Goal: Task Accomplishment & Management: Manage account settings

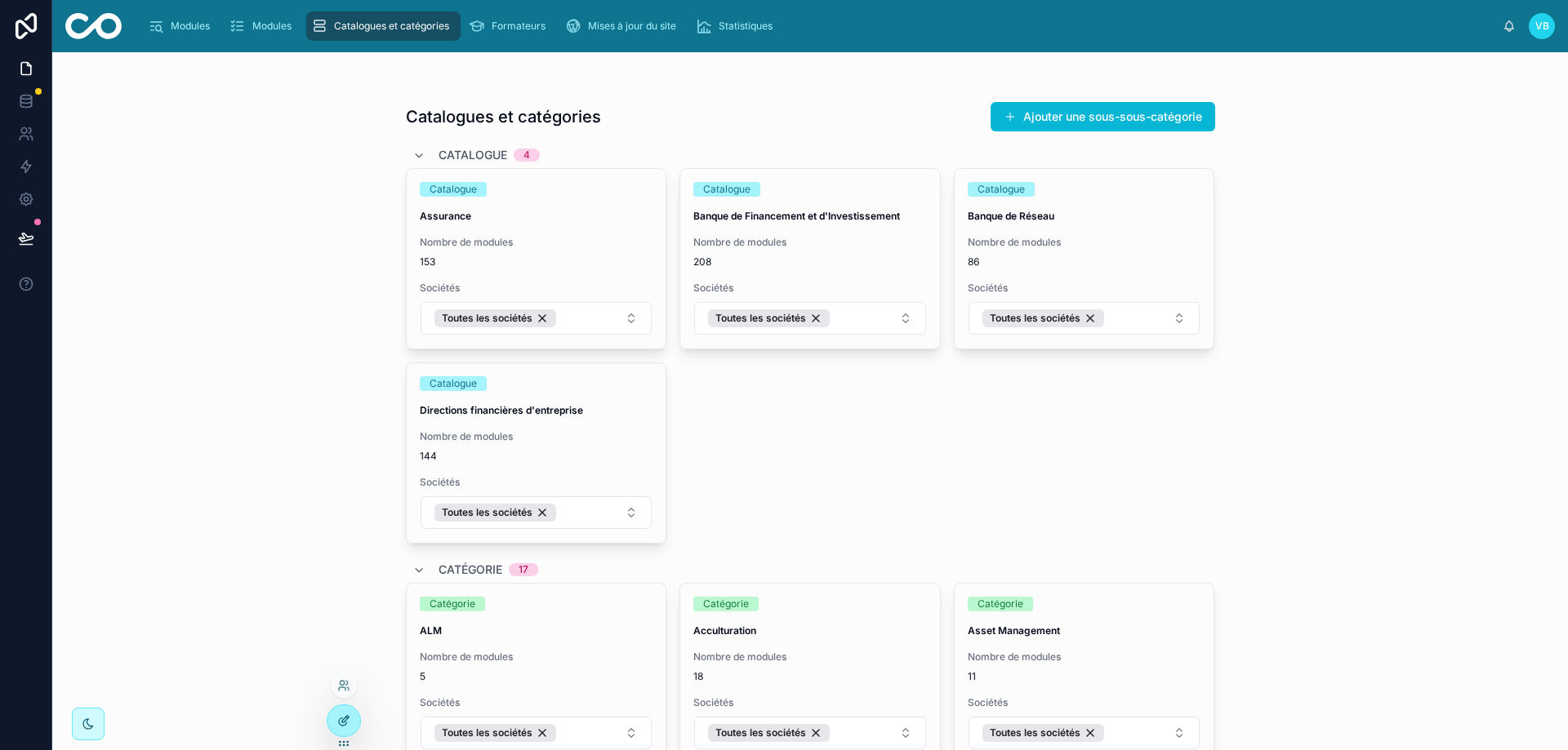
click at [349, 721] on icon at bounding box center [344, 721] width 13 height 13
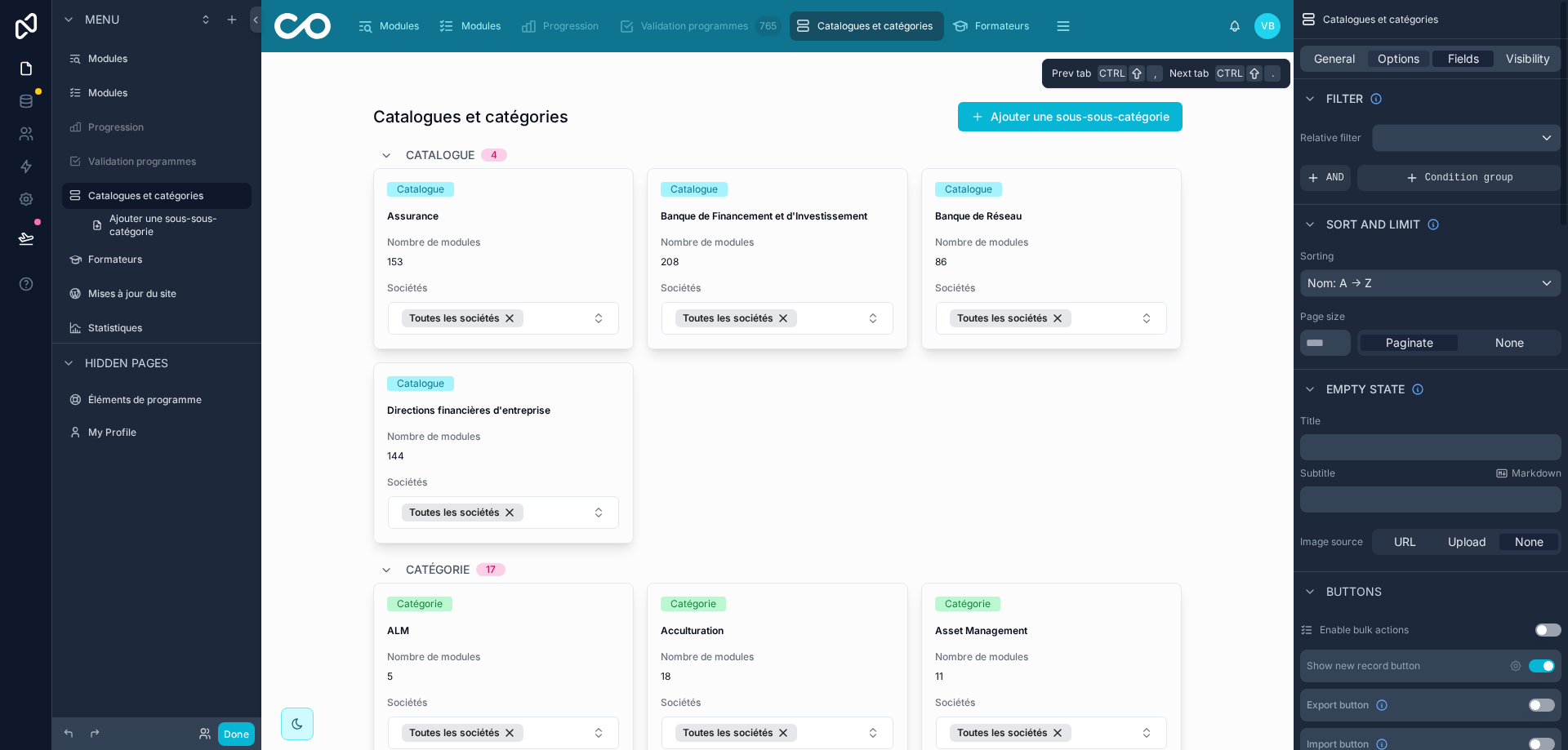
click at [1463, 60] on span "Fields" at bounding box center [1463, 58] width 31 height 16
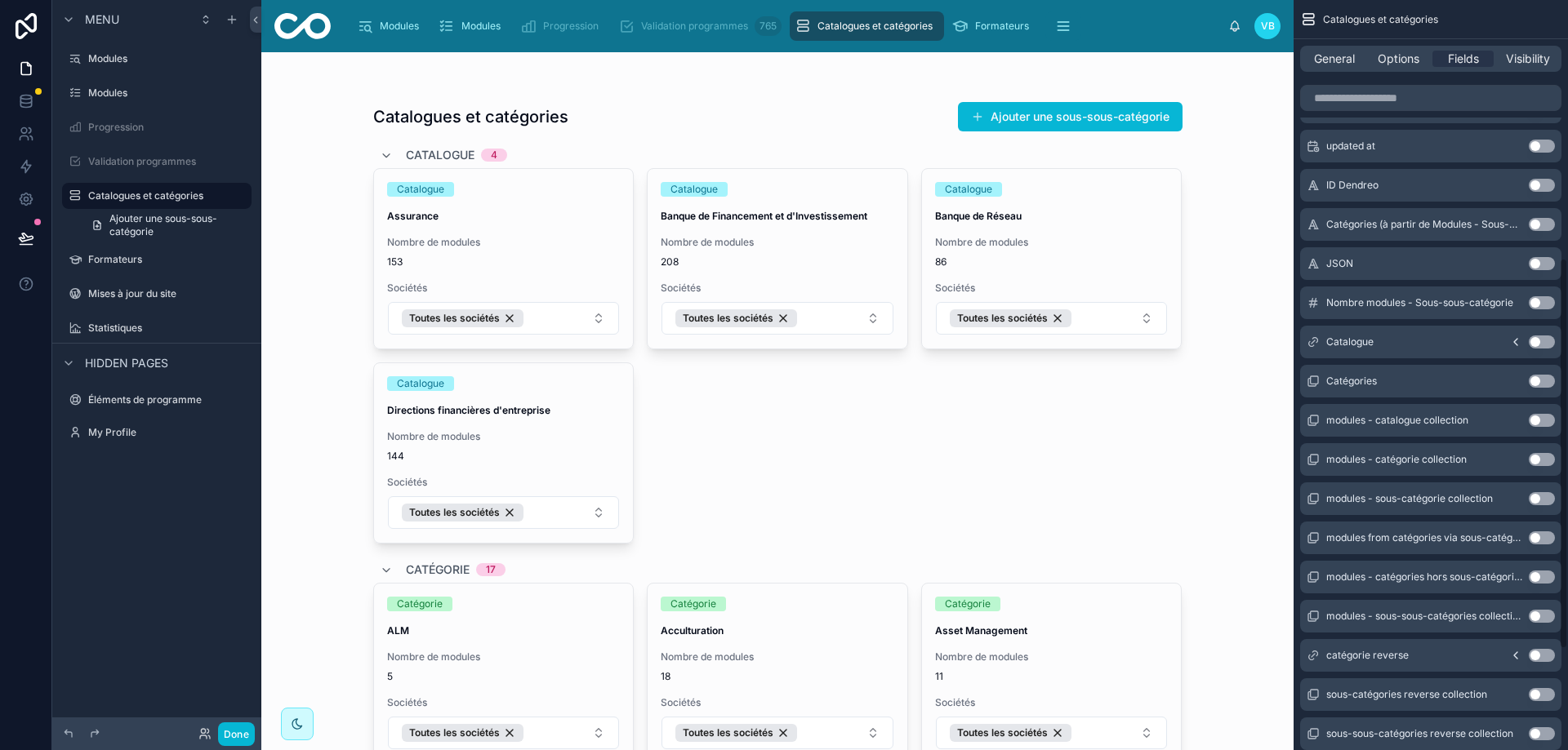
scroll to position [444, 0]
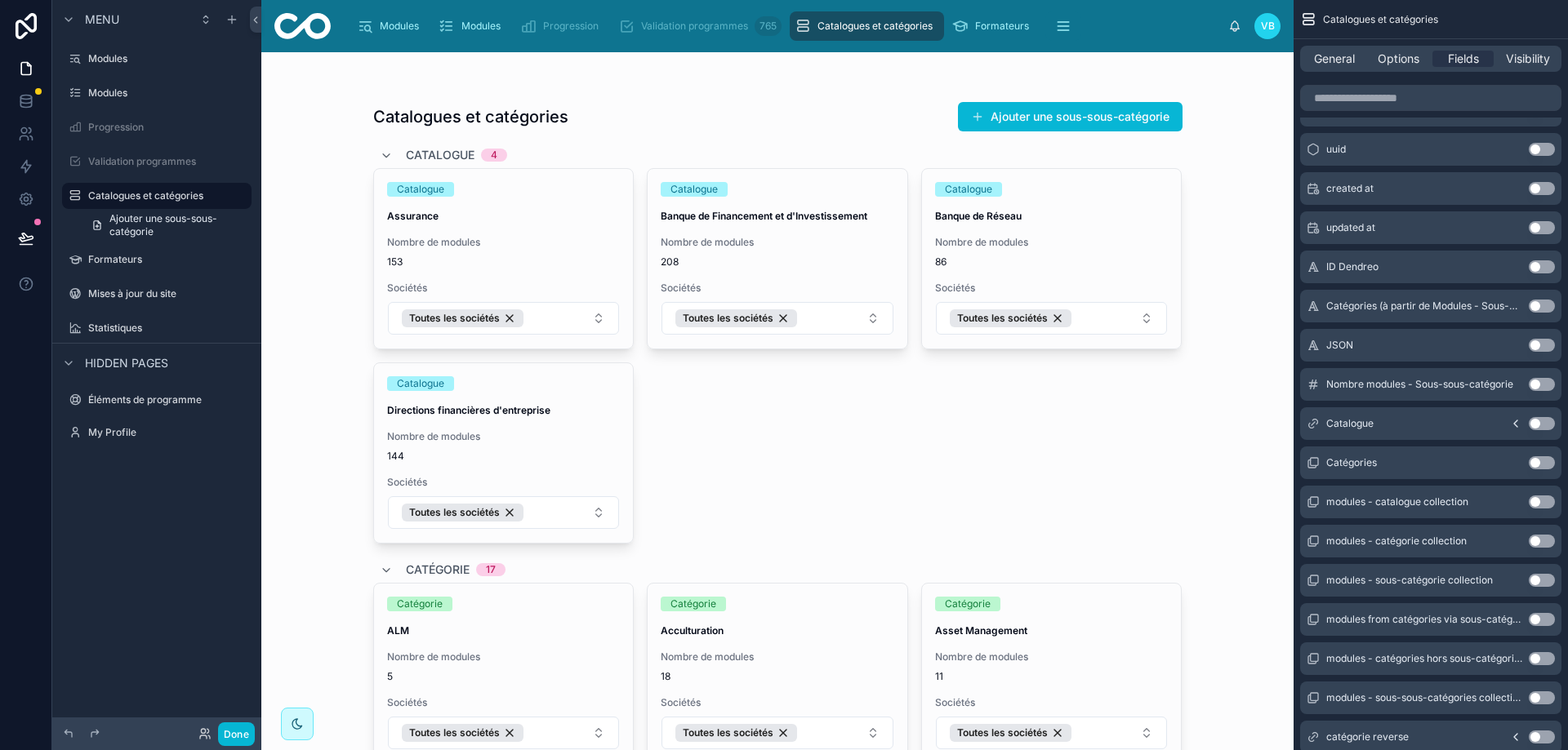
click at [1541, 461] on button "Use setting" at bounding box center [1542, 463] width 26 height 13
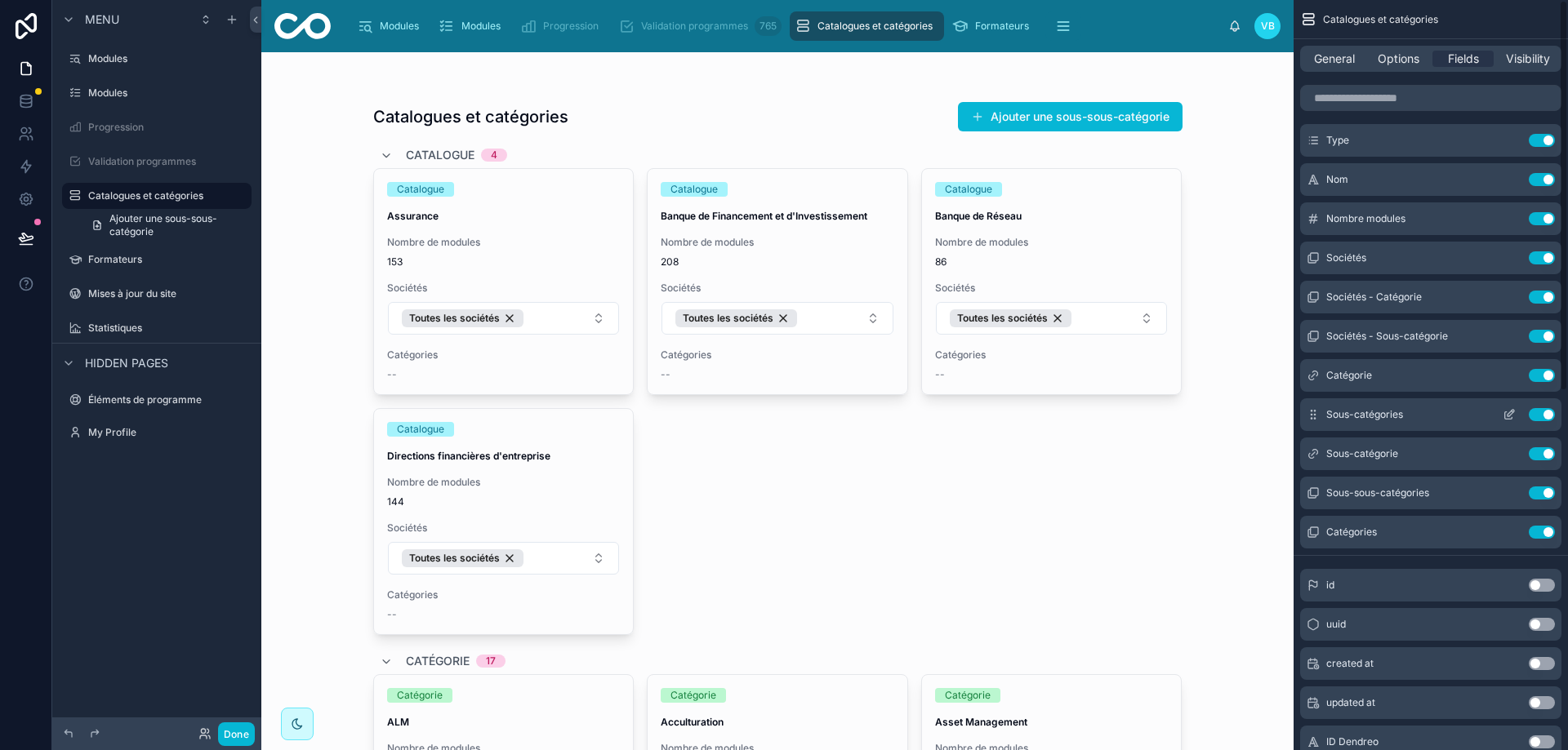
scroll to position [0, 0]
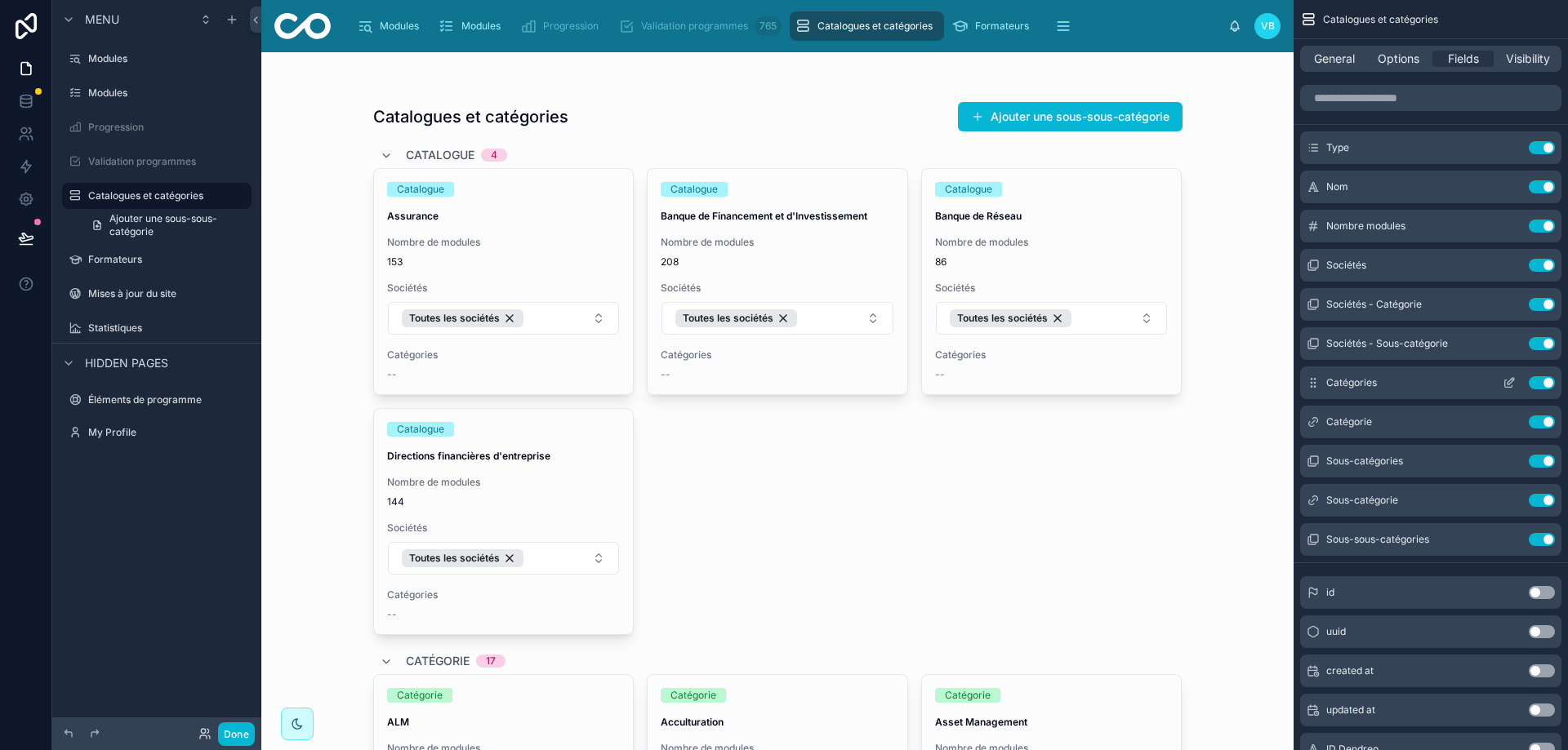
click at [1508, 381] on icon "scrollable content" at bounding box center [1509, 383] width 13 height 13
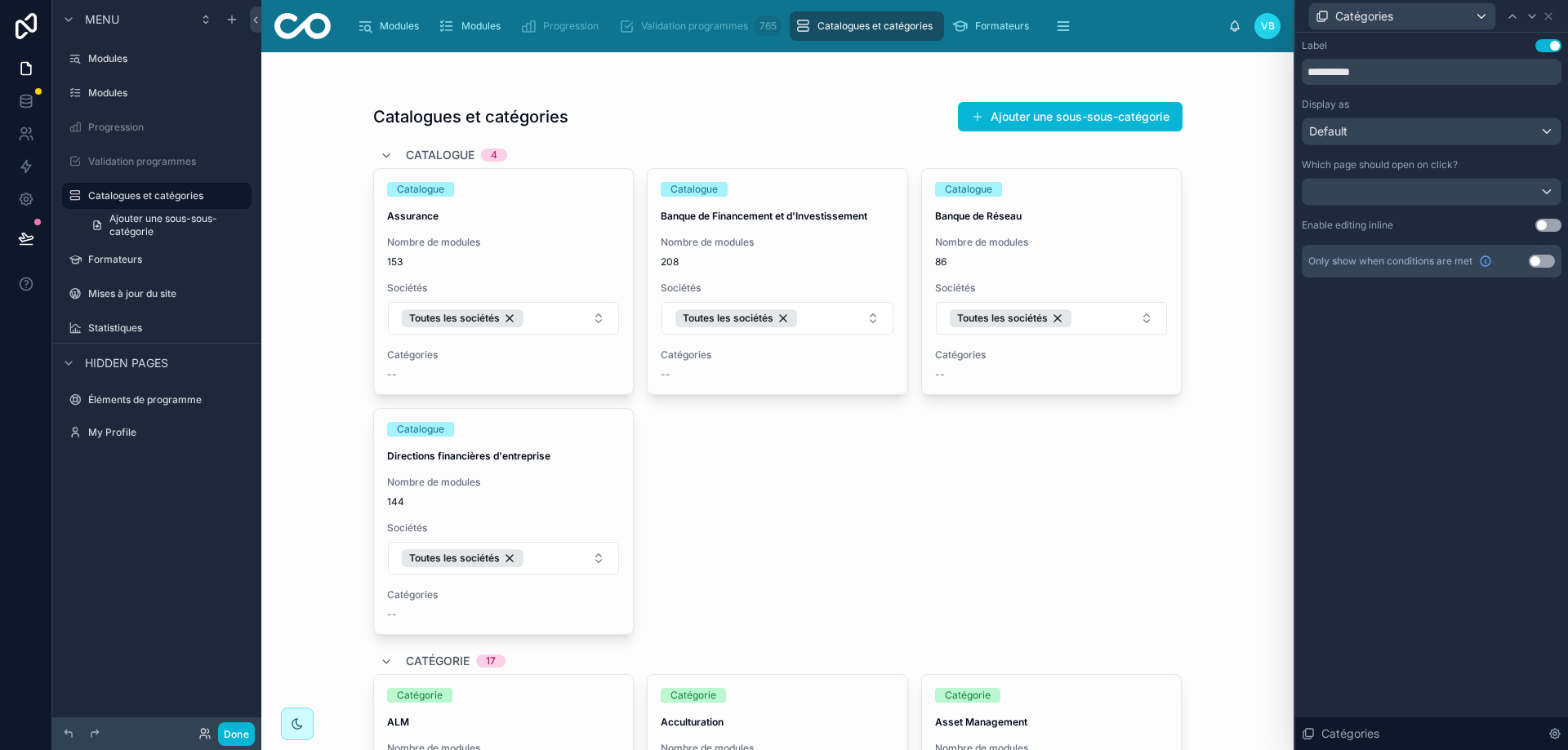
click at [1543, 262] on button "Use setting" at bounding box center [1542, 262] width 26 height 13
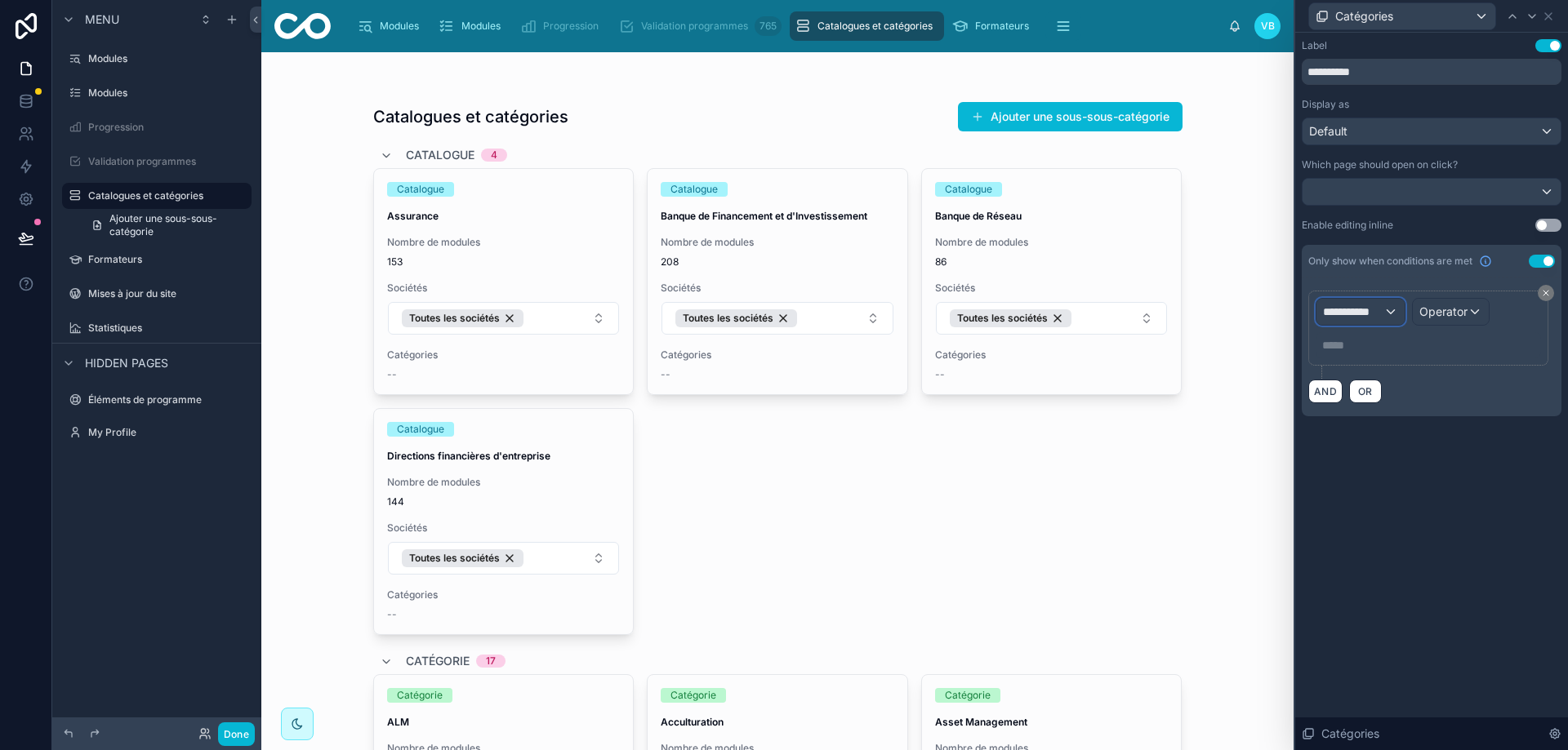
click at [1363, 317] on span "**********" at bounding box center [1353, 311] width 61 height 16
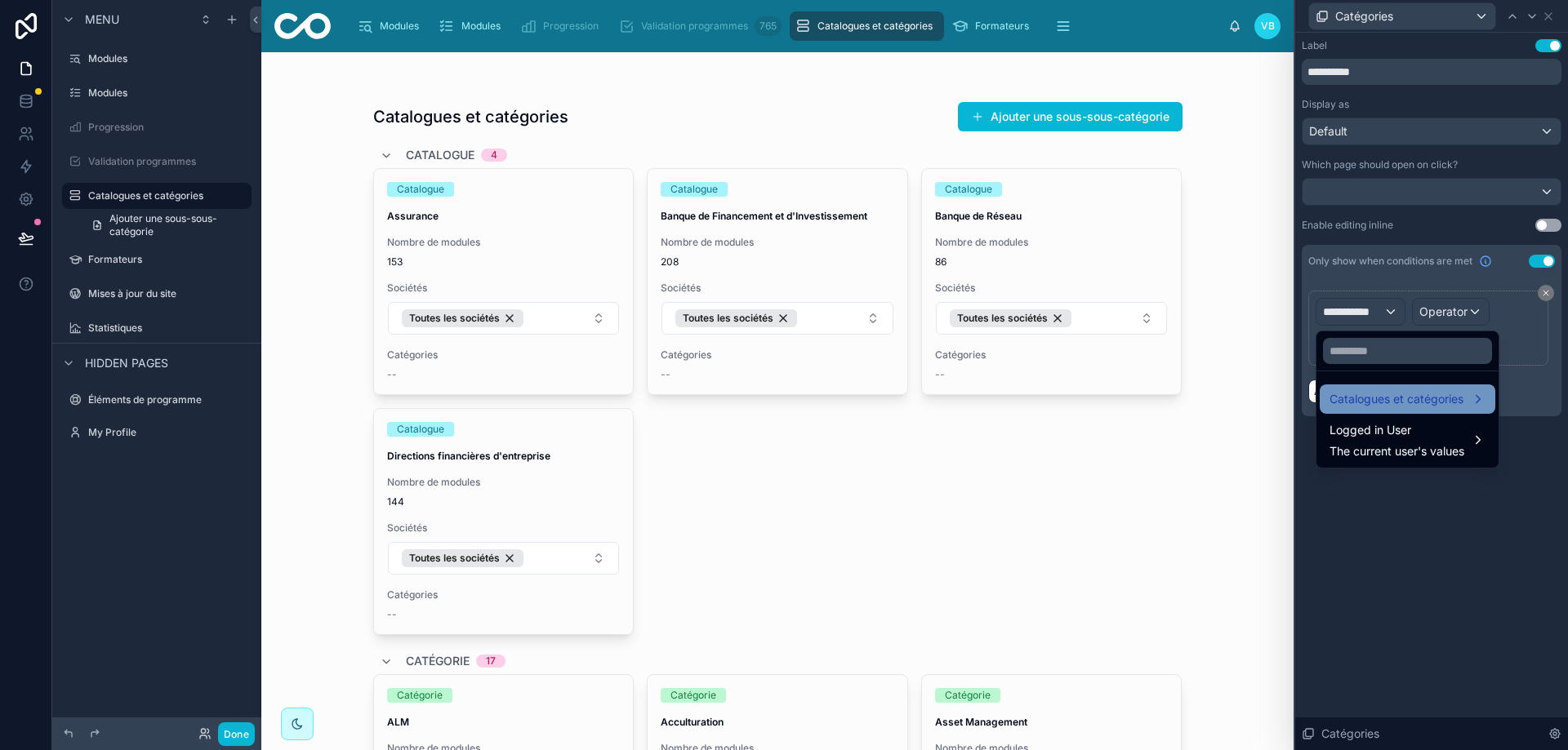
click at [1398, 397] on span "Catalogues et catégories" at bounding box center [1396, 399] width 134 height 20
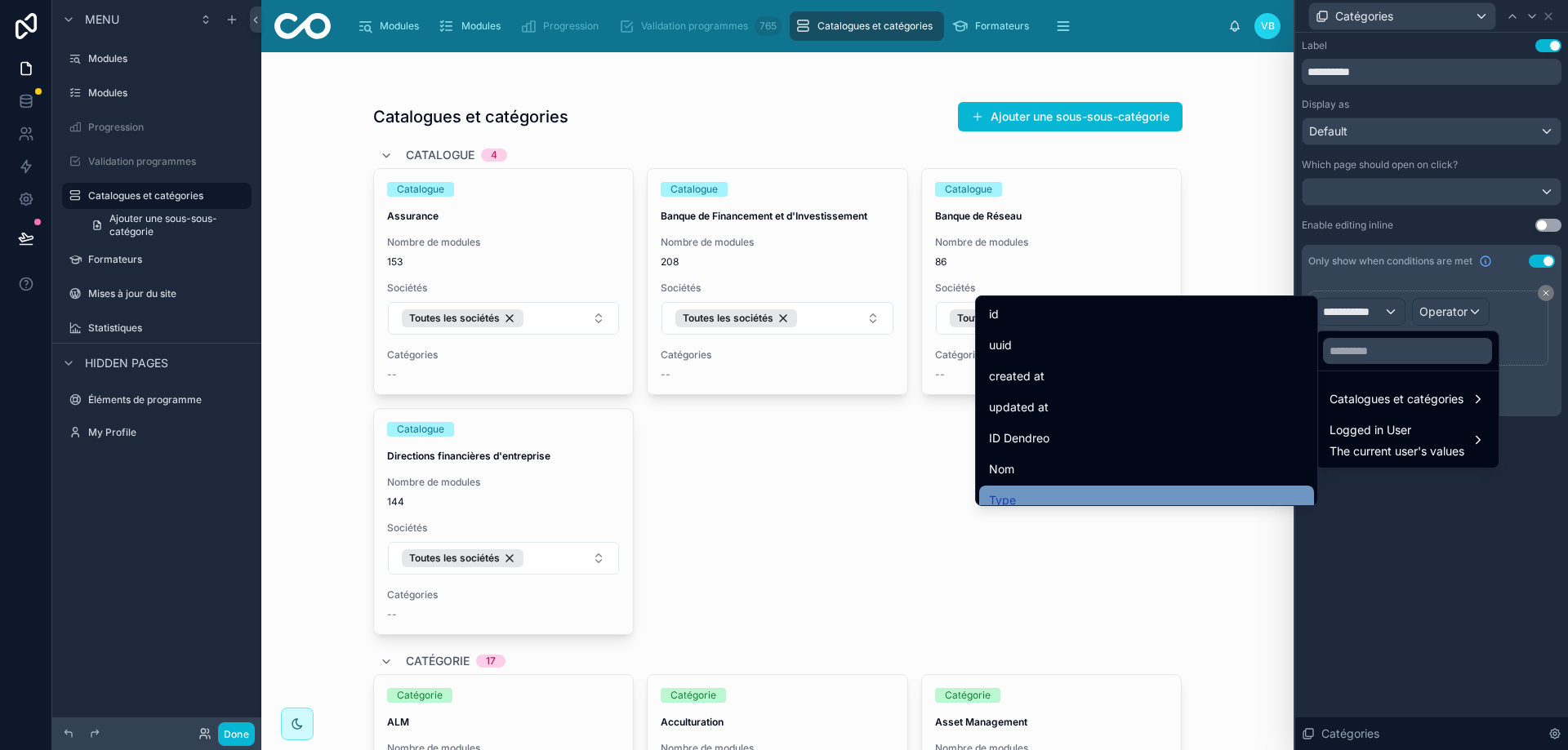
click at [1085, 492] on div "Type" at bounding box center [1146, 500] width 315 height 20
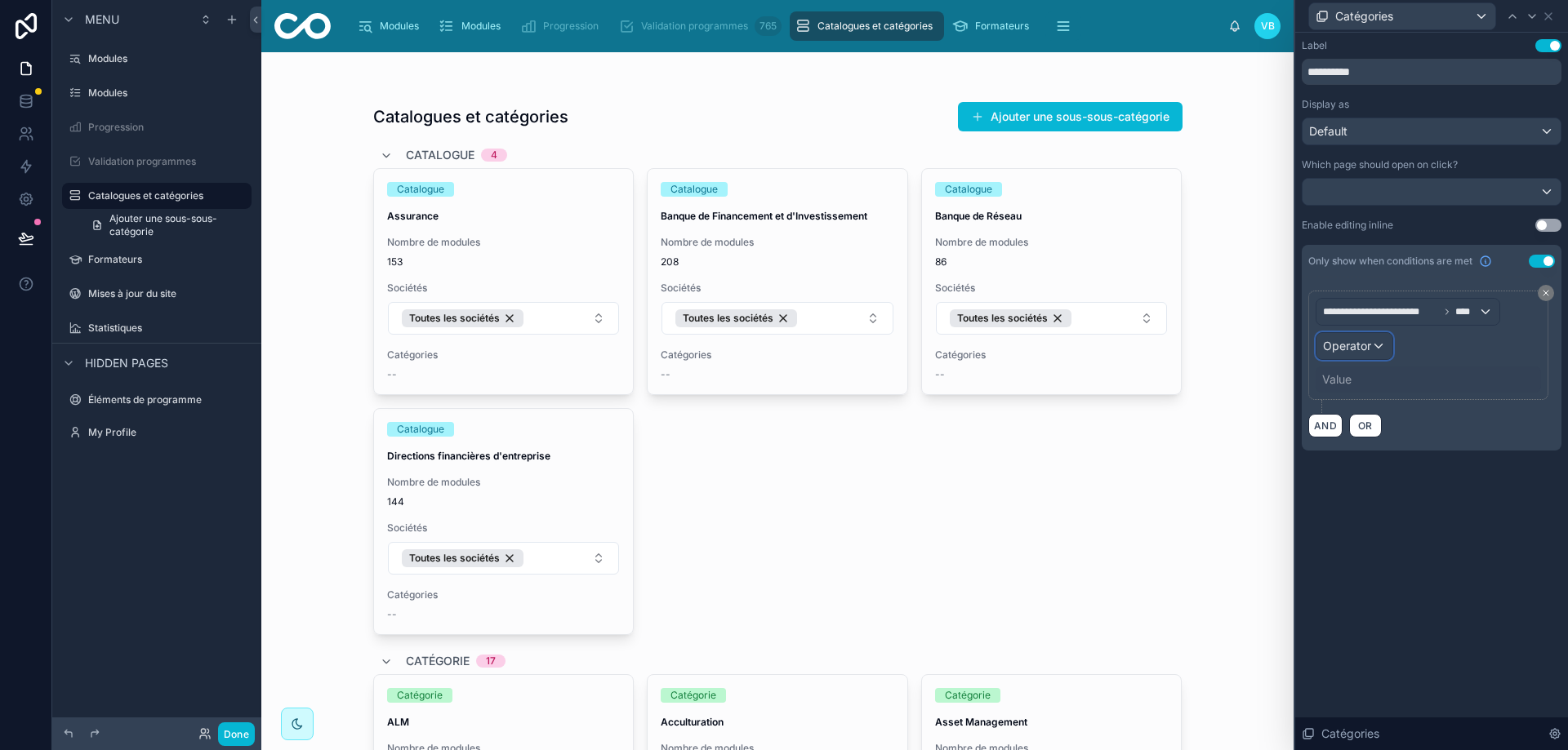
click at [1380, 339] on div "Operator" at bounding box center [1354, 347] width 76 height 26
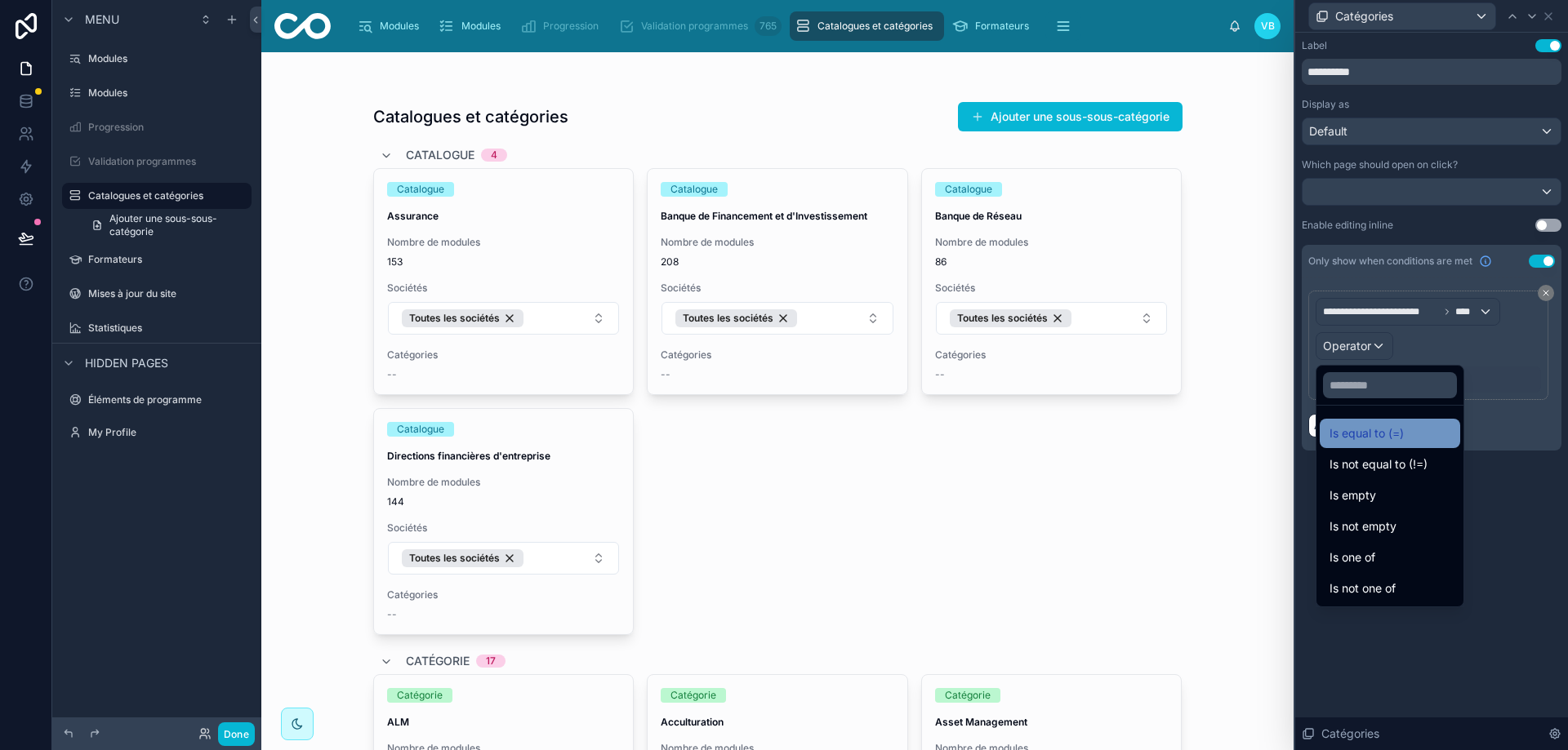
click at [1383, 433] on span "Is equal to (=)" at bounding box center [1367, 433] width 75 height 20
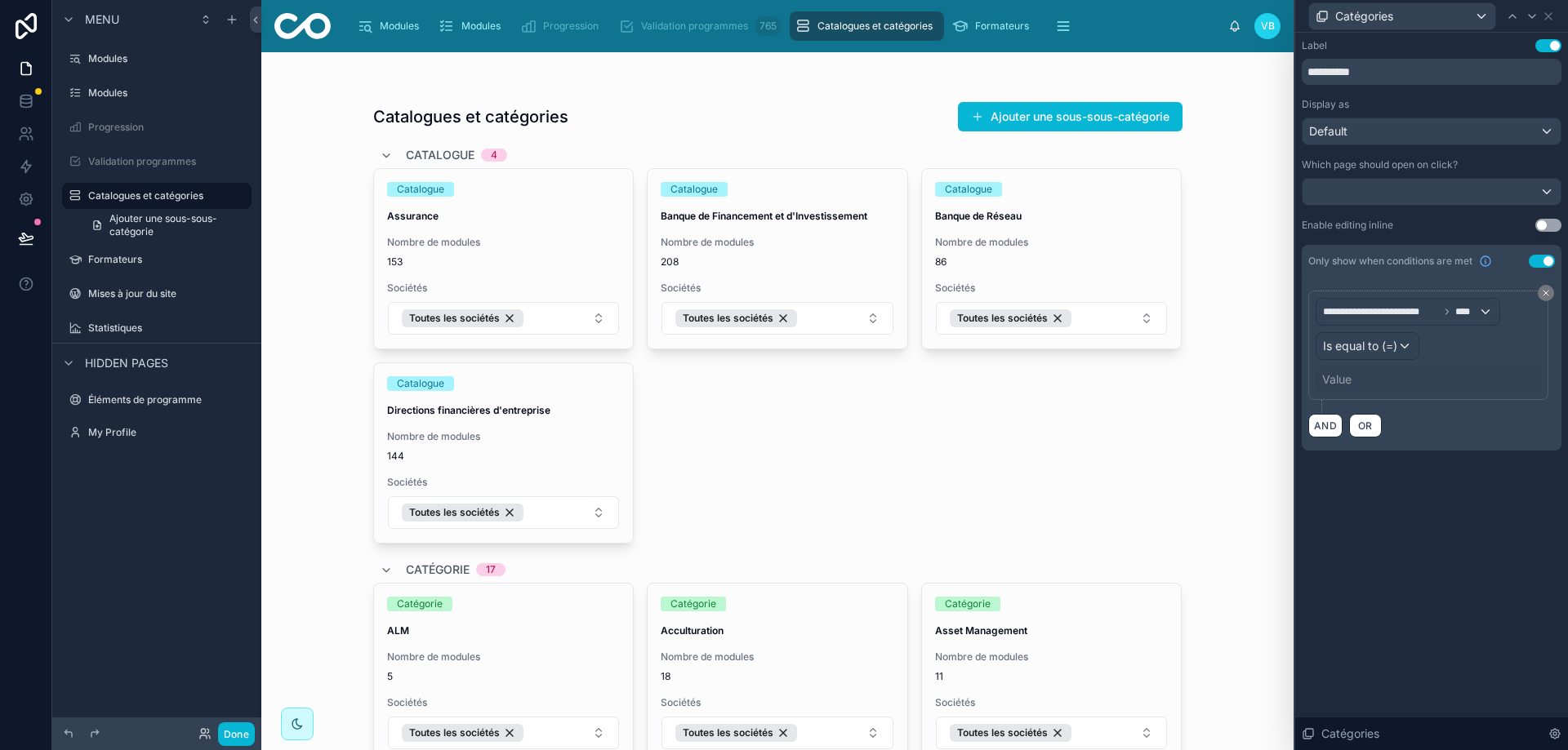
click at [1353, 390] on div "Value" at bounding box center [1428, 379] width 225 height 26
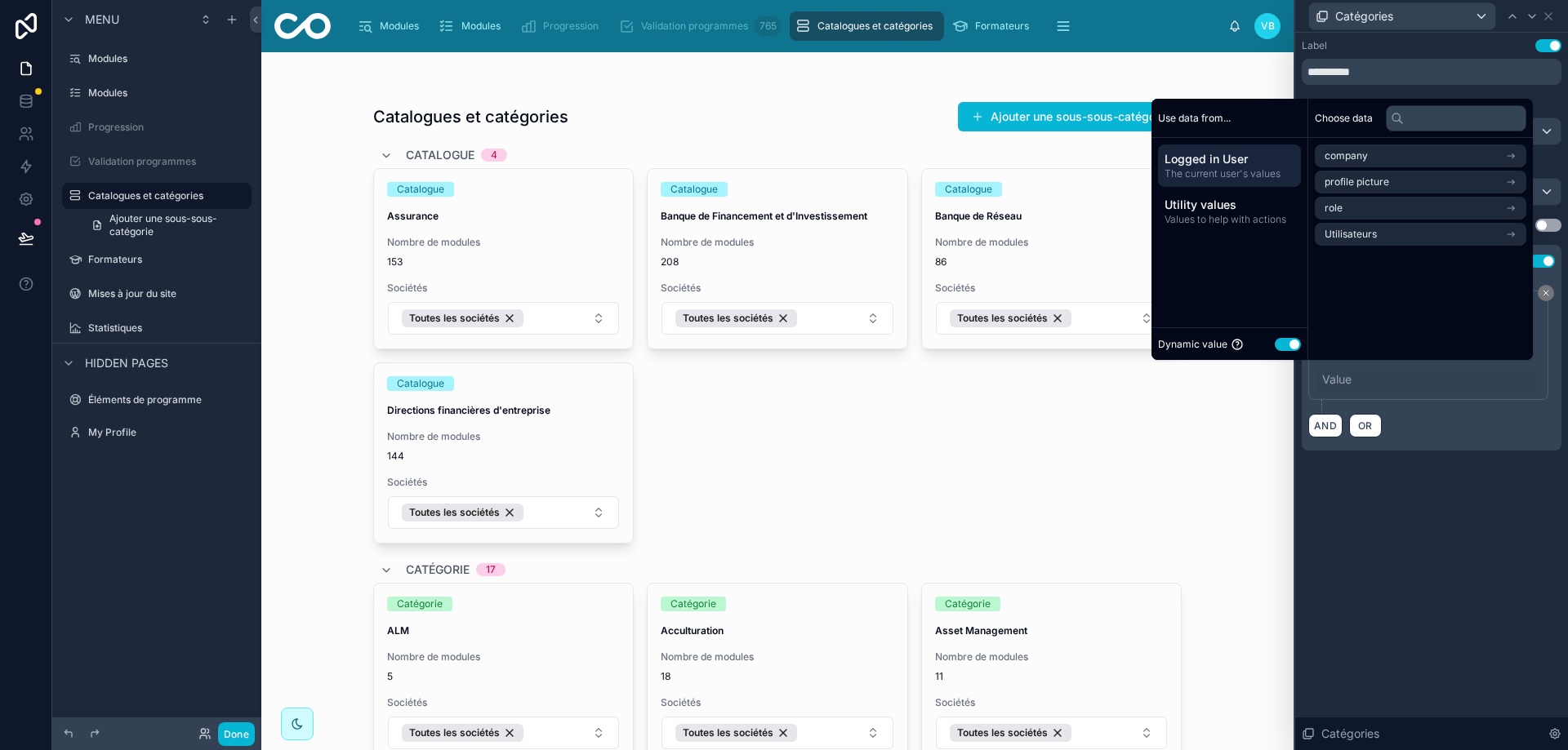
click at [1280, 343] on button "Use setting" at bounding box center [1288, 345] width 26 height 13
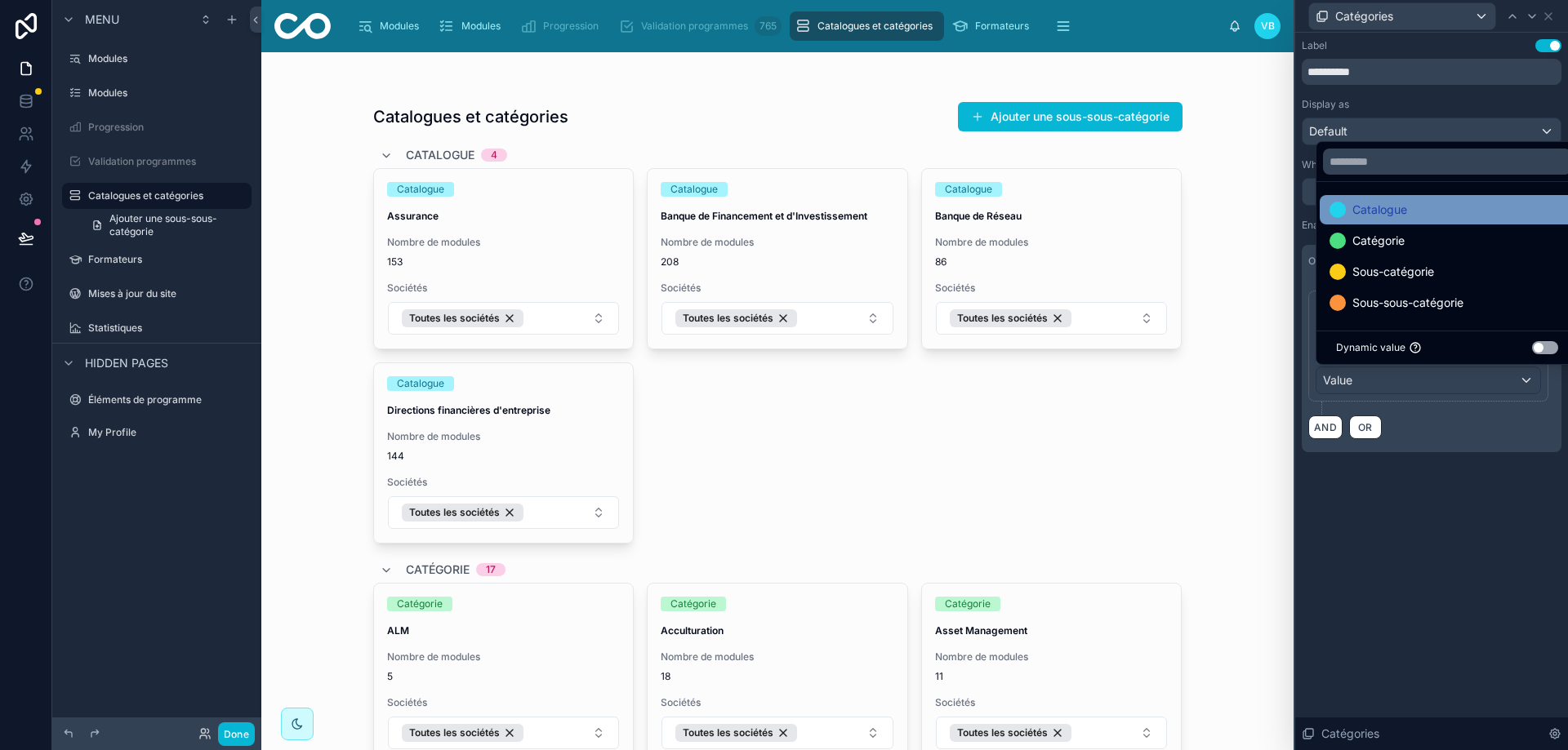
click at [1481, 212] on div "Catalogue" at bounding box center [1447, 209] width 235 height 20
click at [1410, 550] on div "**********" at bounding box center [1432, 391] width 273 height 717
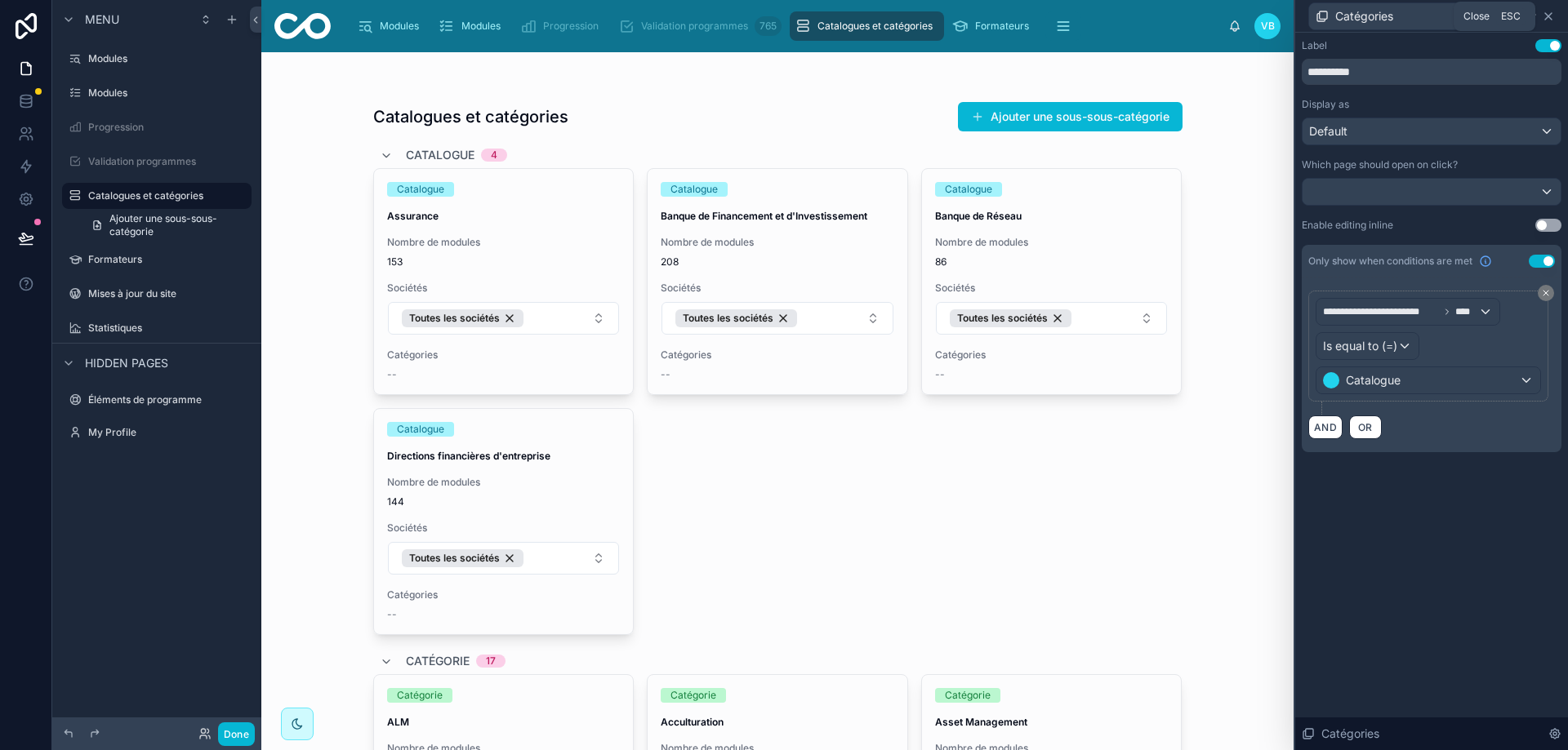
click at [1552, 16] on icon at bounding box center [1548, 16] width 13 height 13
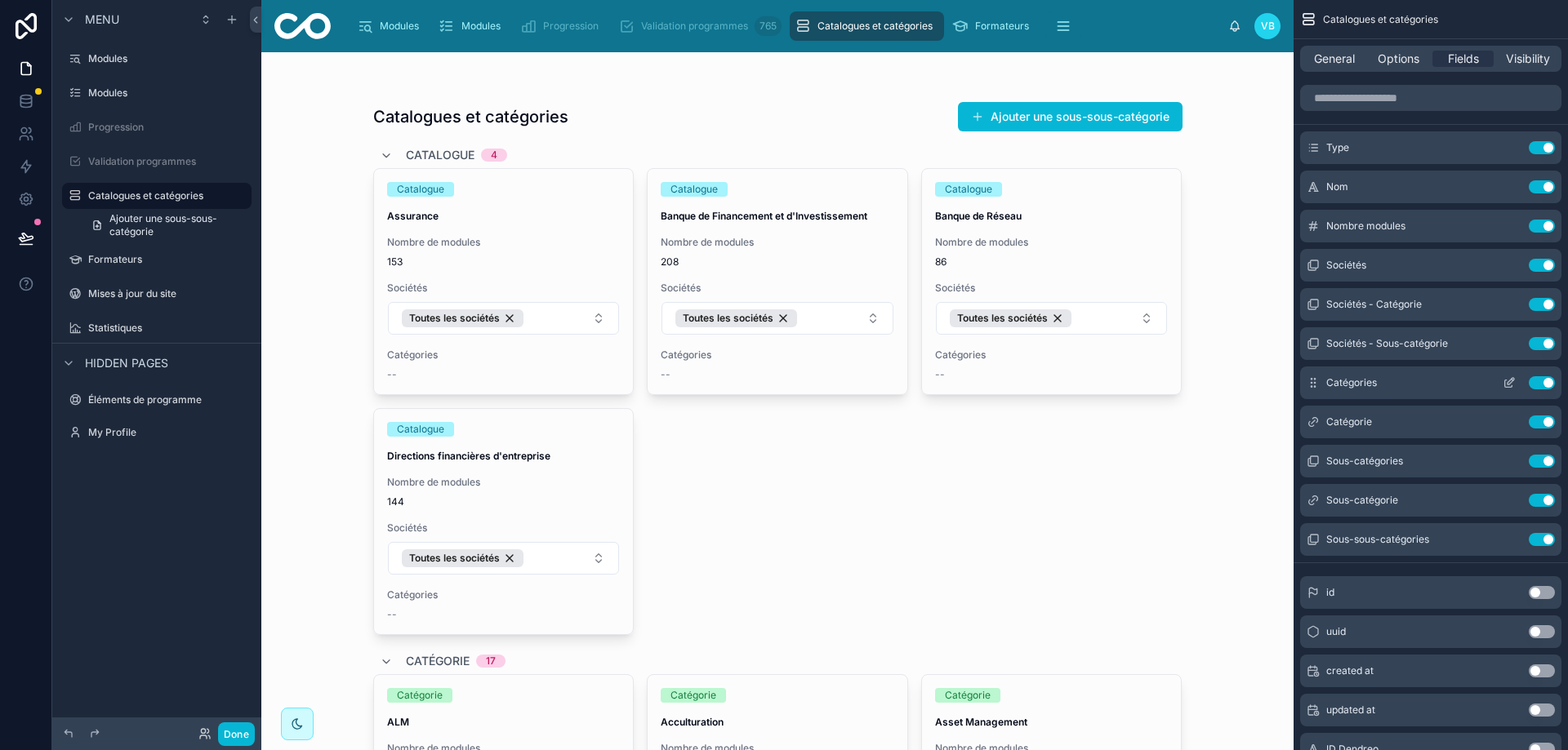
click at [1510, 378] on icon "scrollable content" at bounding box center [1509, 383] width 13 height 13
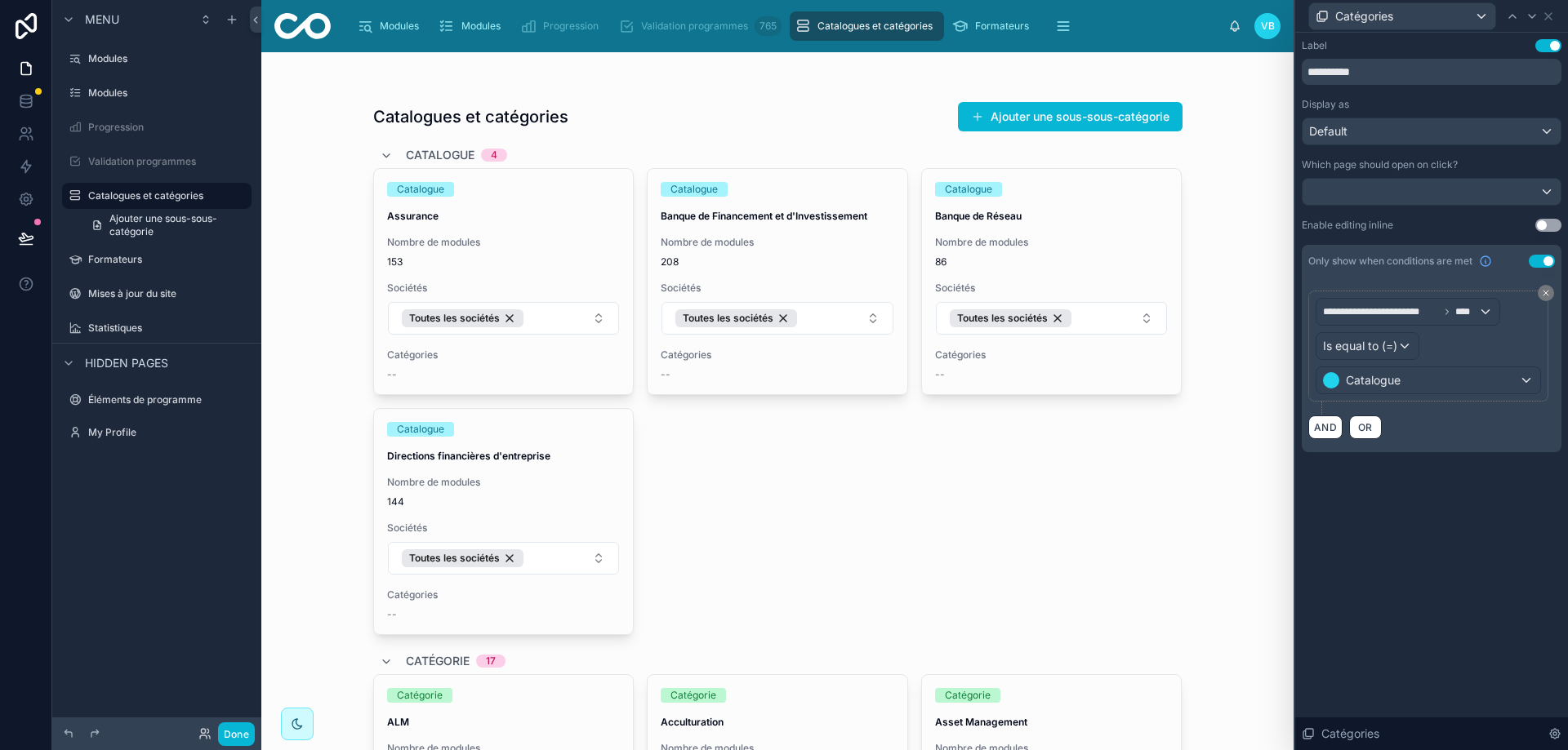
click at [1545, 222] on button "Use setting" at bounding box center [1548, 225] width 26 height 13
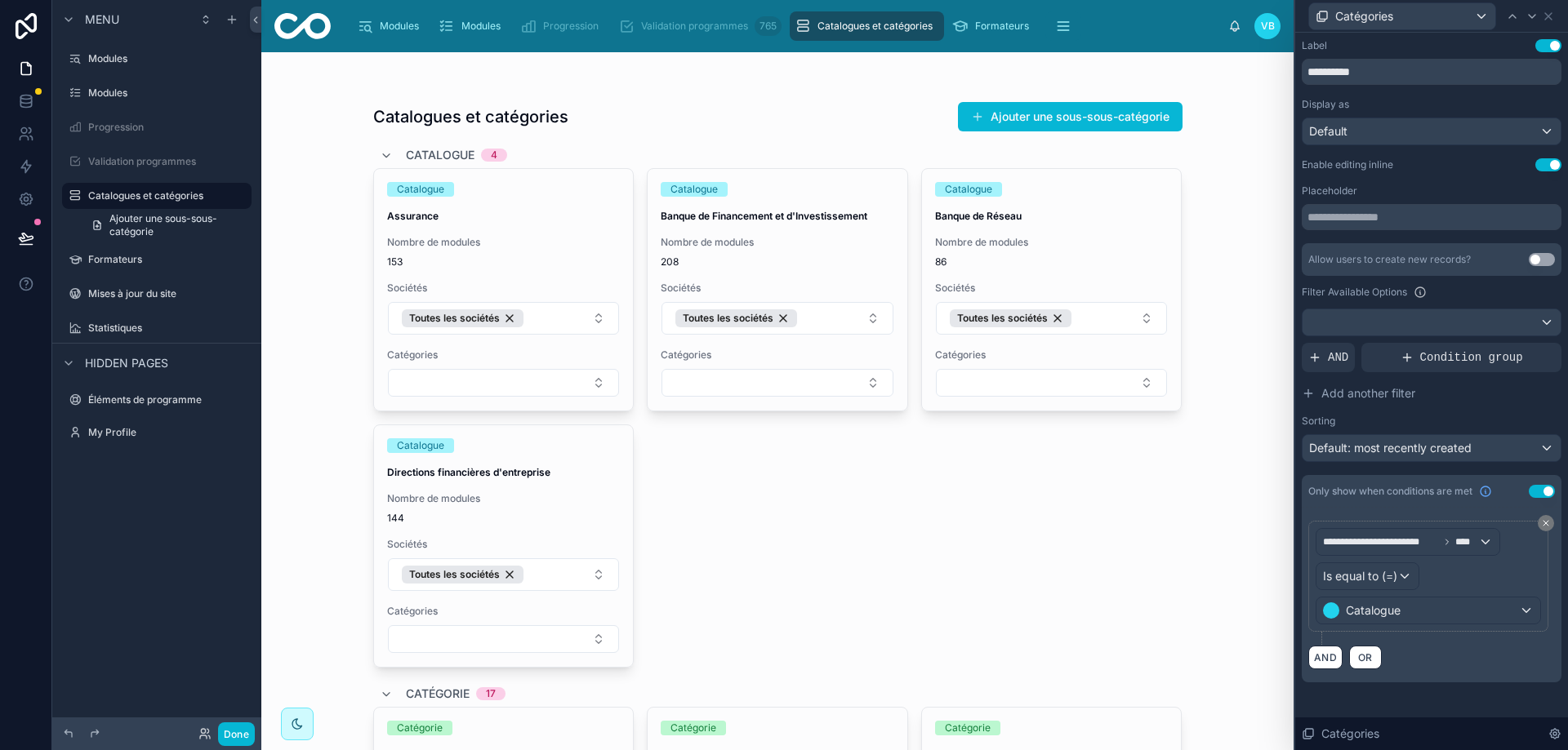
click at [1468, 457] on div "Default: most recently created" at bounding box center [1432, 448] width 258 height 26
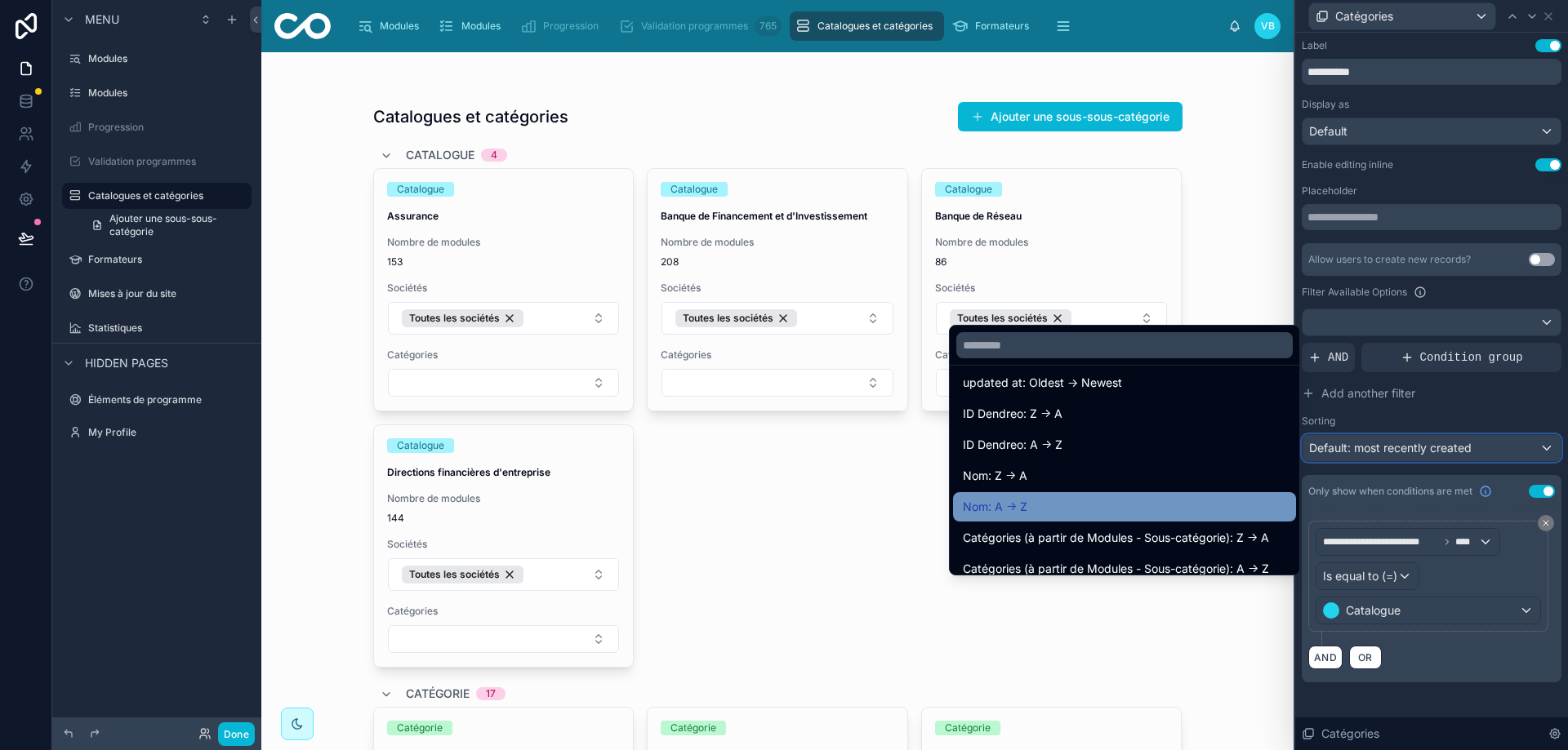
scroll to position [163, 0]
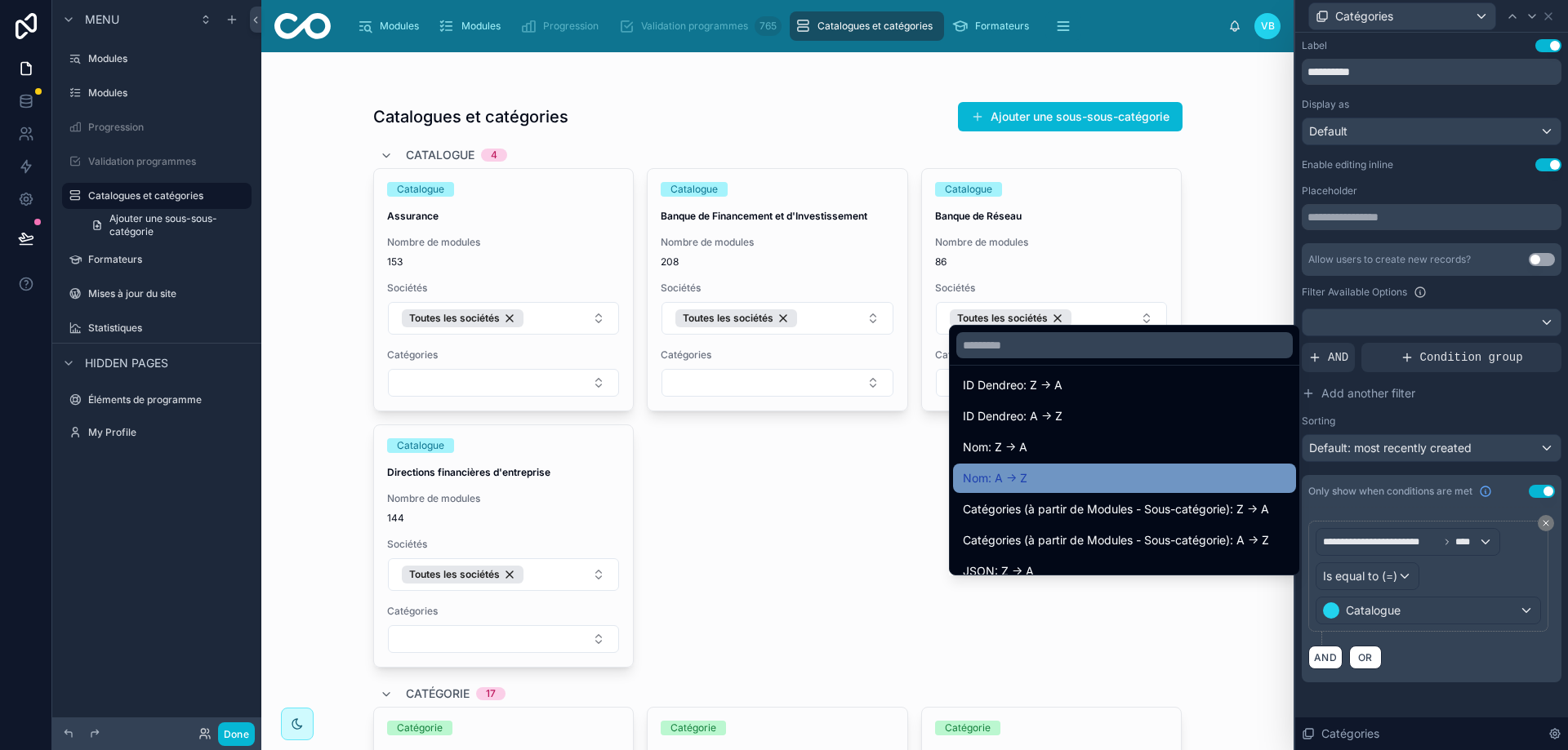
click at [1083, 475] on div "Nom: A -> Z" at bounding box center [1124, 478] width 323 height 20
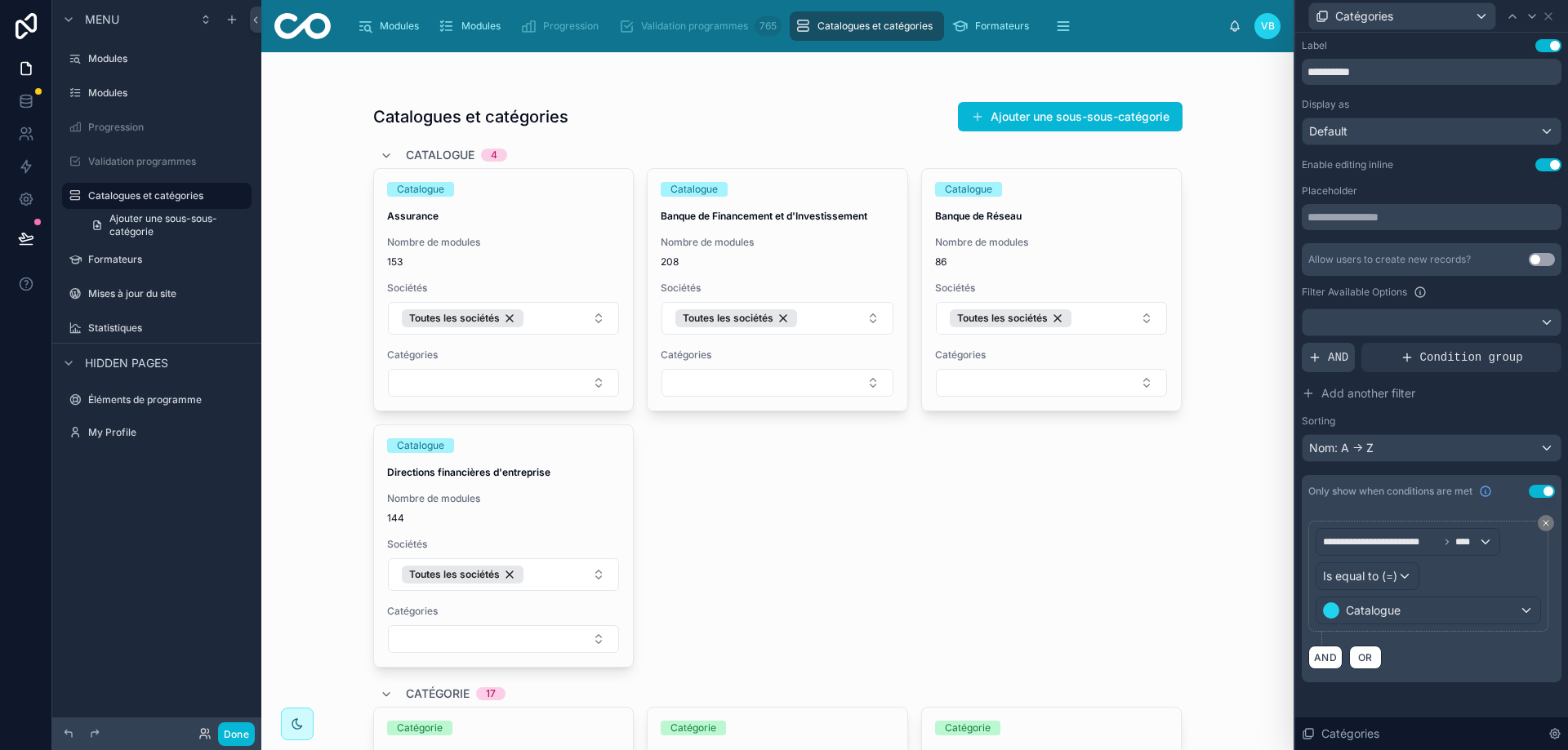
click at [1322, 360] on div "AND" at bounding box center [1328, 357] width 53 height 29
click at [1524, 337] on div at bounding box center [1520, 345] width 22 height 22
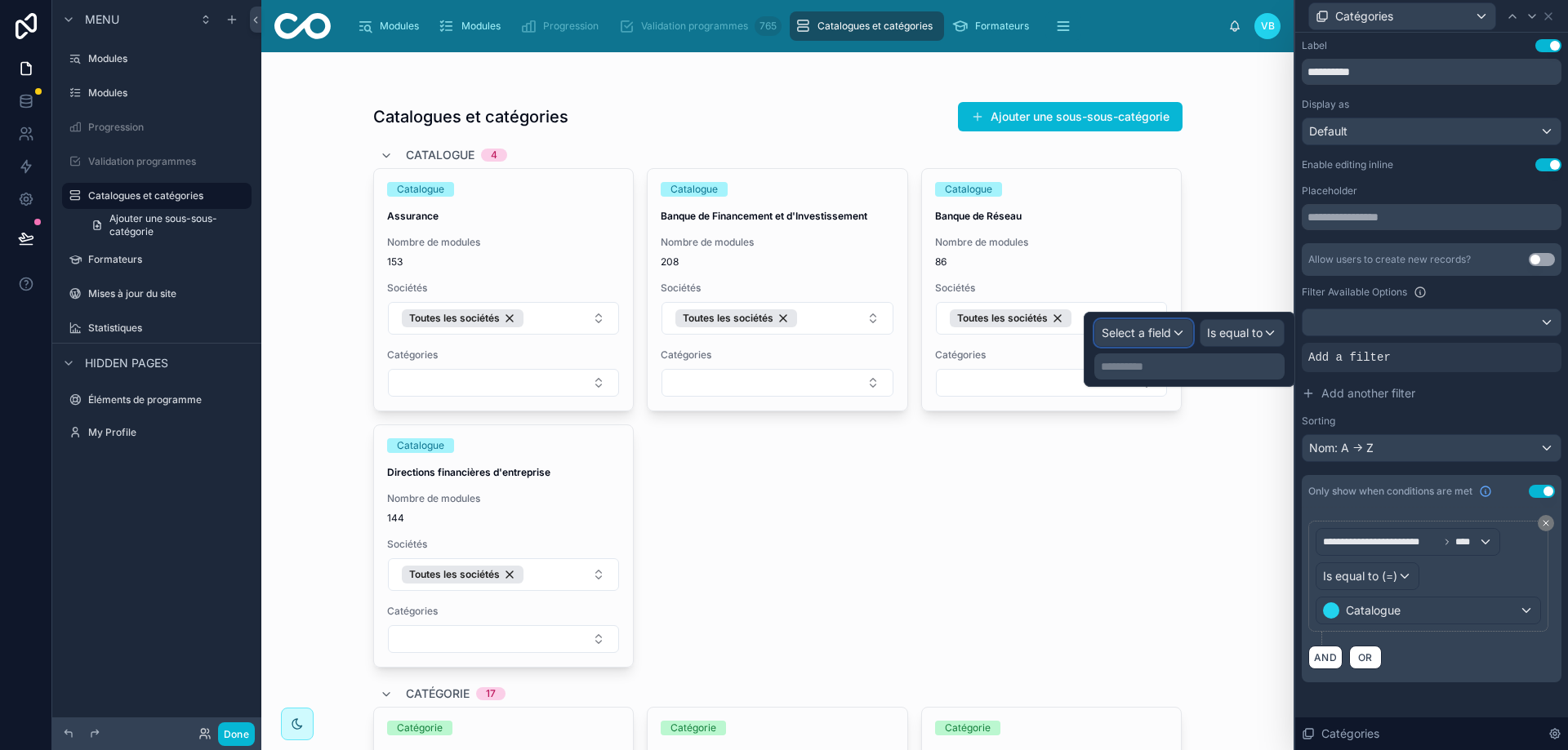
click at [1155, 337] on span "Select a field" at bounding box center [1136, 333] width 69 height 14
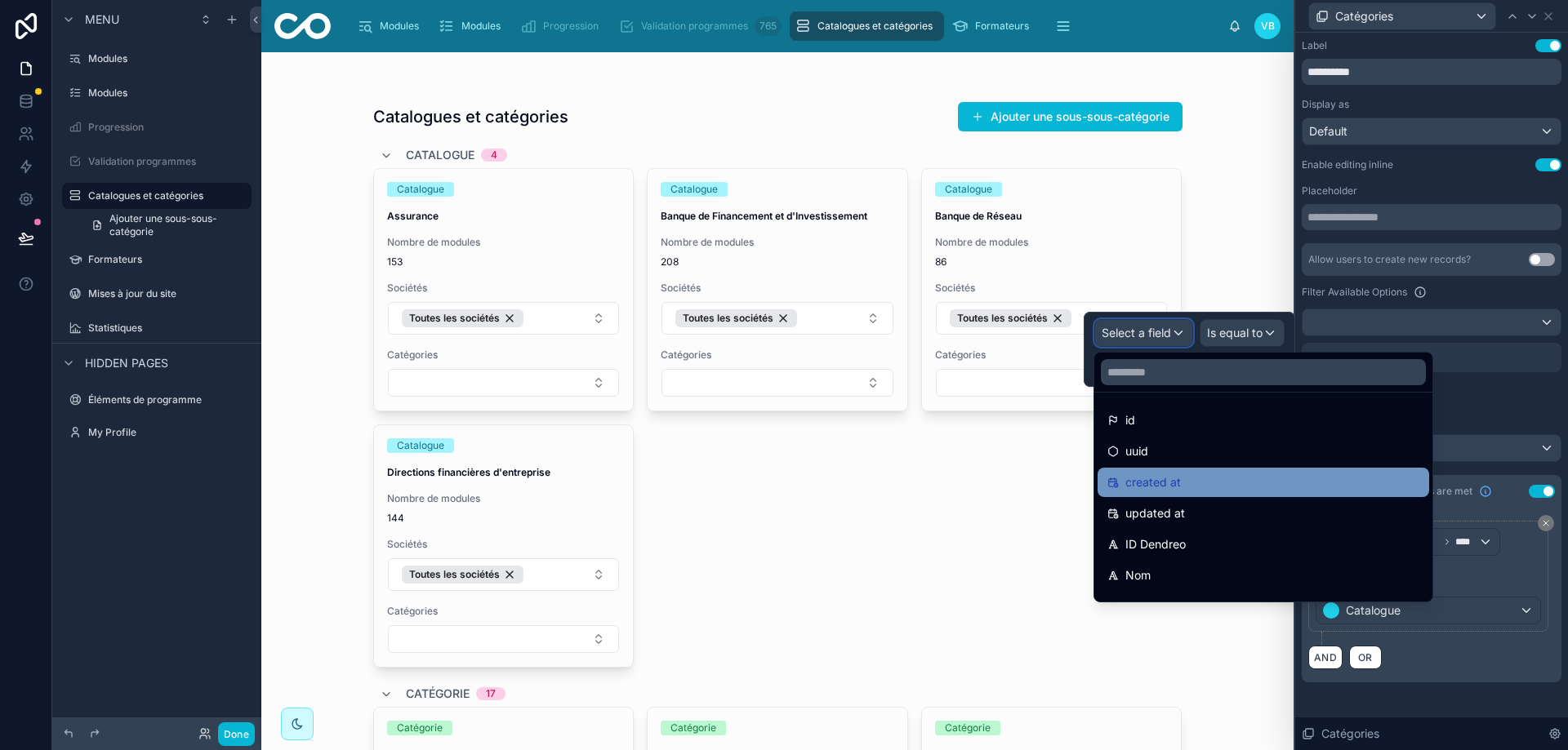
scroll to position [81, 0]
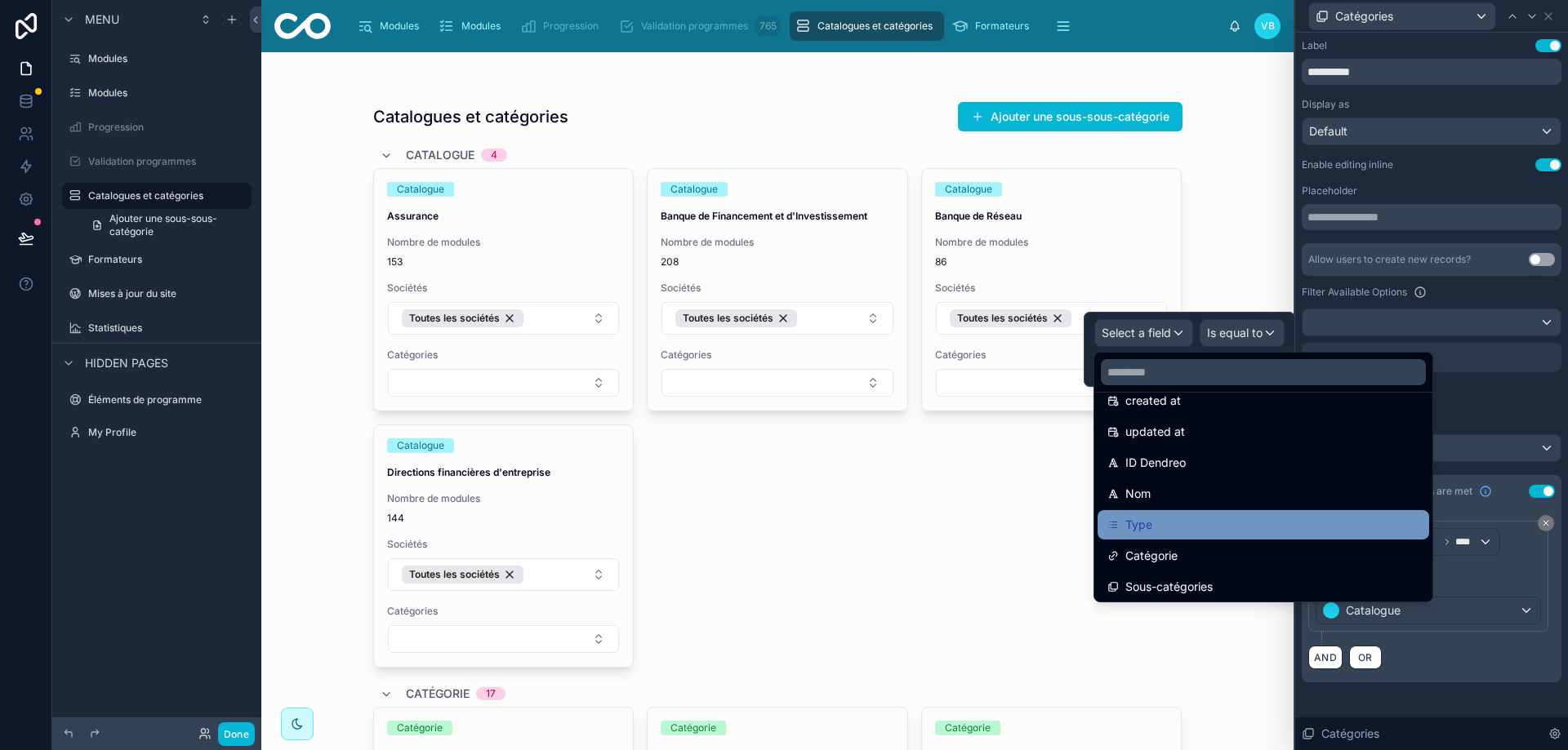
click at [1190, 521] on div "Type" at bounding box center [1263, 525] width 312 height 20
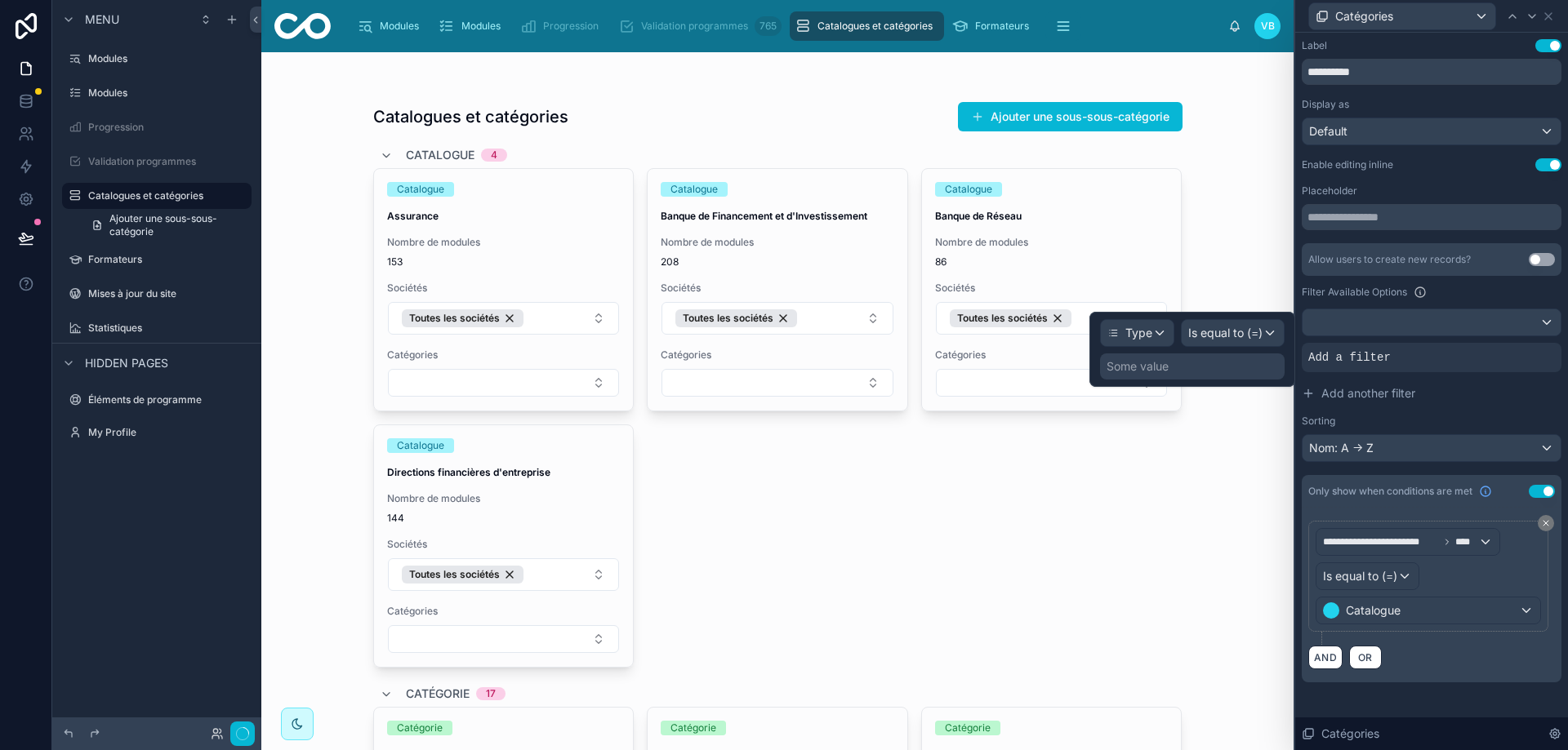
click at [1237, 366] on div "Some value" at bounding box center [1192, 366] width 185 height 26
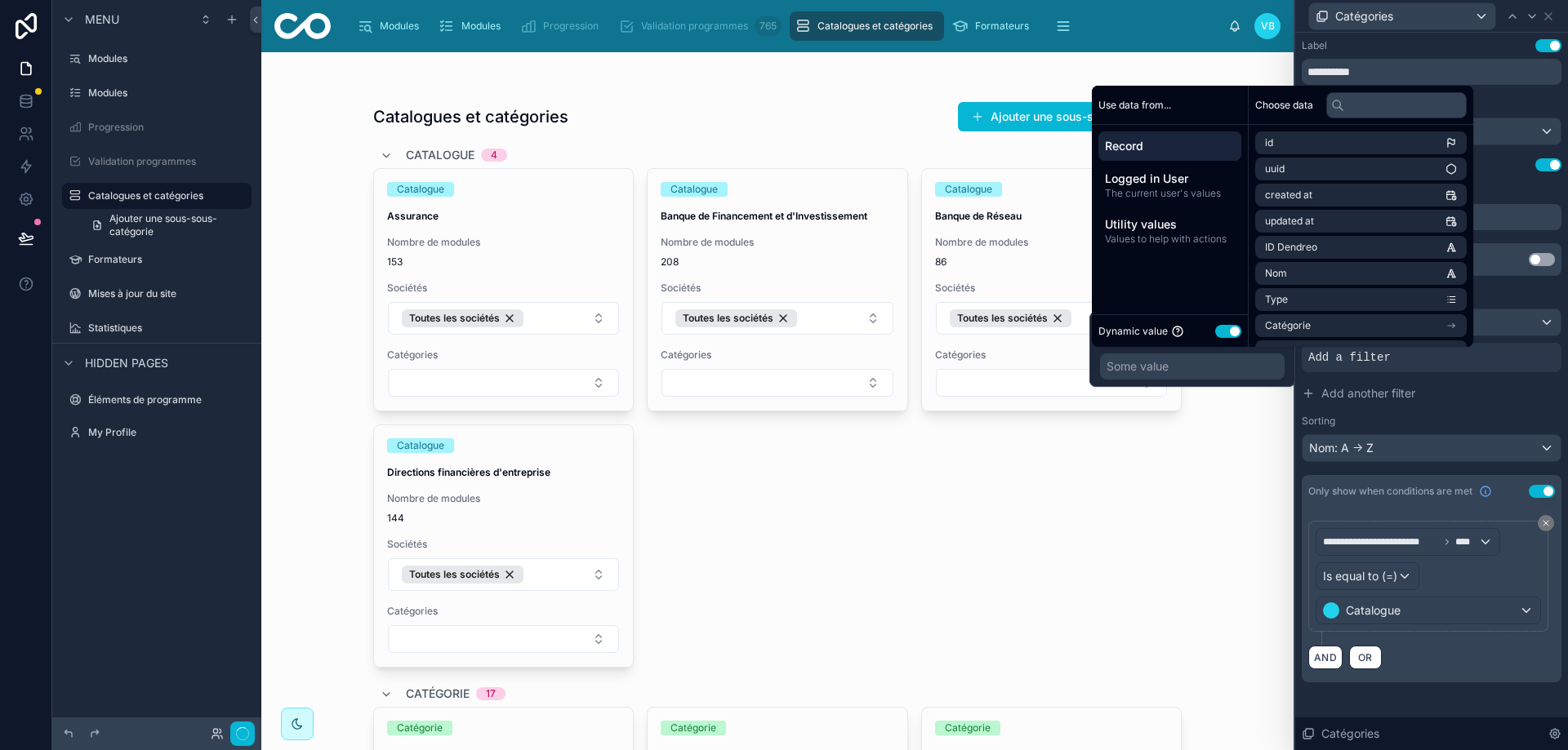
click at [1226, 333] on button "Use setting" at bounding box center [1229, 332] width 26 height 13
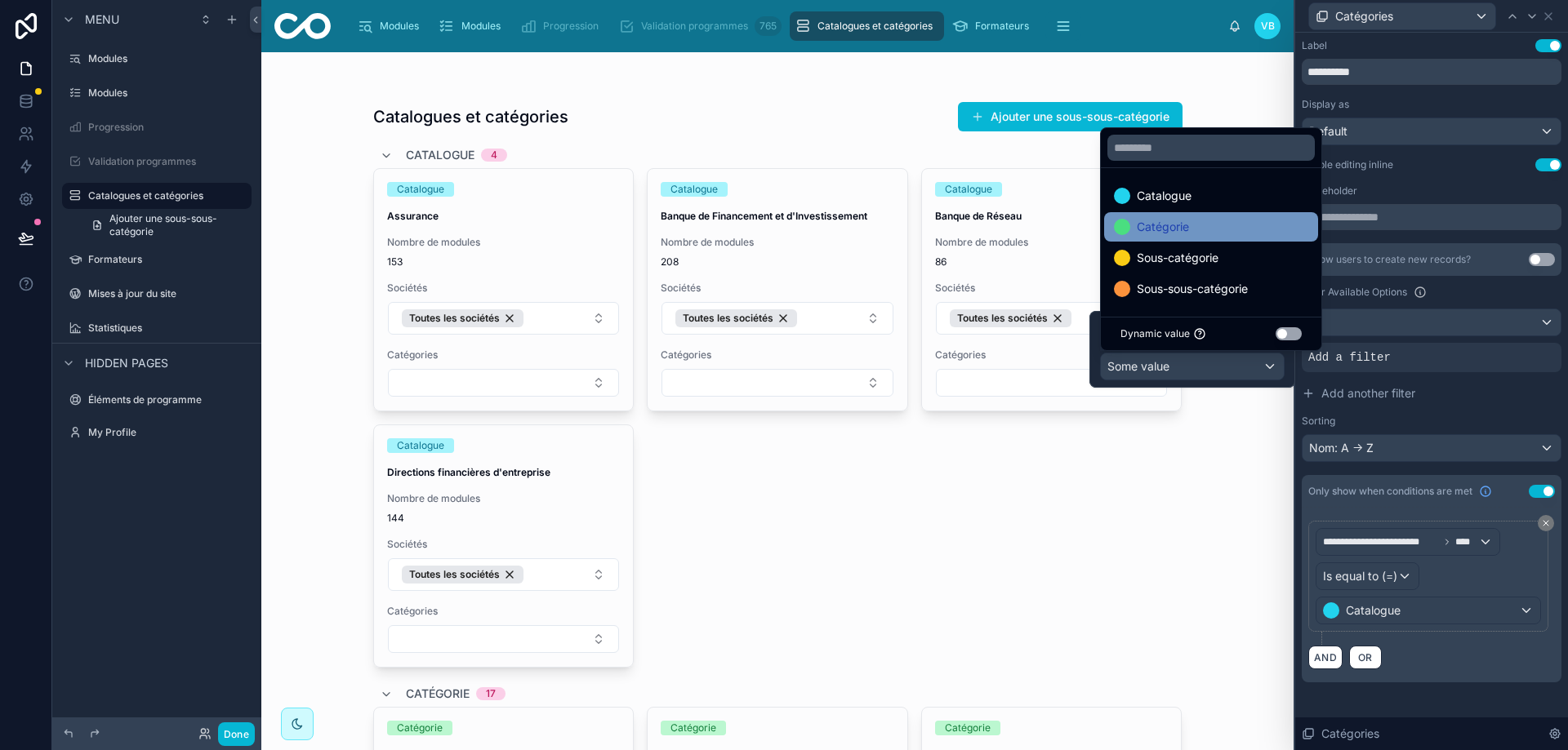
click at [1233, 220] on div "Catégorie" at bounding box center [1211, 226] width 194 height 20
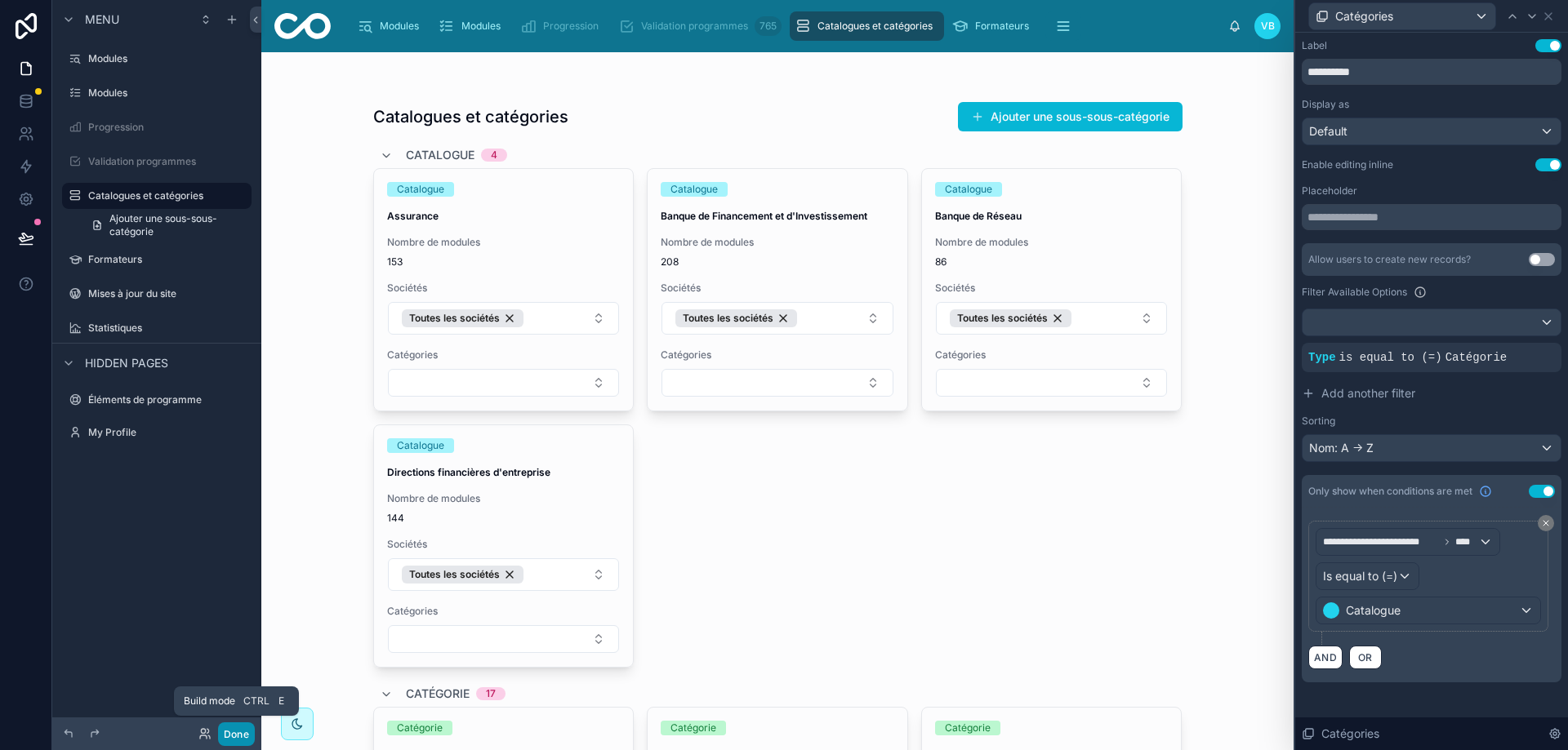
click at [243, 730] on button "Done" at bounding box center [235, 733] width 36 height 23
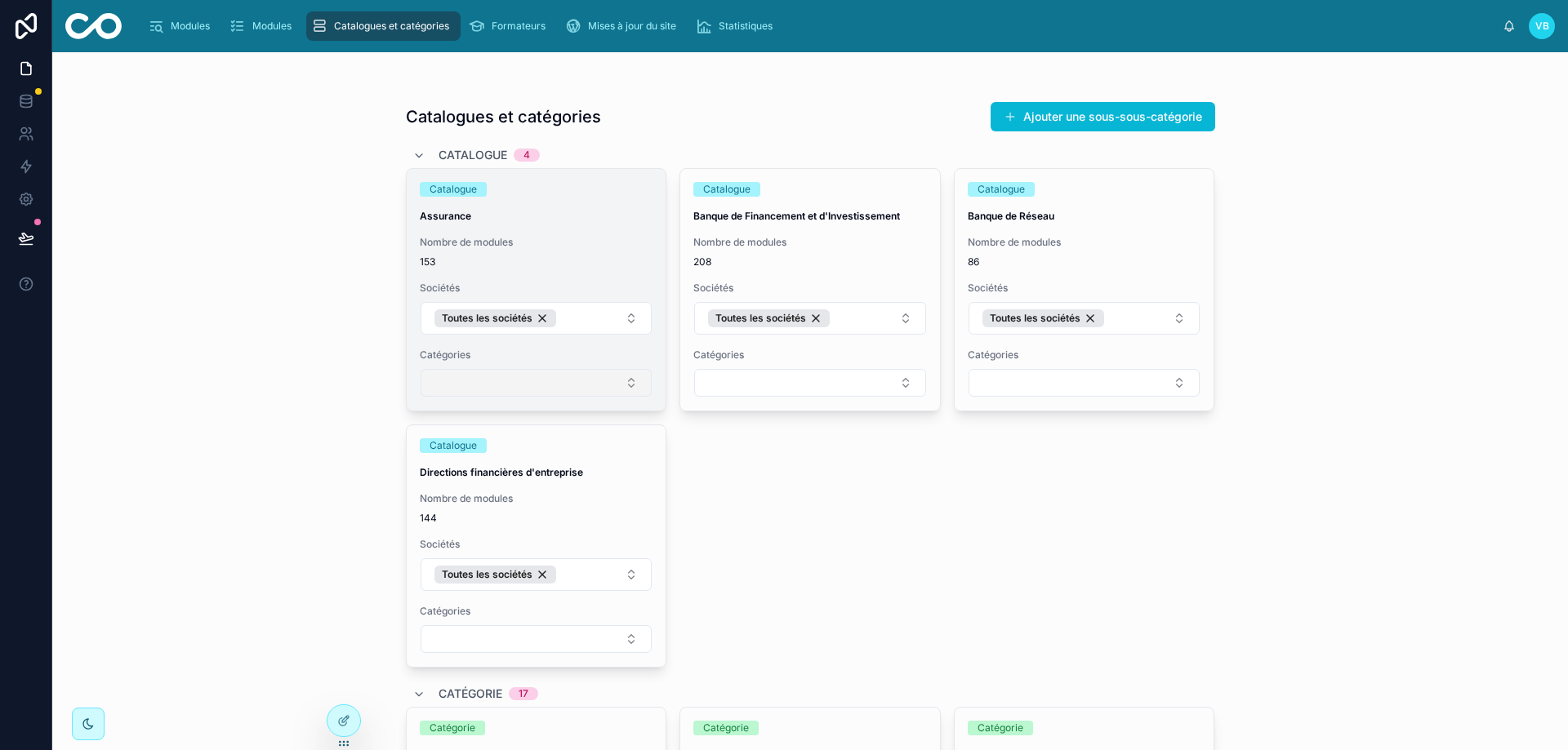
click at [516, 375] on button "Select Button" at bounding box center [536, 383] width 232 height 28
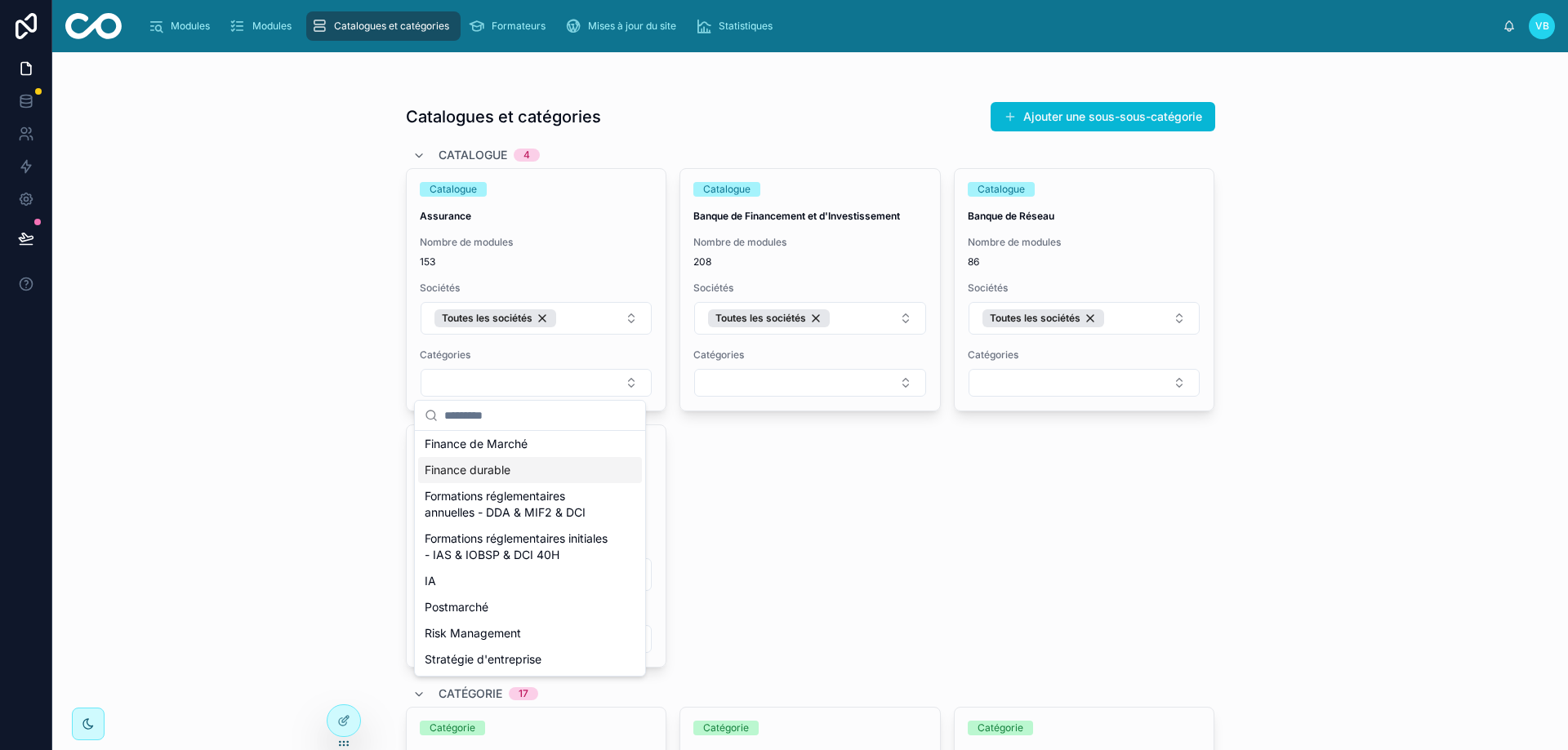
scroll to position [0, 0]
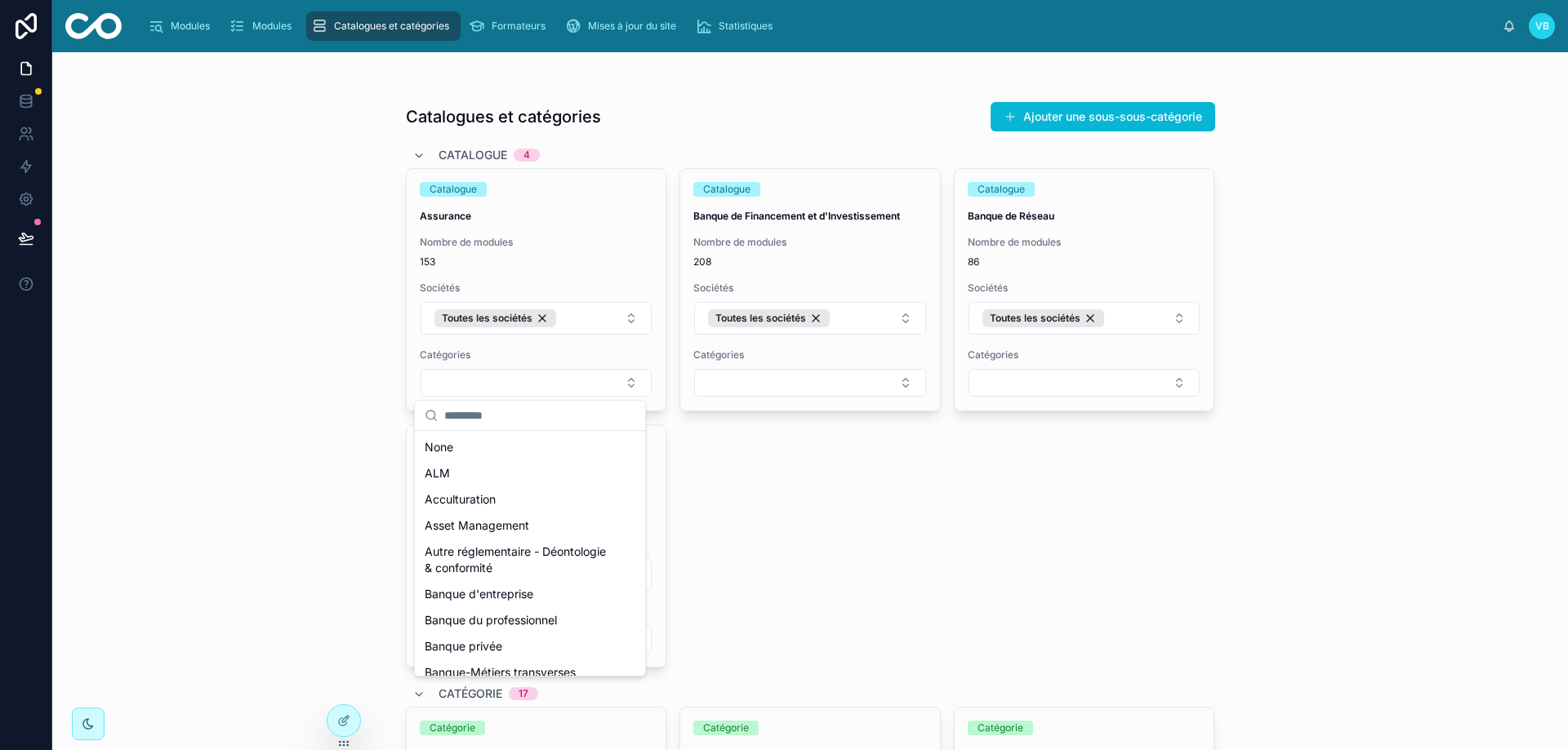
click at [256, 450] on div "Catalogues et catégories Ajouter une sous-sous-catégorie Catalogue 4 Catalogue …" at bounding box center [810, 401] width 1516 height 698
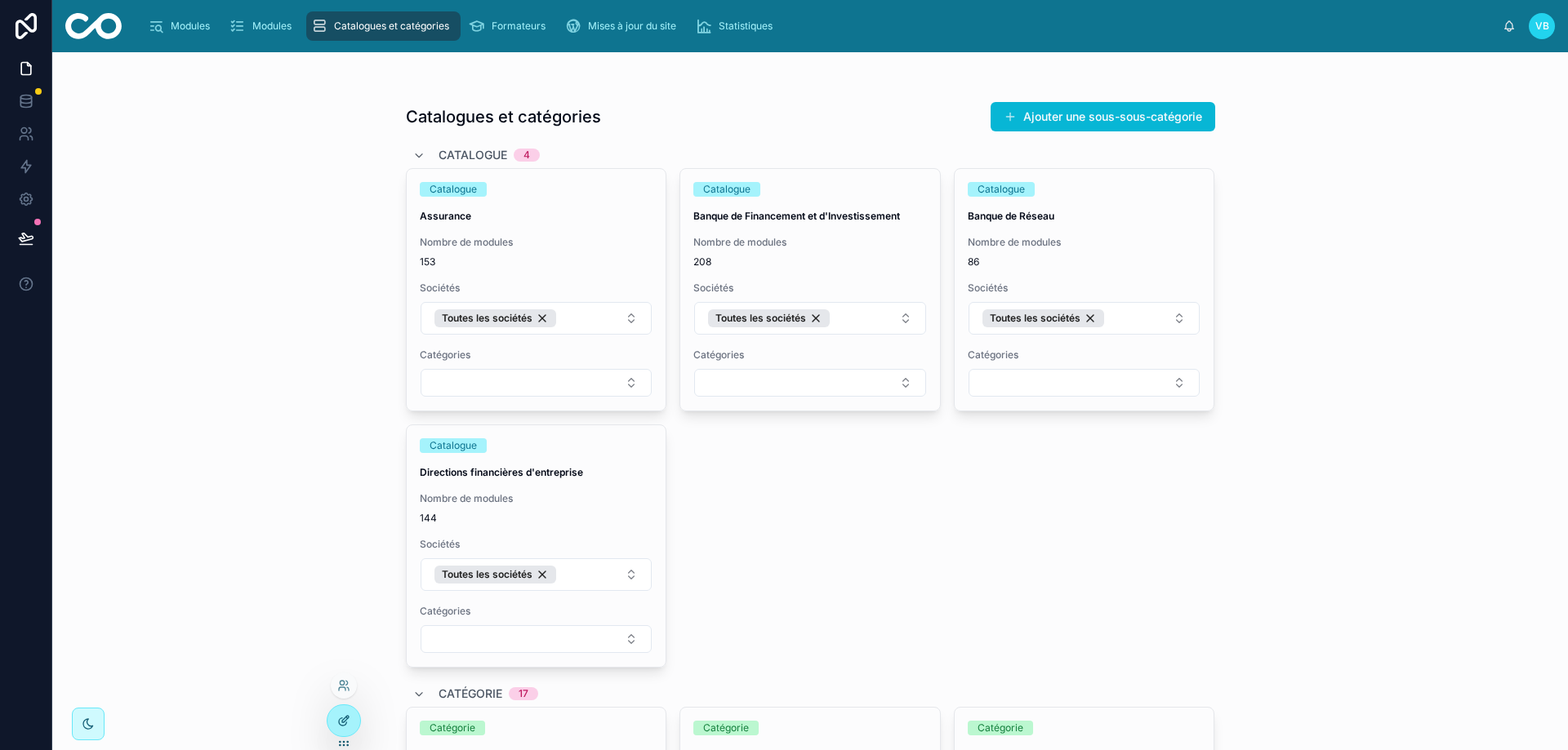
click at [351, 722] on div at bounding box center [343, 720] width 33 height 31
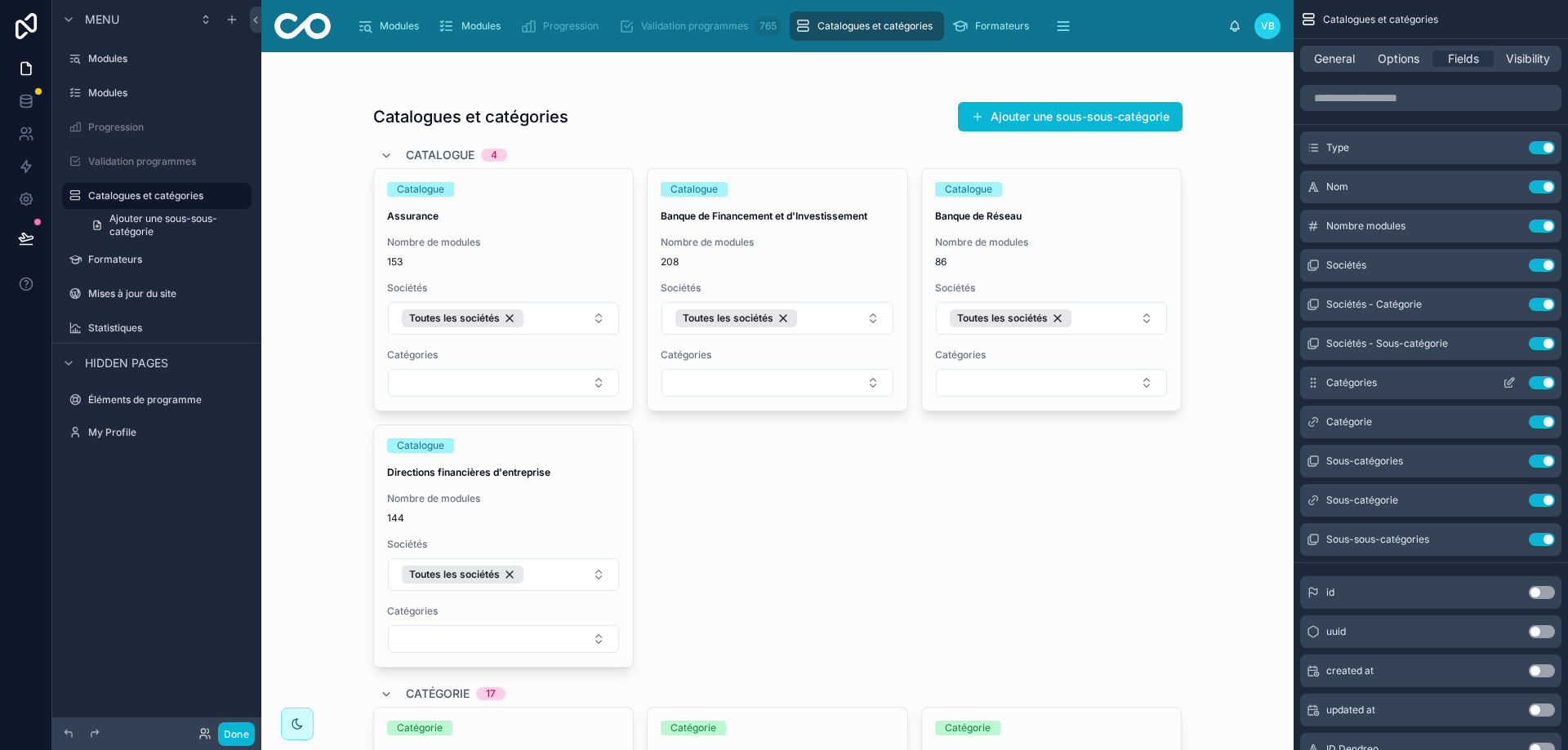
click at [1507, 382] on icon "scrollable content" at bounding box center [1509, 383] width 13 height 13
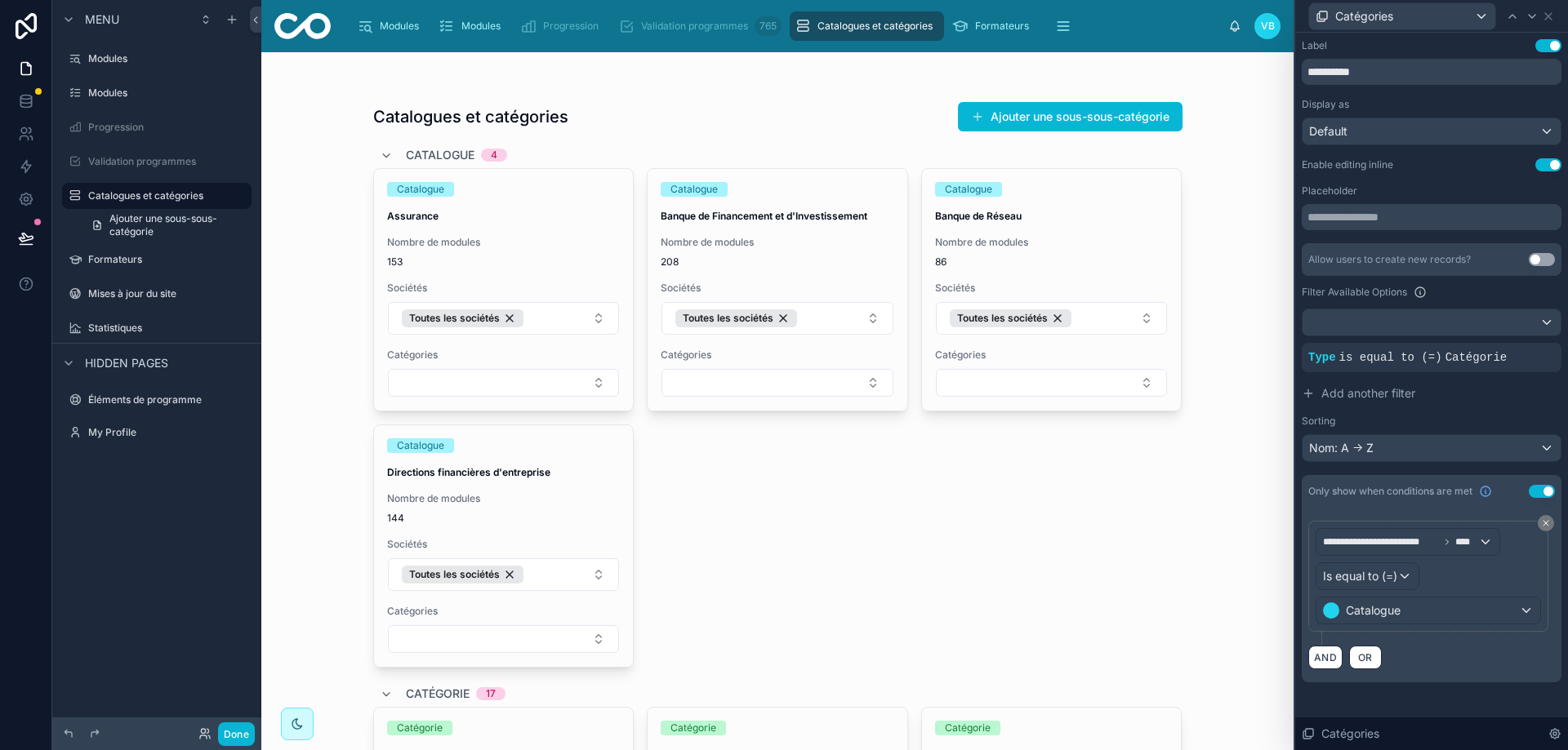
click at [1544, 163] on button "Use setting" at bounding box center [1548, 165] width 26 height 13
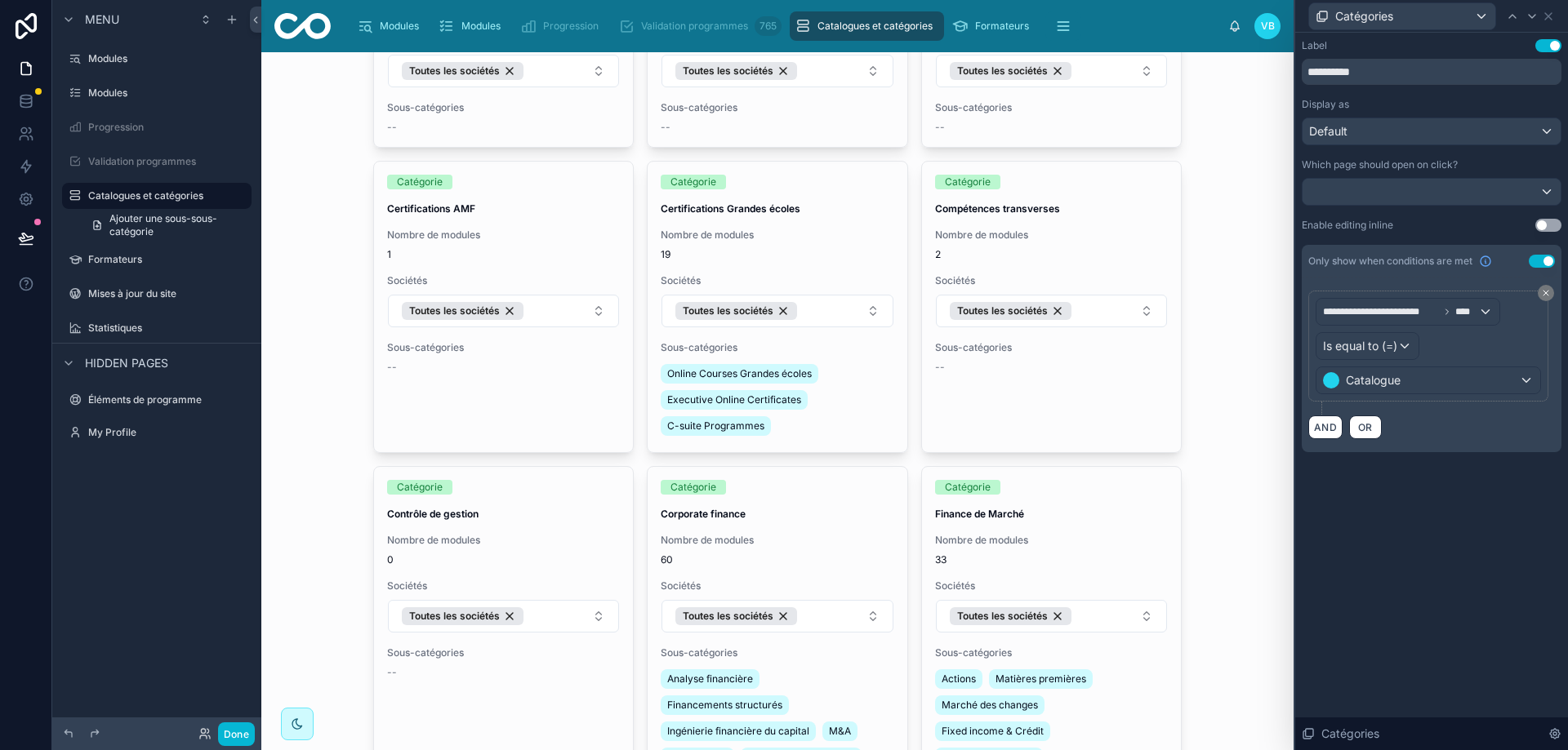
scroll to position [1306, 0]
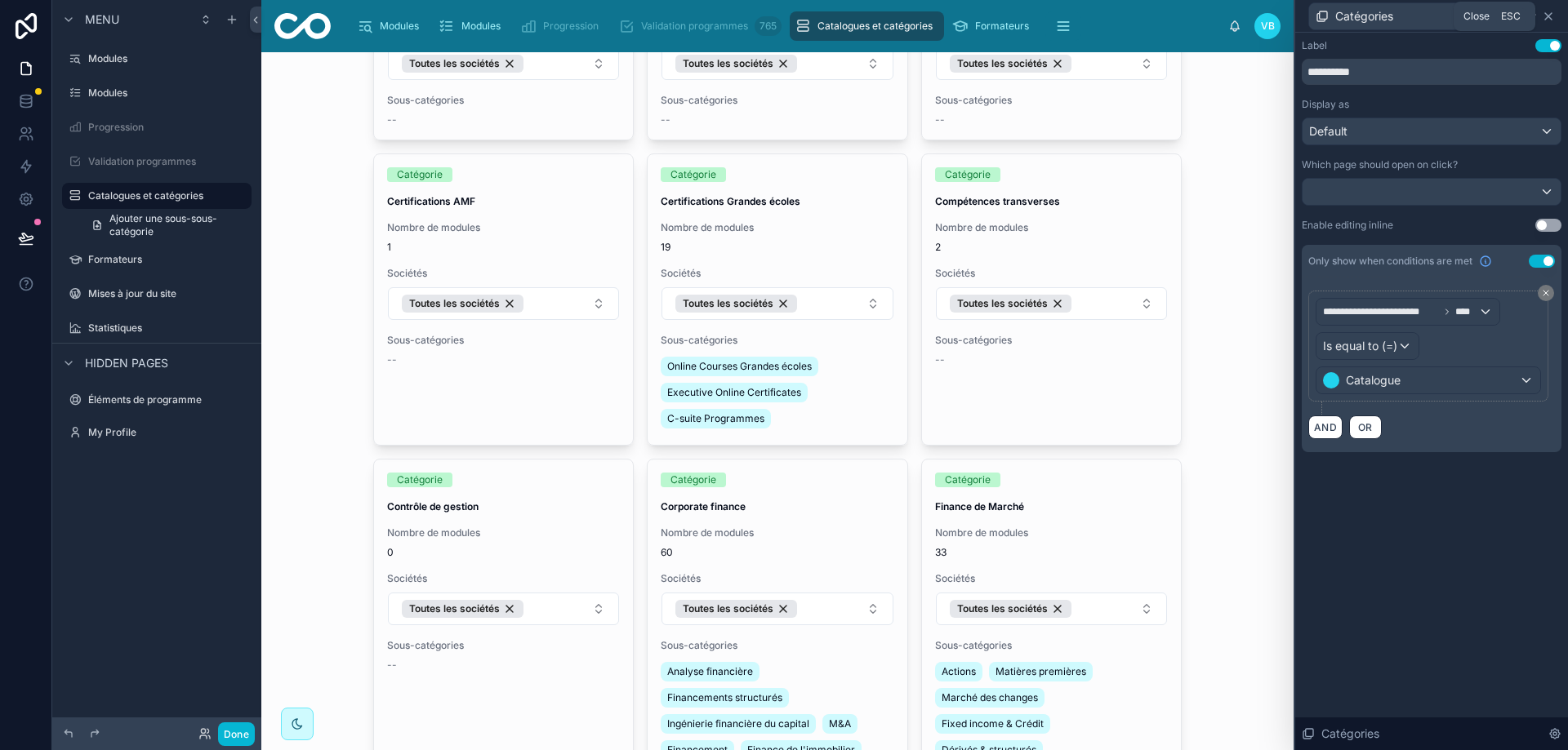
click at [1551, 16] on icon at bounding box center [1548, 16] width 13 height 13
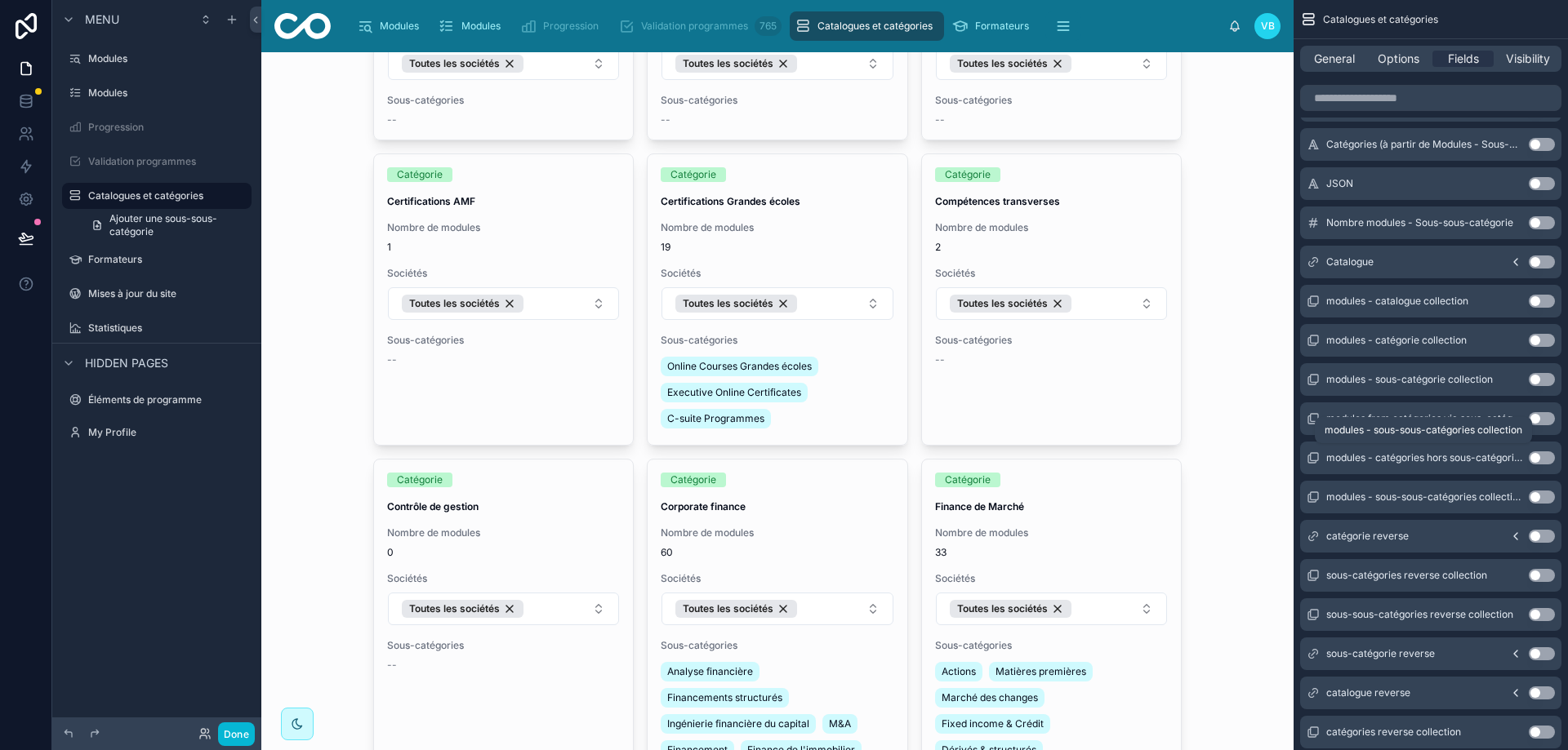
scroll to position [606, 0]
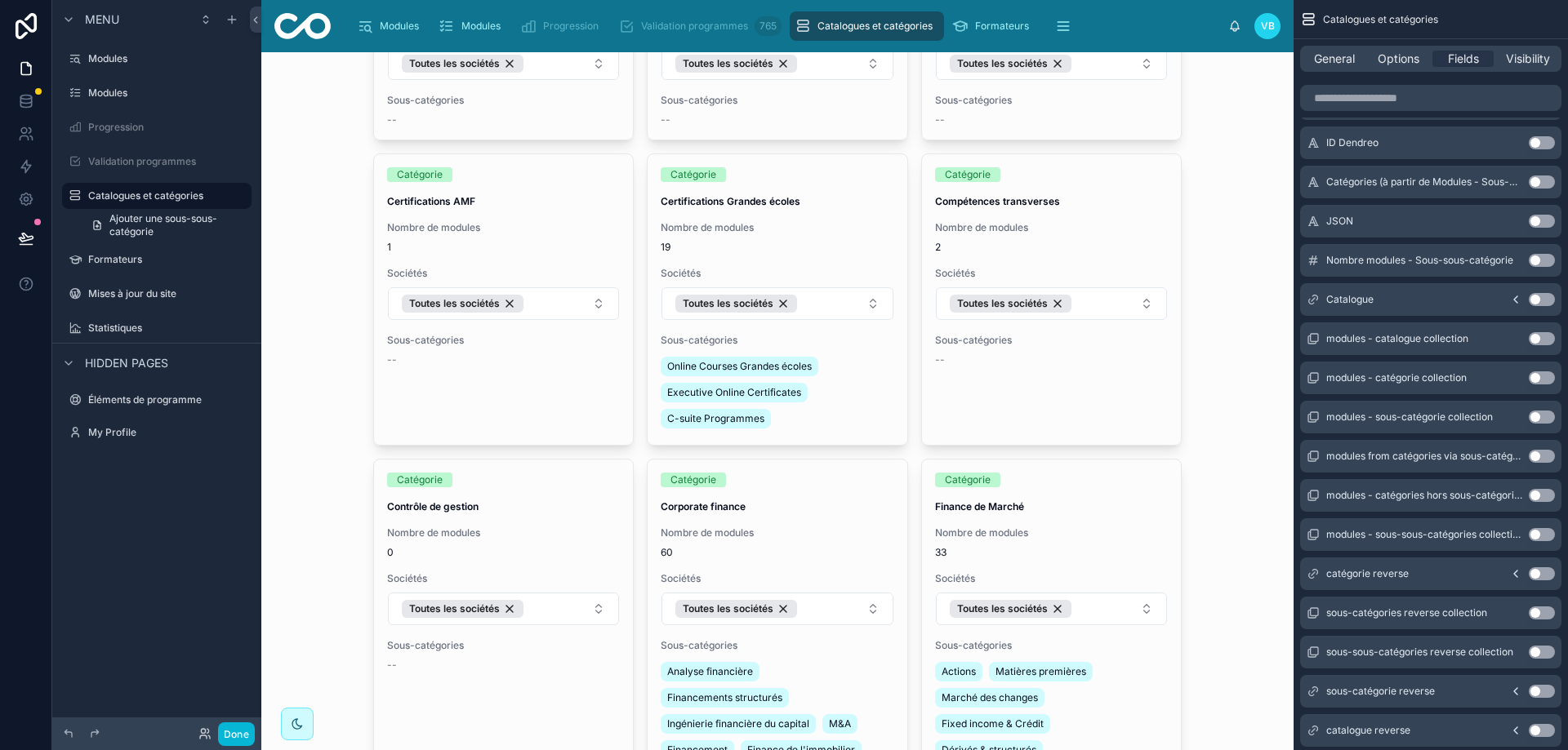
click at [1517, 299] on icon "scrollable content" at bounding box center [1516, 300] width 13 height 13
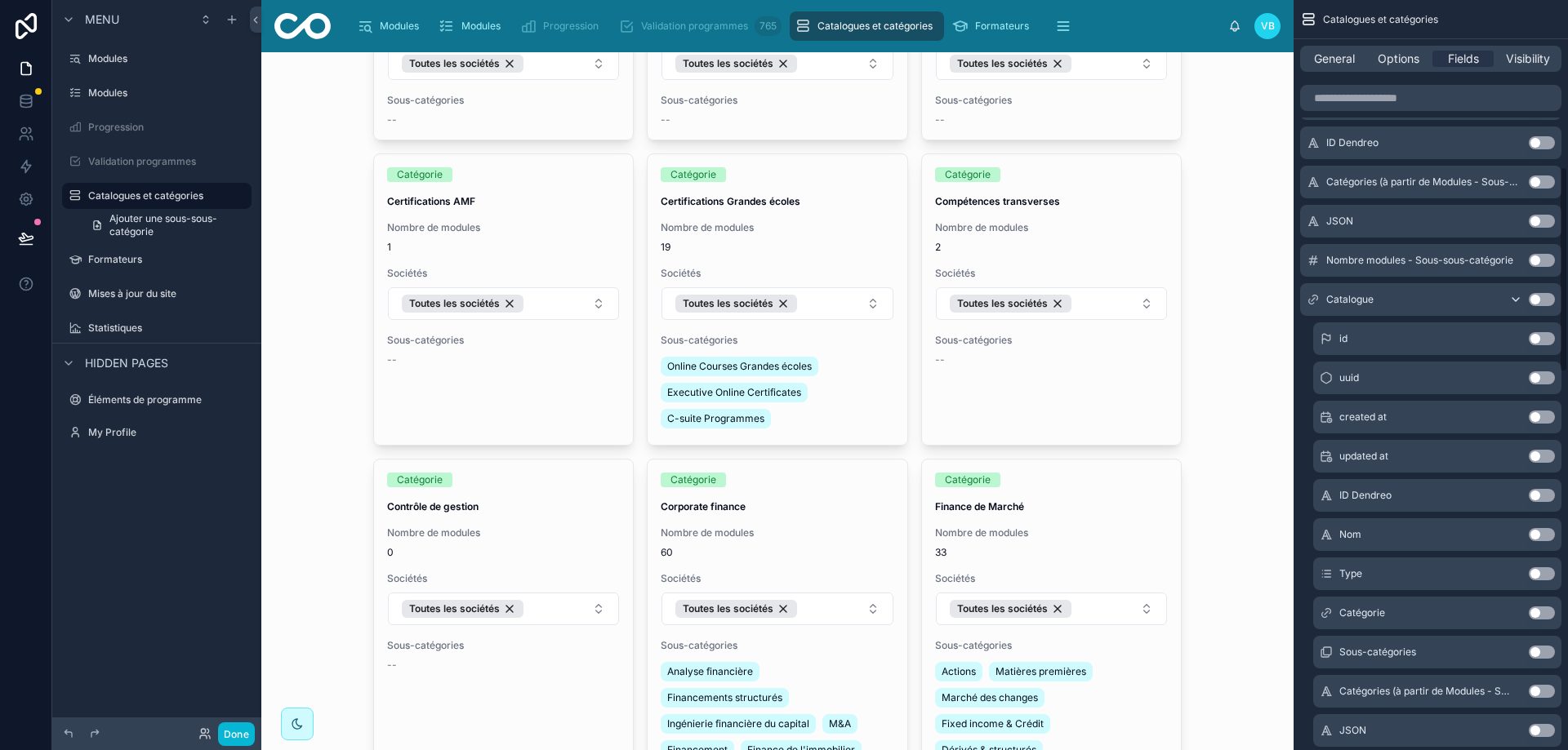
click at [1517, 299] on icon "scrollable content" at bounding box center [1516, 300] width 13 height 13
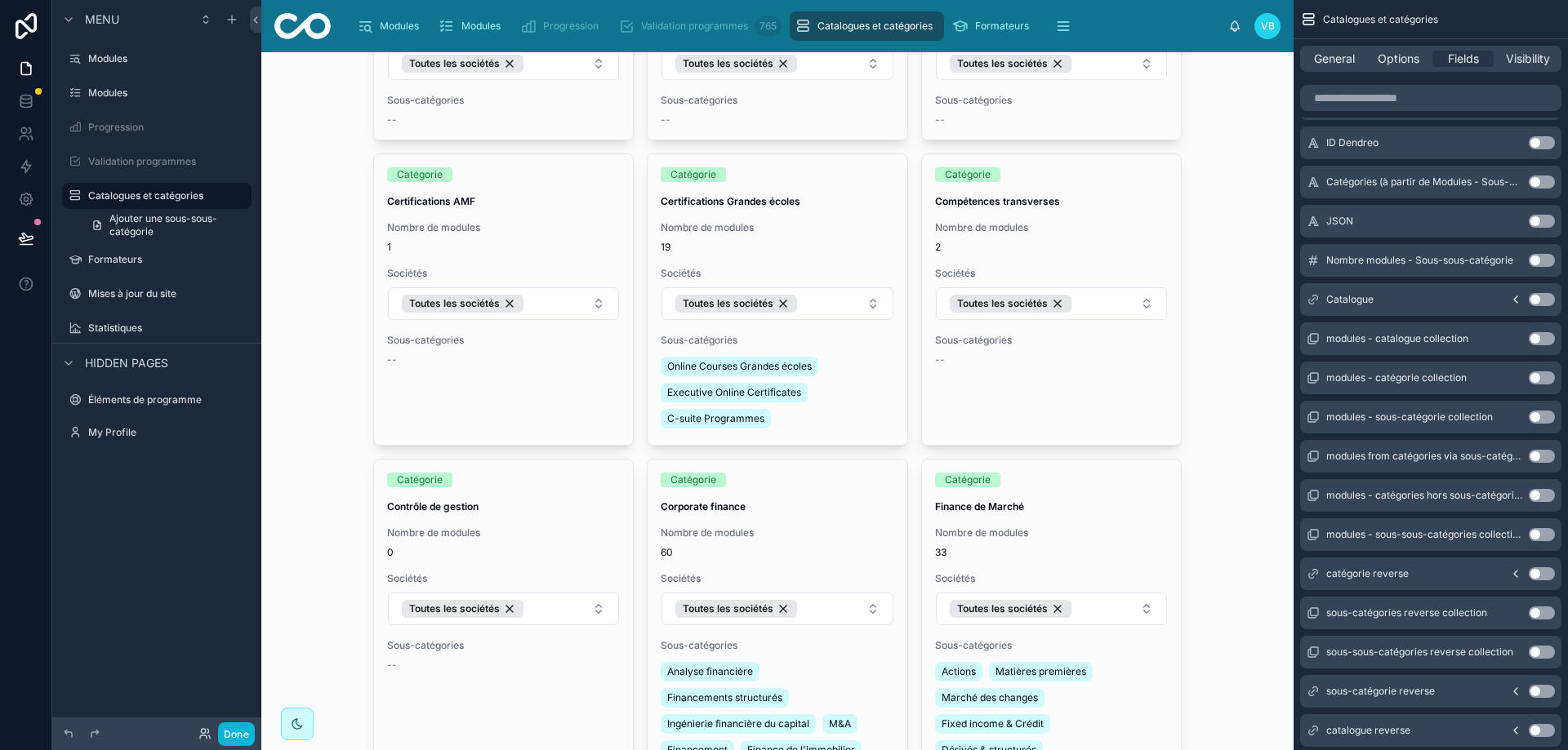
click at [1517, 300] on icon "scrollable content" at bounding box center [1516, 300] width 13 height 13
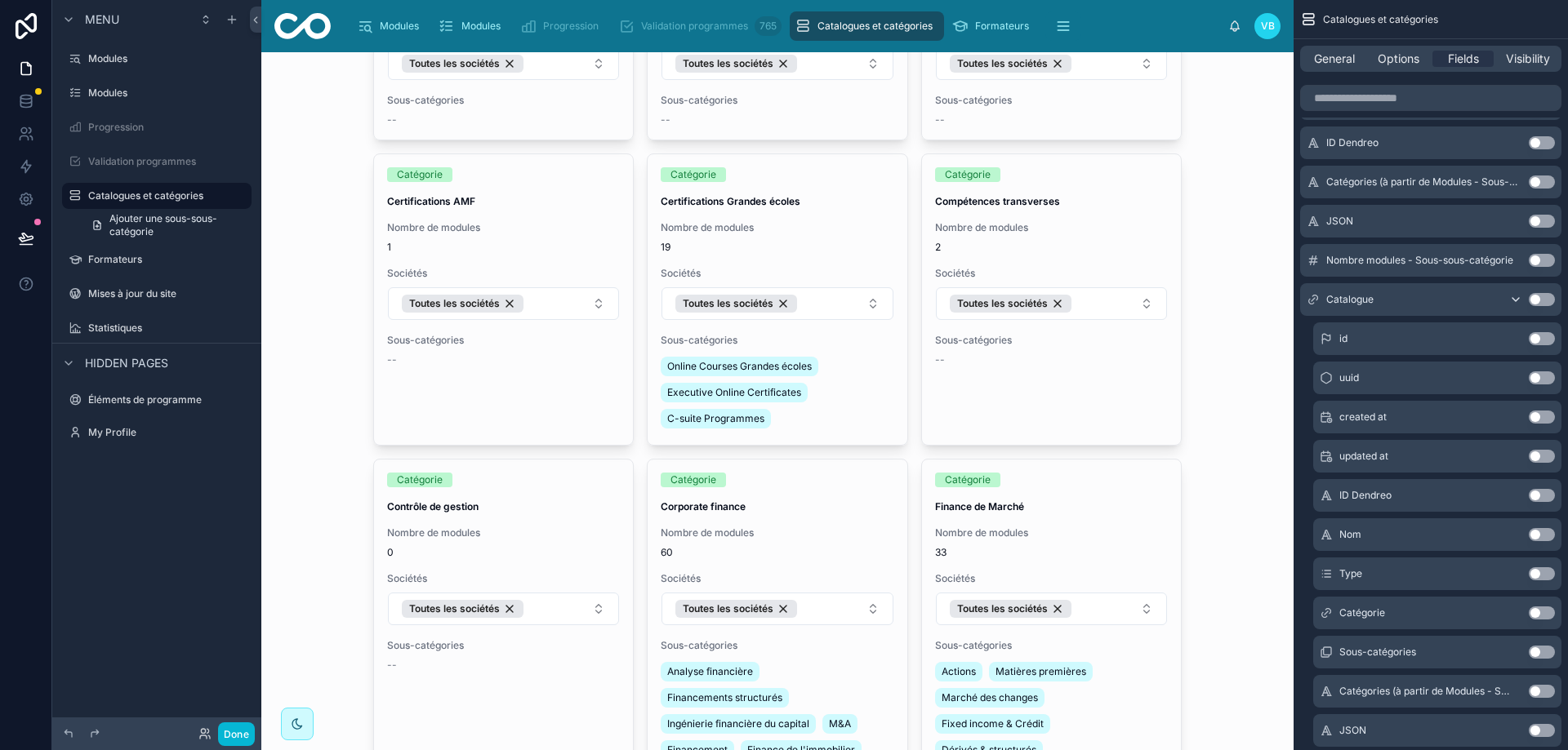
click at [1517, 300] on icon "scrollable content" at bounding box center [1516, 300] width 13 height 13
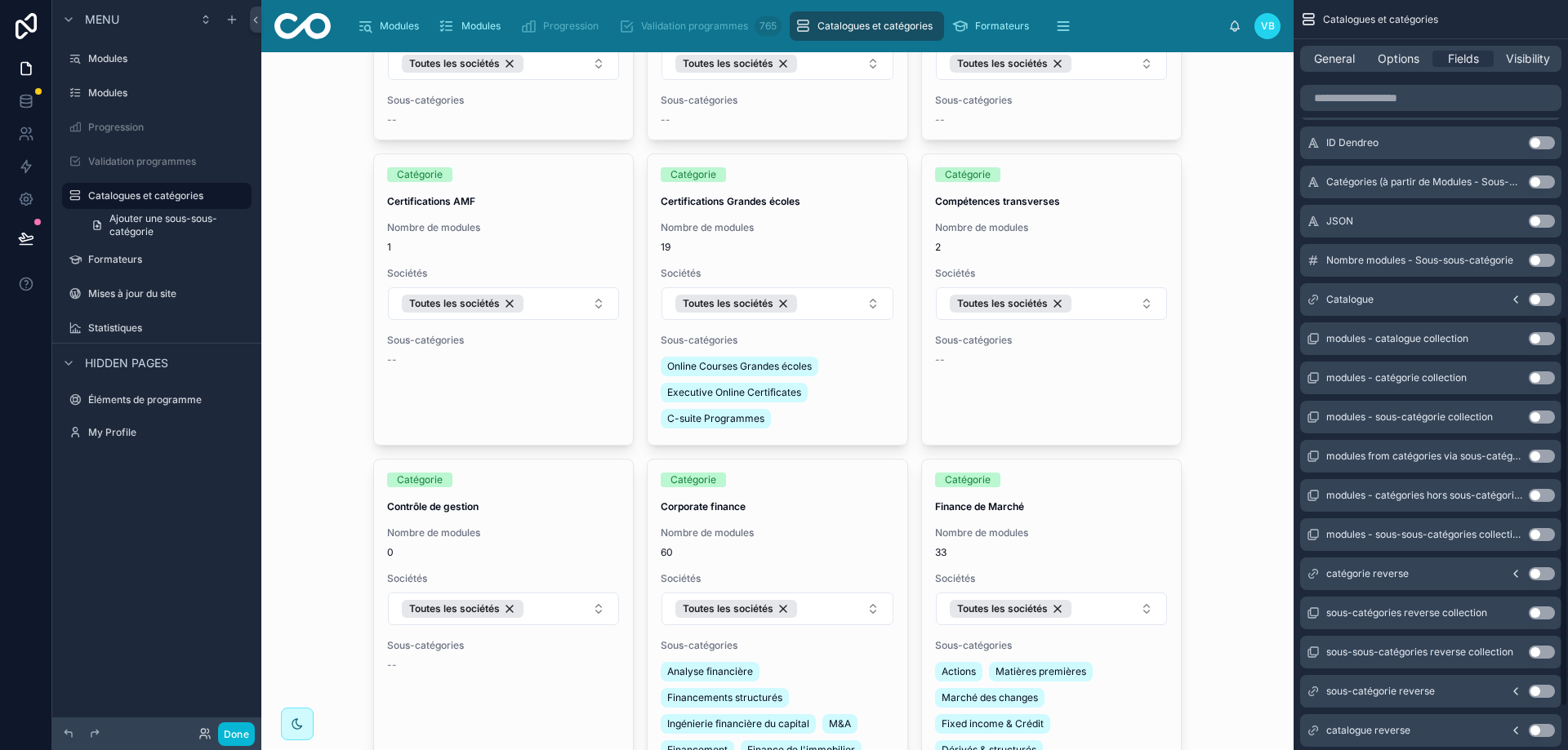
click at [1544, 300] on button "Use setting" at bounding box center [1542, 300] width 26 height 13
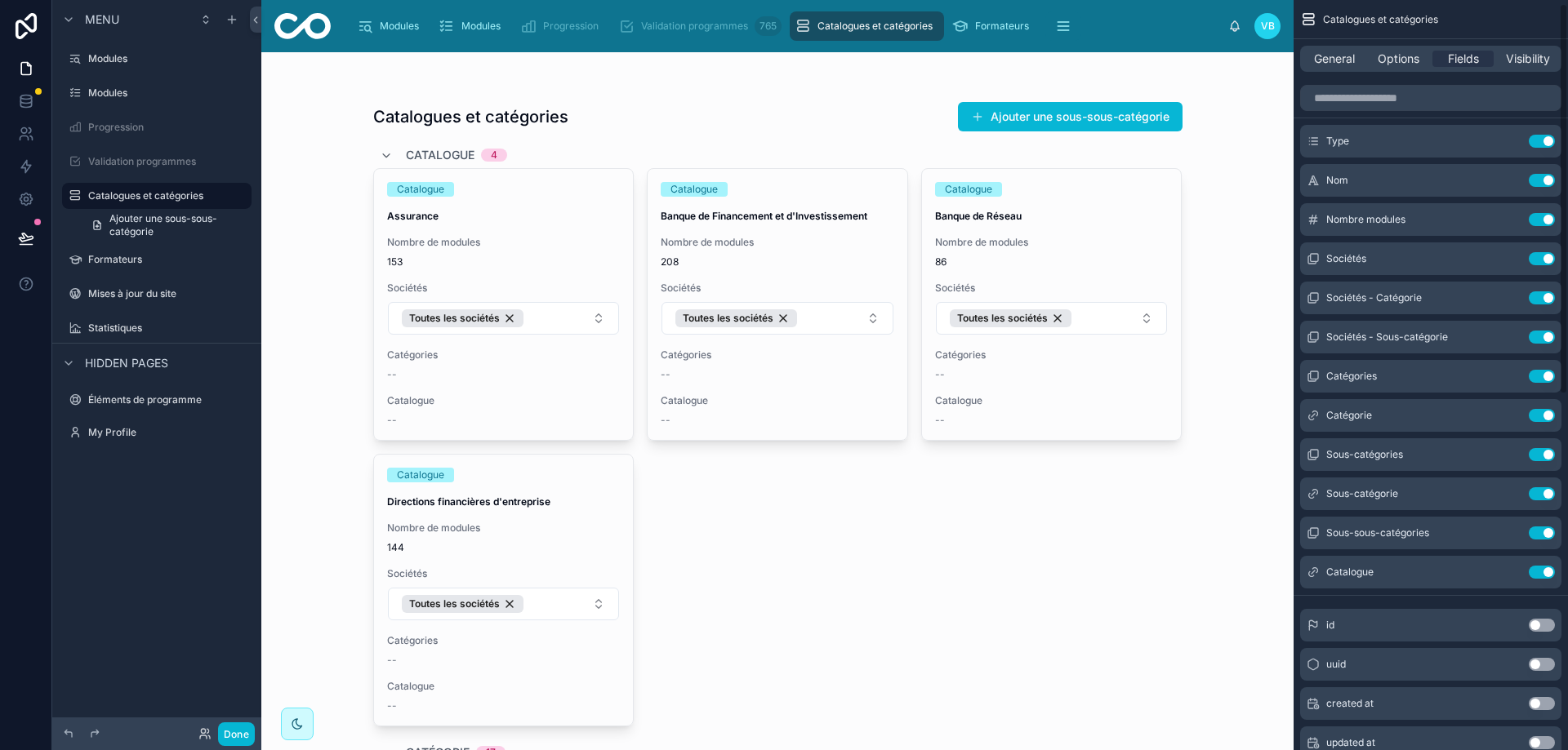
scroll to position [0, 0]
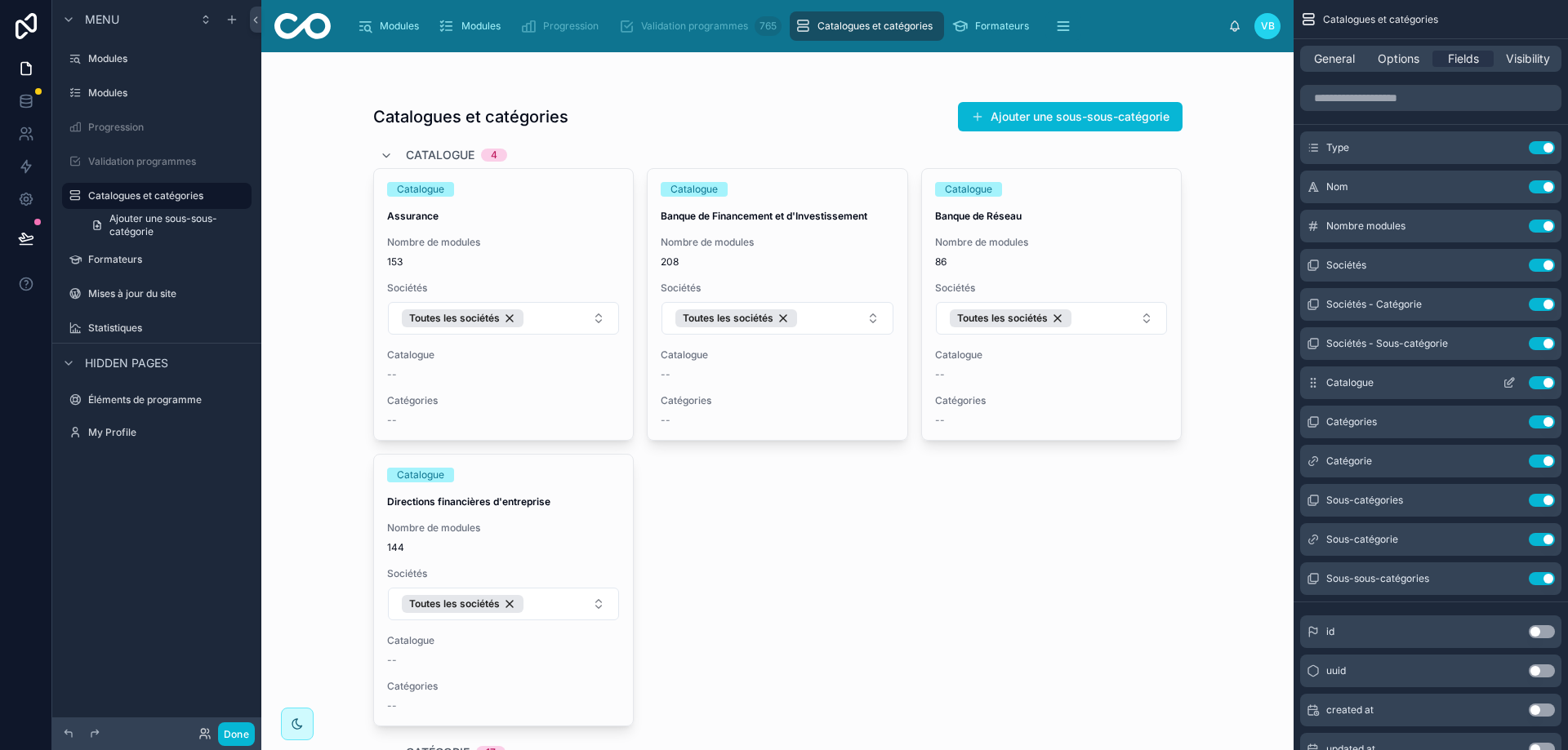
click at [1510, 381] on icon "scrollable content" at bounding box center [1509, 383] width 13 height 13
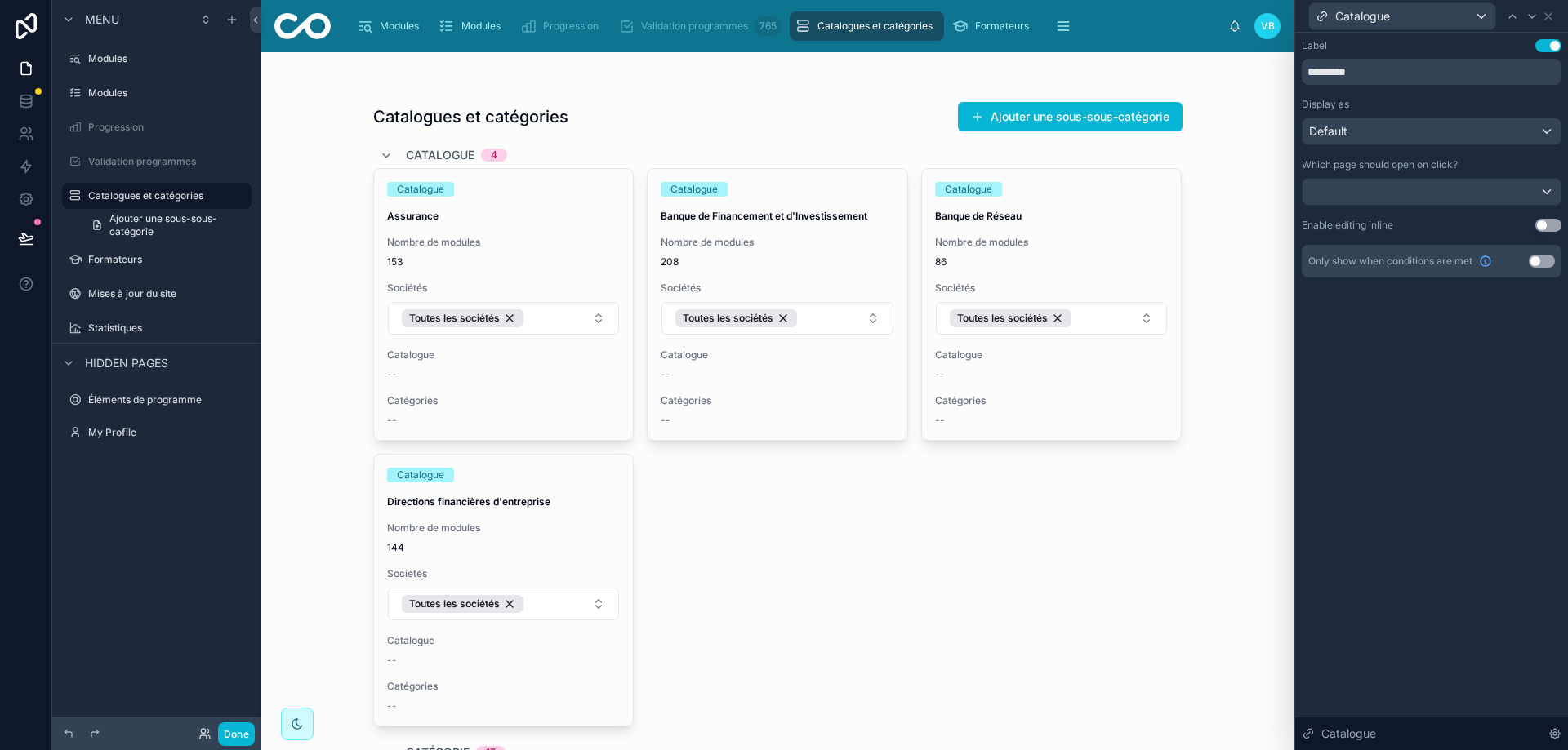
click at [1543, 259] on button "Use setting" at bounding box center [1542, 262] width 26 height 13
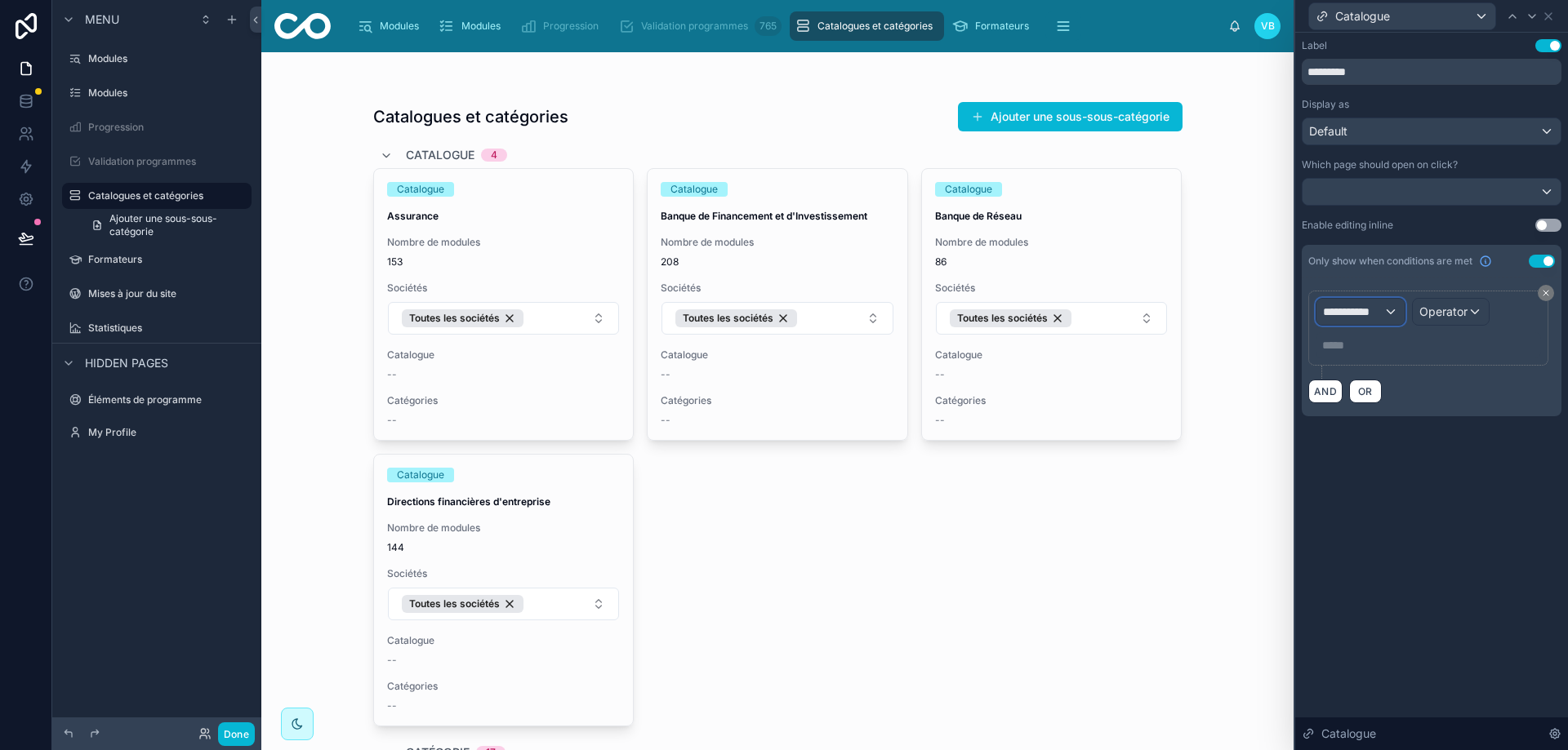
click at [1384, 317] on div "**********" at bounding box center [1361, 312] width 88 height 26
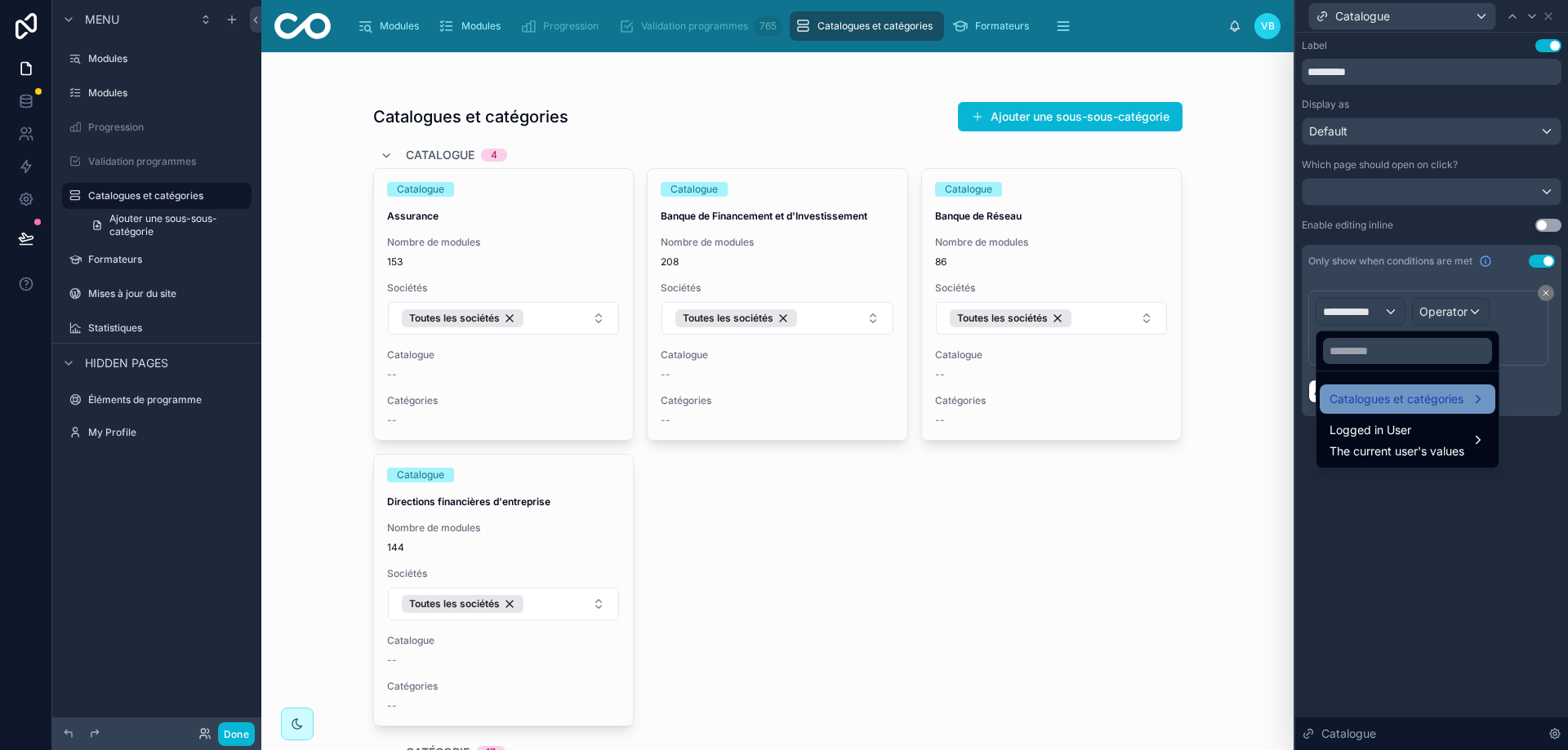
click at [1387, 396] on span "Catalogues et catégories" at bounding box center [1396, 399] width 134 height 20
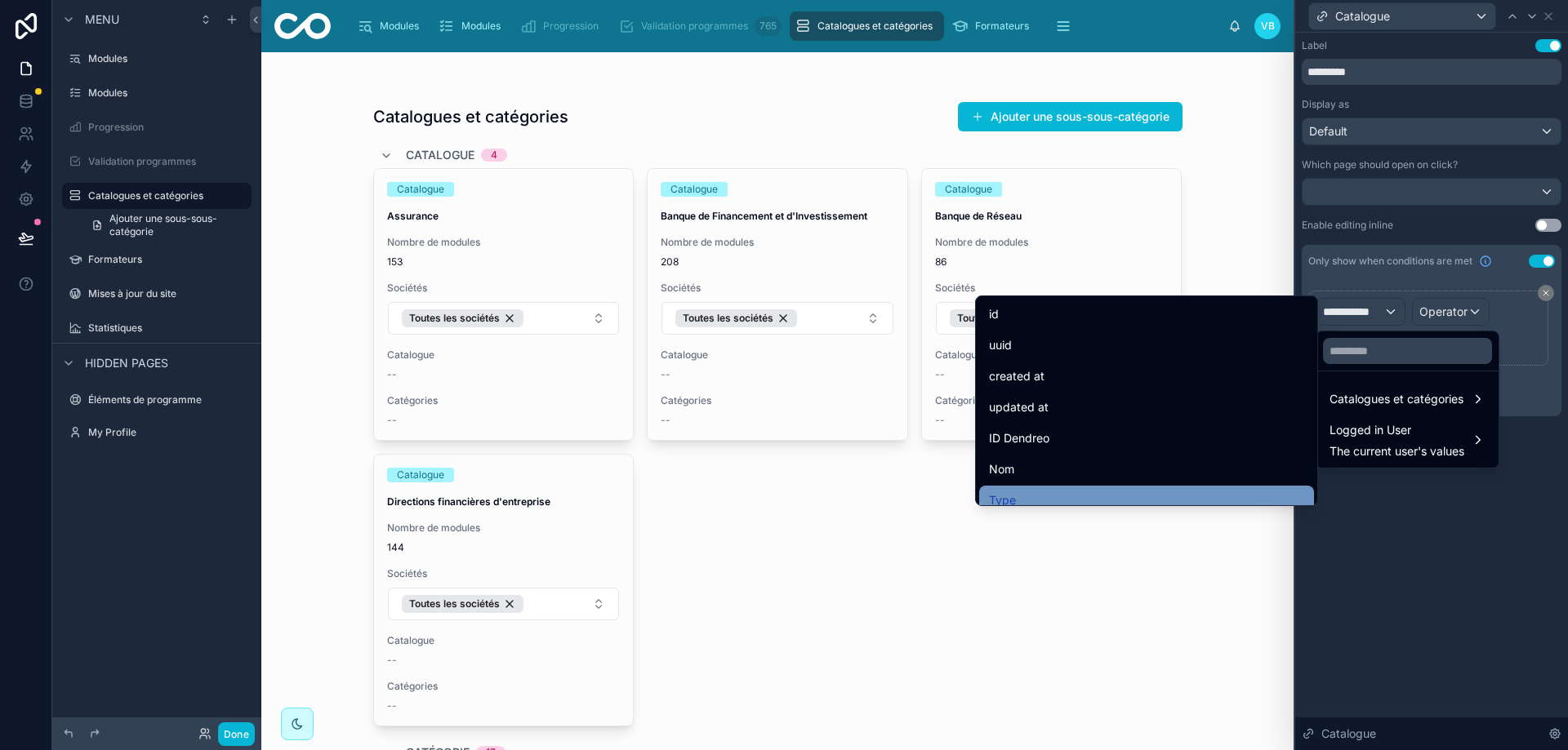
click at [1091, 486] on div "Type" at bounding box center [1147, 500] width 335 height 29
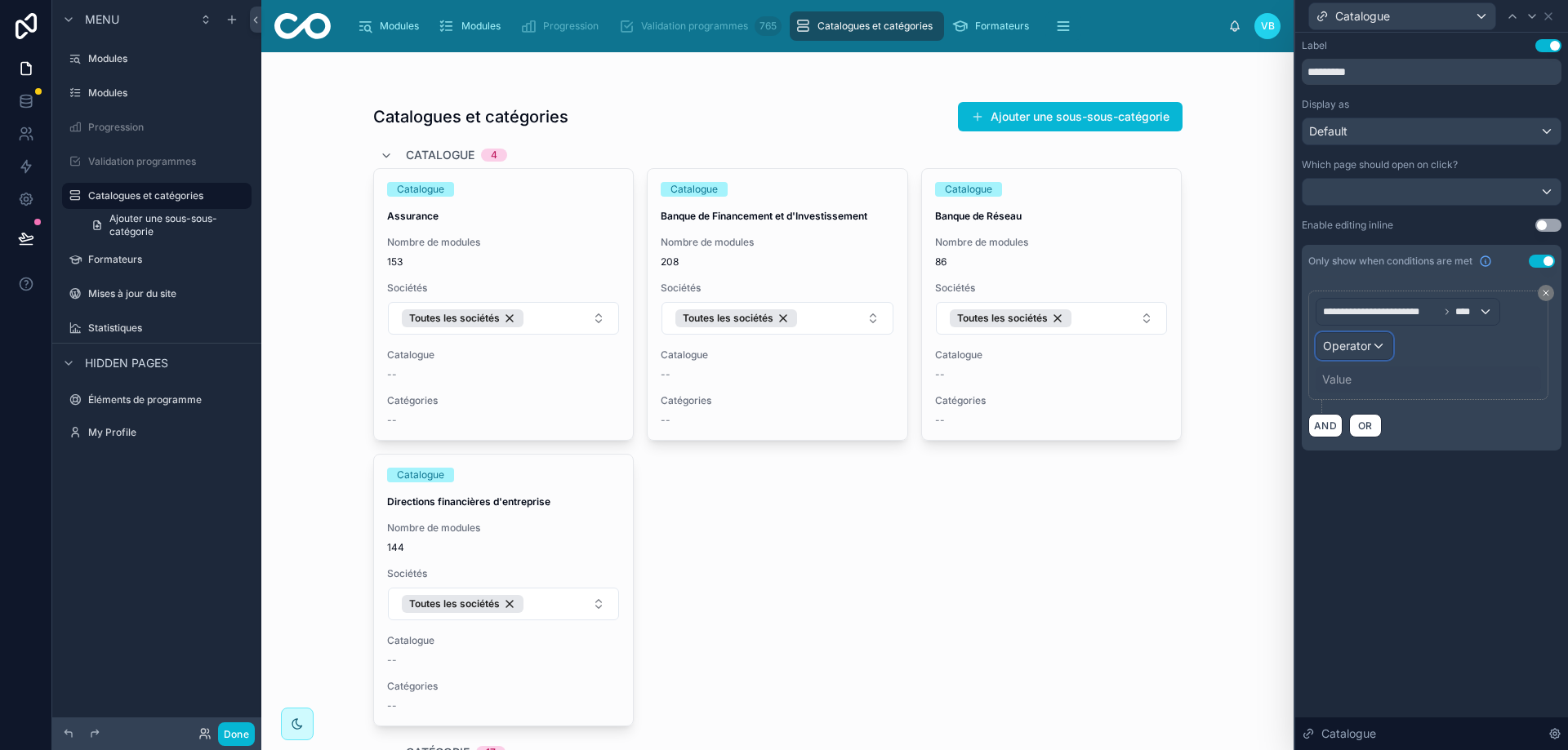
click at [1371, 354] on div "Operator" at bounding box center [1354, 347] width 76 height 26
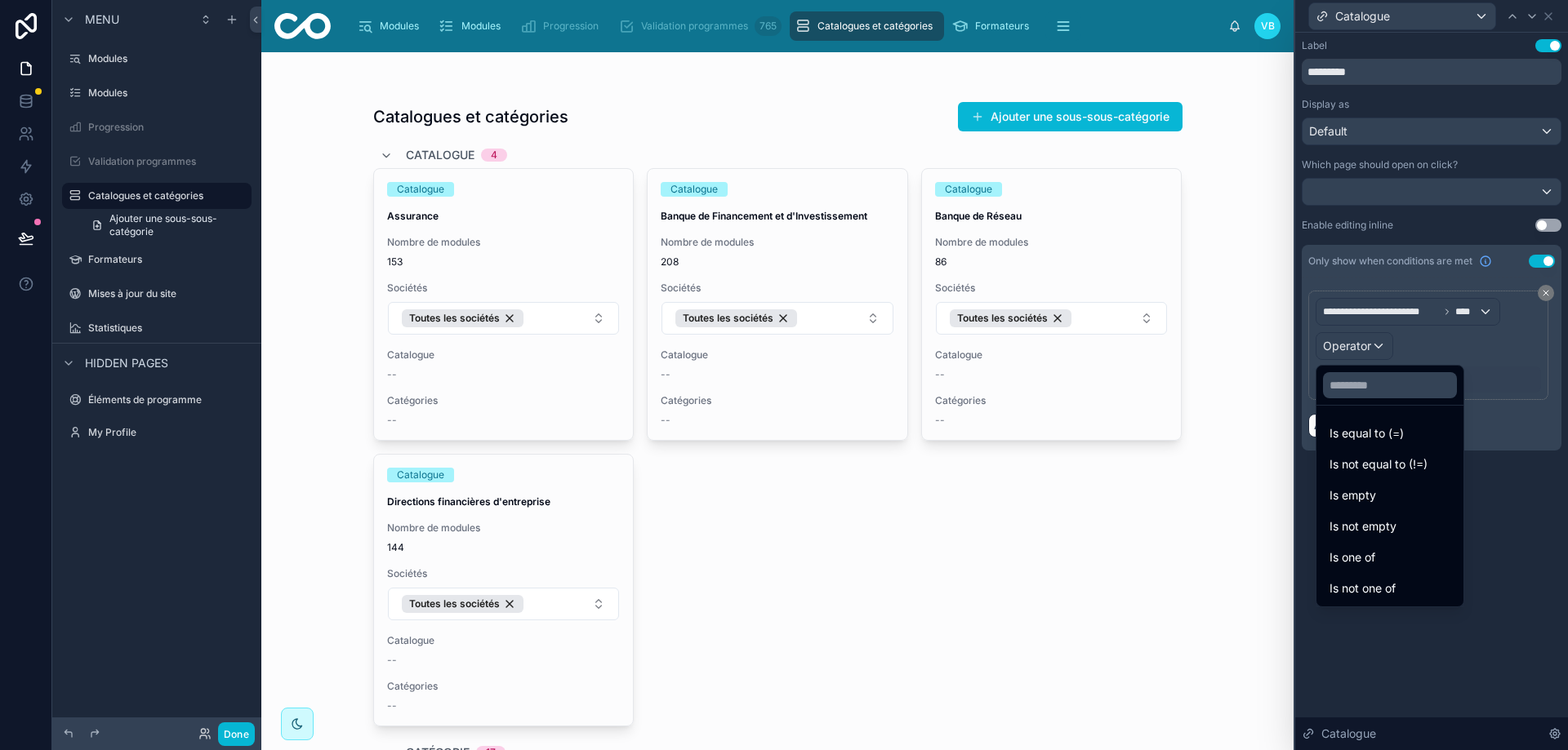
drag, startPoint x: 1384, startPoint y: 431, endPoint x: 1371, endPoint y: 413, distance: 22.2
click at [1384, 432] on span "Is equal to (=)" at bounding box center [1367, 433] width 75 height 20
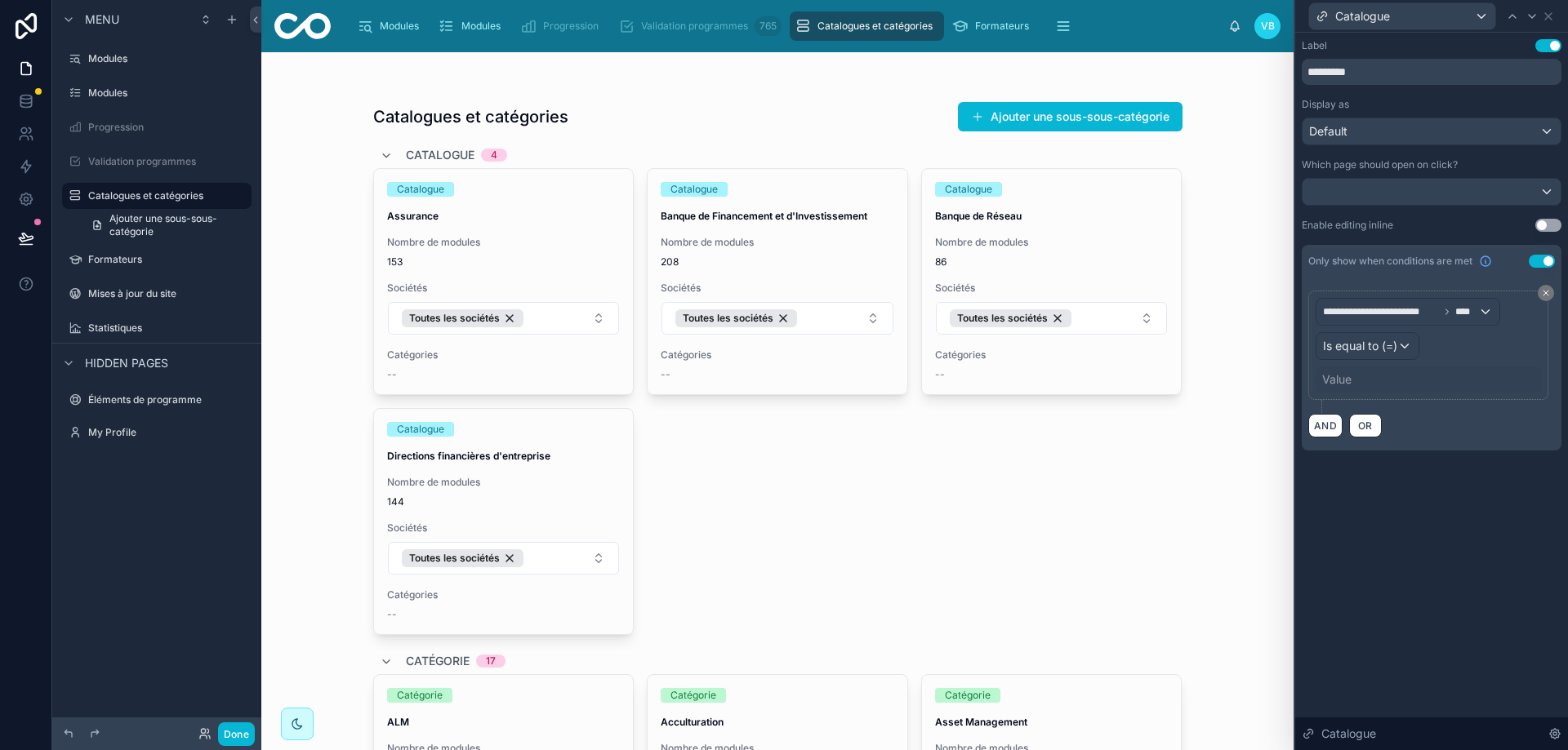
click at [1353, 384] on div "Value" at bounding box center [1428, 379] width 225 height 26
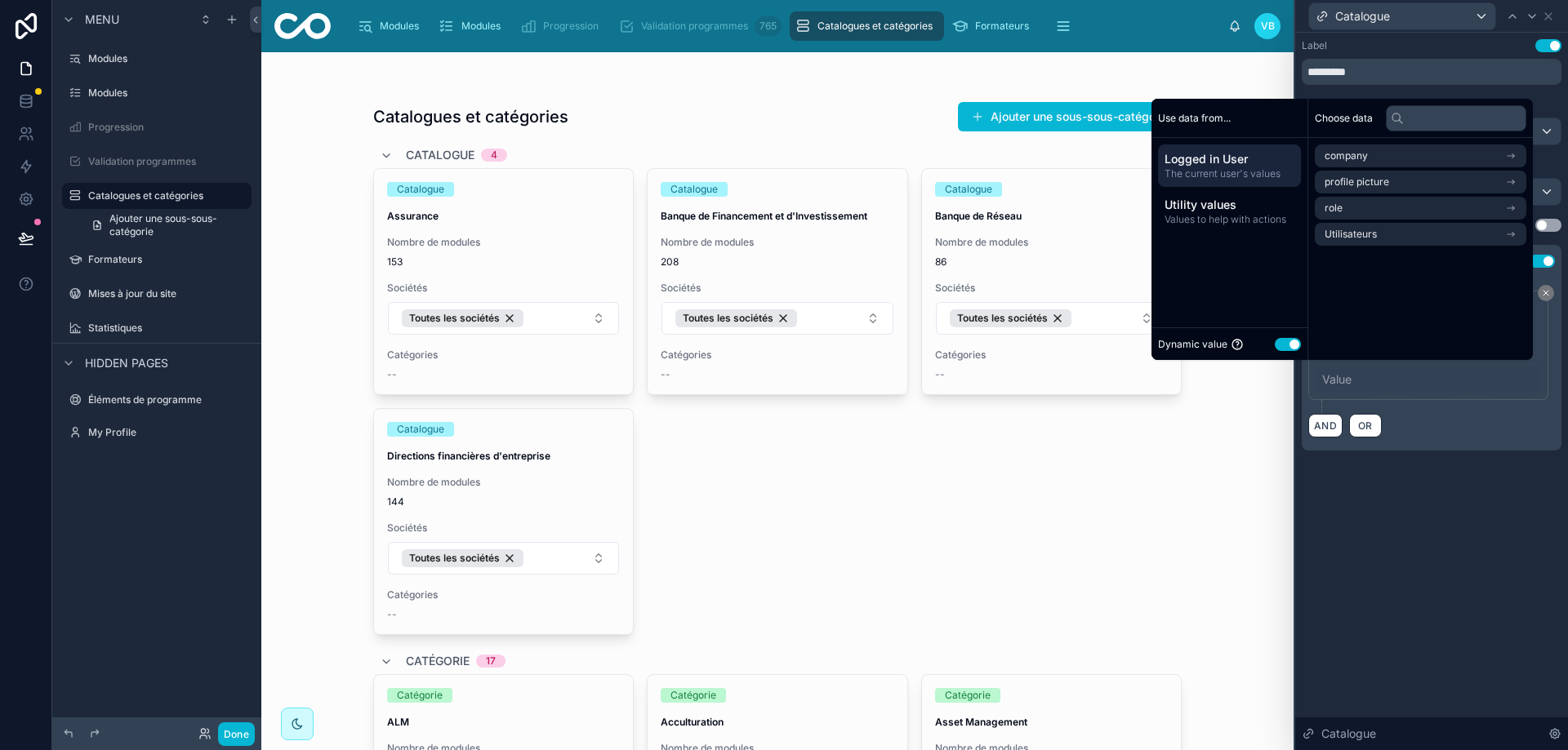
click at [1278, 341] on button "Use setting" at bounding box center [1288, 345] width 26 height 13
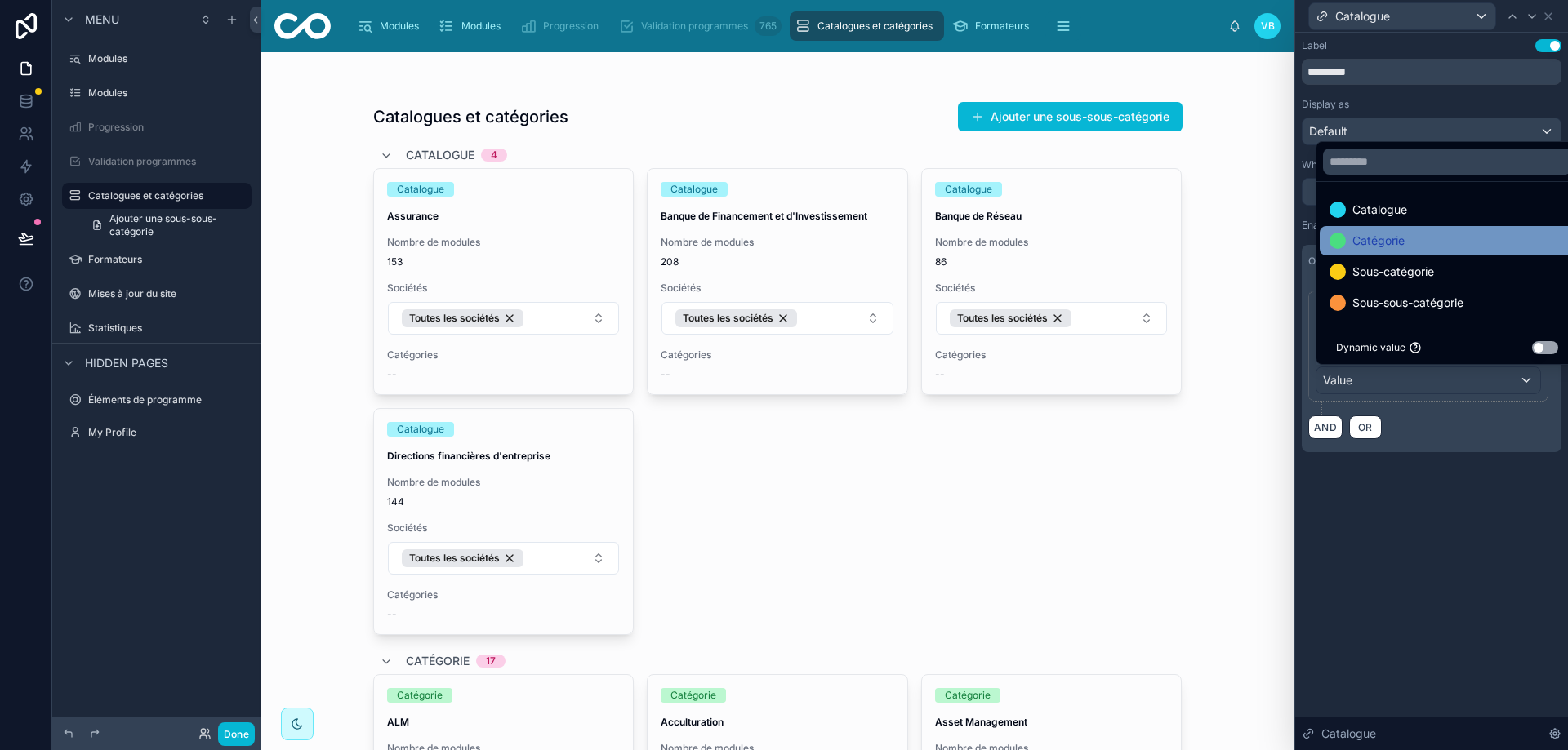
click at [1391, 239] on span "Catégorie" at bounding box center [1378, 240] width 52 height 20
click at [1455, 548] on div "**********" at bounding box center [1432, 391] width 273 height 717
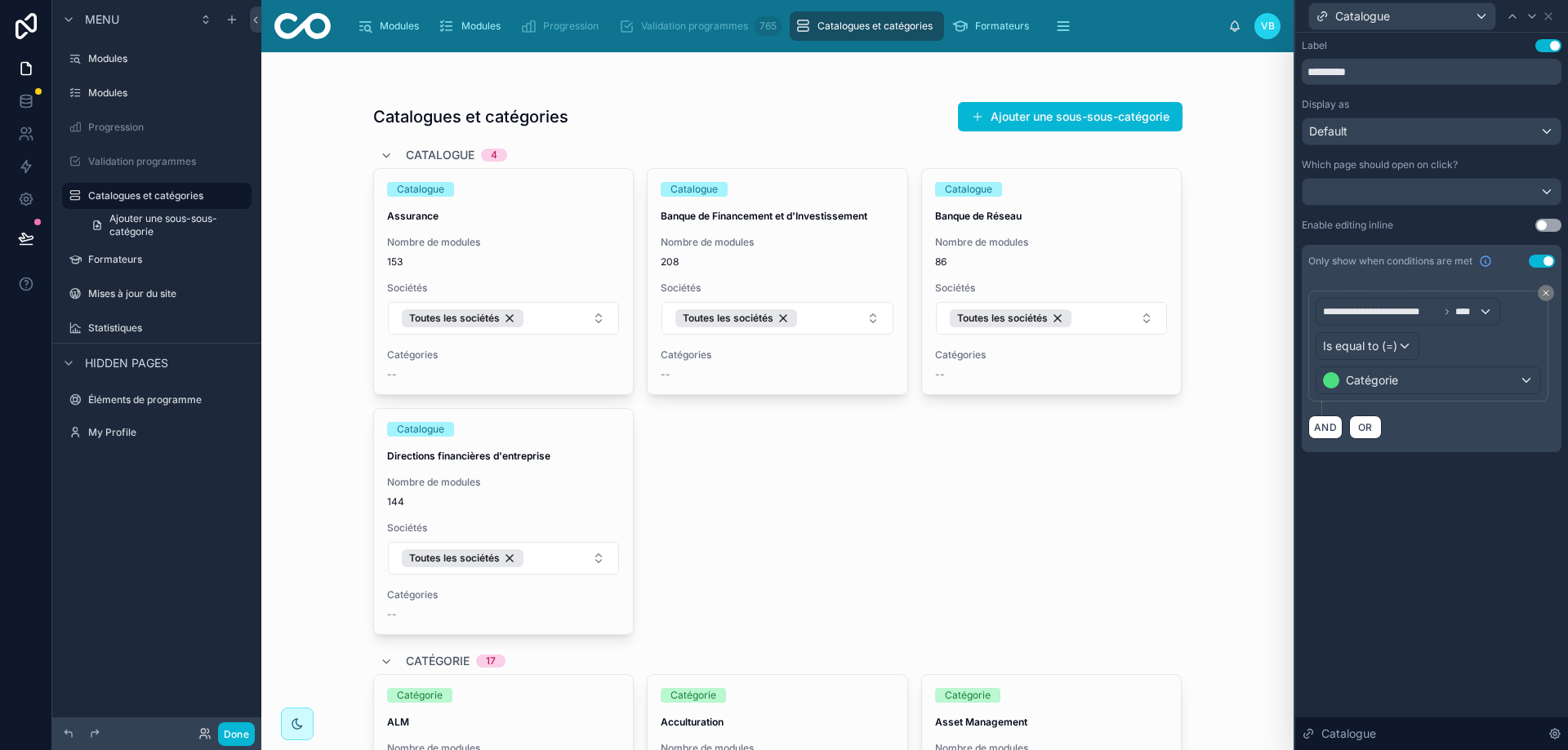
click at [1547, 217] on div "**********" at bounding box center [1432, 246] width 260 height 413
click at [1547, 225] on button "Use setting" at bounding box center [1548, 225] width 26 height 13
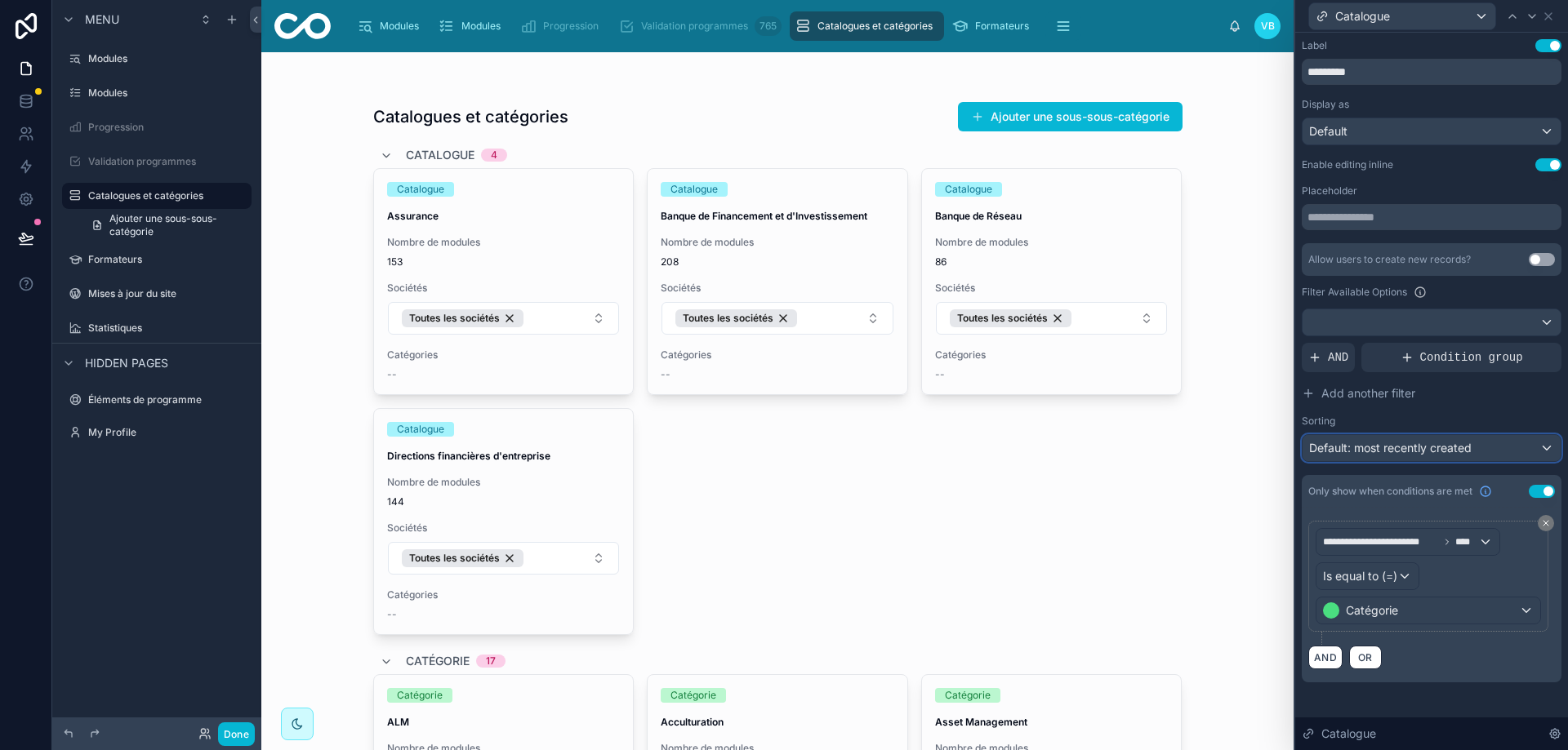
click at [1438, 454] on span "Default: most recently created" at bounding box center [1390, 447] width 163 height 14
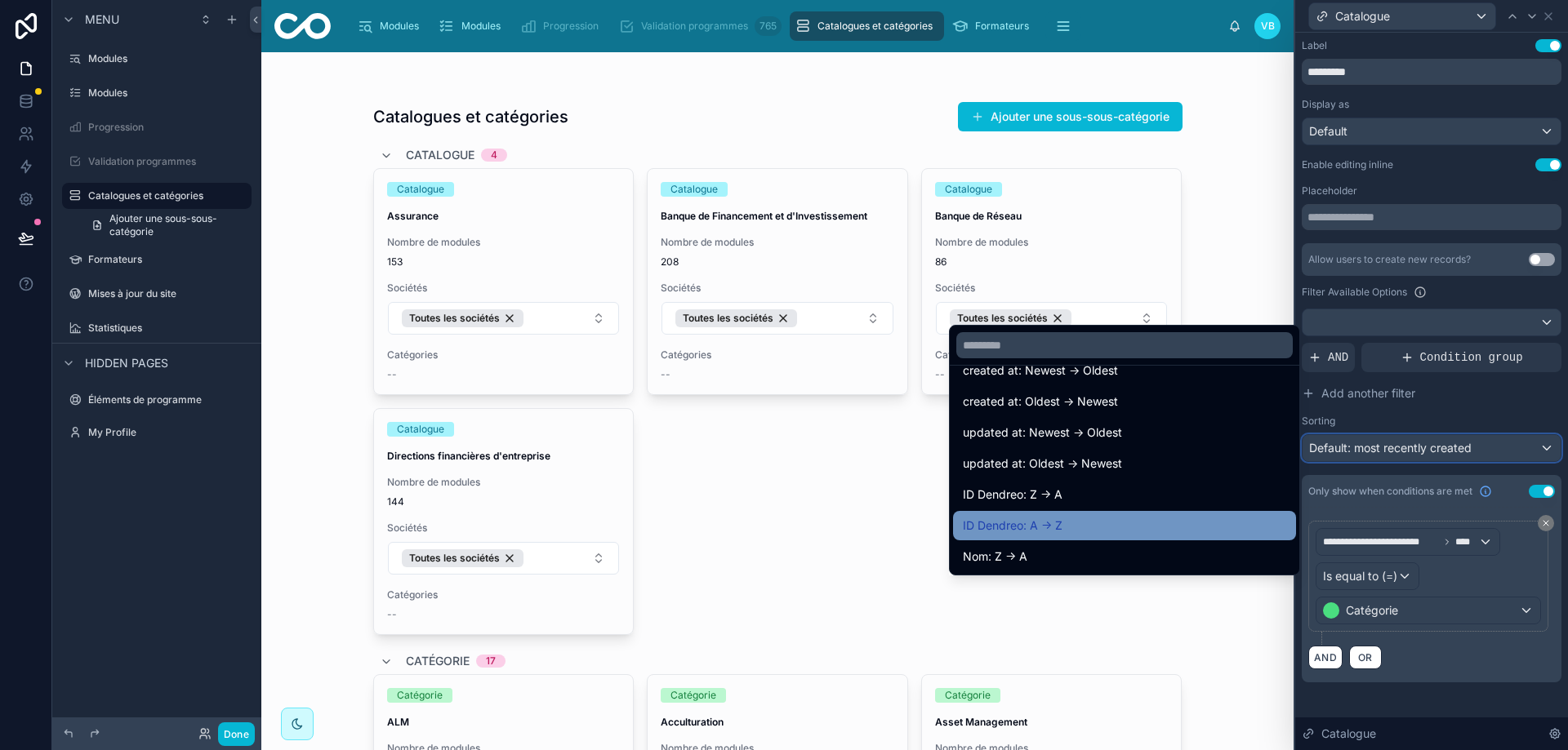
scroll to position [81, 0]
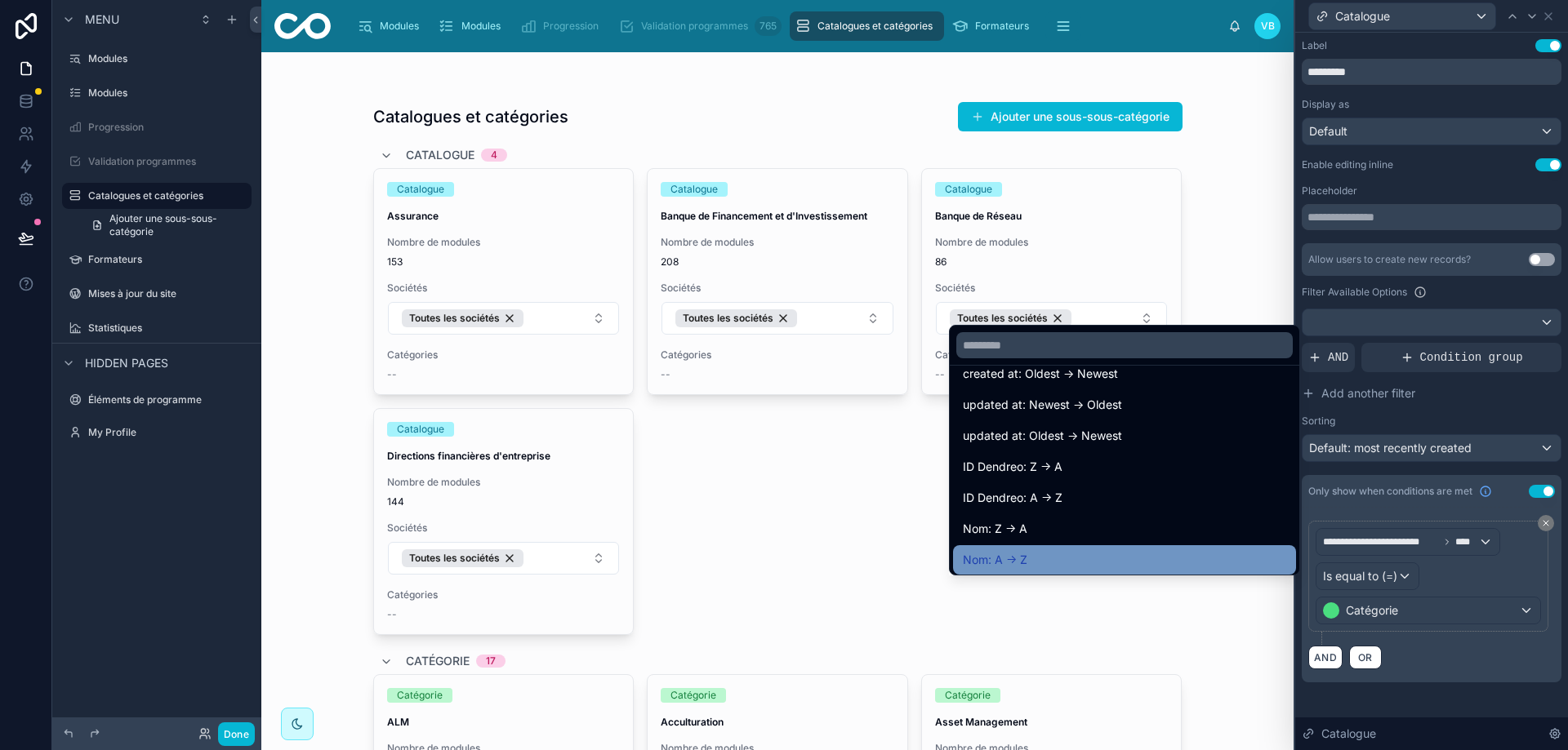
click at [1153, 560] on div "Nom: A -> Z" at bounding box center [1124, 559] width 323 height 20
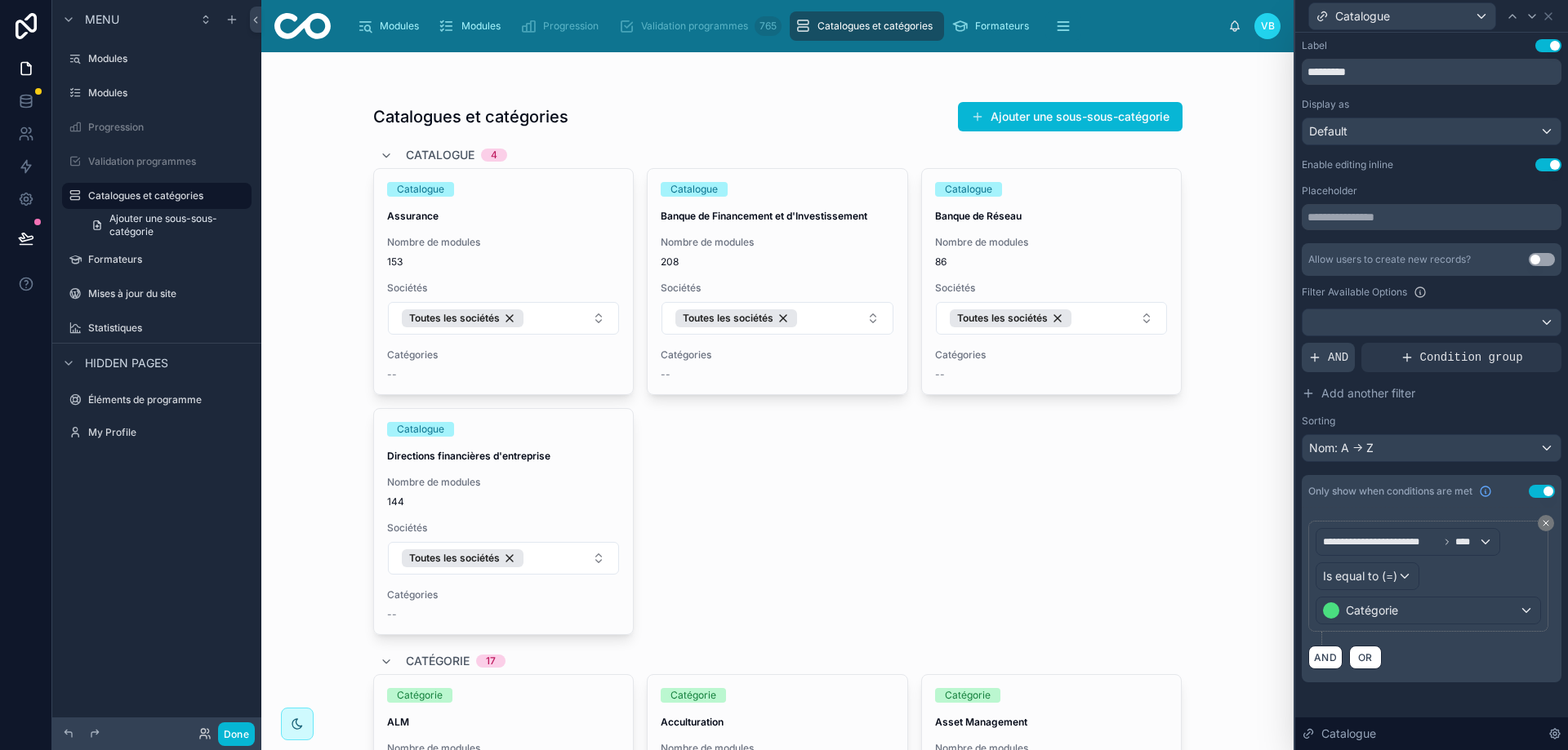
click at [1338, 360] on span "AND" at bounding box center [1338, 357] width 21 height 16
click at [1526, 342] on div at bounding box center [1520, 345] width 22 height 22
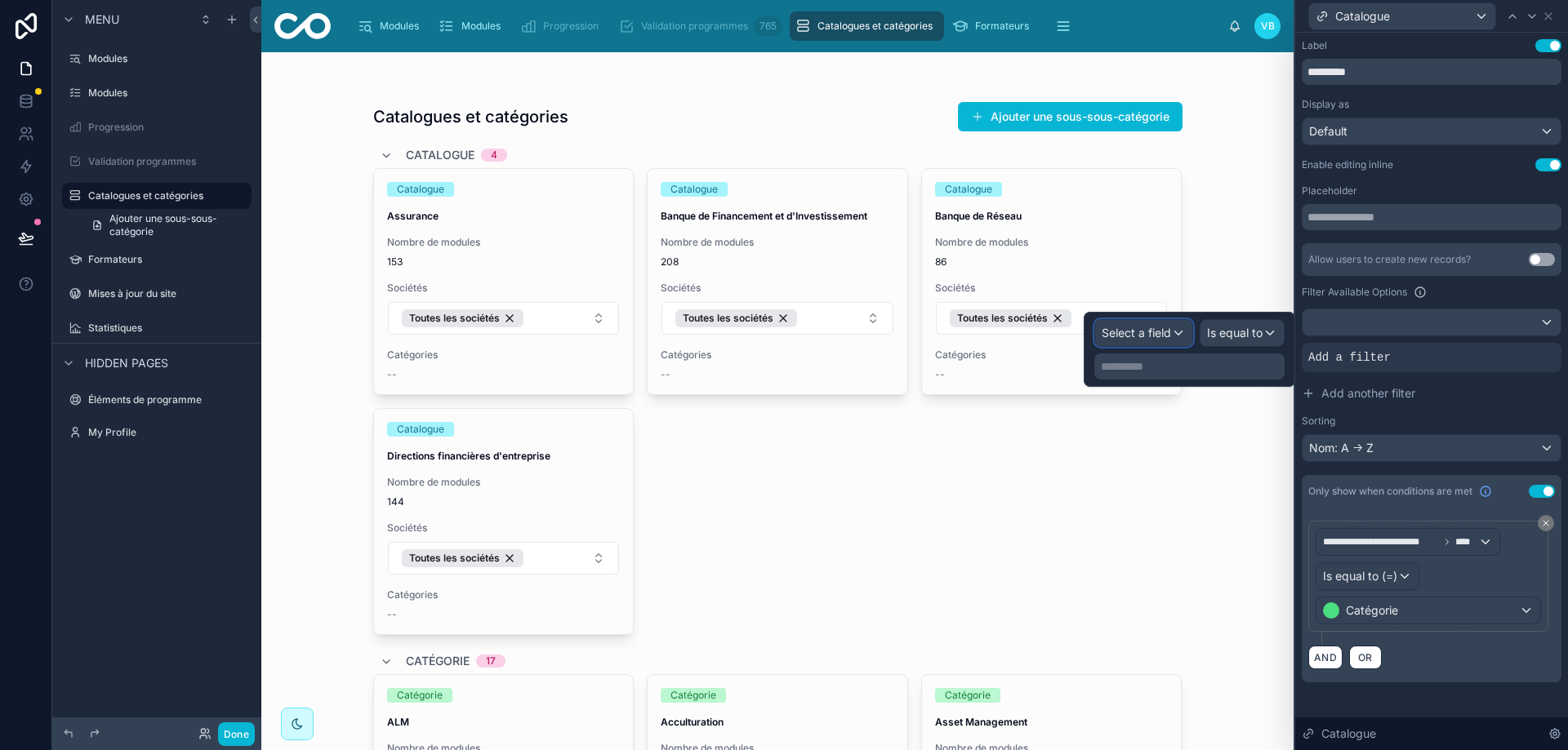
click at [1155, 333] on span "Select a field" at bounding box center [1136, 333] width 69 height 14
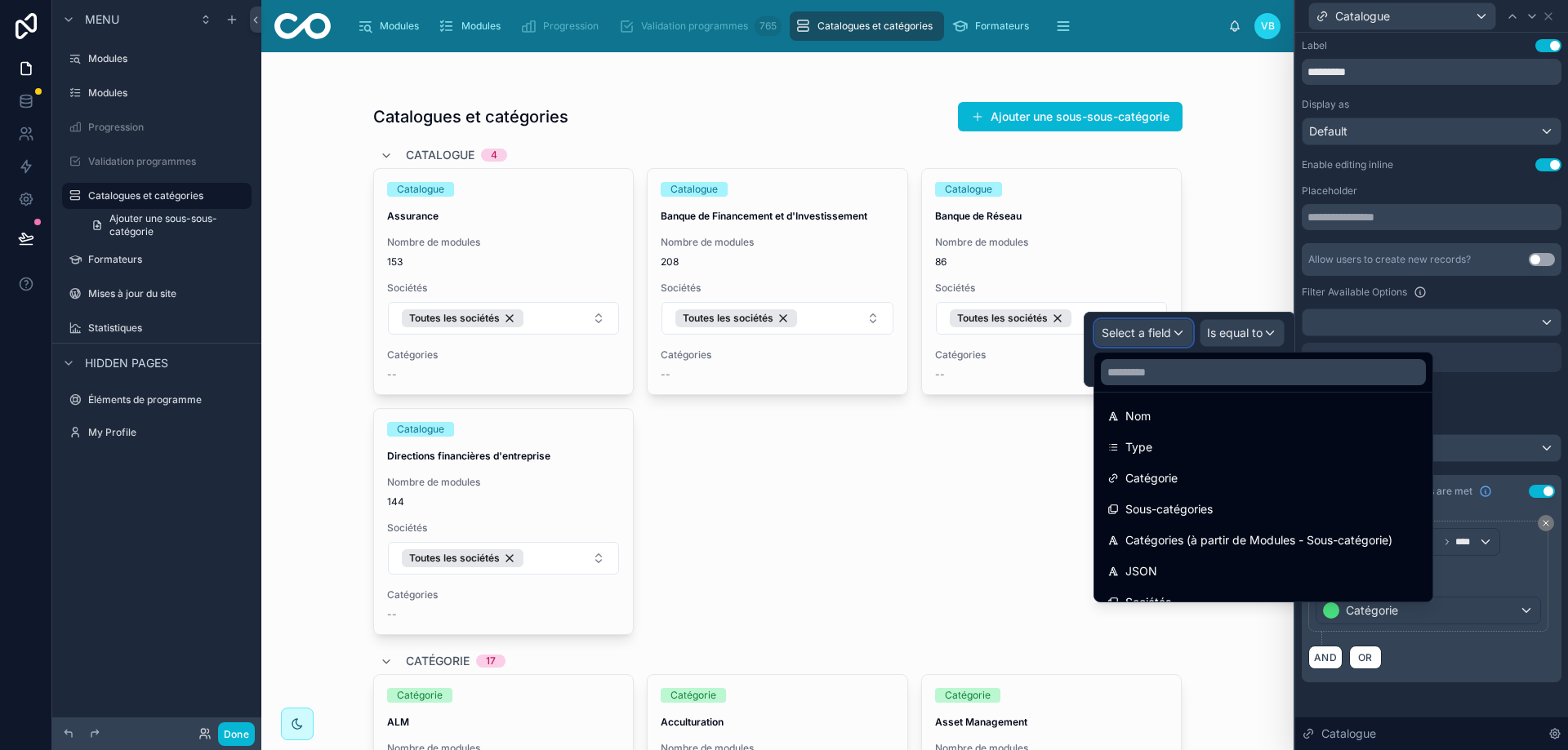
scroll to position [163, 0]
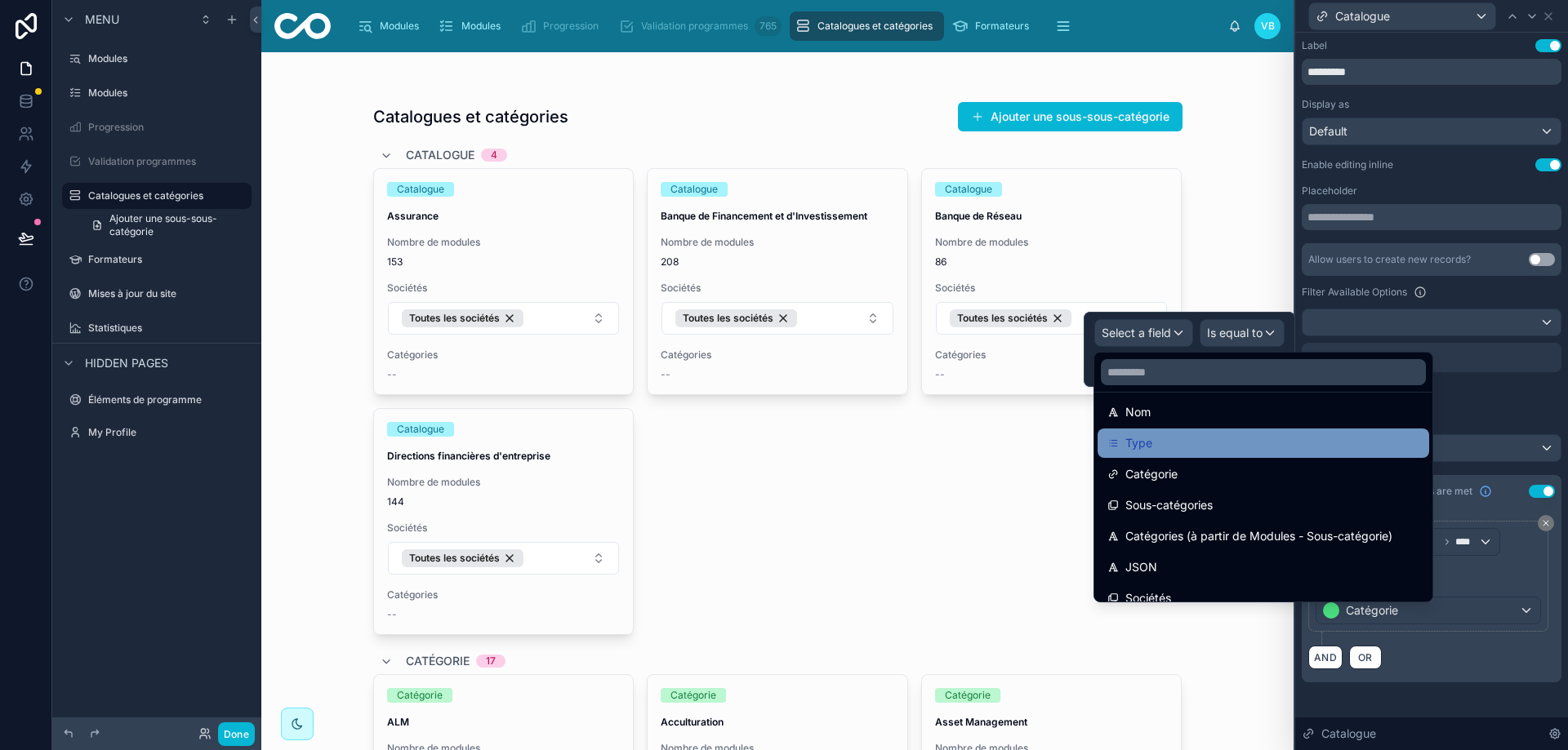
click at [1177, 444] on div "Type" at bounding box center [1263, 443] width 312 height 20
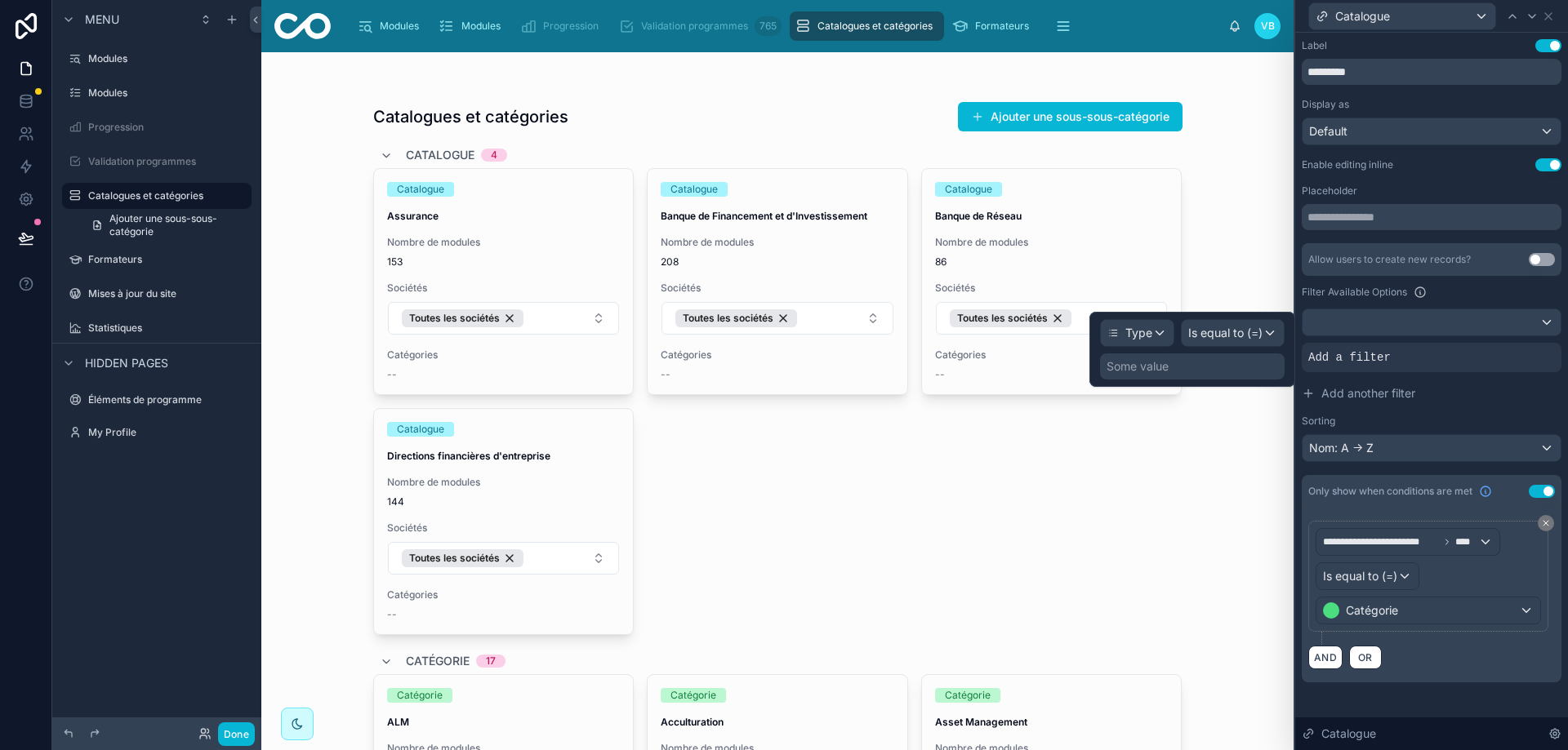
click at [1216, 365] on div "Some value" at bounding box center [1192, 366] width 185 height 26
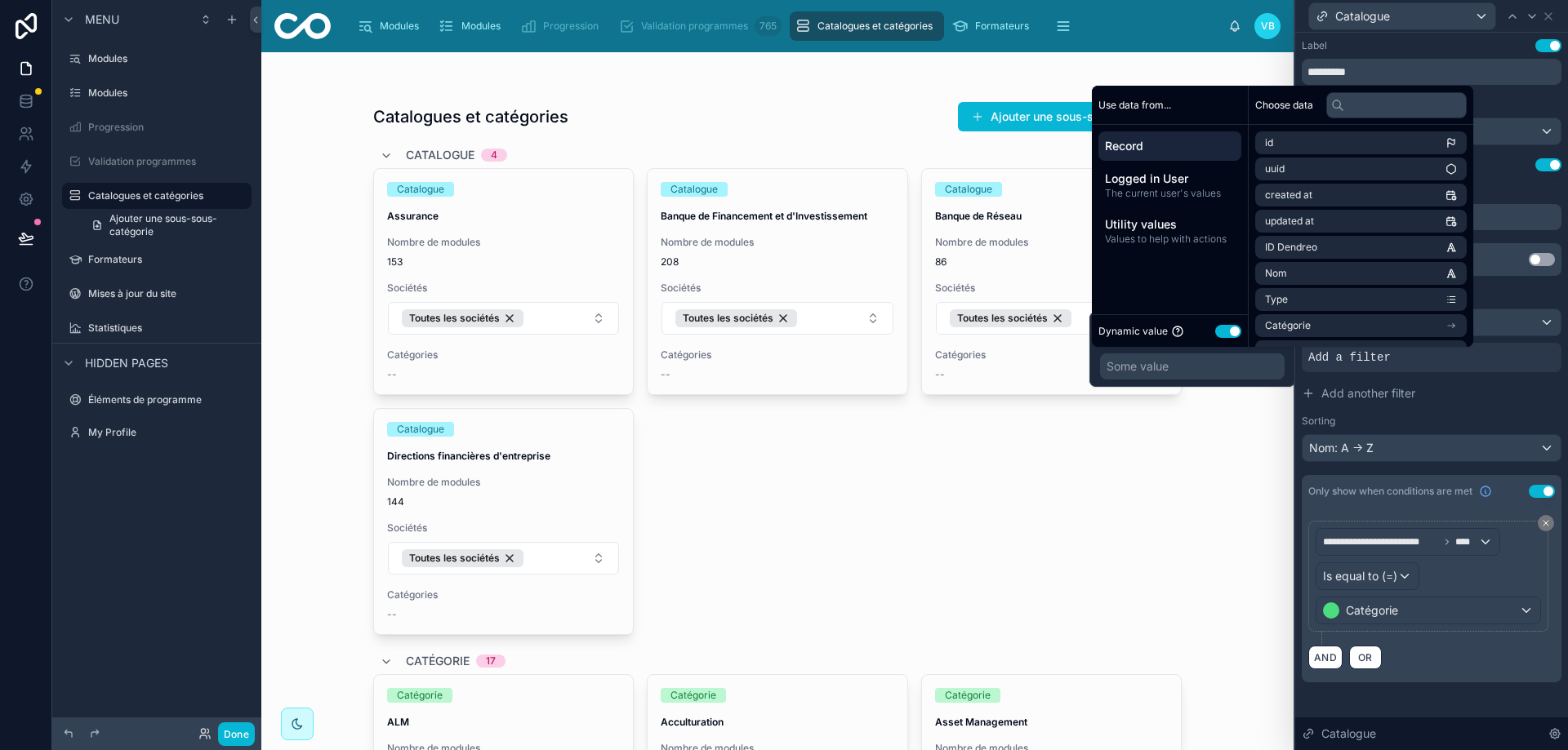
click at [1229, 323] on div "Dynamic value Use setting" at bounding box center [1170, 331] width 143 height 19
click at [1229, 333] on button "Use setting" at bounding box center [1229, 332] width 26 height 13
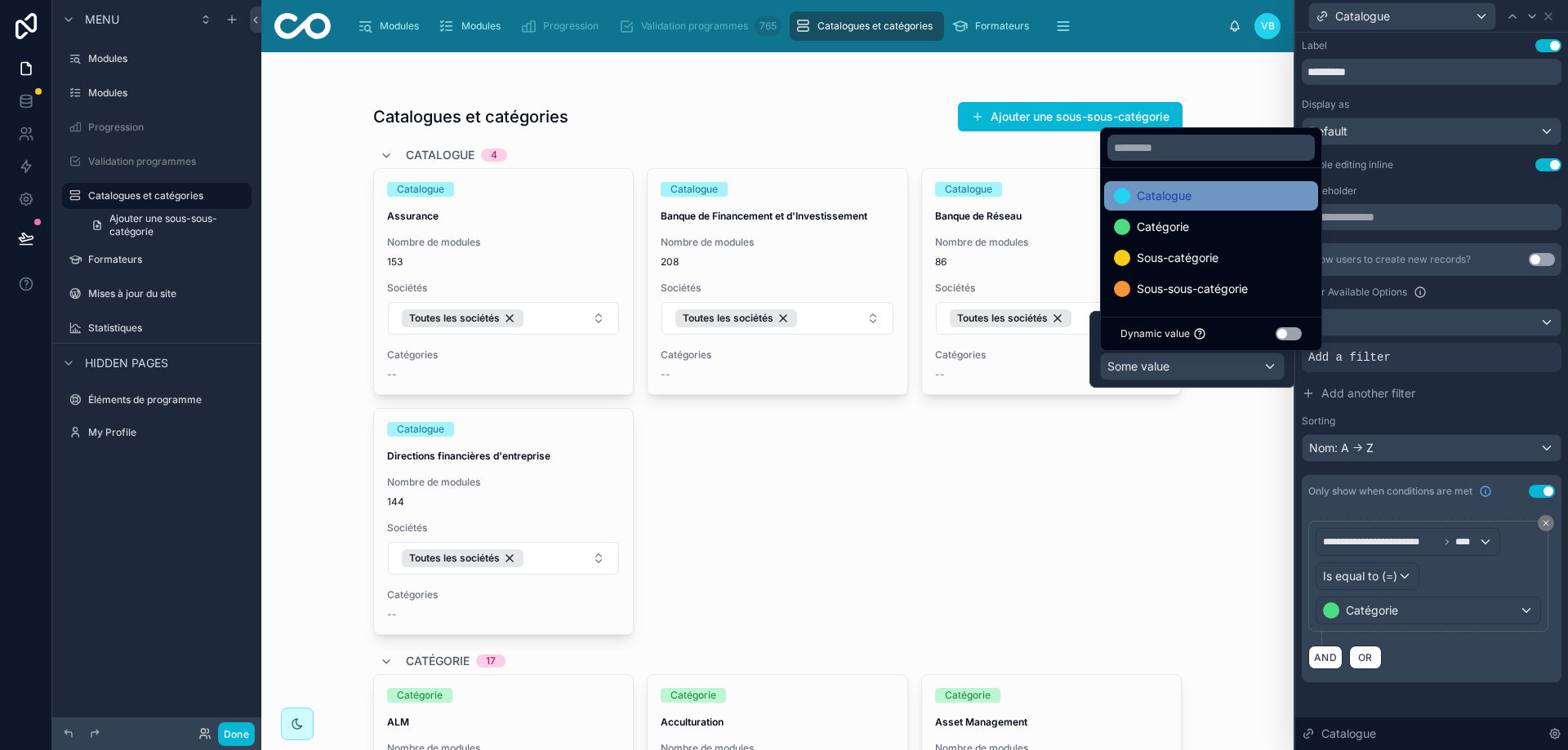
click at [1203, 195] on div "Catalogue" at bounding box center [1211, 195] width 194 height 20
click at [1497, 287] on div "Filter Available Options" at bounding box center [1432, 291] width 260 height 20
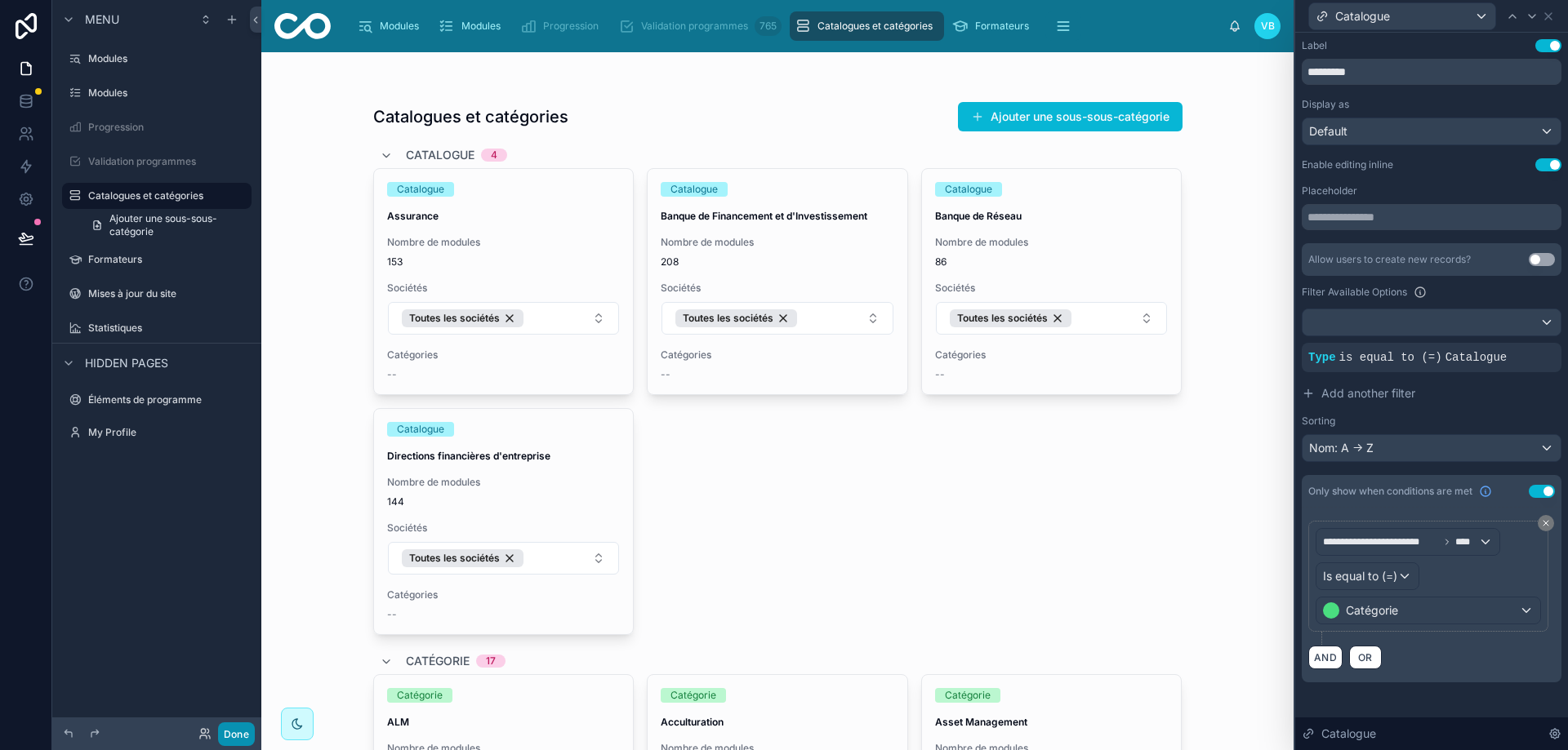
click at [239, 729] on button "Done" at bounding box center [235, 733] width 36 height 23
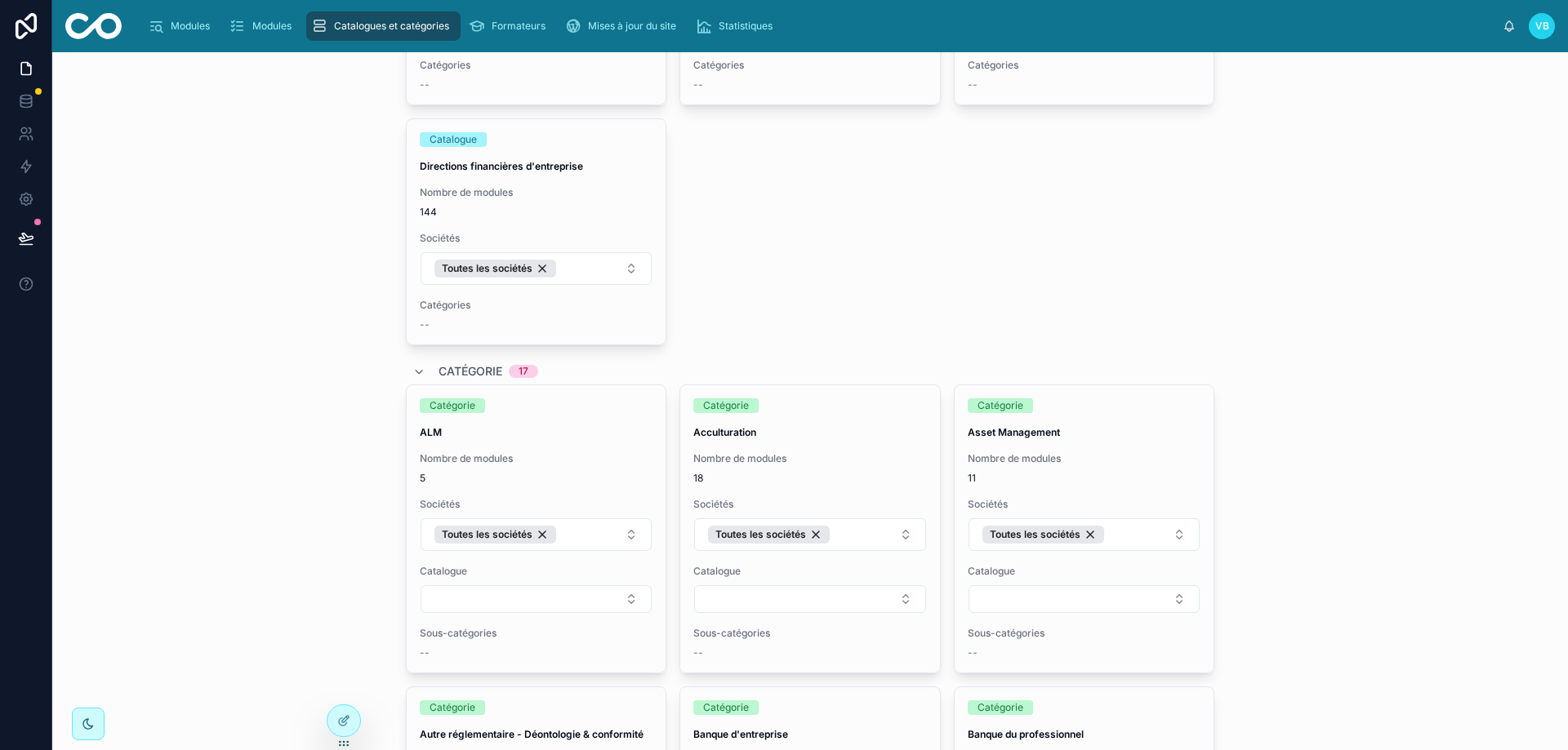
scroll to position [408, 0]
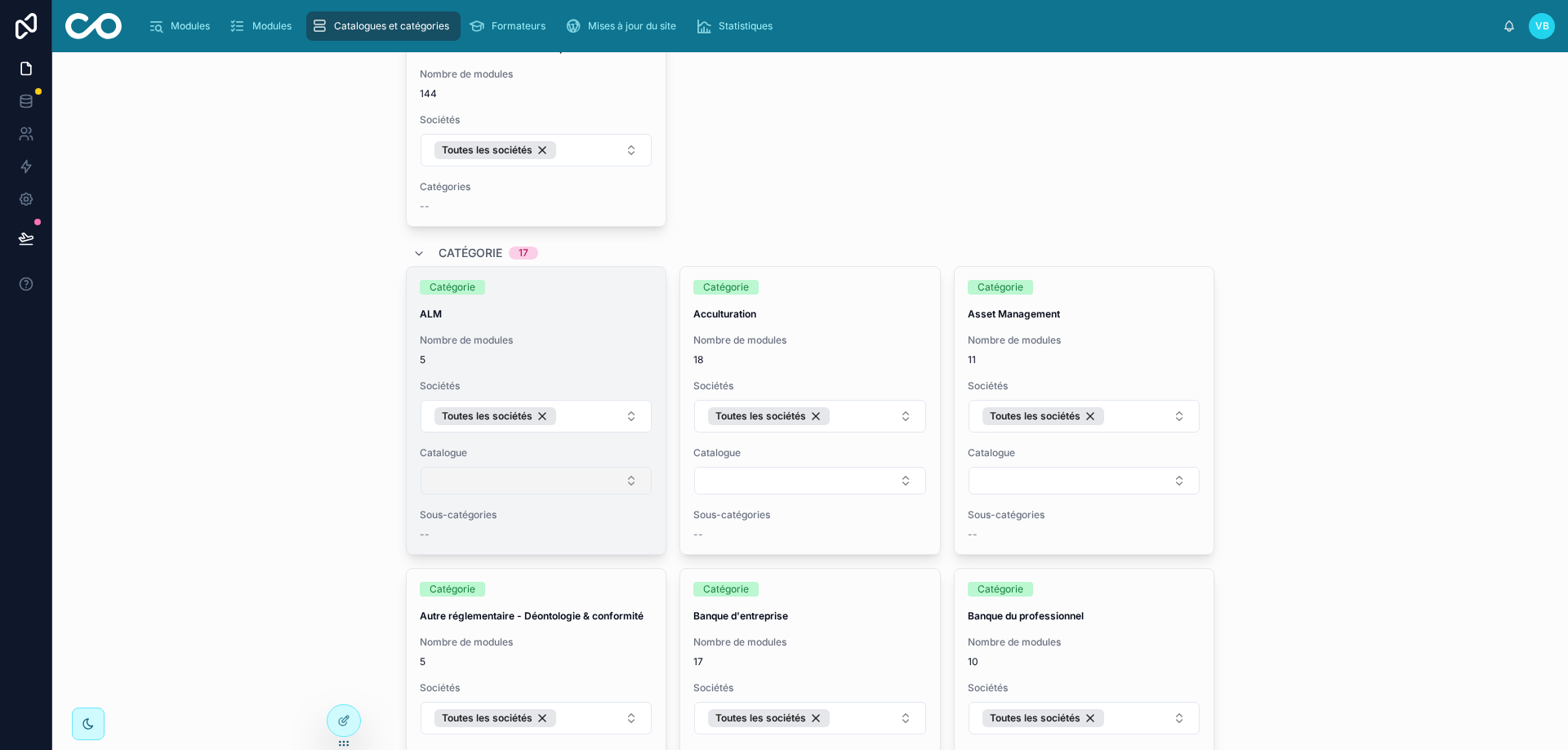
click at [567, 476] on button "Select Button" at bounding box center [536, 481] width 232 height 28
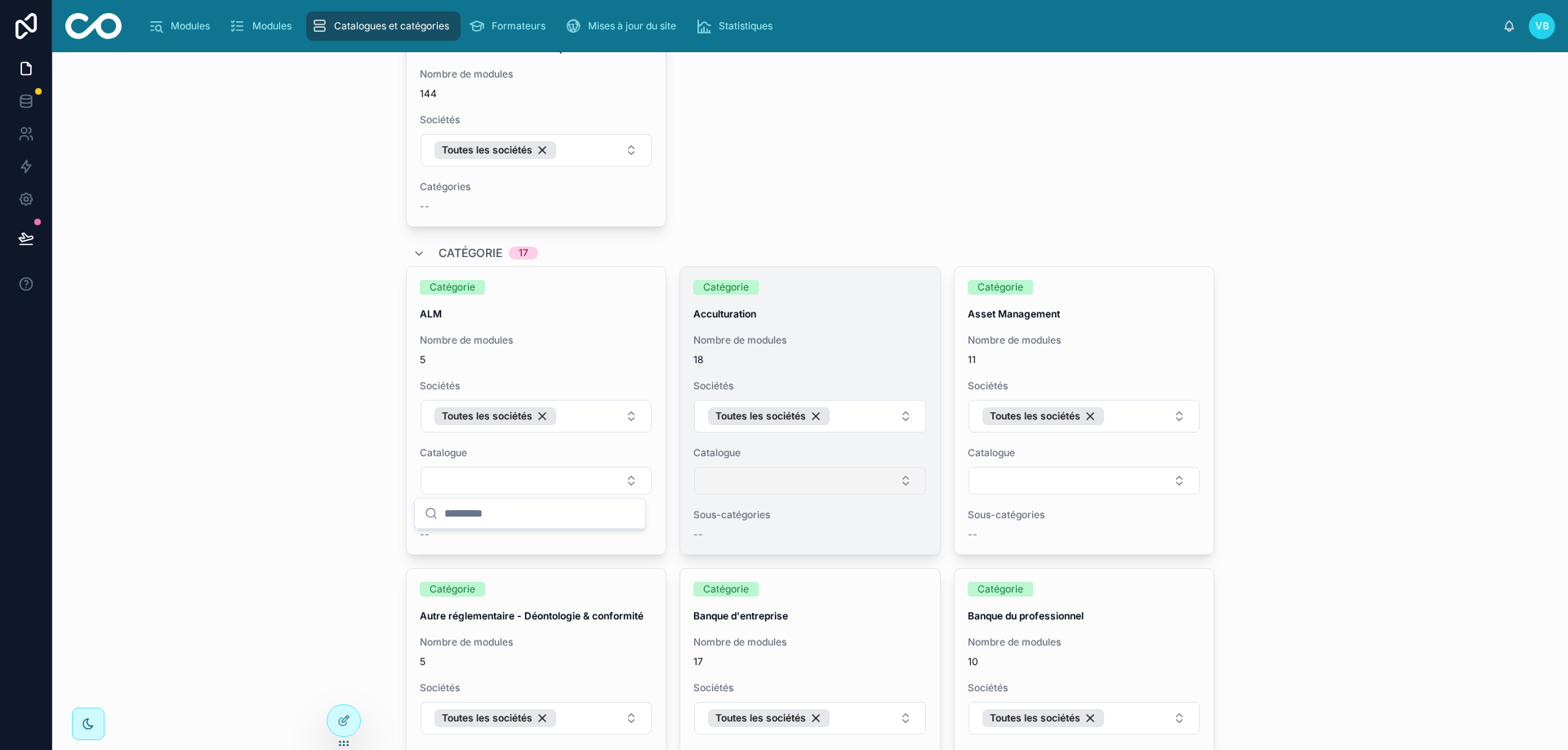
click at [722, 491] on button "Select Button" at bounding box center [810, 481] width 232 height 28
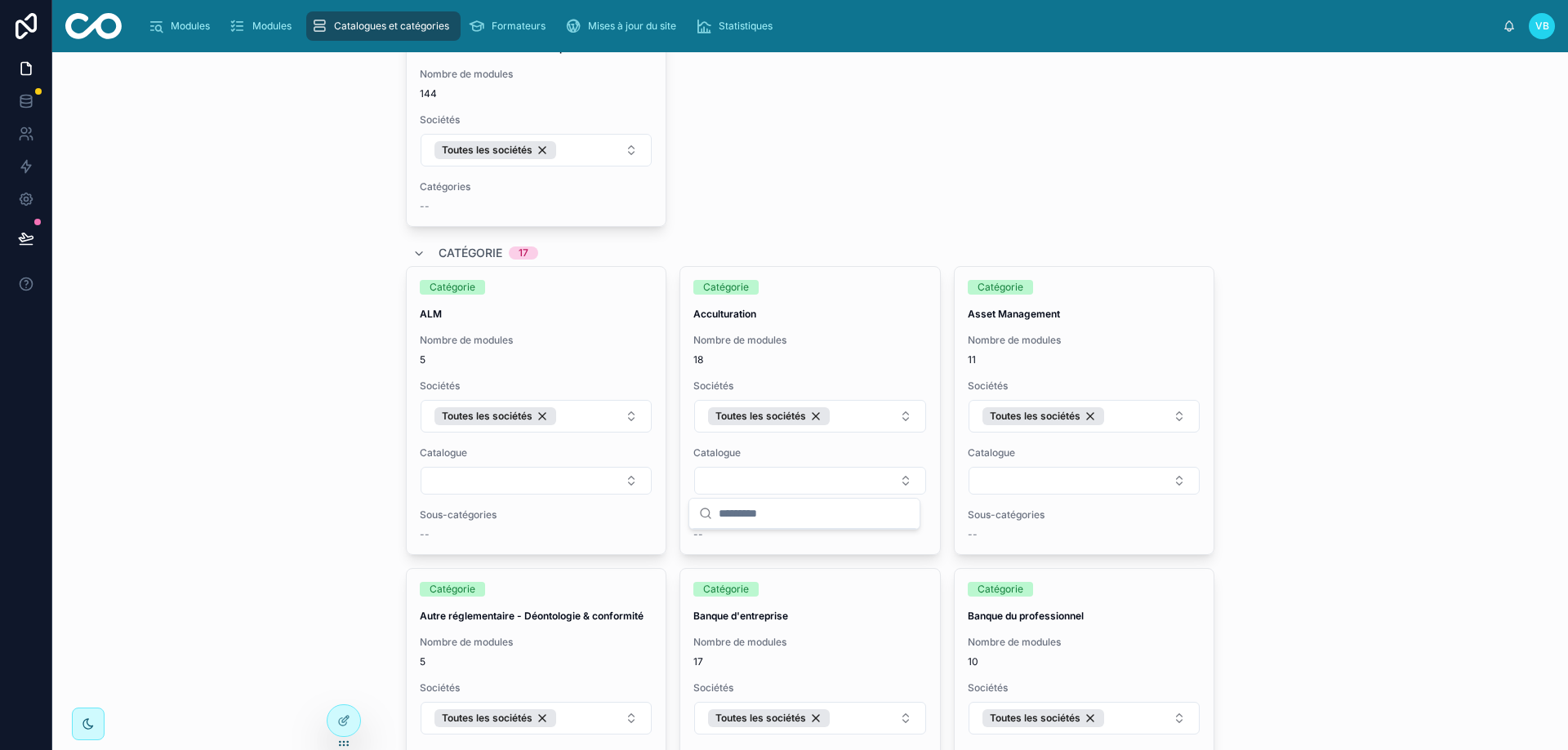
click at [1438, 405] on div "Catalogues et catégories Ajouter une sous-sous-catégorie Catalogue 4 Catalogue …" at bounding box center [810, 401] width 1516 height 698
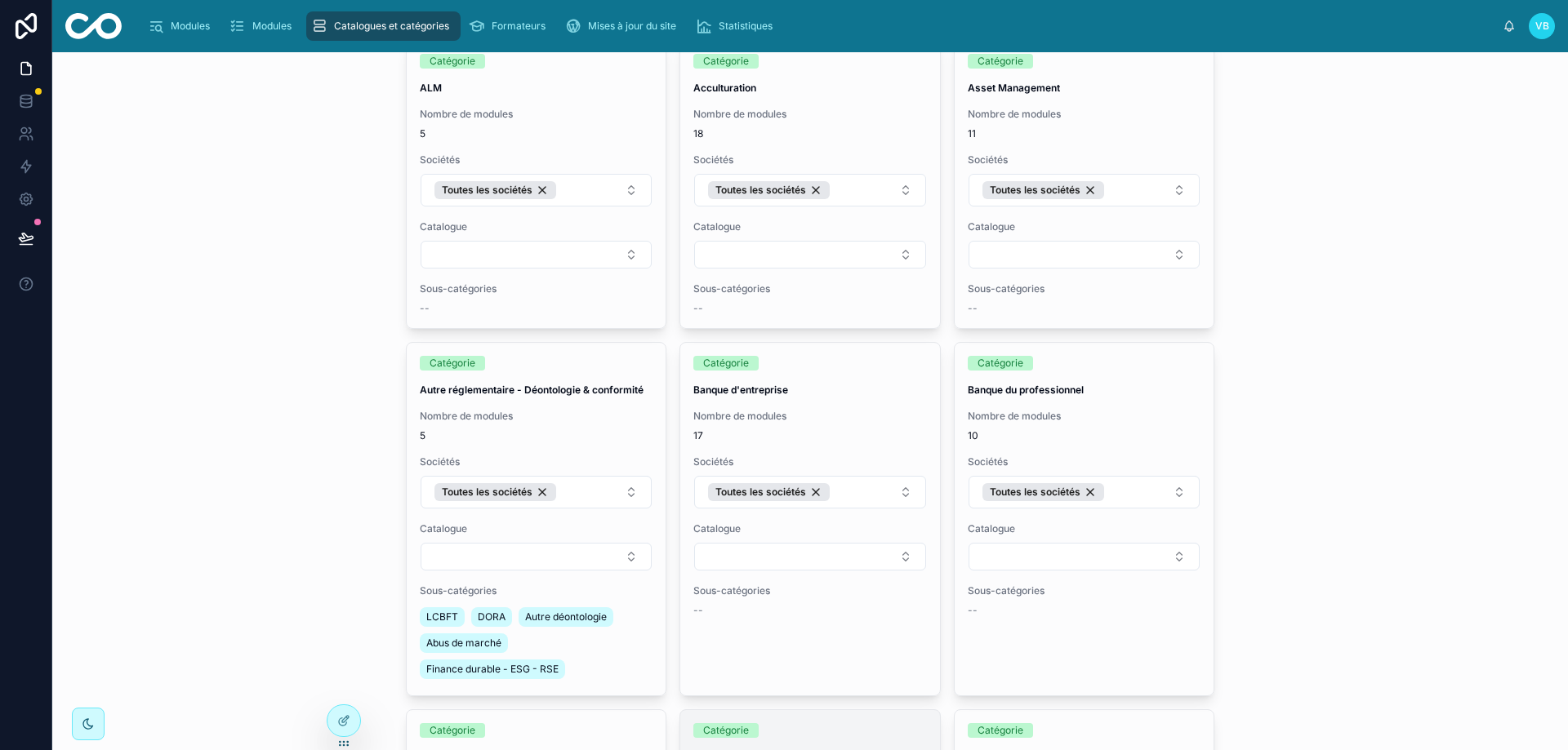
scroll to position [653, 0]
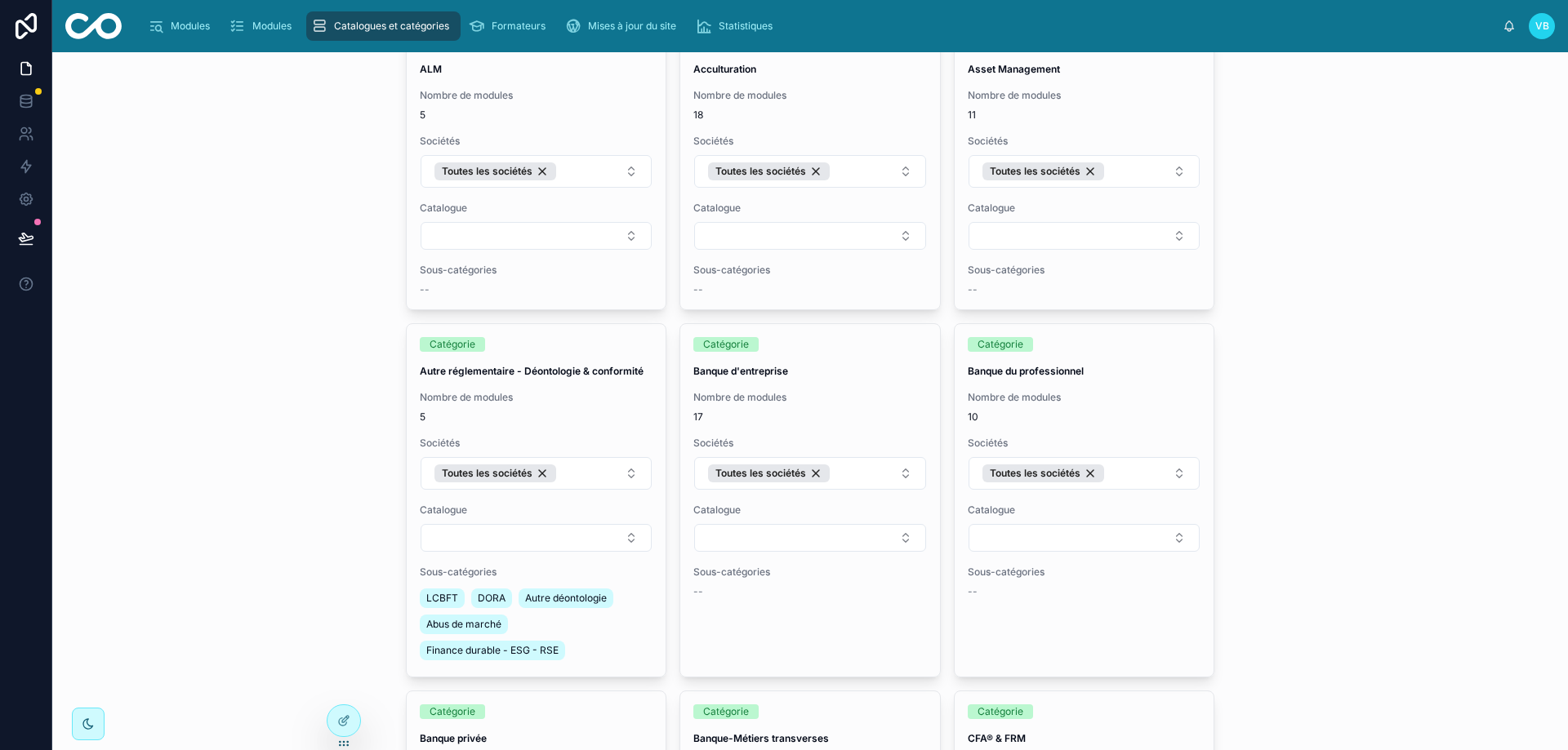
click at [1429, 248] on div "Catalogues et catégories Ajouter une sous-sous-catégorie Catalogue 4 Catalogue …" at bounding box center [810, 401] width 1516 height 698
click at [1350, 265] on div "Catalogues et catégories Ajouter une sous-sous-catégorie Catalogue 4 Catalogue …" at bounding box center [810, 401] width 1516 height 698
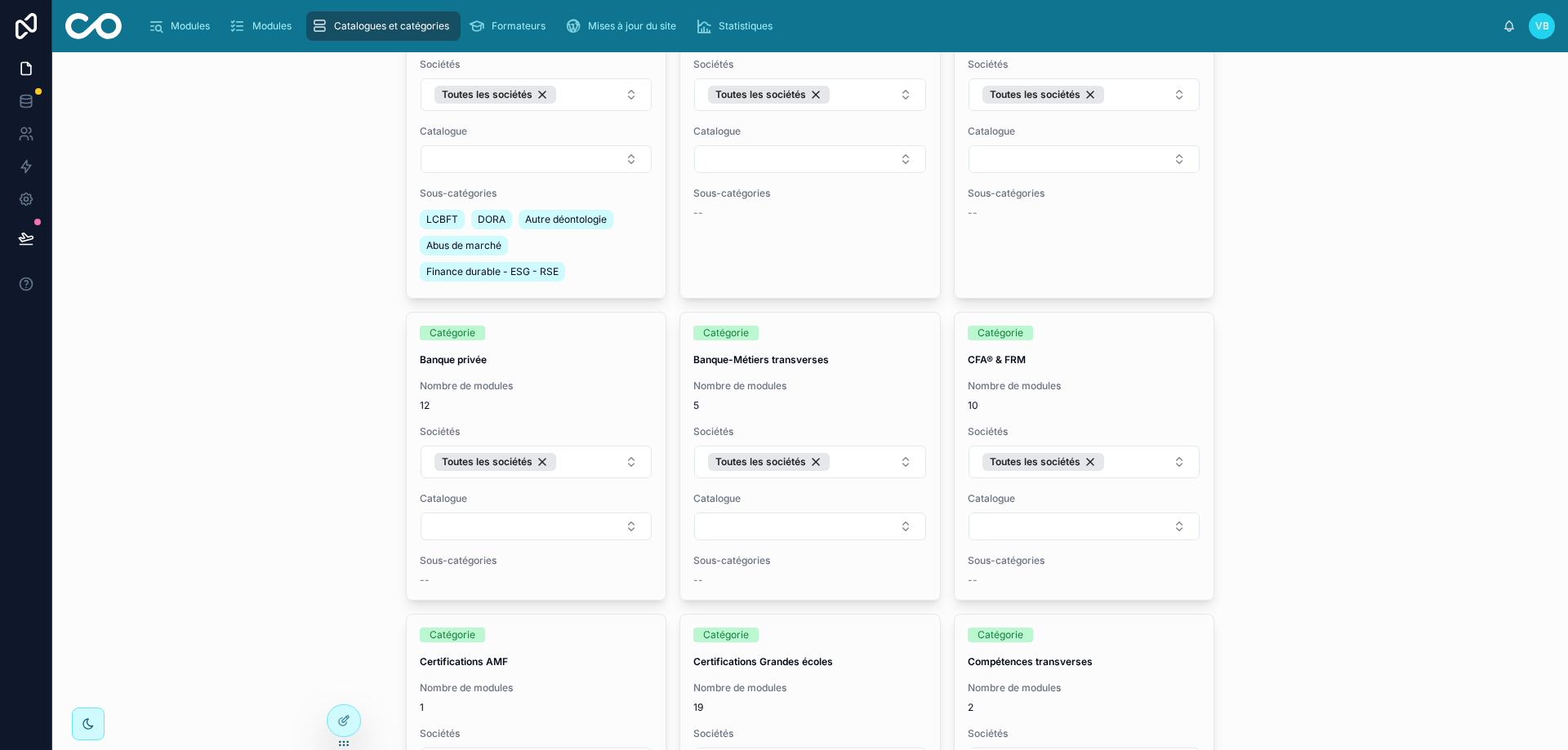
scroll to position [0, 0]
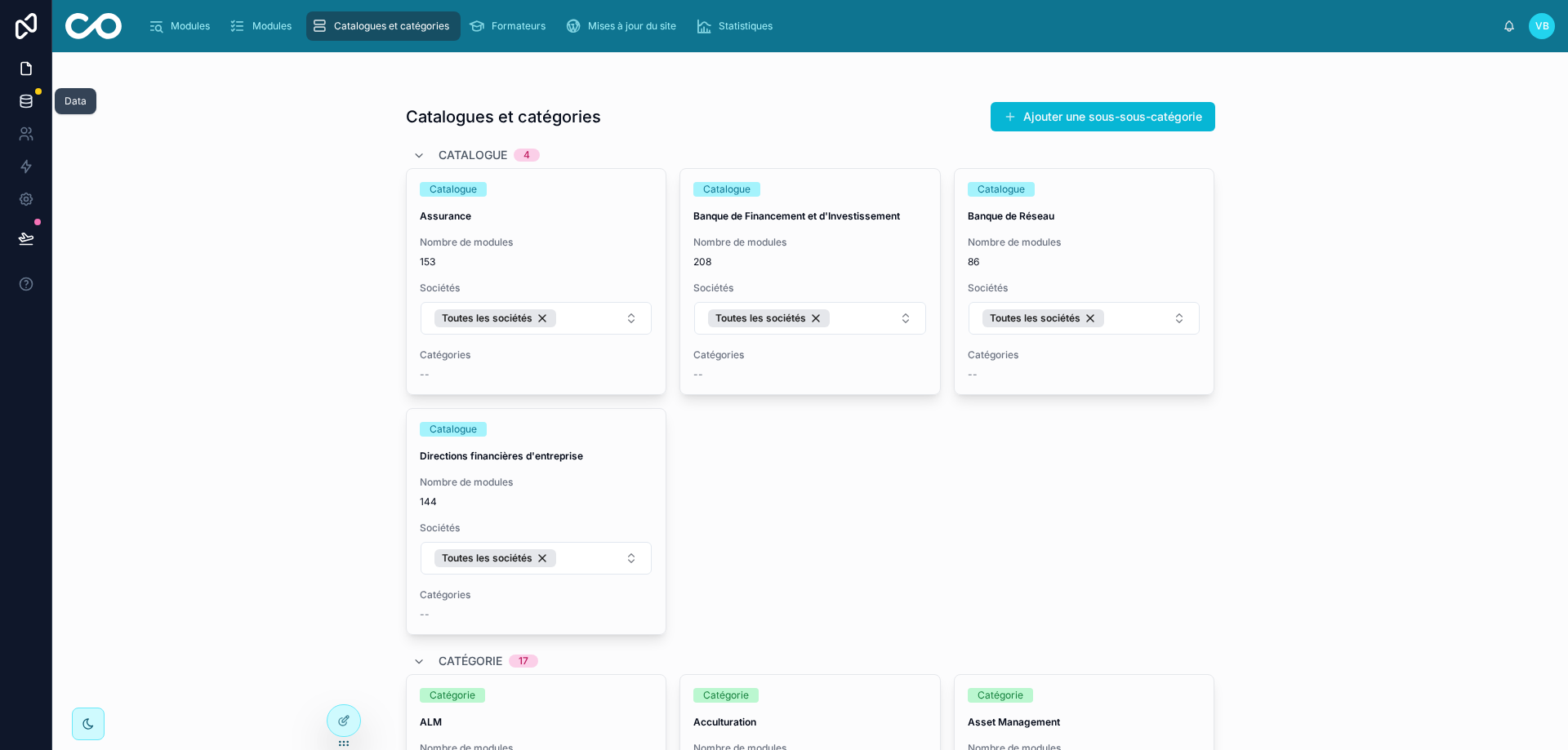
click at [24, 105] on icon at bounding box center [25, 101] width 16 height 16
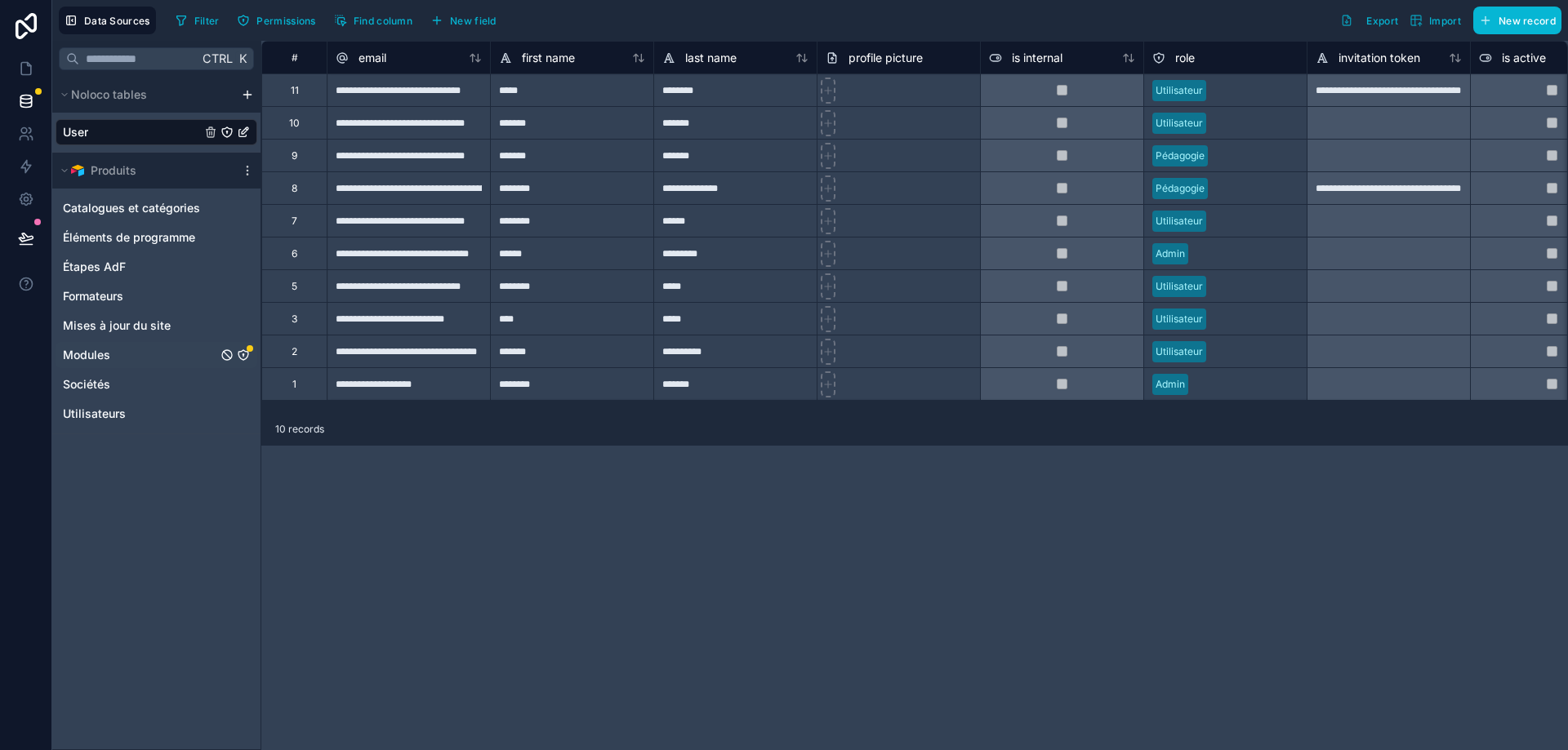
click at [242, 354] on icon "Modules" at bounding box center [243, 355] width 13 height 13
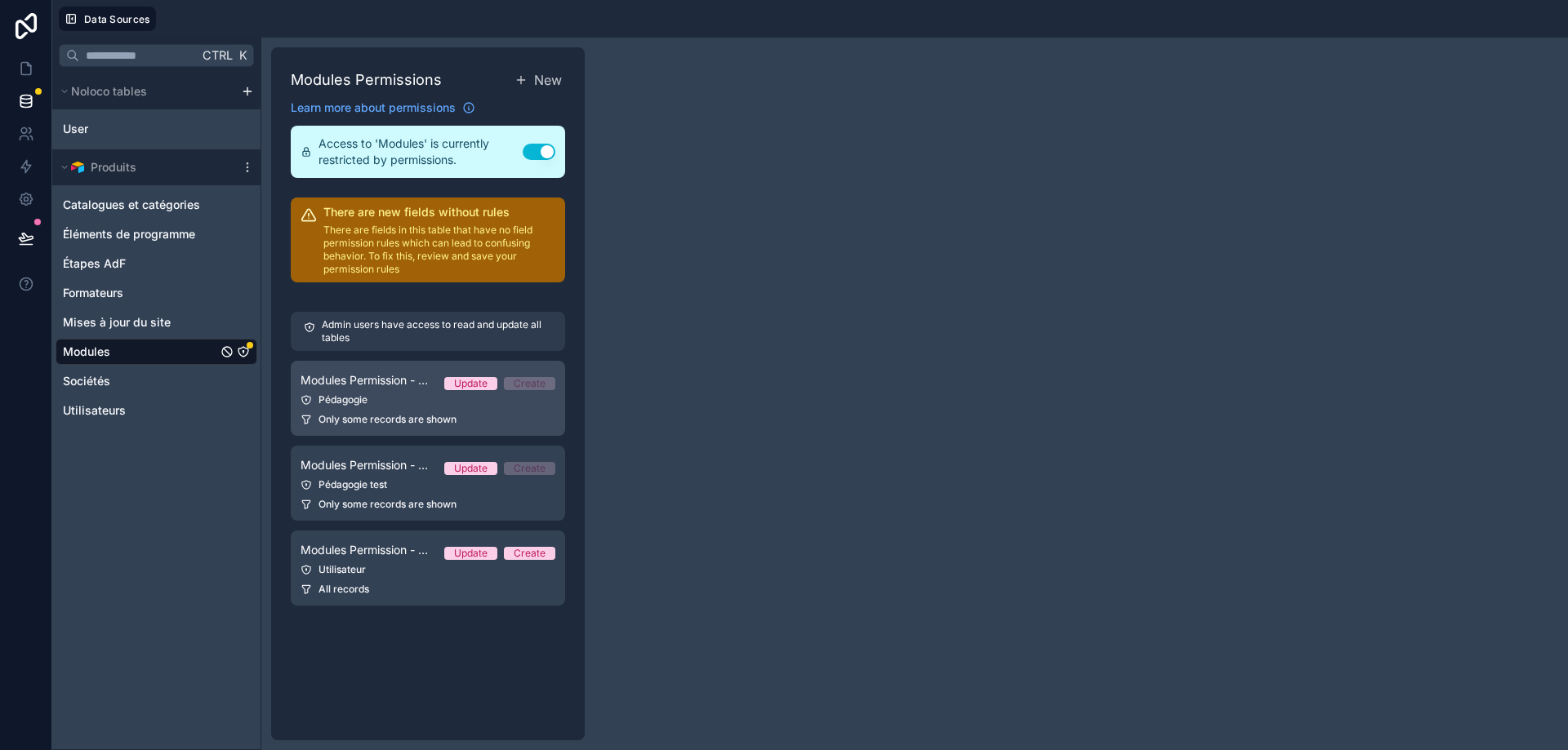
click at [414, 391] on link "Modules Permission - Pédagogie Update Create Pédagogie Only some records are sh…" at bounding box center [428, 398] width 275 height 75
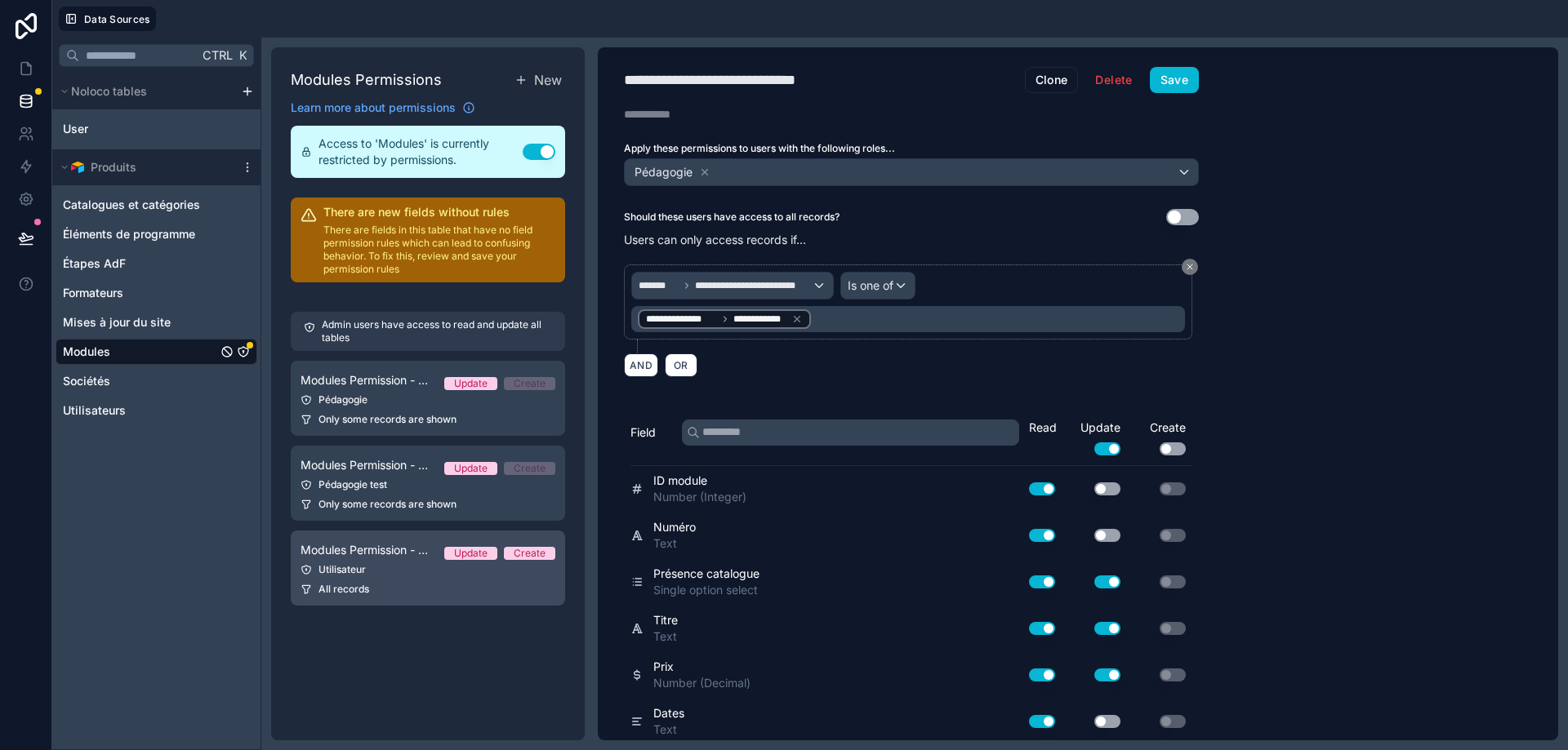
click at [392, 593] on div "All records" at bounding box center [428, 589] width 255 height 13
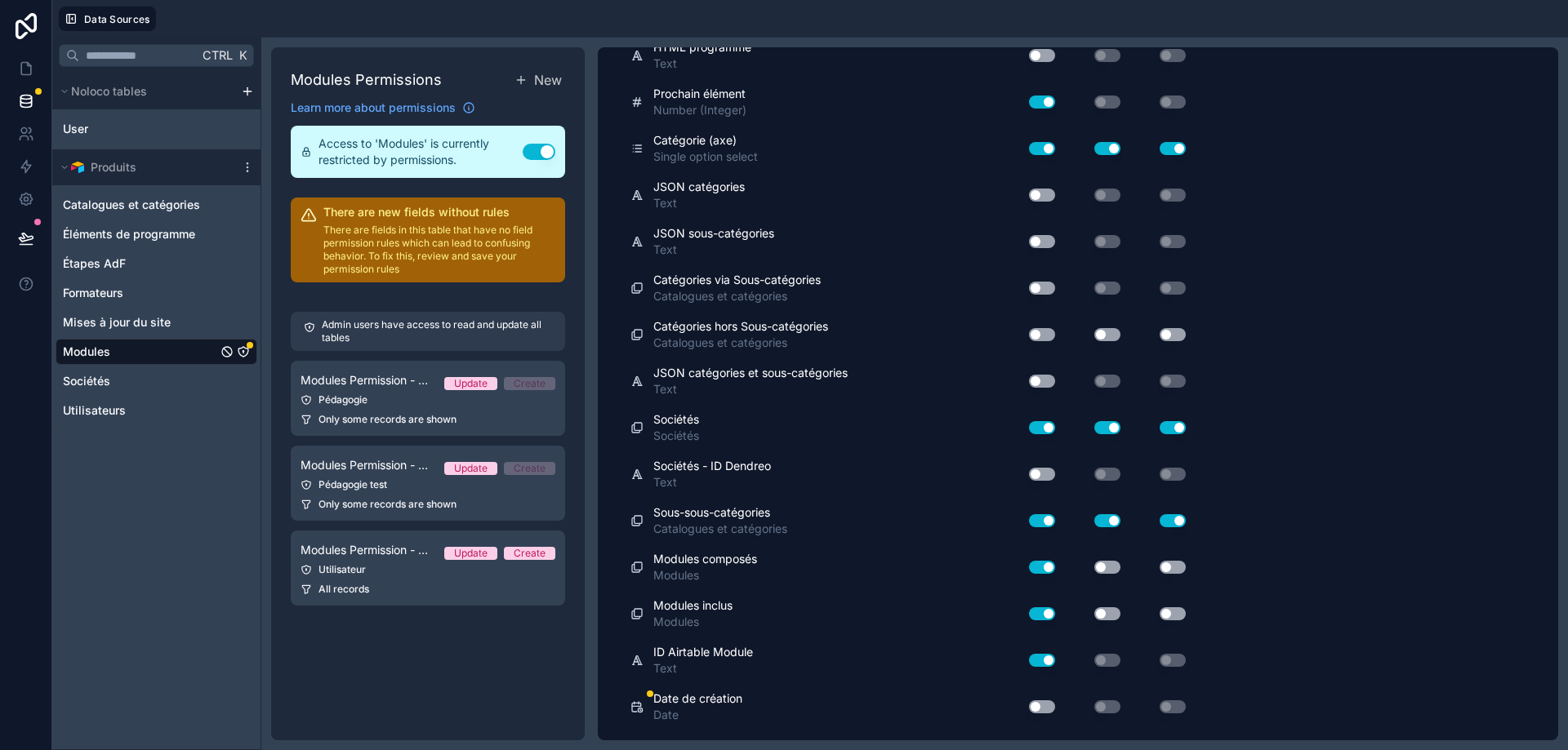
scroll to position [3262, 0]
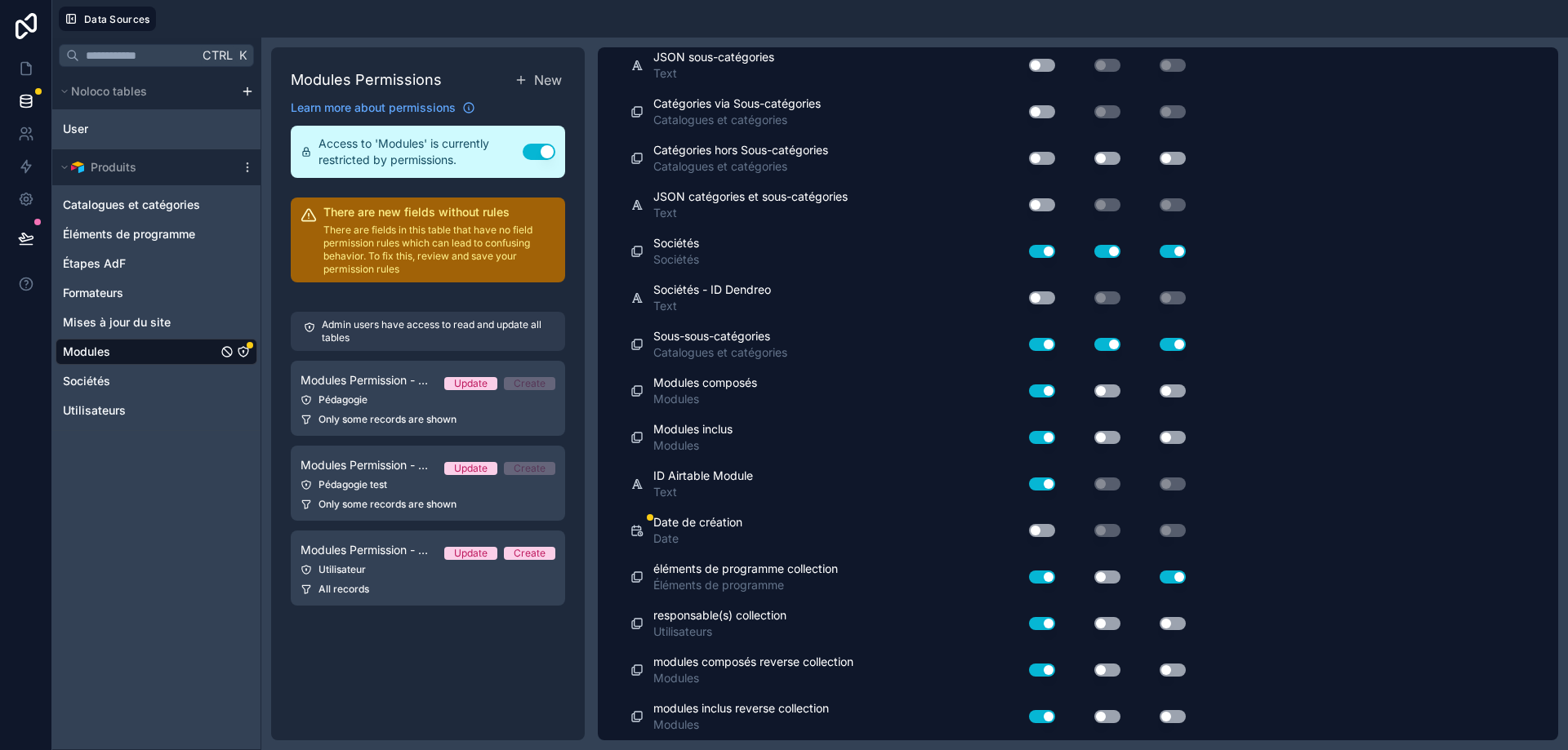
click at [1040, 529] on button "Use setting" at bounding box center [1042, 531] width 26 height 13
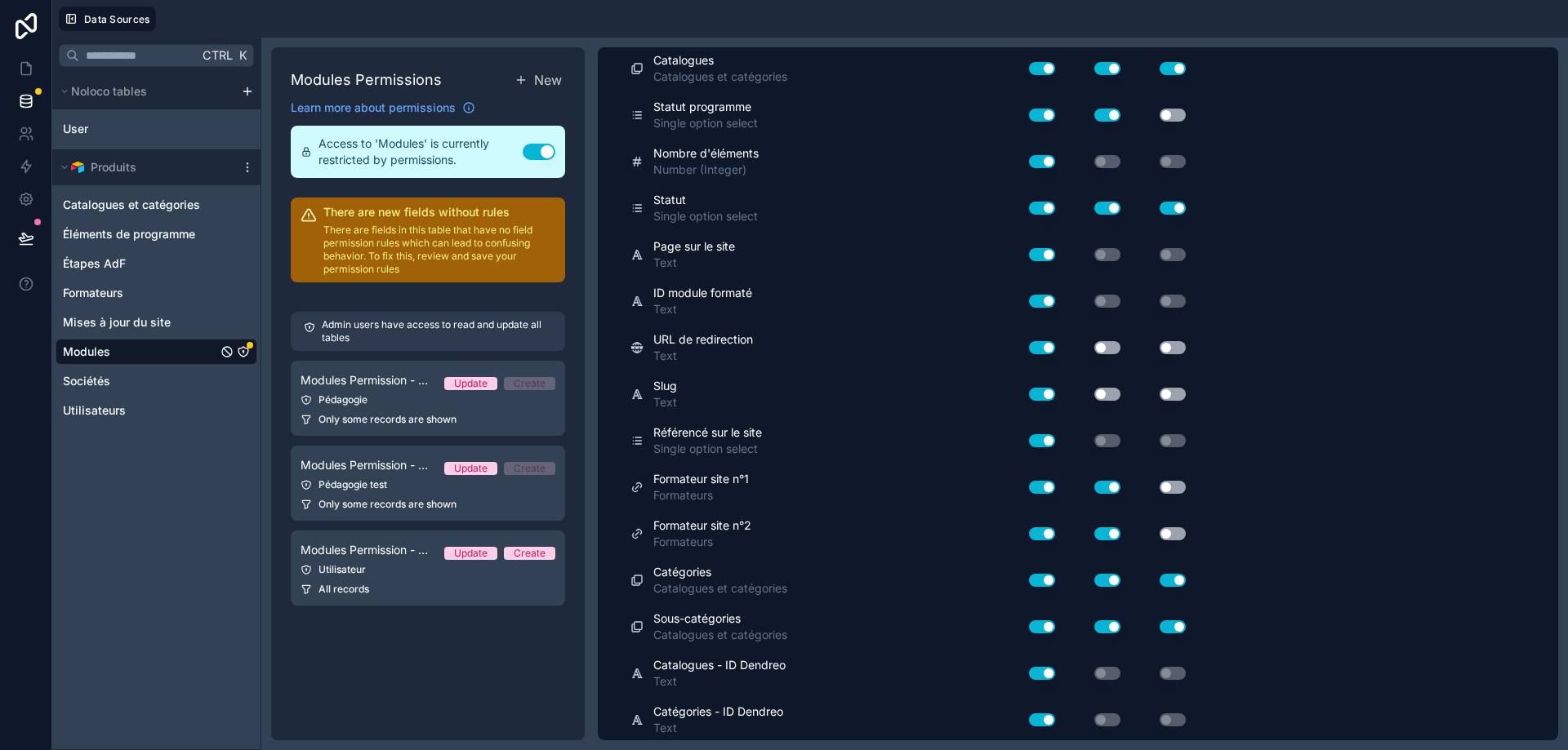
scroll to position [1304, 0]
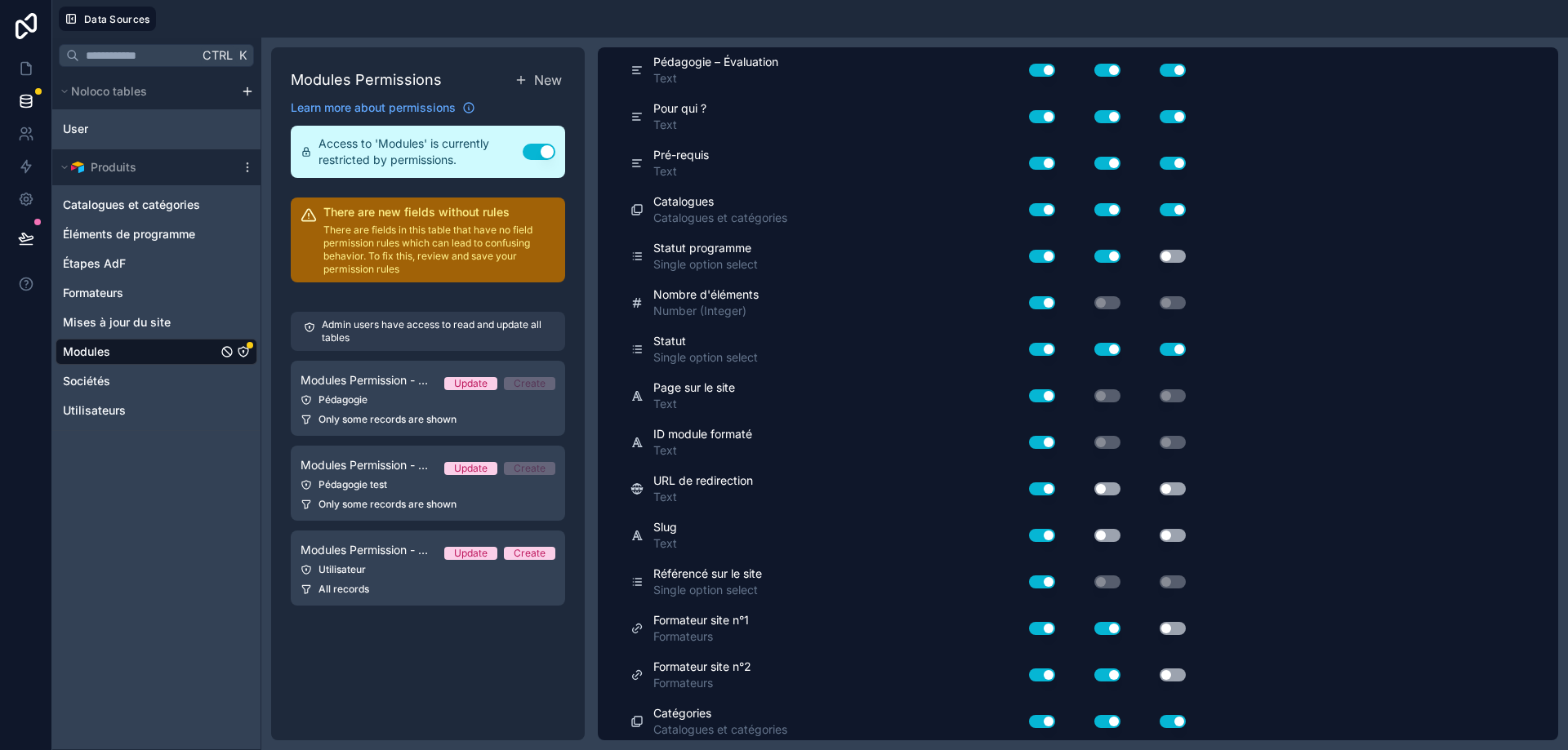
click at [195, 483] on div "Ctrl K Noloco tables User Produits Catalogues et catégories Éléments de program…" at bounding box center [157, 393] width 209 height 713
click at [149, 376] on link "Sociétés" at bounding box center [139, 380] width 154 height 16
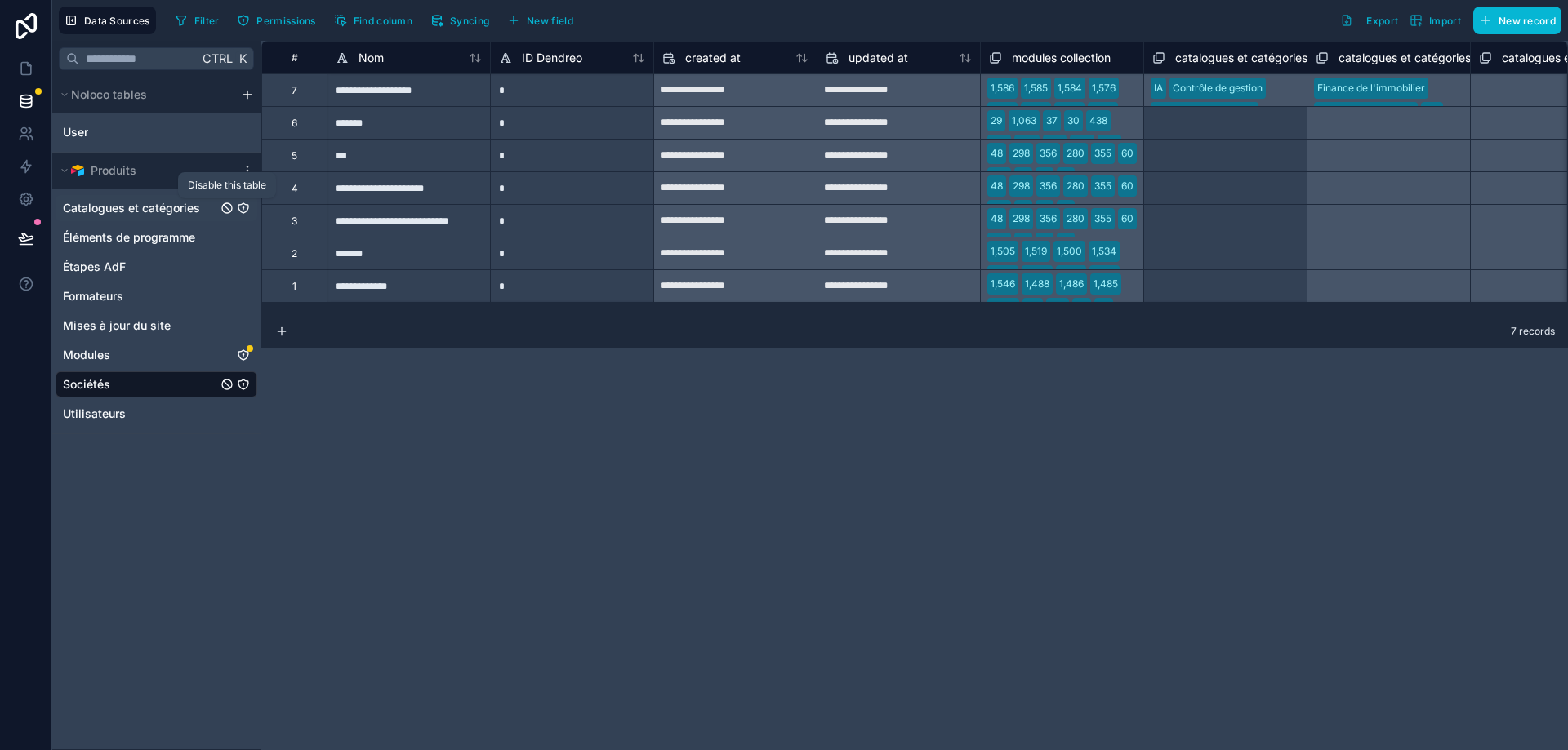
click at [224, 205] on icon "Catalogues et catégories" at bounding box center [226, 207] width 7 height 7
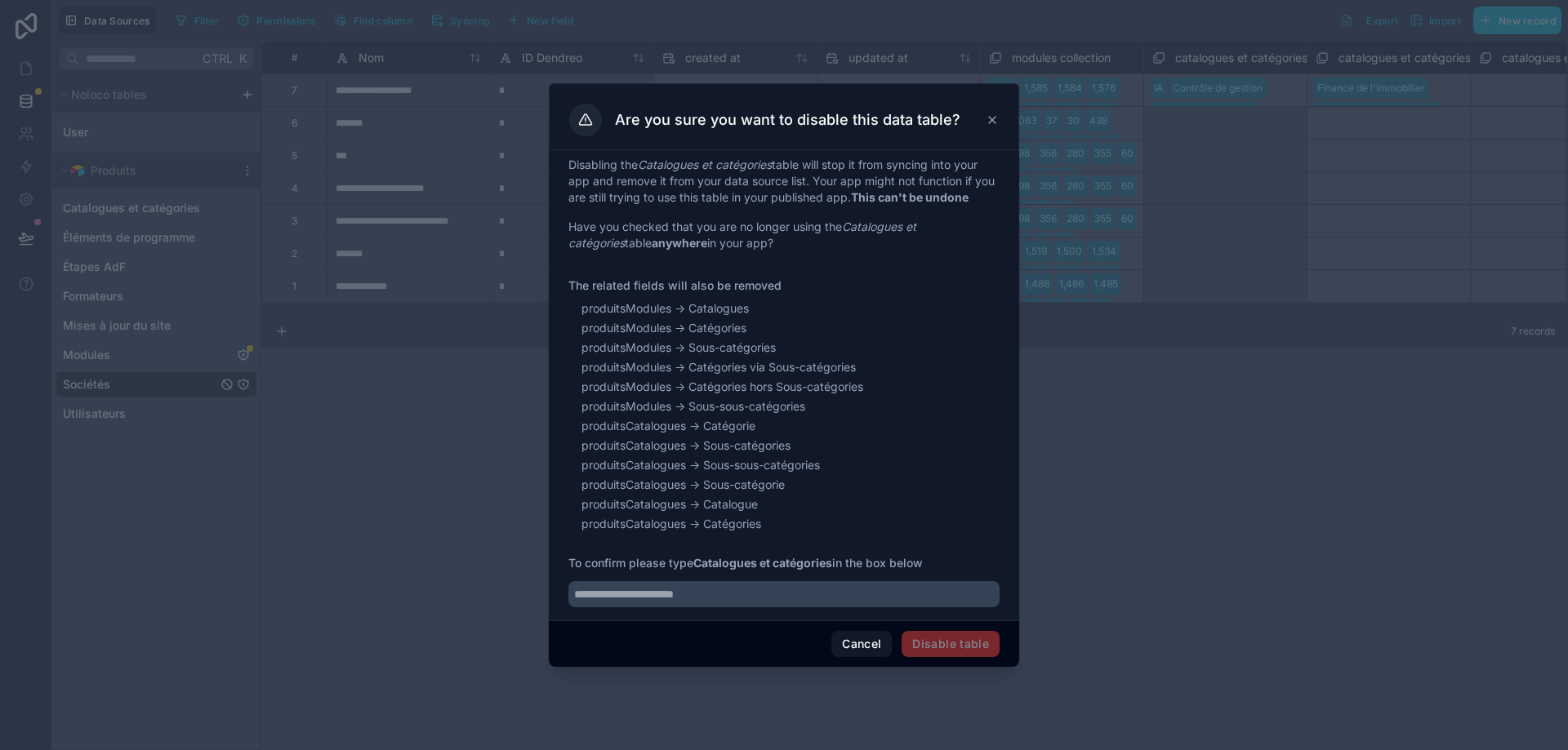
click at [990, 117] on icon at bounding box center [992, 120] width 13 height 13
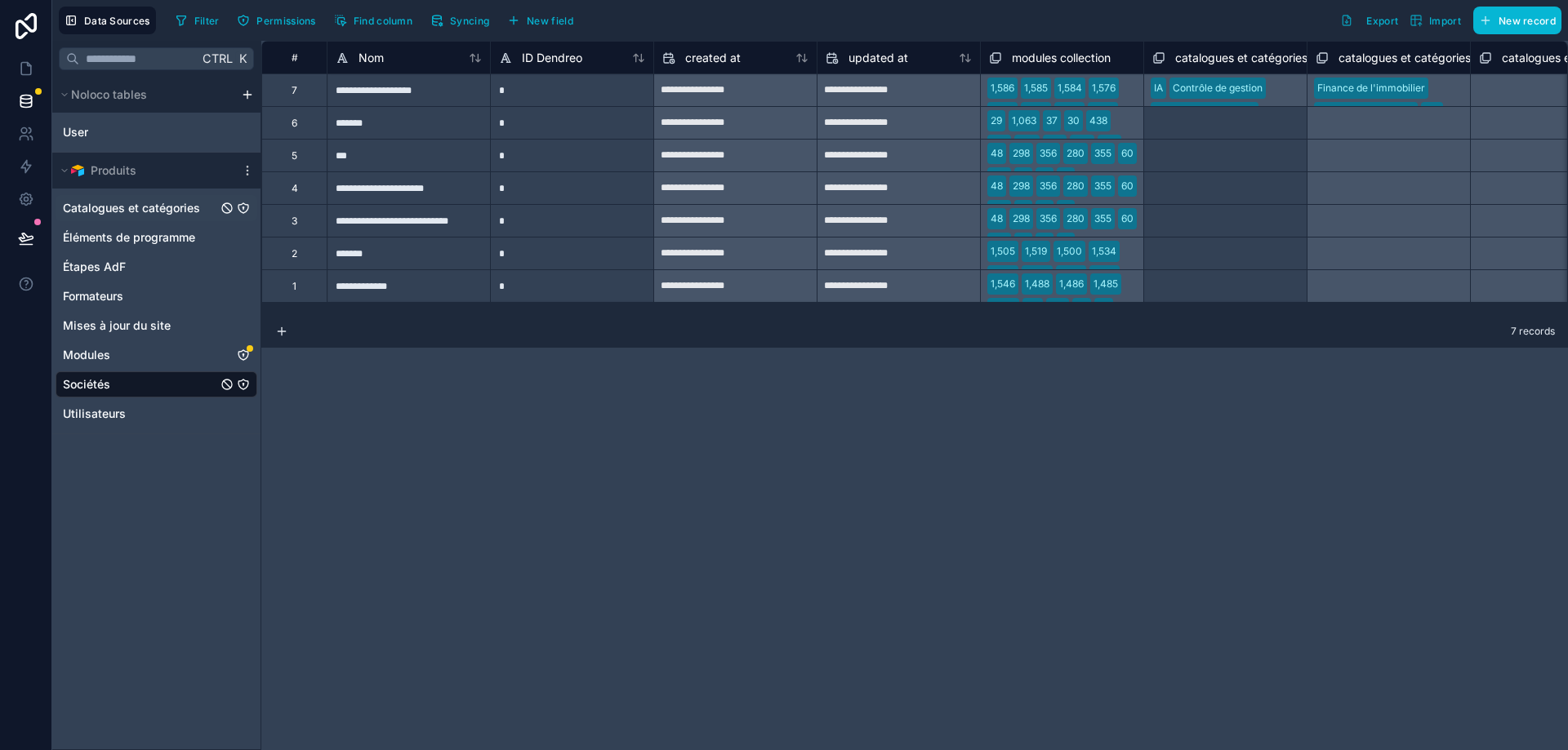
click at [159, 205] on span "Catalogues et catégories" at bounding box center [131, 207] width 137 height 16
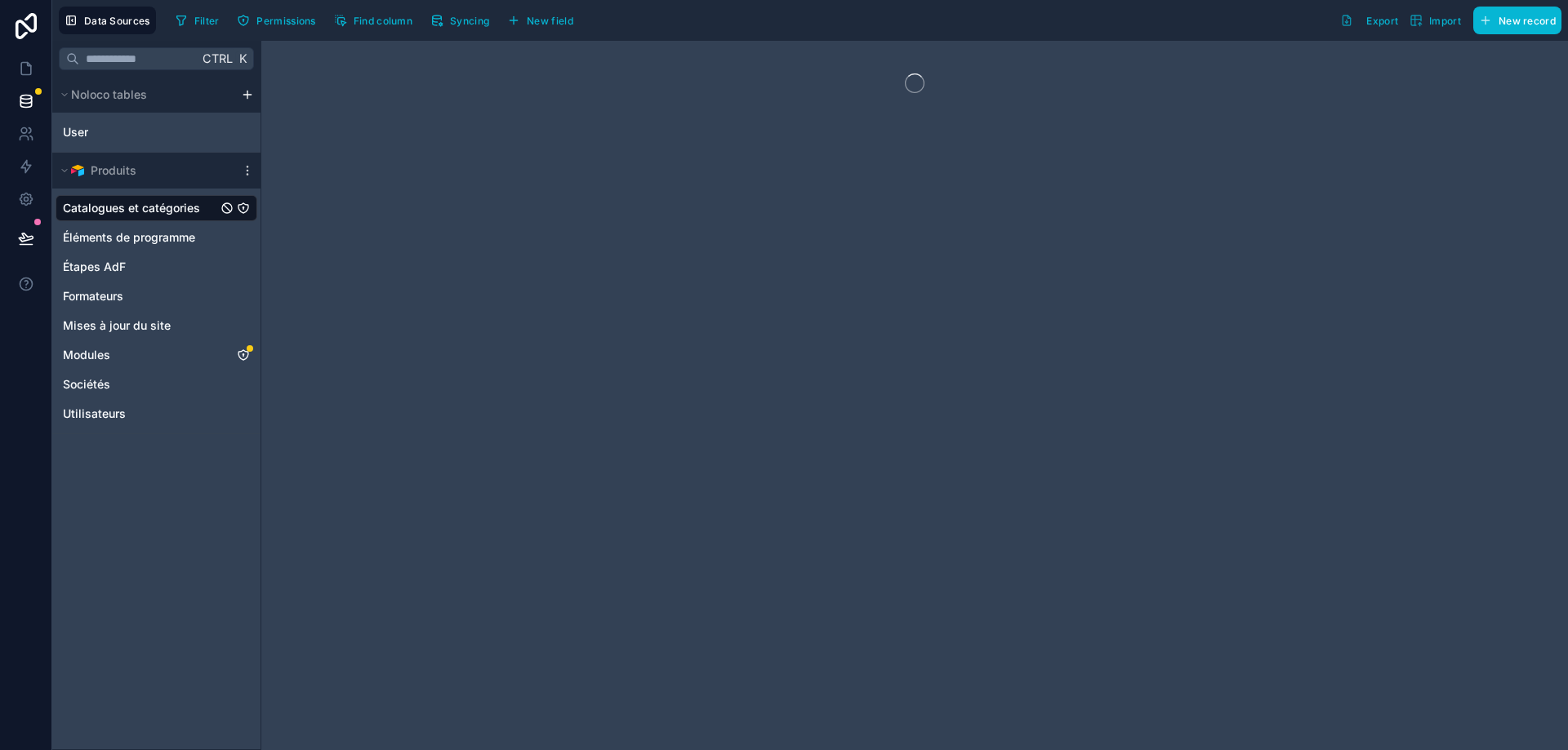
click at [248, 209] on icon "Catalogues et catégories" at bounding box center [243, 208] width 9 height 9
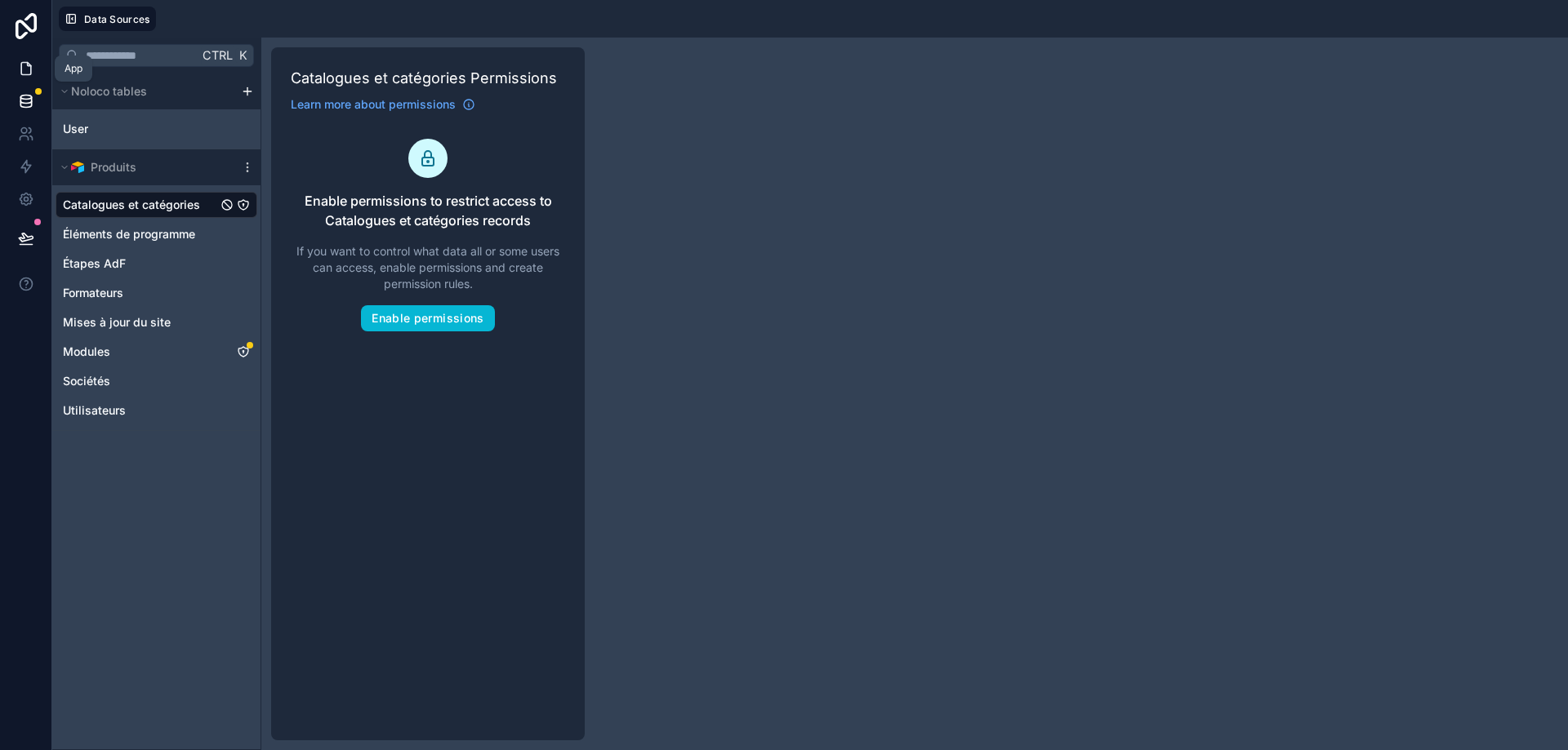
click at [22, 70] on icon at bounding box center [25, 68] width 16 height 16
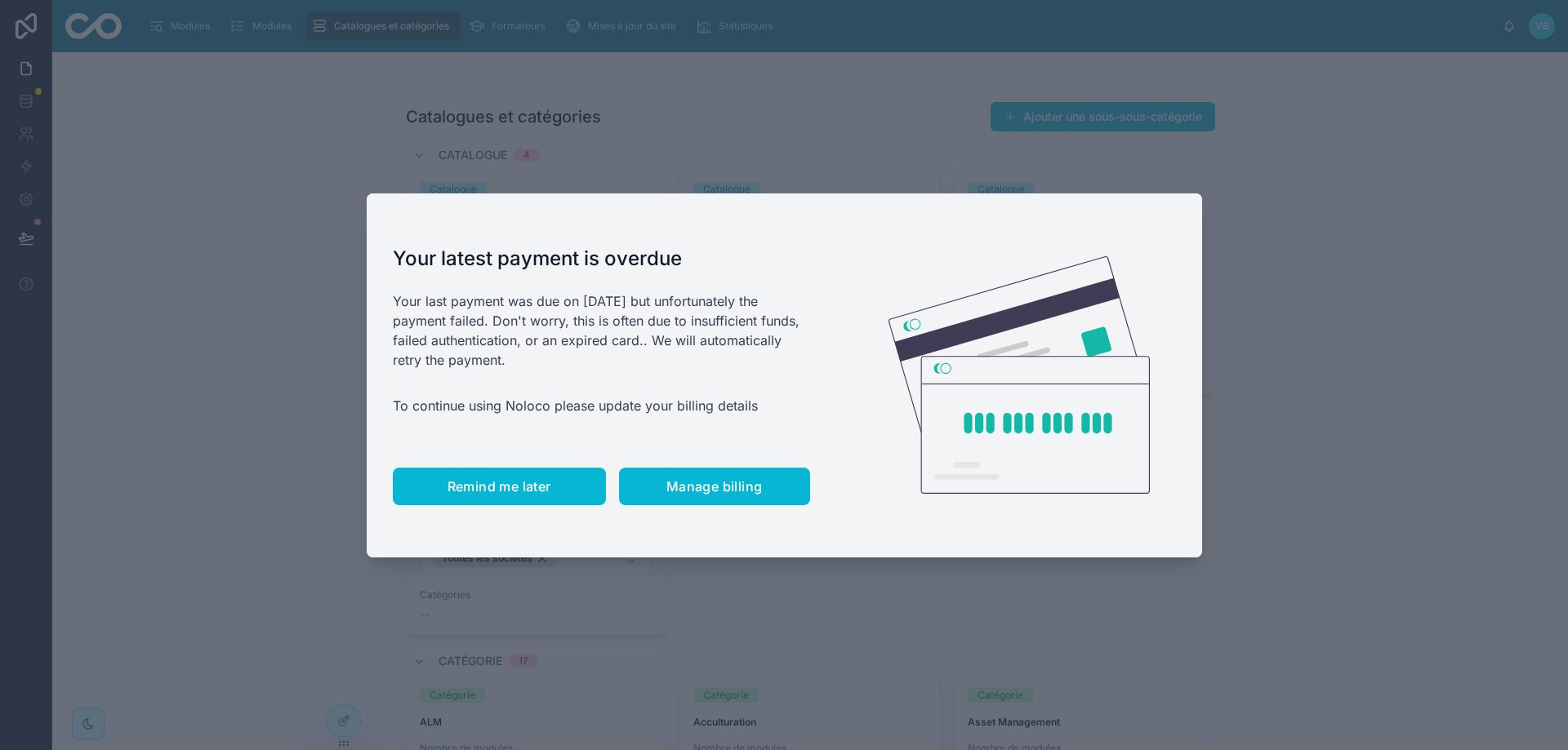
click at [560, 489] on button "Remind me later" at bounding box center [499, 487] width 213 height 37
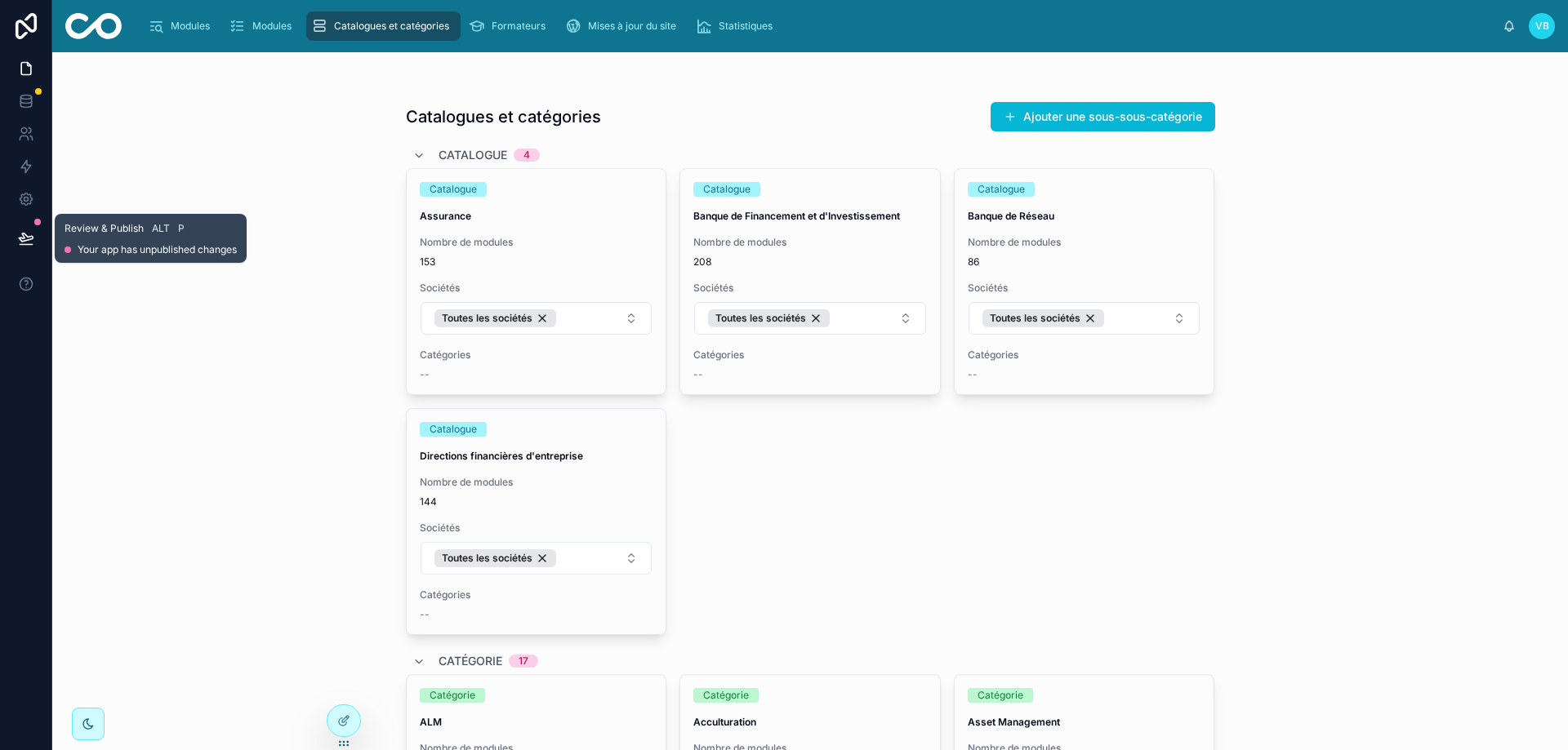
click at [24, 234] on icon at bounding box center [25, 237] width 14 height 8
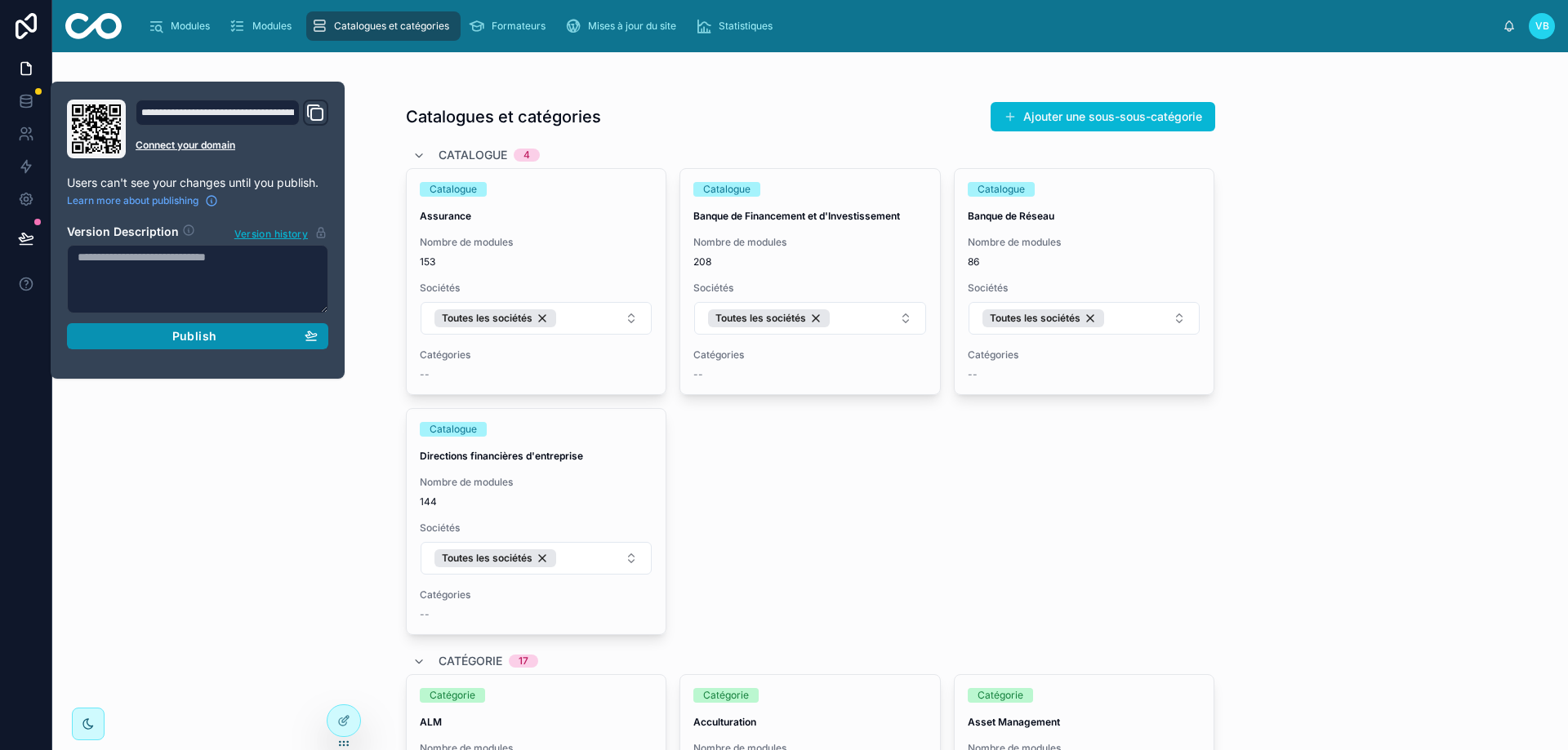
click at [239, 340] on div "Publish" at bounding box center [197, 336] width 240 height 15
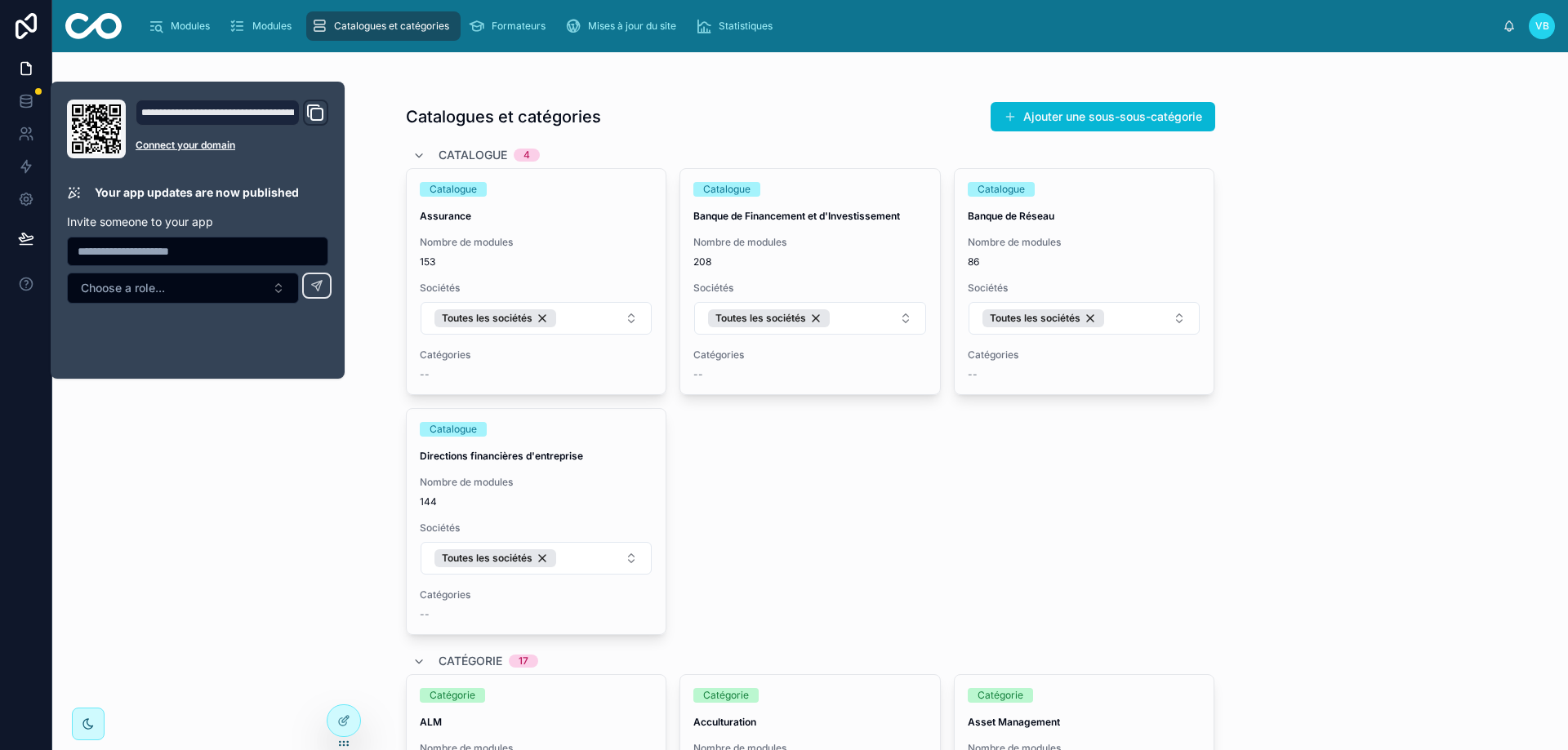
click at [258, 490] on div "Catalogues et catégories Ajouter une sous-sous-catégorie Catalogue 4 Catalogue …" at bounding box center [810, 401] width 1516 height 698
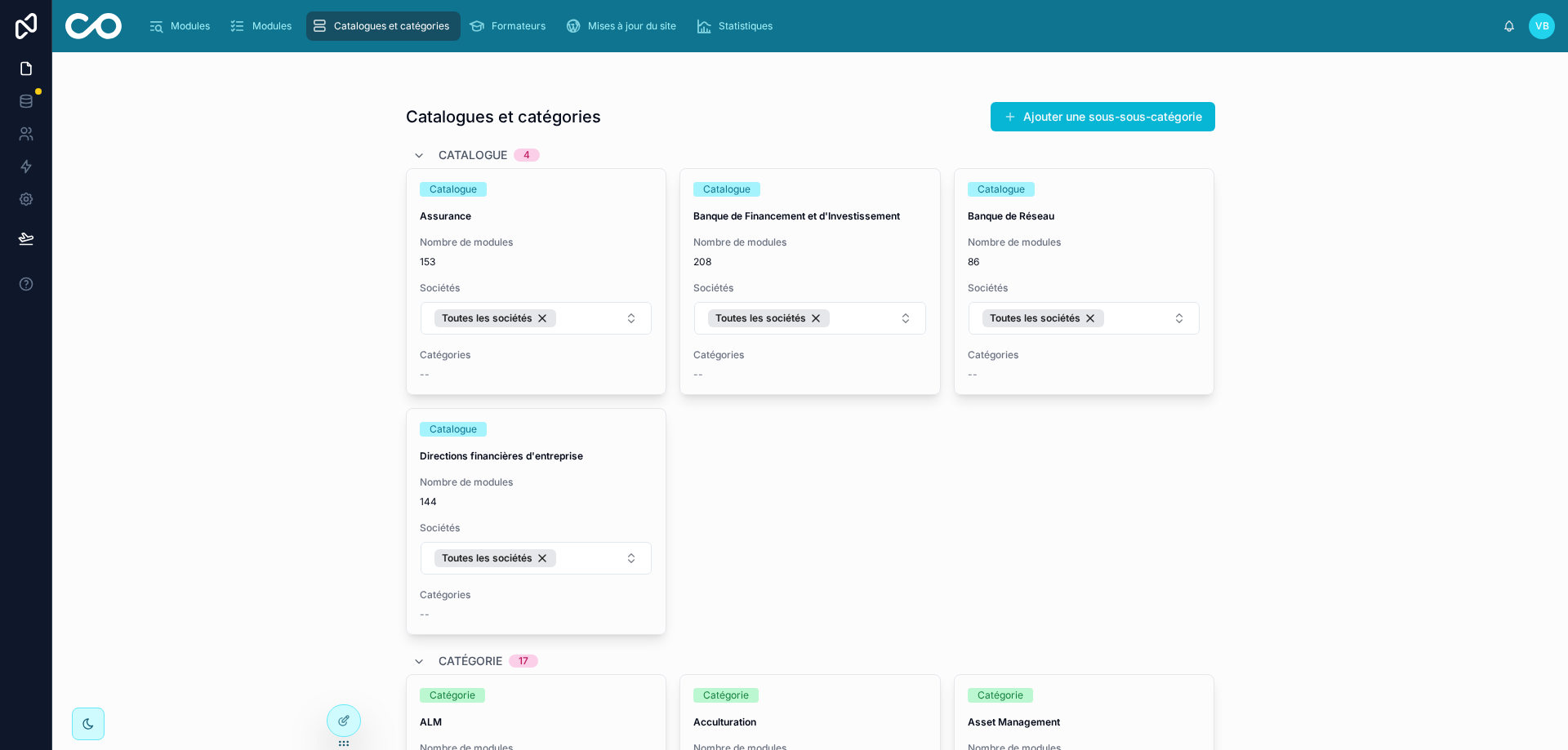
click at [1392, 240] on div "Catalogues et catégories Ajouter une sous-sous-catégorie Catalogue 4 Catalogue …" at bounding box center [810, 401] width 1516 height 698
click at [1333, 268] on div "Catalogues et catégories Ajouter une sous-sous-catégorie Catalogue 4 Catalogue …" at bounding box center [810, 401] width 1516 height 698
click at [202, 29] on span "Modules" at bounding box center [191, 26] width 39 height 13
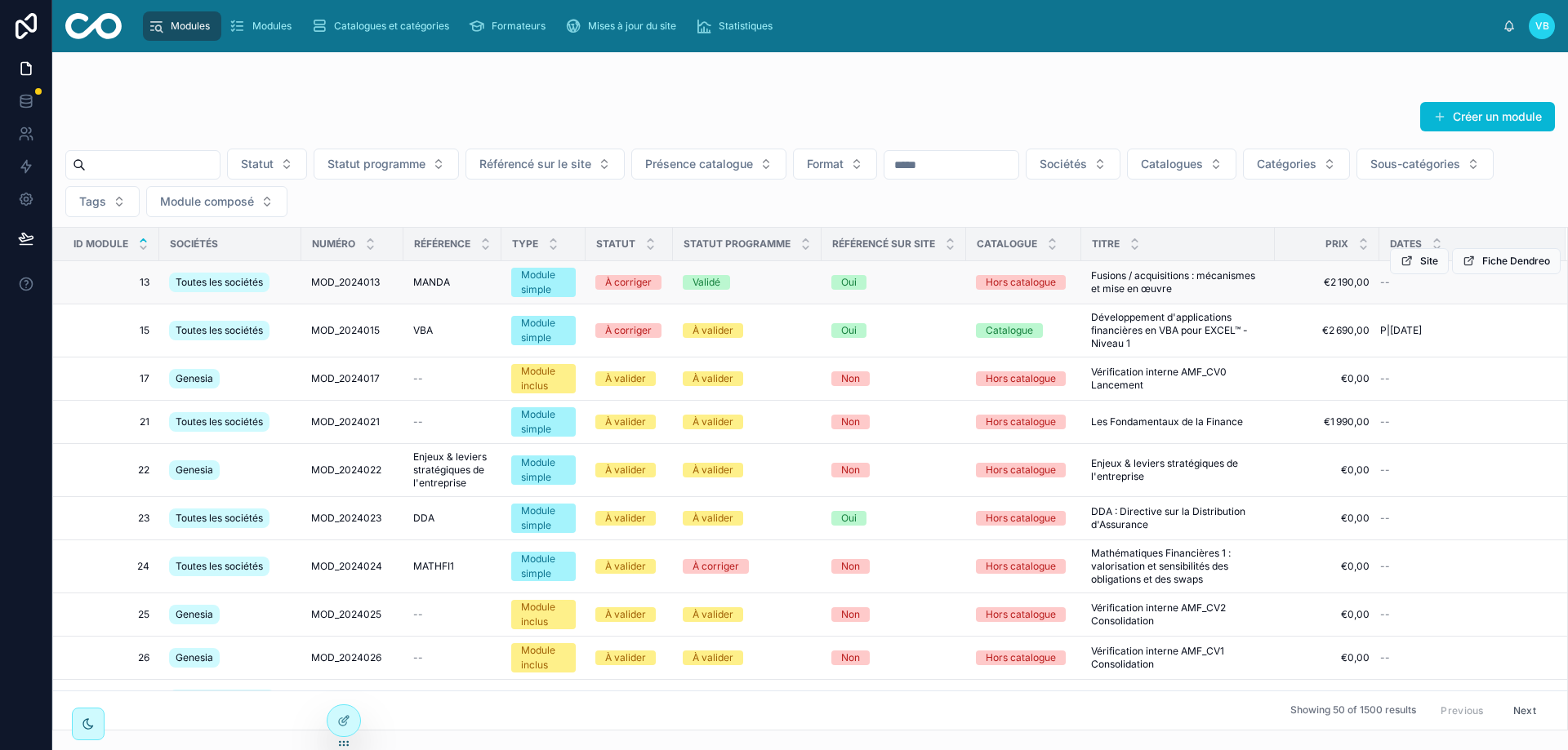
click at [315, 277] on span "MOD_2024013" at bounding box center [345, 282] width 68 height 13
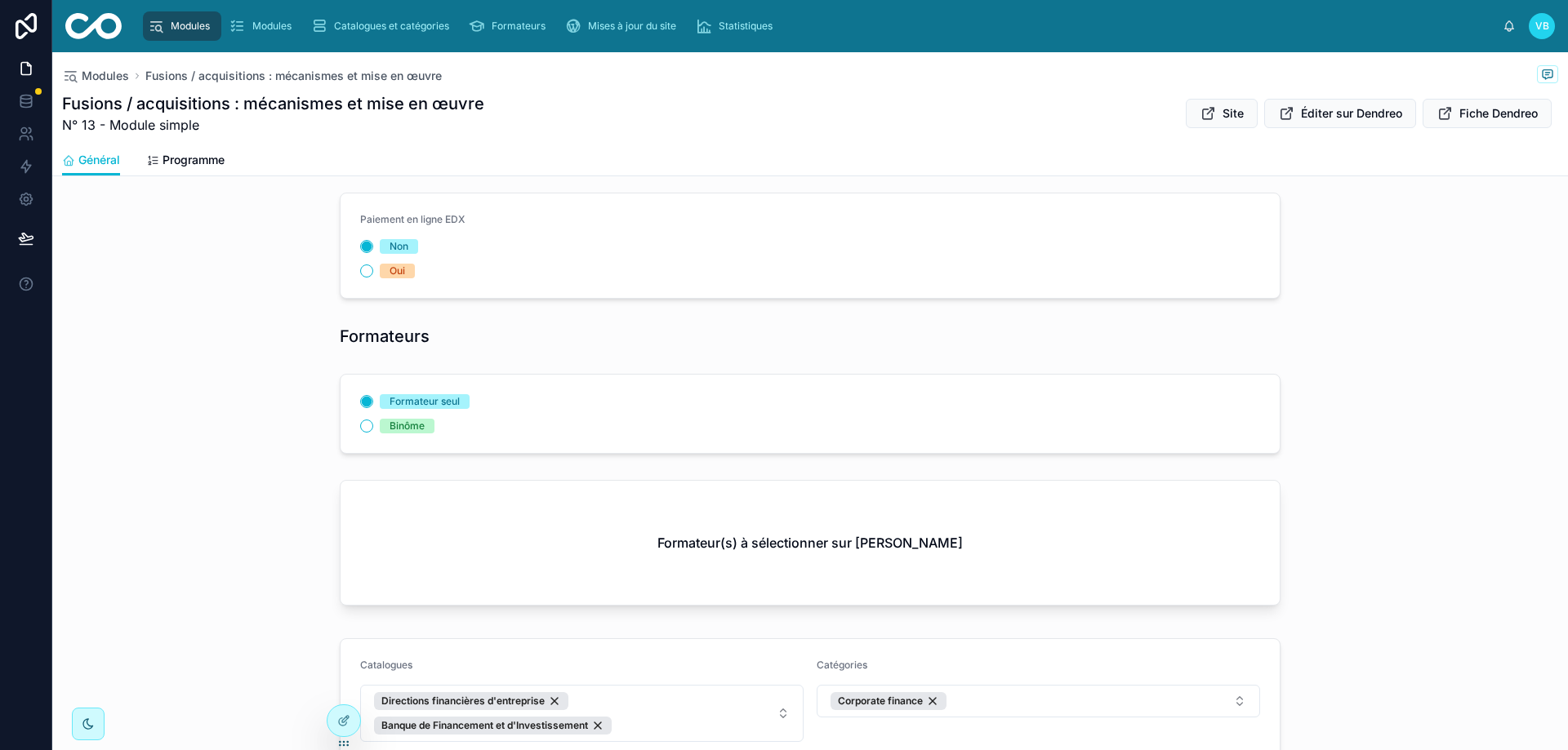
scroll to position [1143, 0]
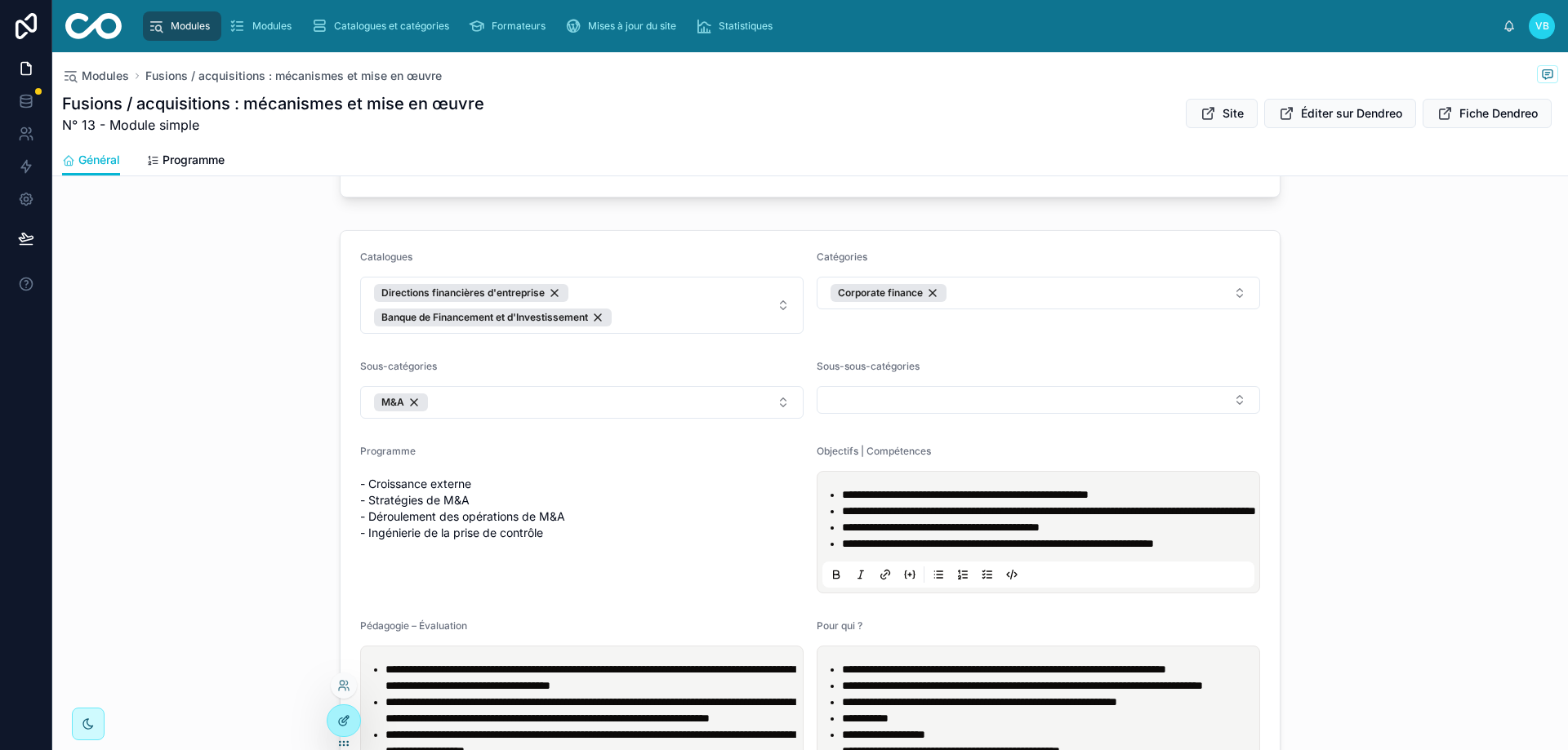
click at [341, 717] on icon at bounding box center [344, 721] width 13 height 13
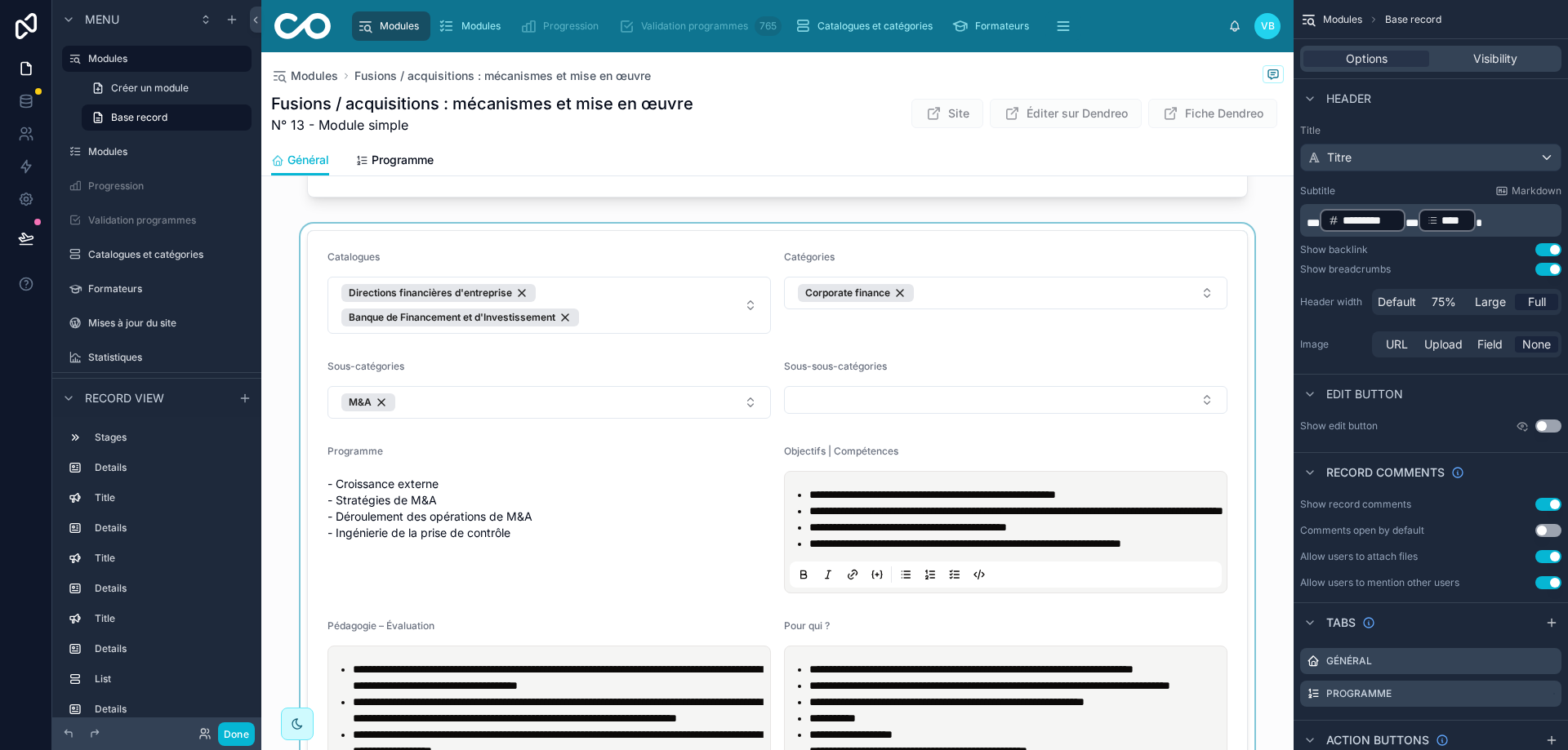
click at [872, 240] on div at bounding box center [777, 755] width 1033 height 1063
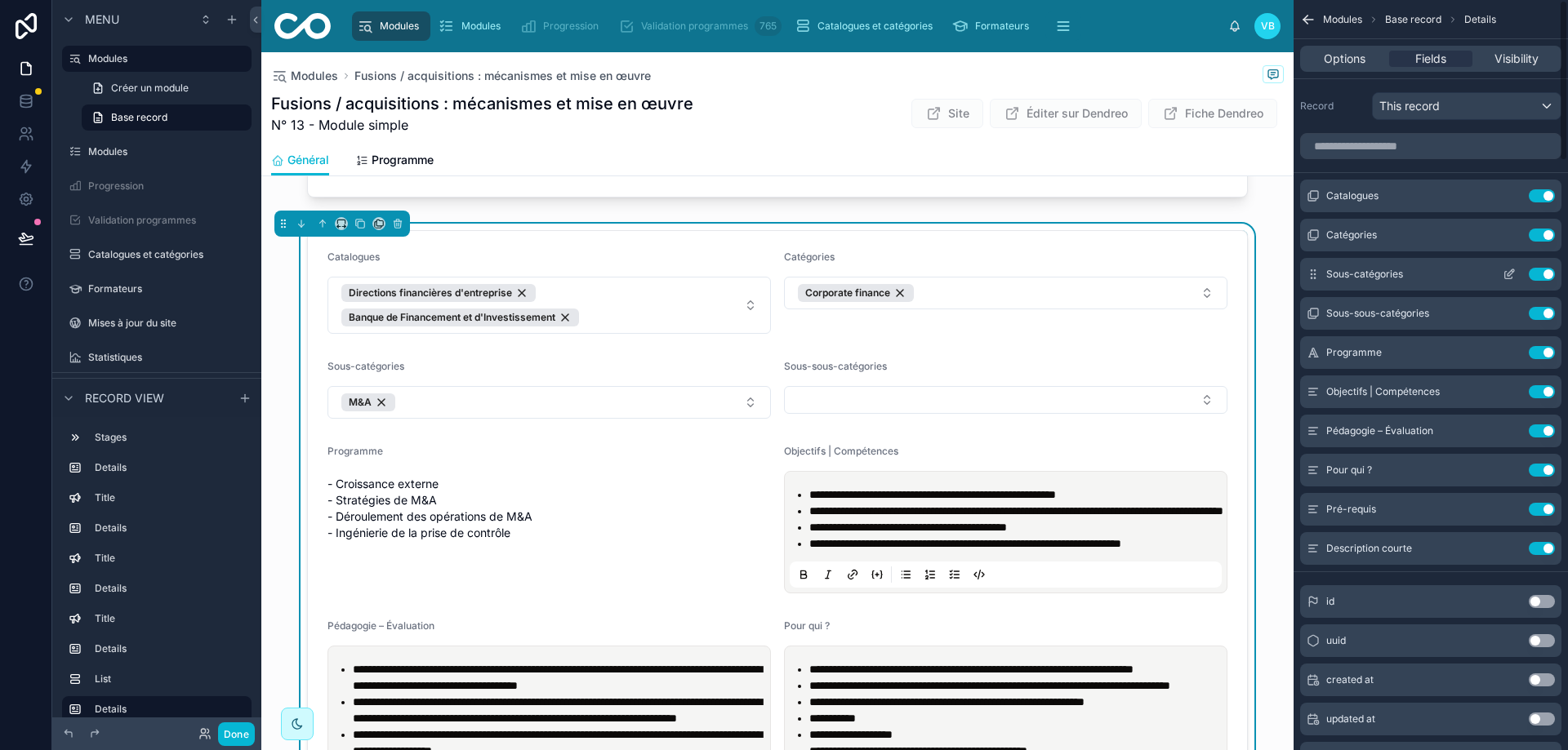
click at [1512, 269] on icon "scrollable content" at bounding box center [1509, 275] width 13 height 13
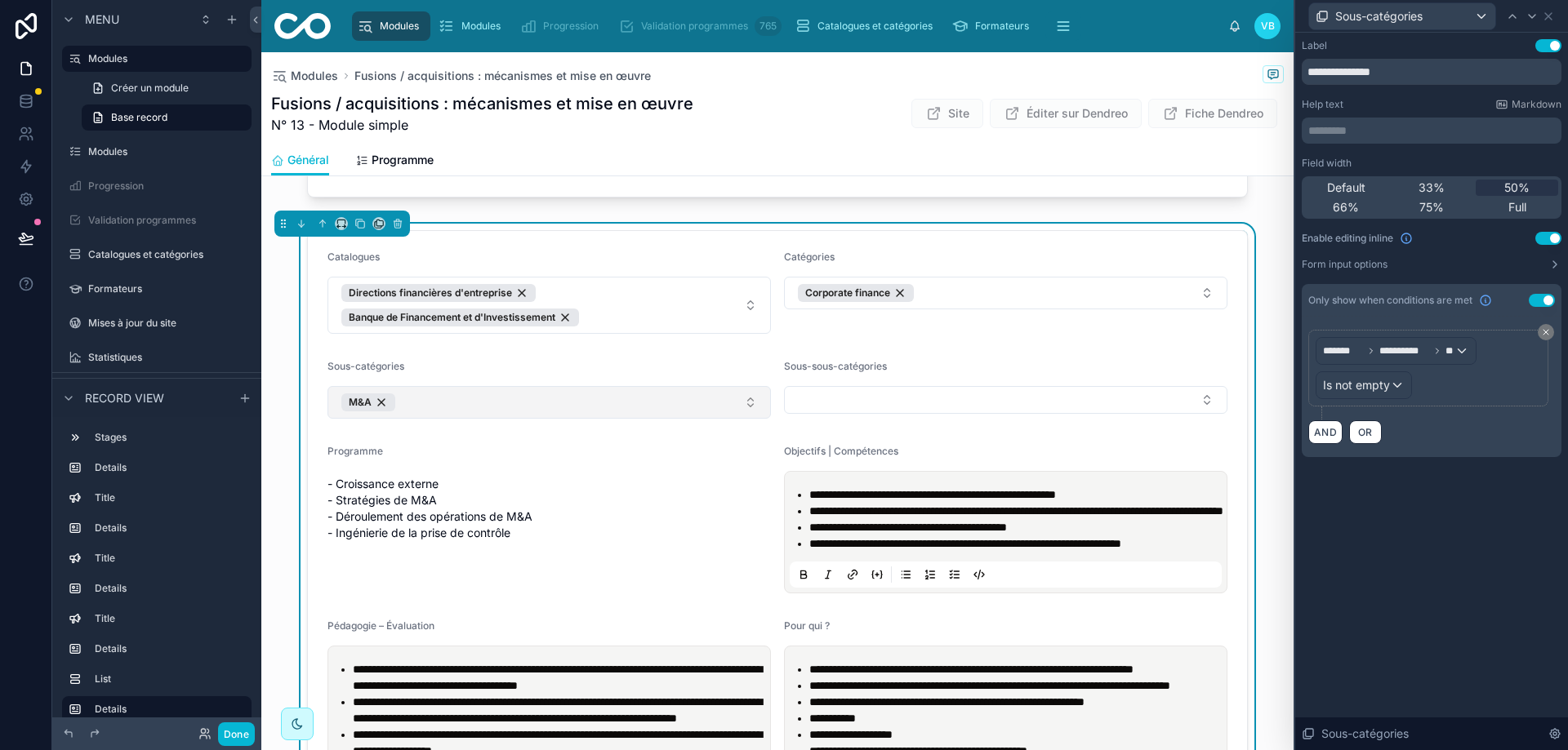
click at [526, 407] on button "M&A" at bounding box center [549, 402] width 444 height 33
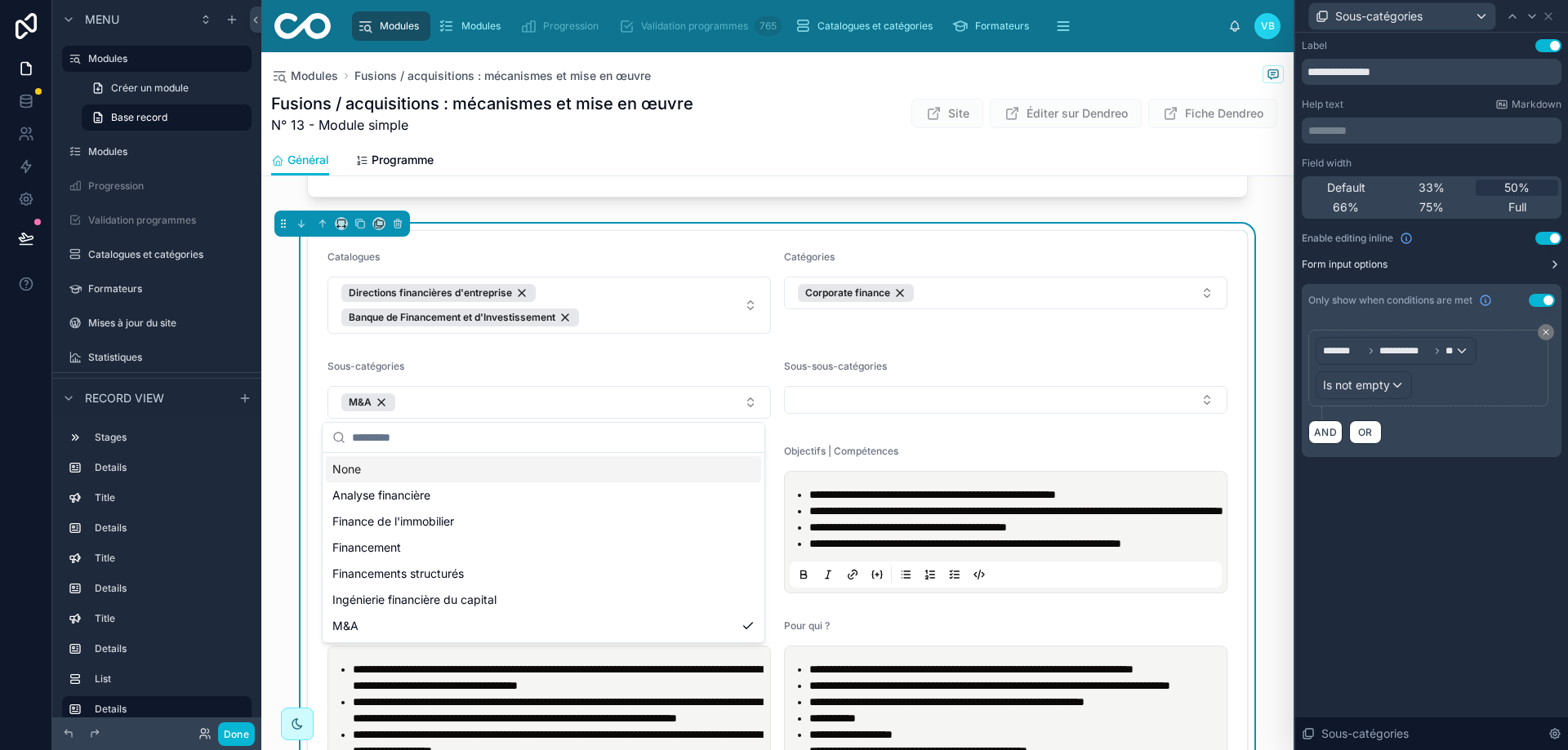
click at [1560, 261] on icon at bounding box center [1555, 264] width 13 height 13
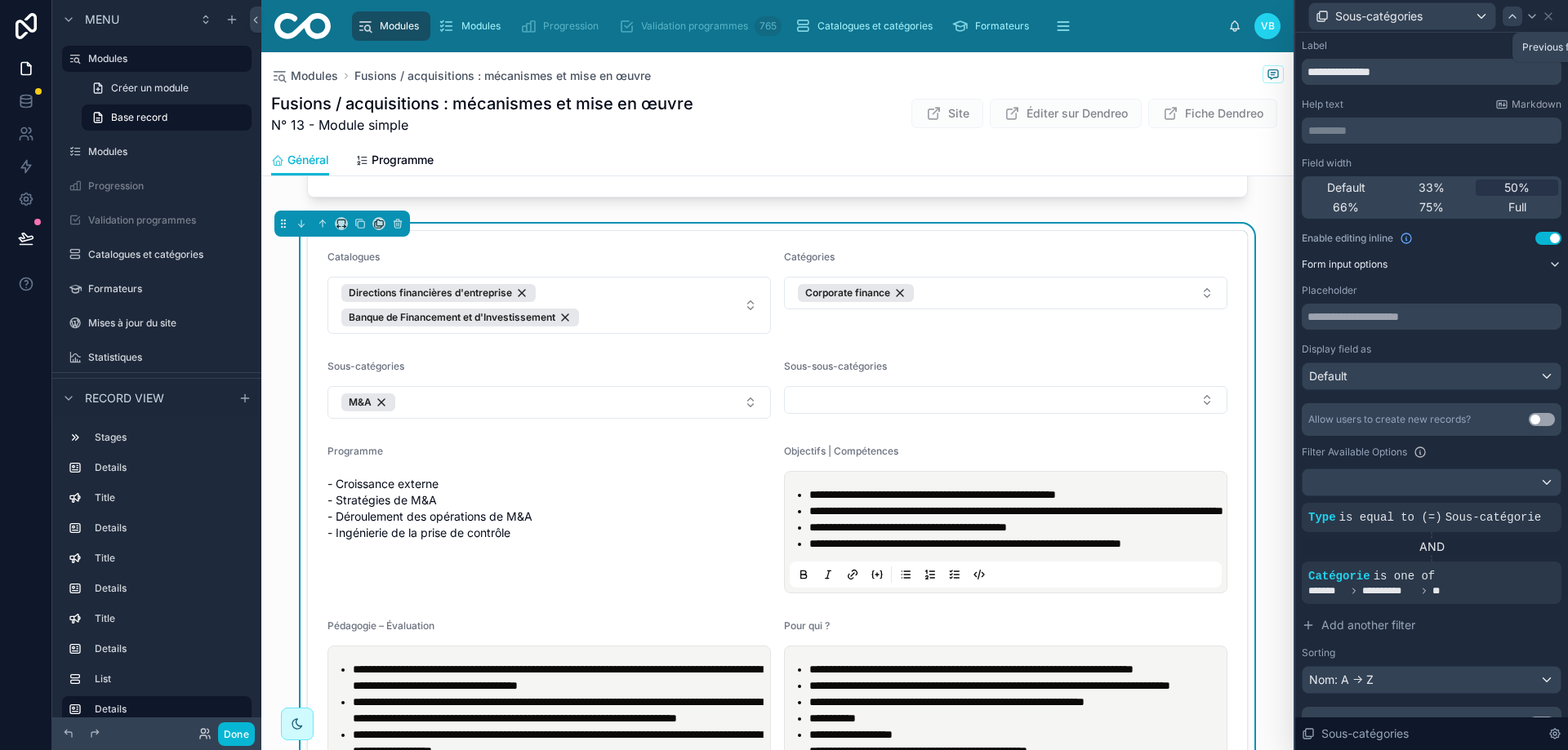
click at [1515, 17] on icon at bounding box center [1512, 16] width 7 height 3
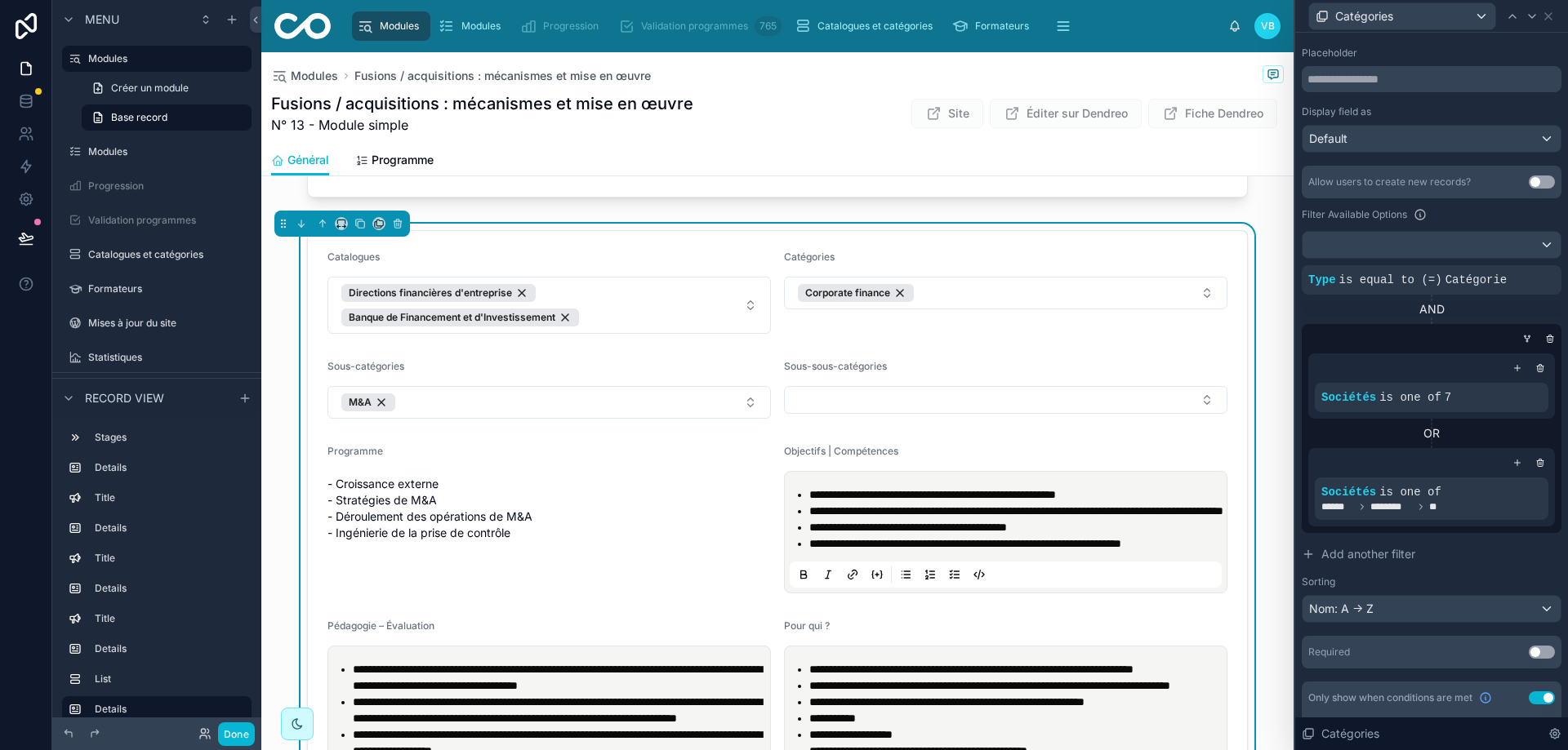
scroll to position [245, 0]
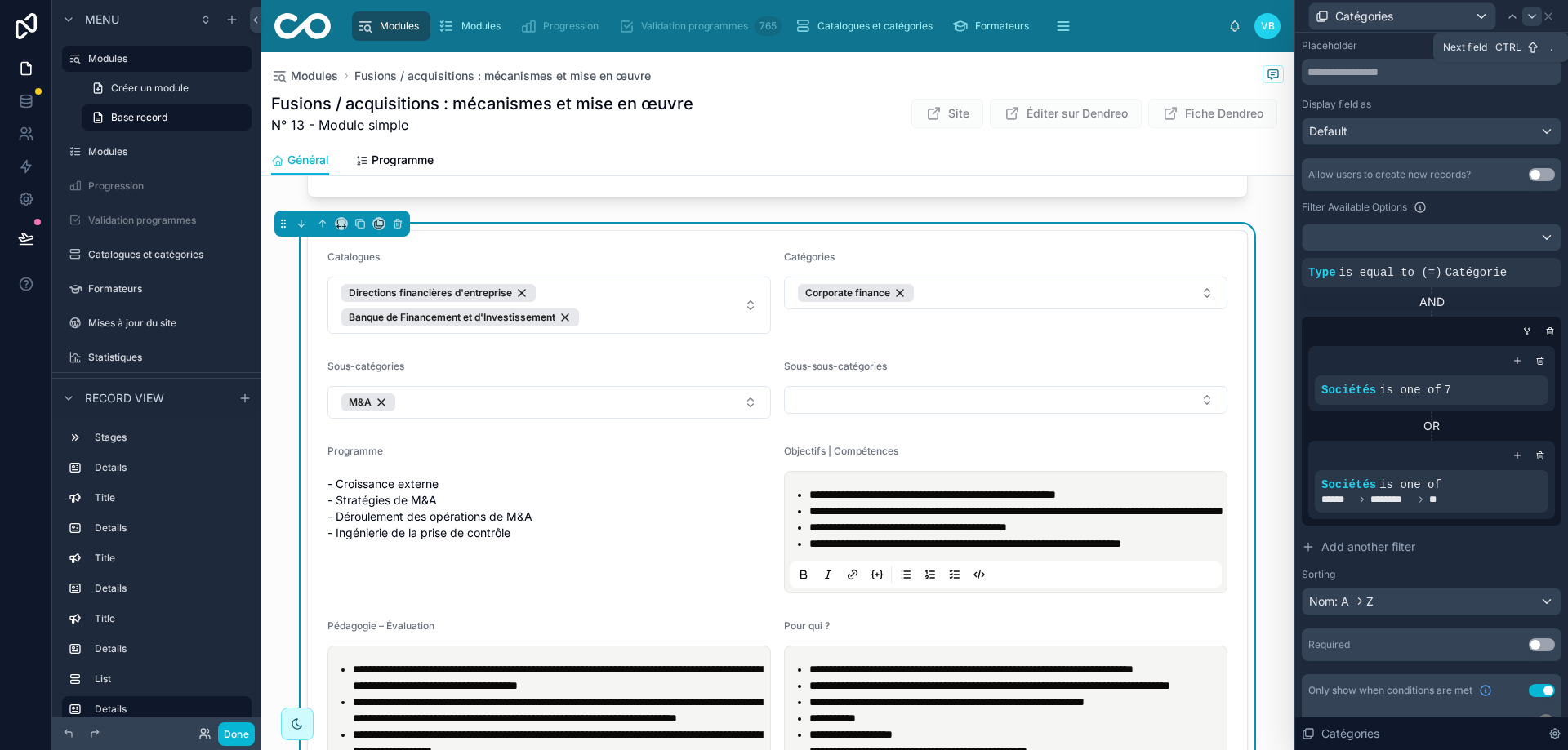
click at [1527, 9] on icon at bounding box center [1532, 16] width 13 height 13
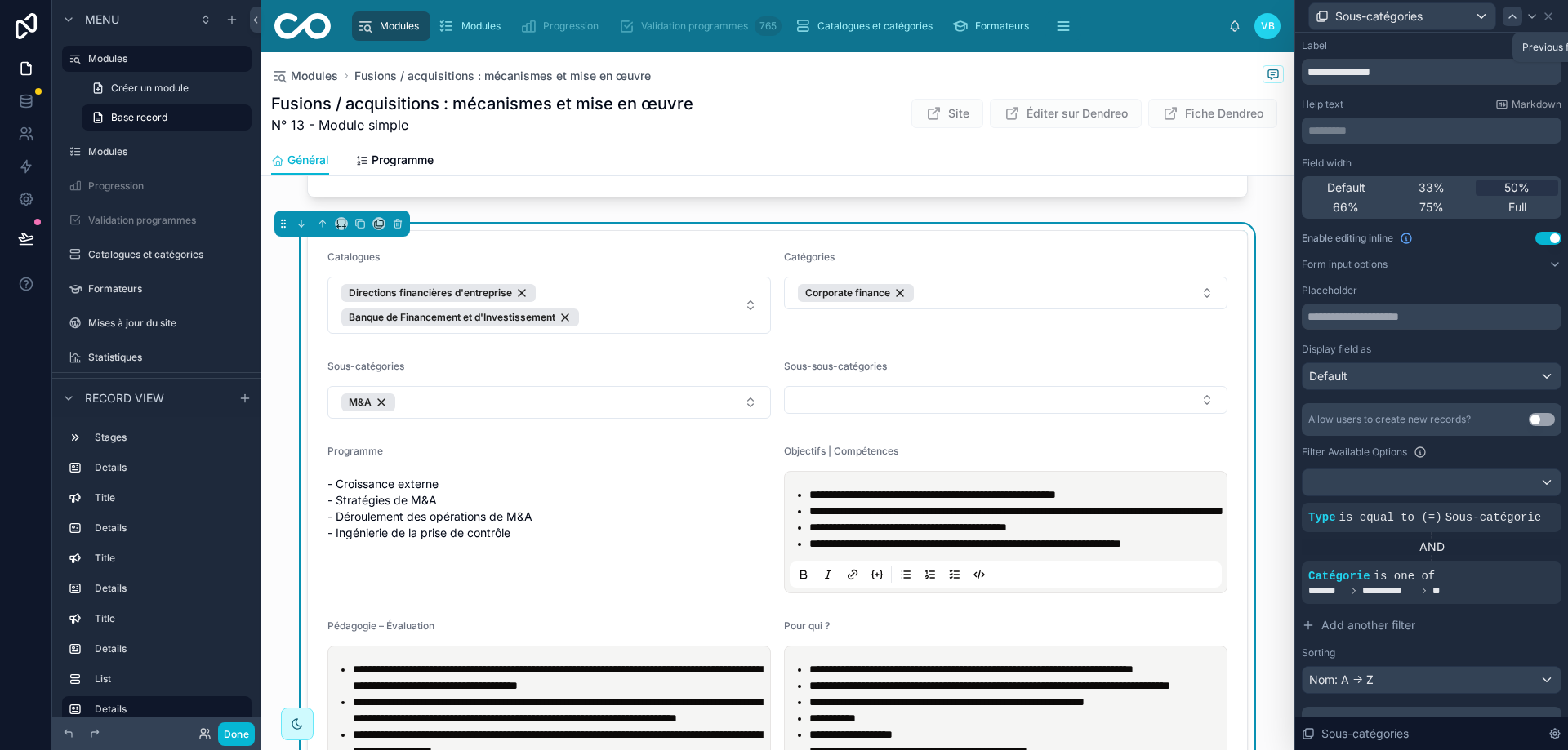
click at [1512, 22] on icon at bounding box center [1513, 16] width 13 height 13
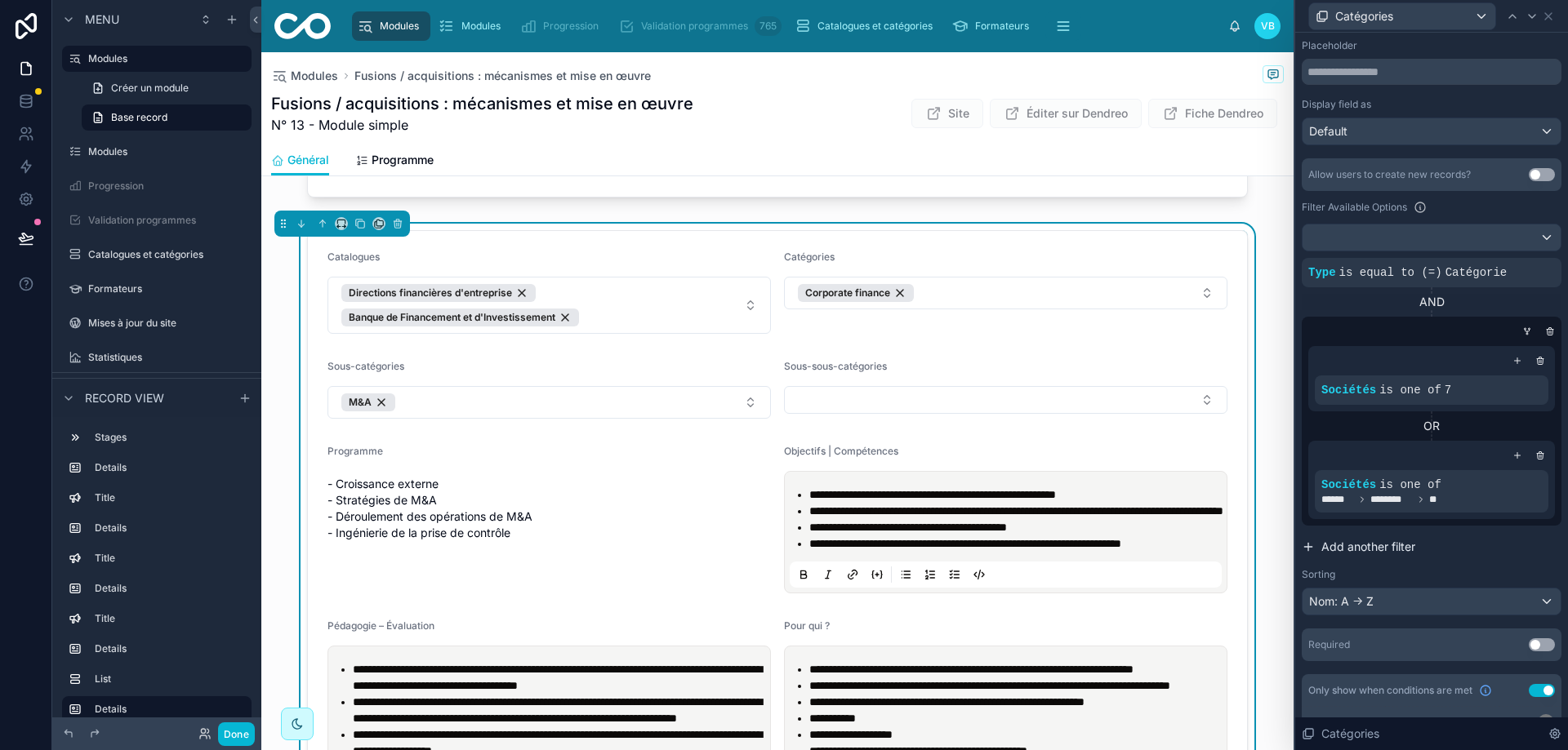
click at [1398, 549] on span "Add another filter" at bounding box center [1368, 546] width 94 height 16
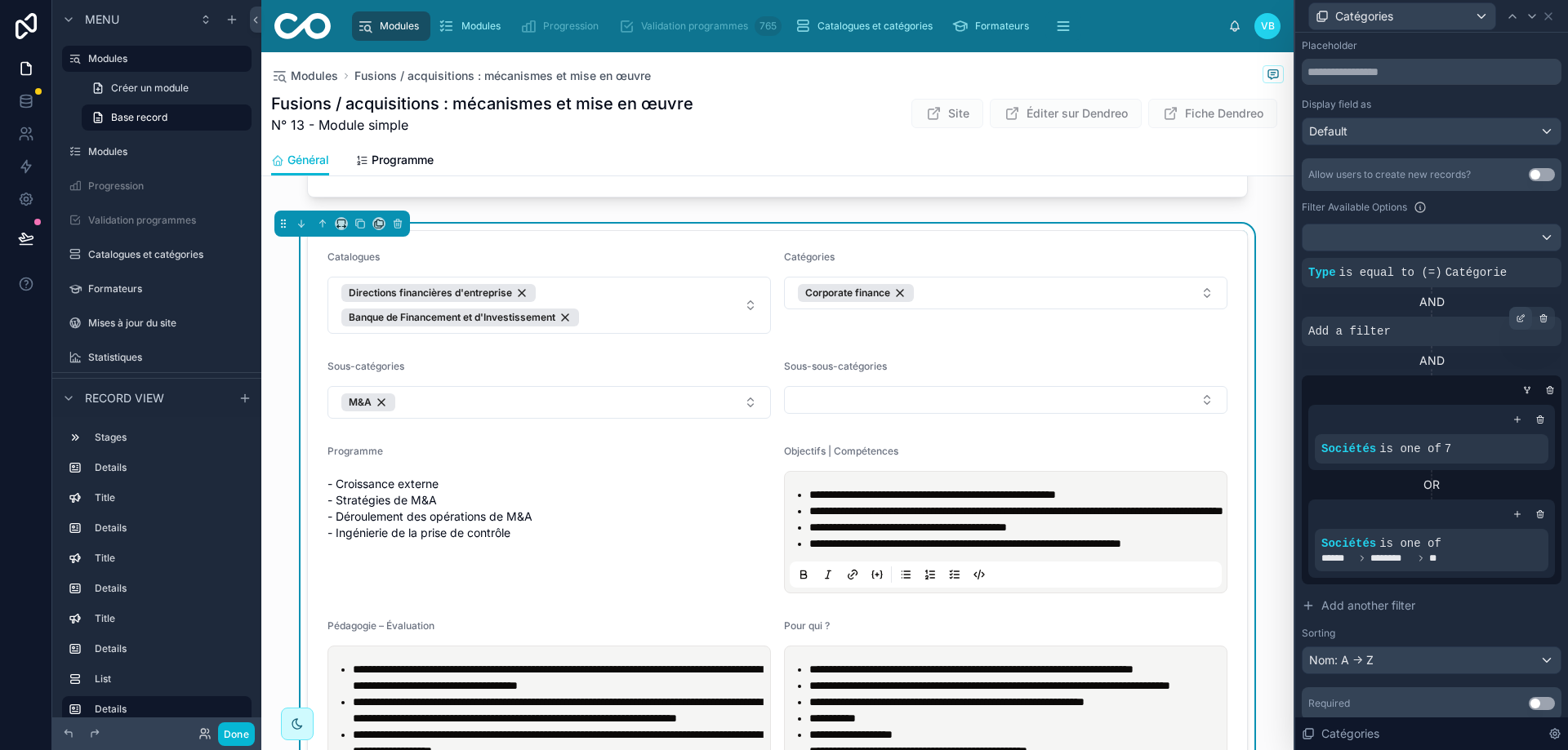
click at [1516, 314] on icon at bounding box center [1520, 318] width 9 height 9
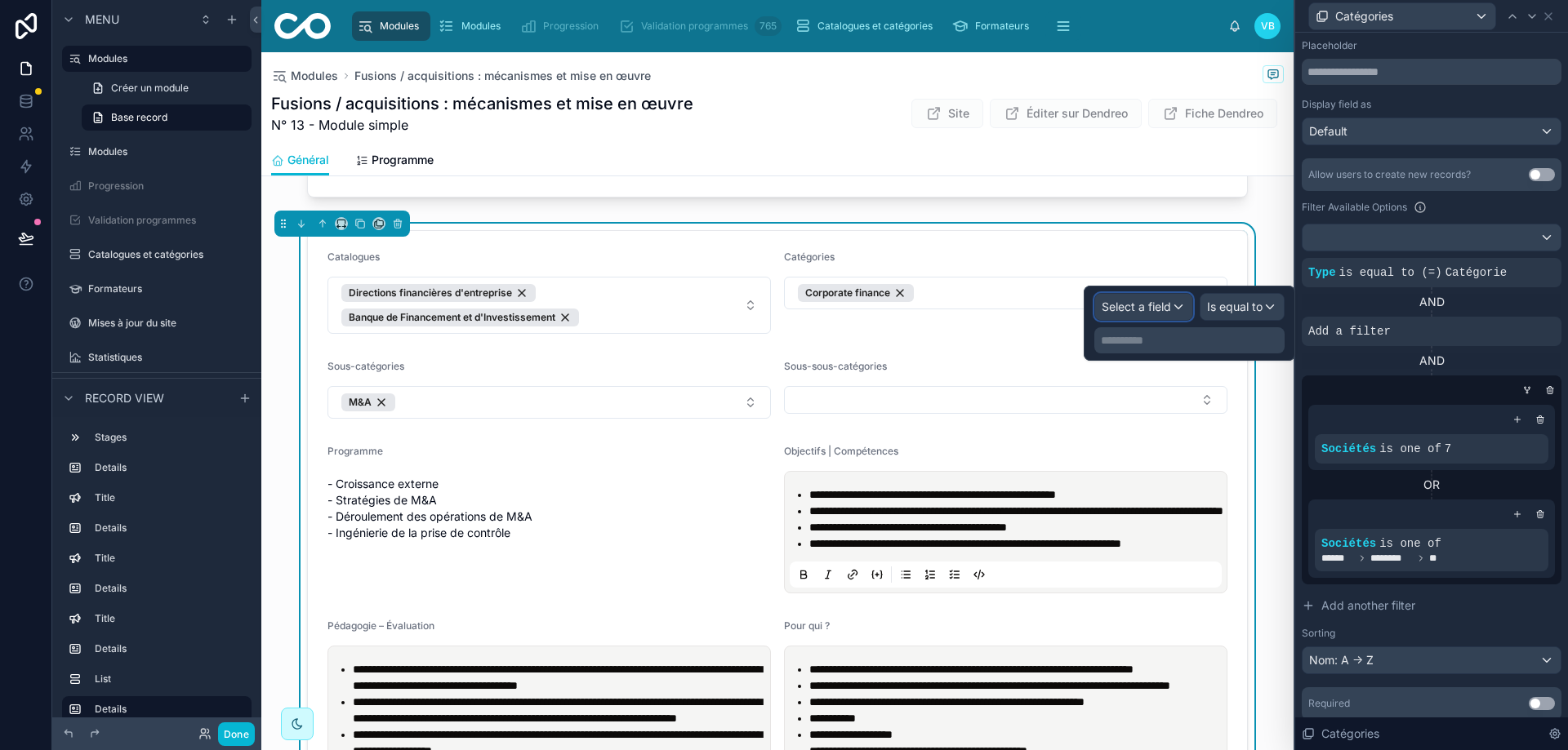
click at [1156, 311] on span "Select a field" at bounding box center [1136, 306] width 69 height 14
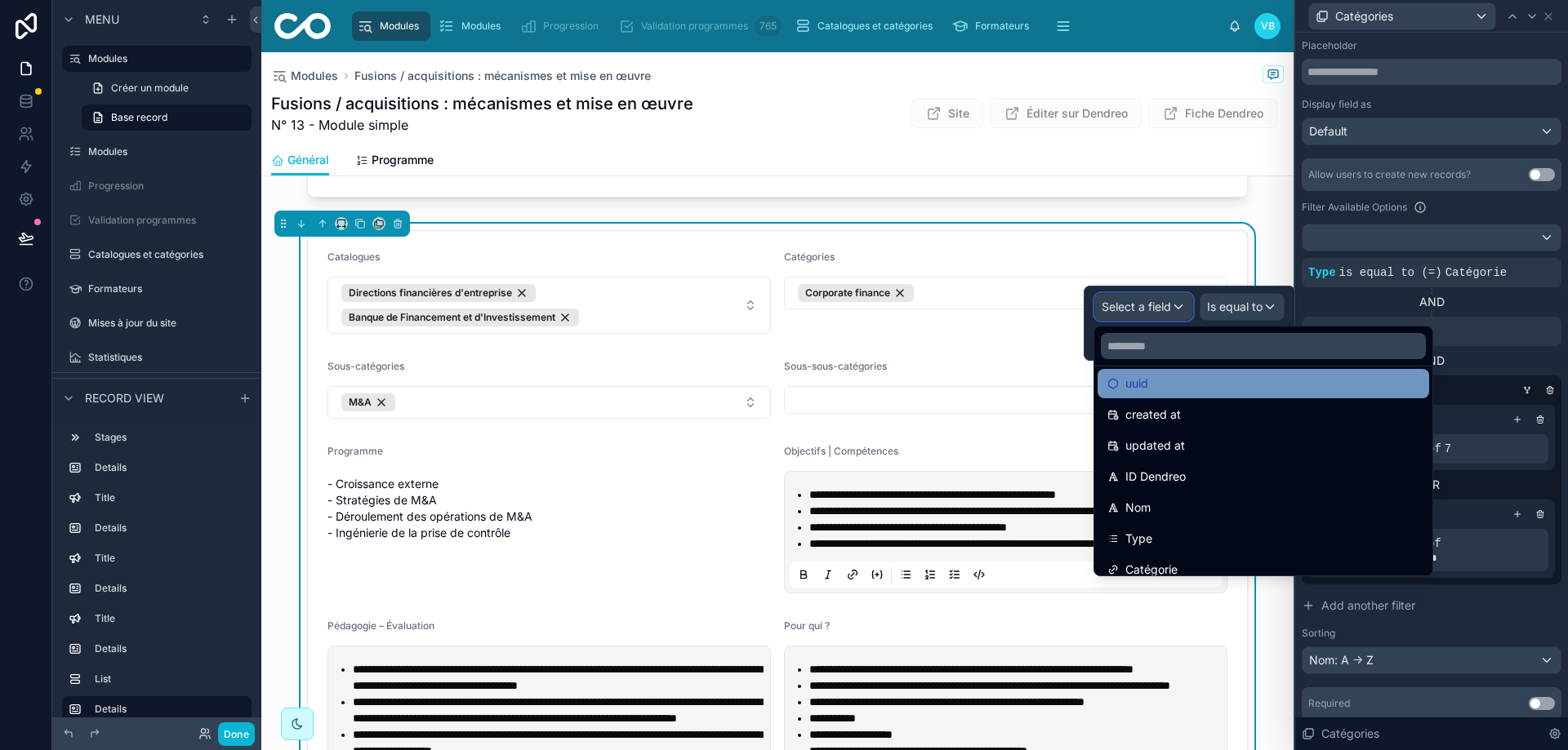
scroll to position [81, 0]
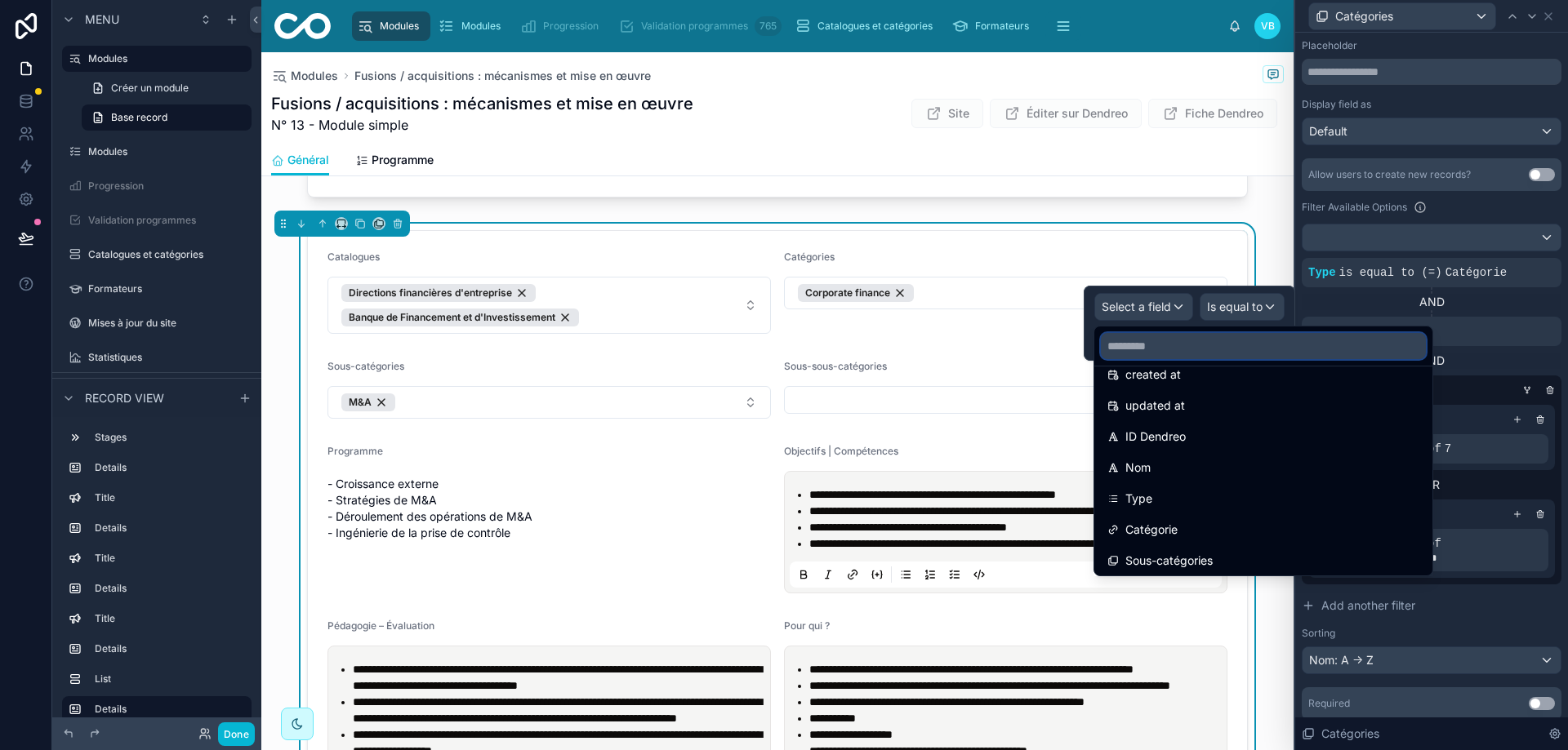
click at [1197, 342] on input "text" at bounding box center [1263, 347] width 325 height 26
click at [1503, 49] on div "Placeholder" at bounding box center [1432, 46] width 260 height 13
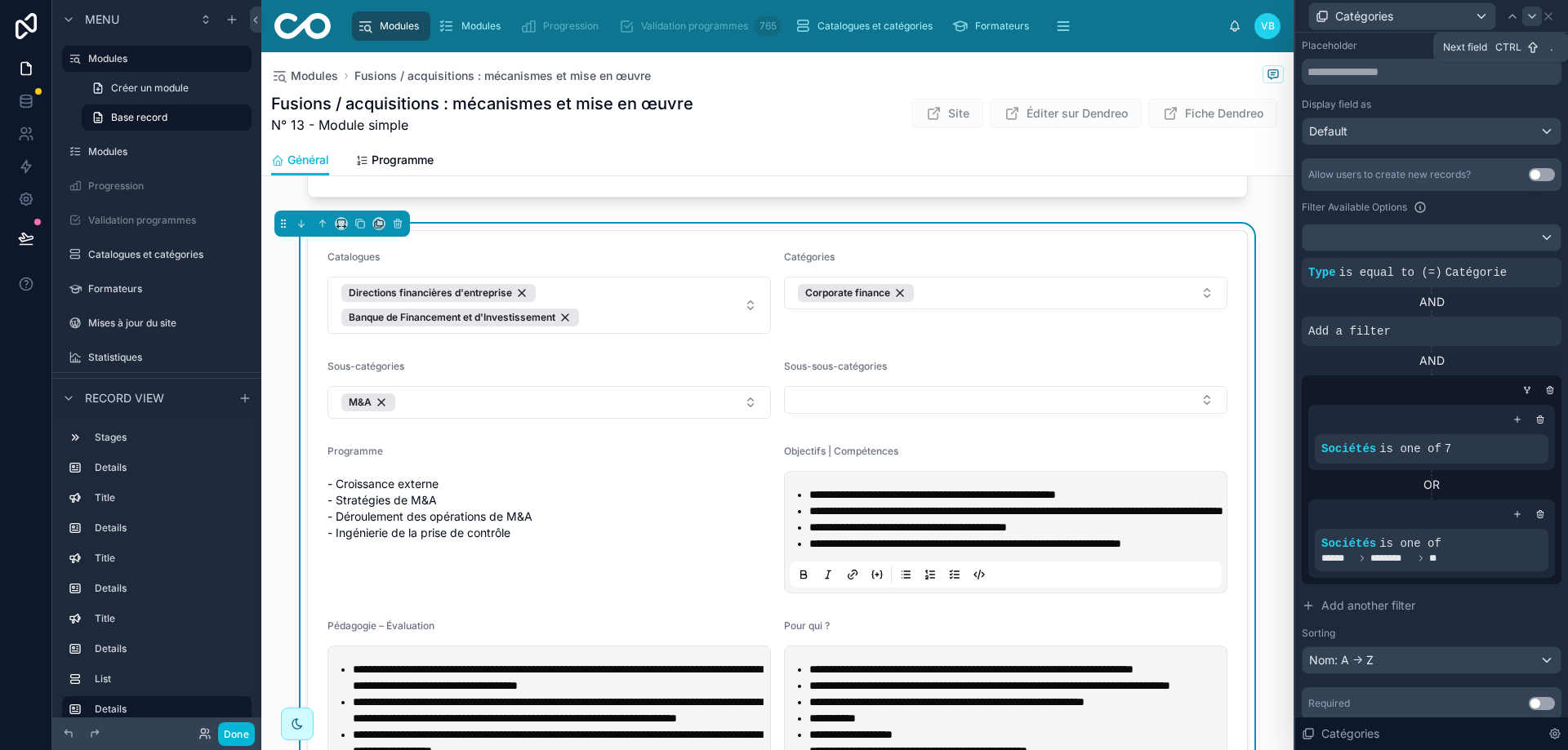
click at [1527, 16] on icon at bounding box center [1532, 16] width 13 height 13
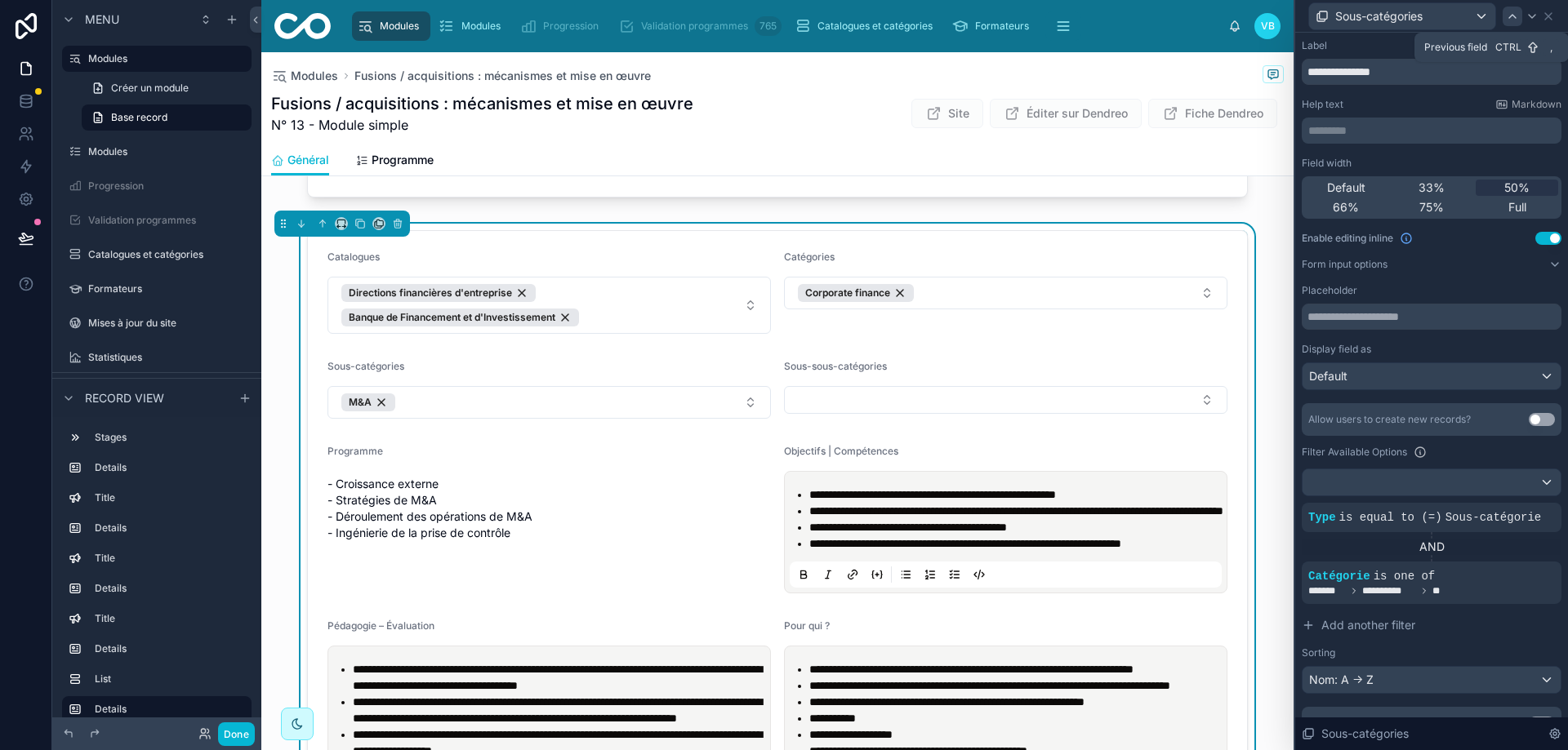
click at [1515, 16] on icon at bounding box center [1513, 16] width 13 height 13
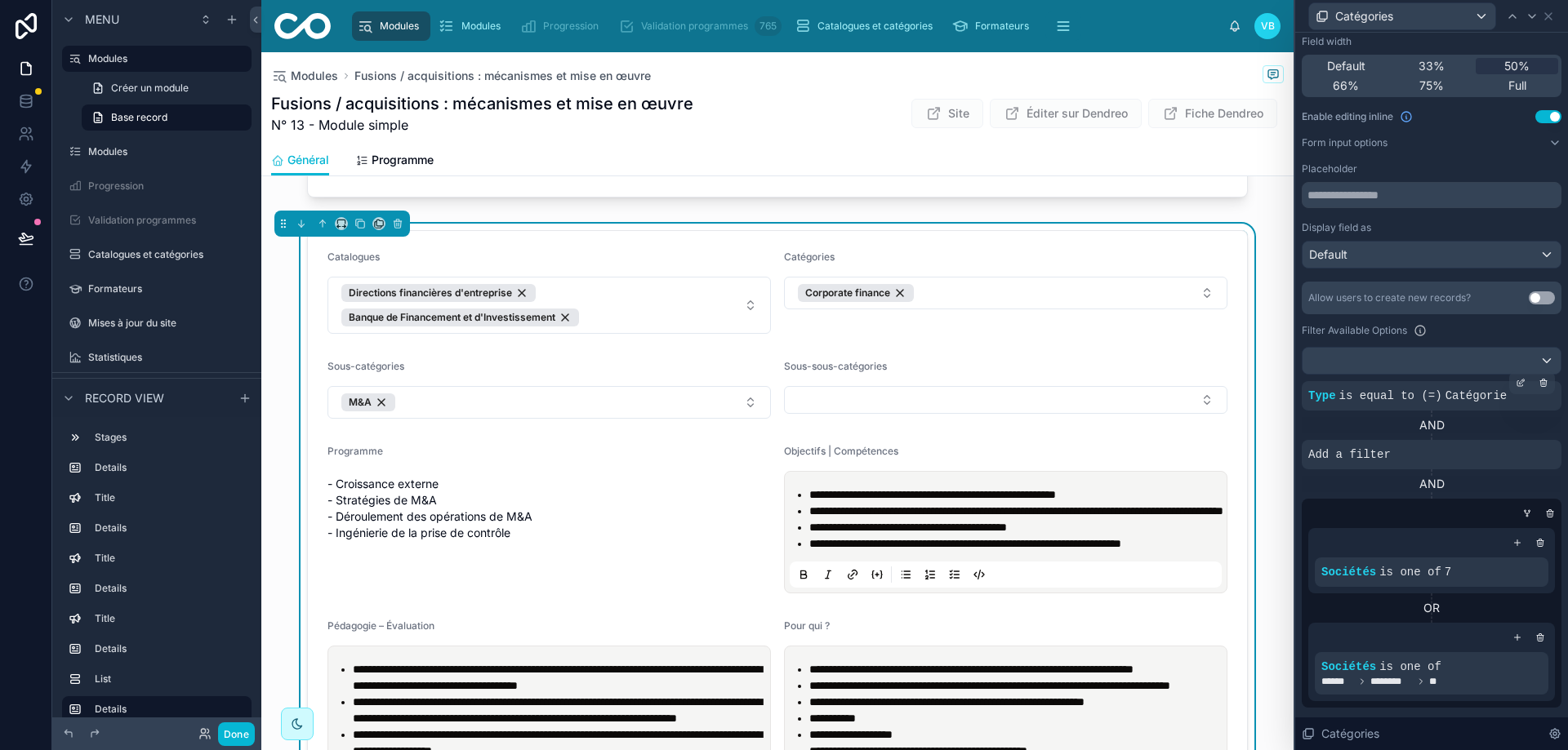
scroll to position [163, 0]
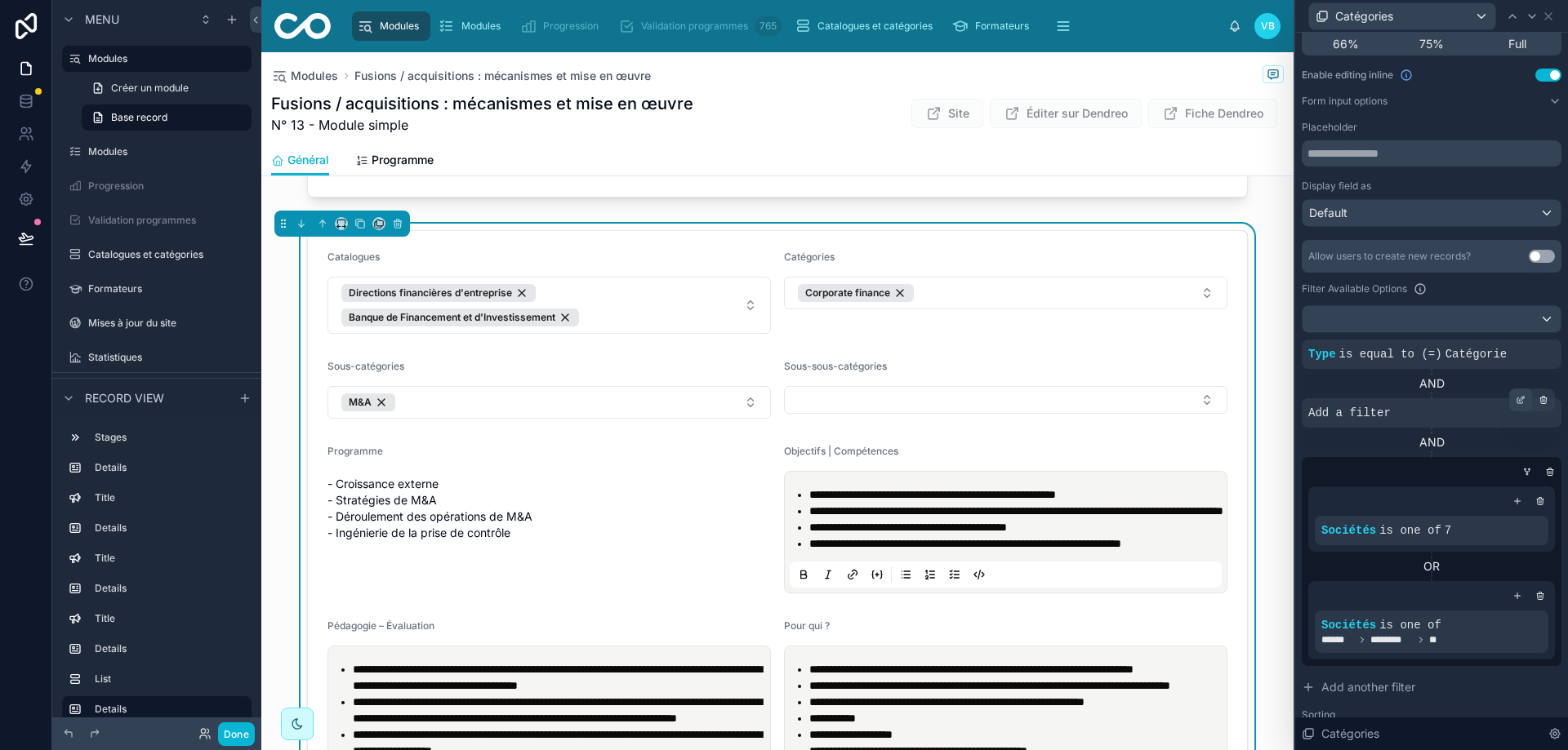
click at [1516, 399] on icon at bounding box center [1520, 400] width 9 height 9
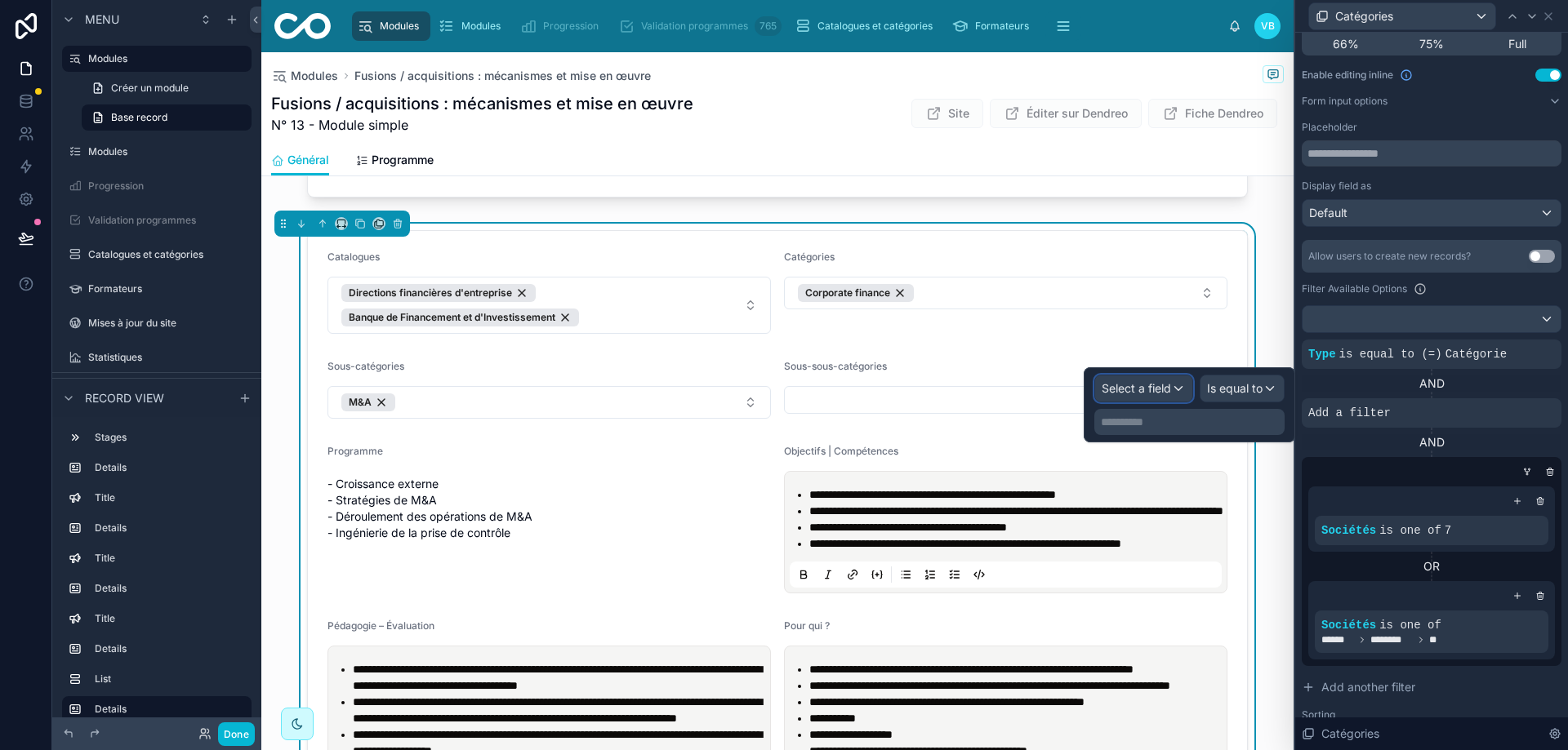
click at [1146, 387] on span "Select a field" at bounding box center [1136, 388] width 69 height 14
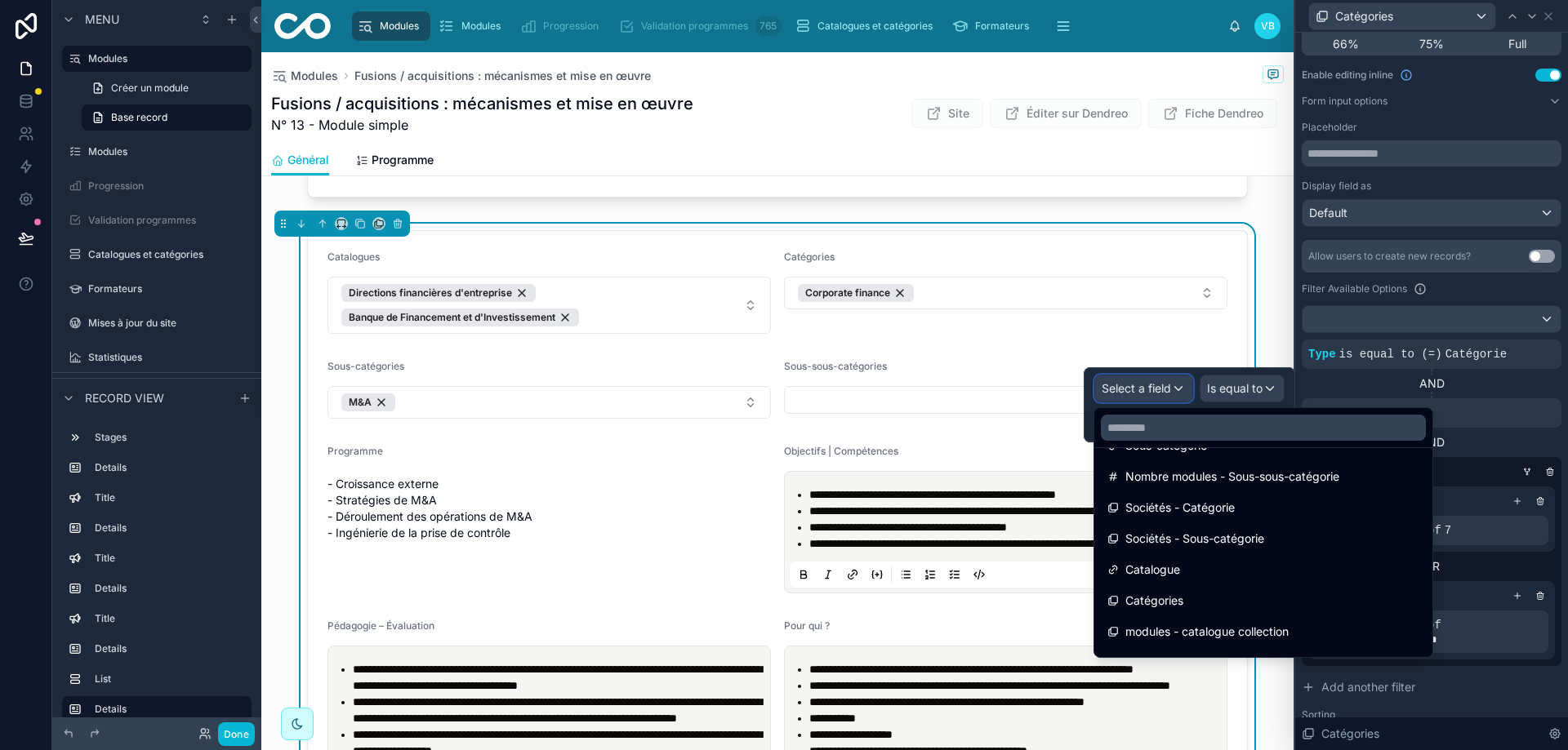
scroll to position [489, 0]
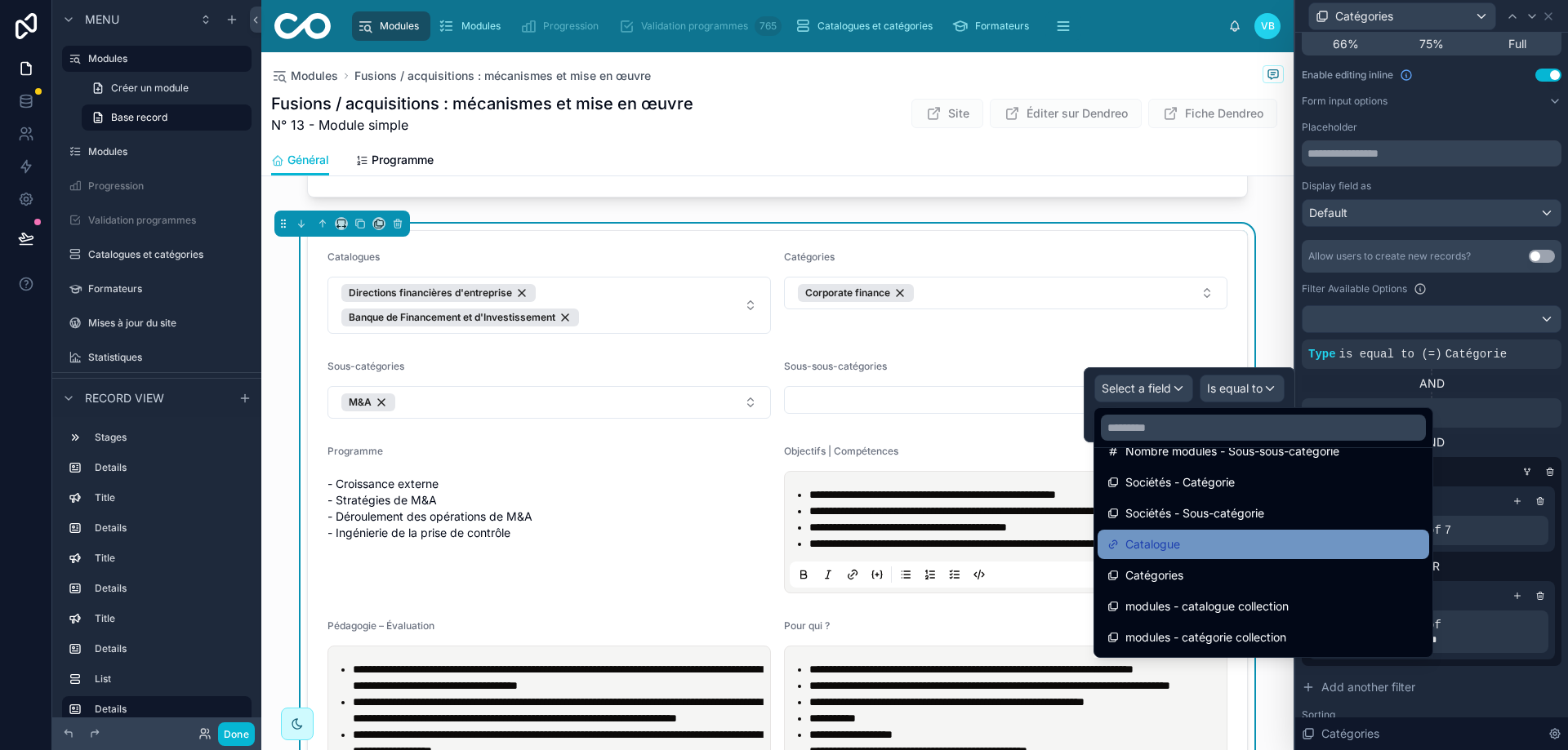
click at [1196, 542] on div "Catalogue" at bounding box center [1263, 544] width 312 height 20
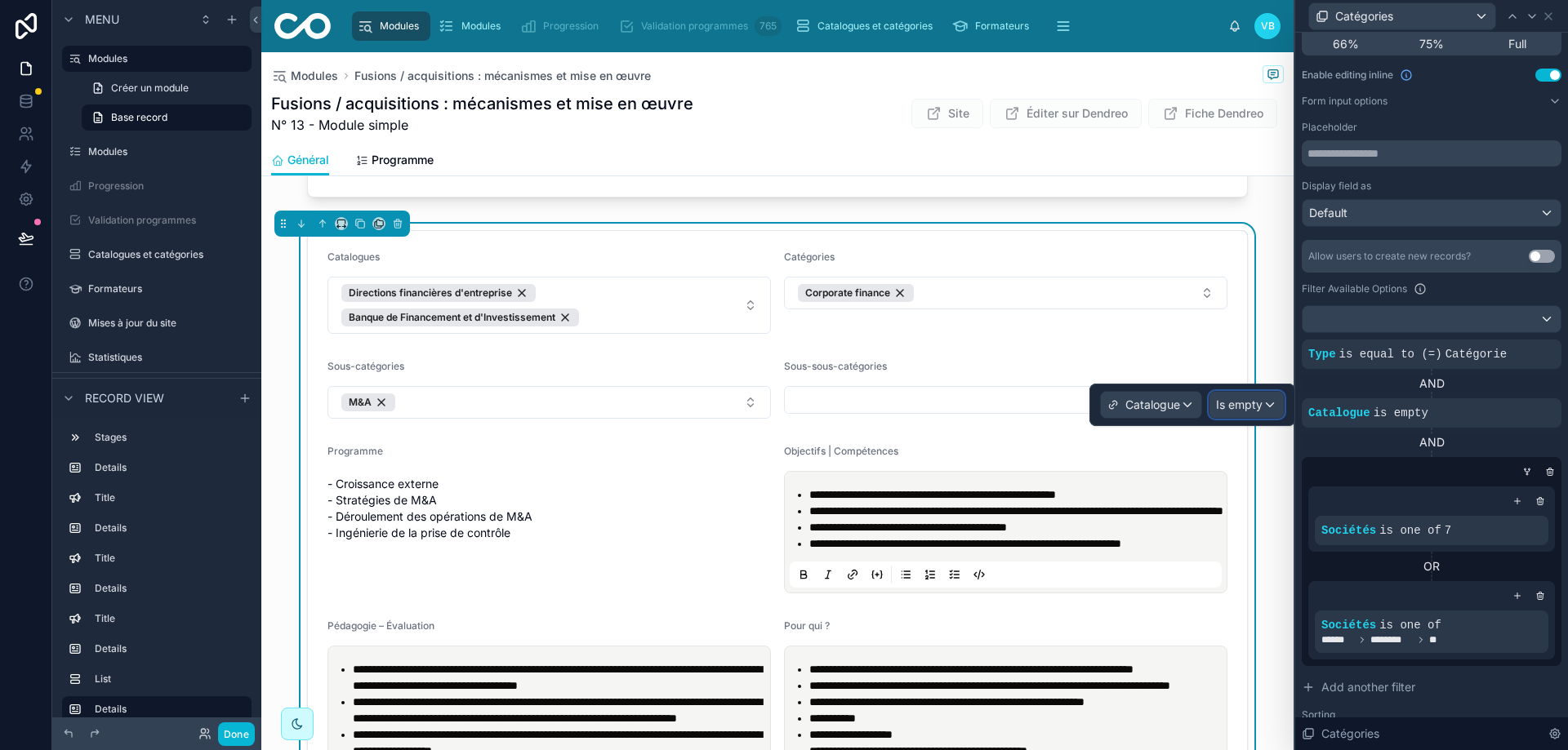
click at [1277, 405] on div "Is empty" at bounding box center [1247, 405] width 75 height 26
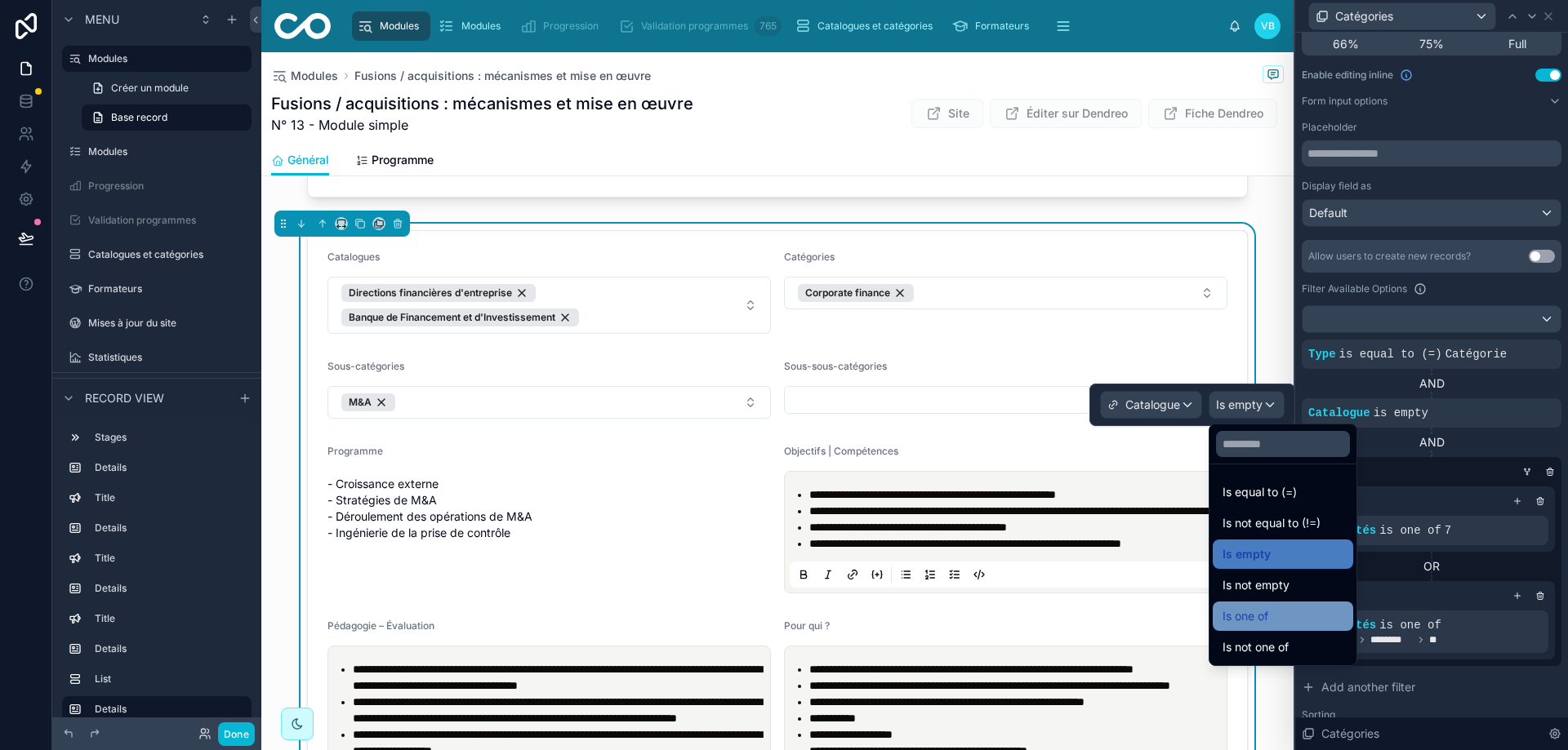
click at [1294, 618] on div "Is one of" at bounding box center [1282, 616] width 121 height 20
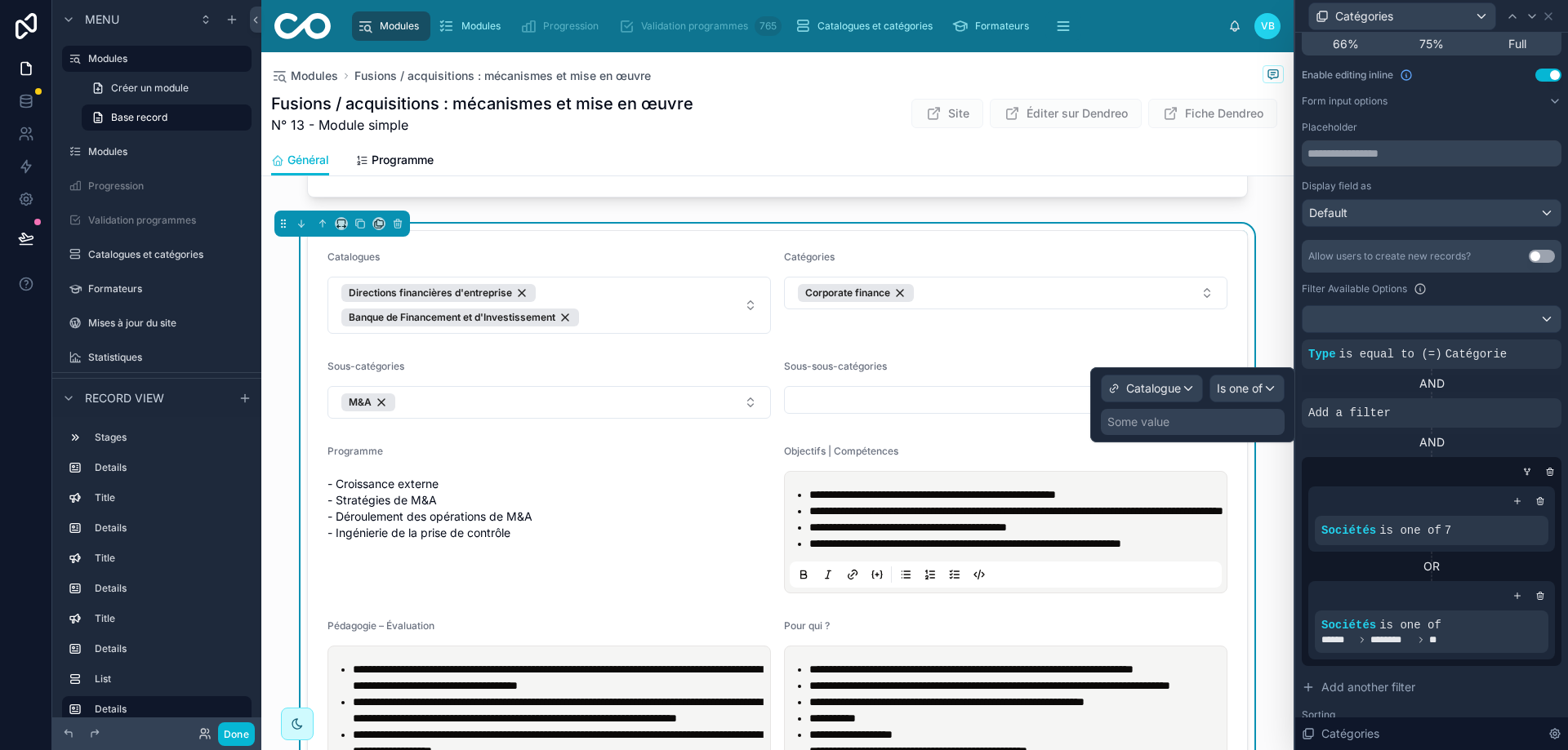
click at [1185, 420] on div "Some value" at bounding box center [1192, 422] width 184 height 26
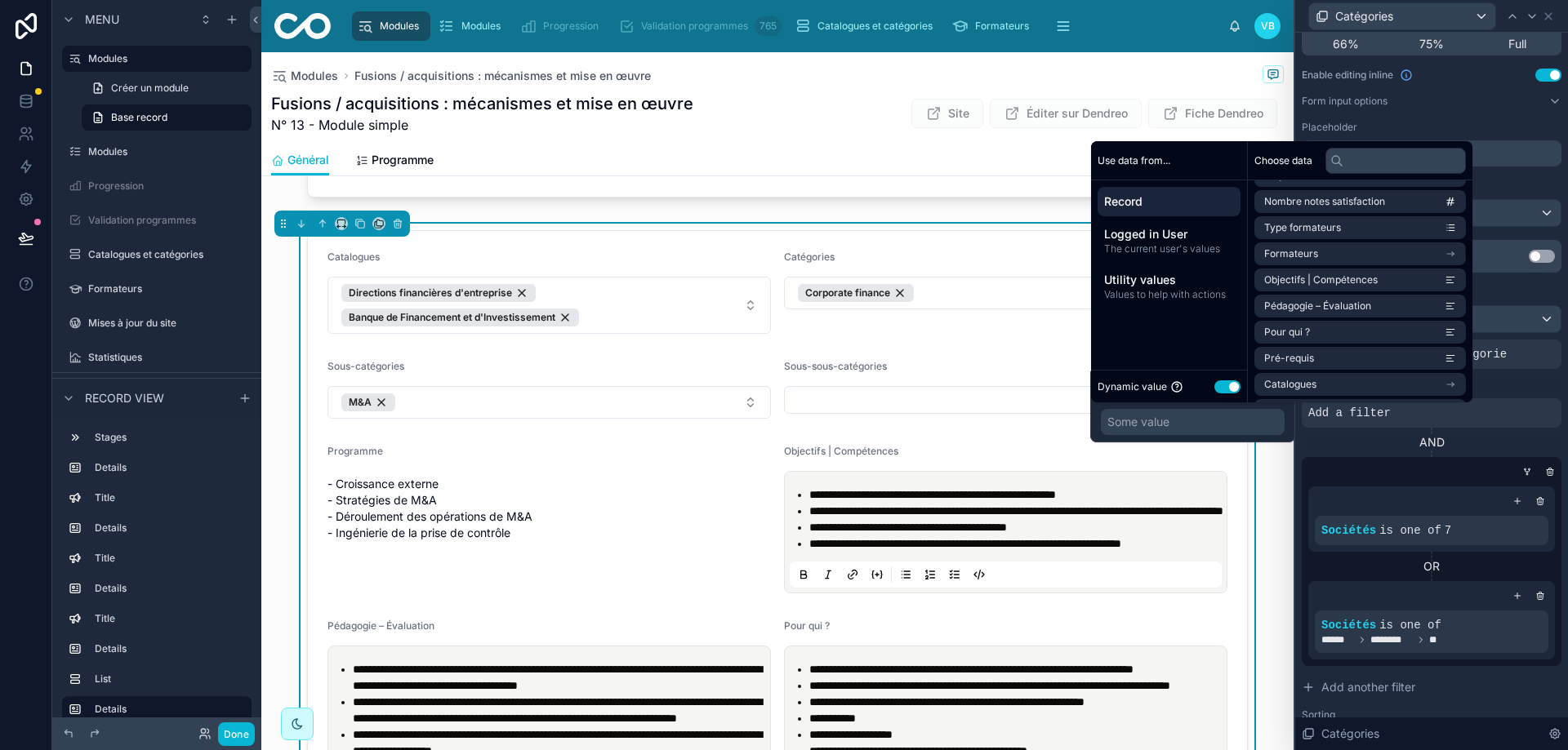
scroll to position [653, 0]
click at [1355, 295] on li "Catalogues" at bounding box center [1360, 303] width 211 height 22
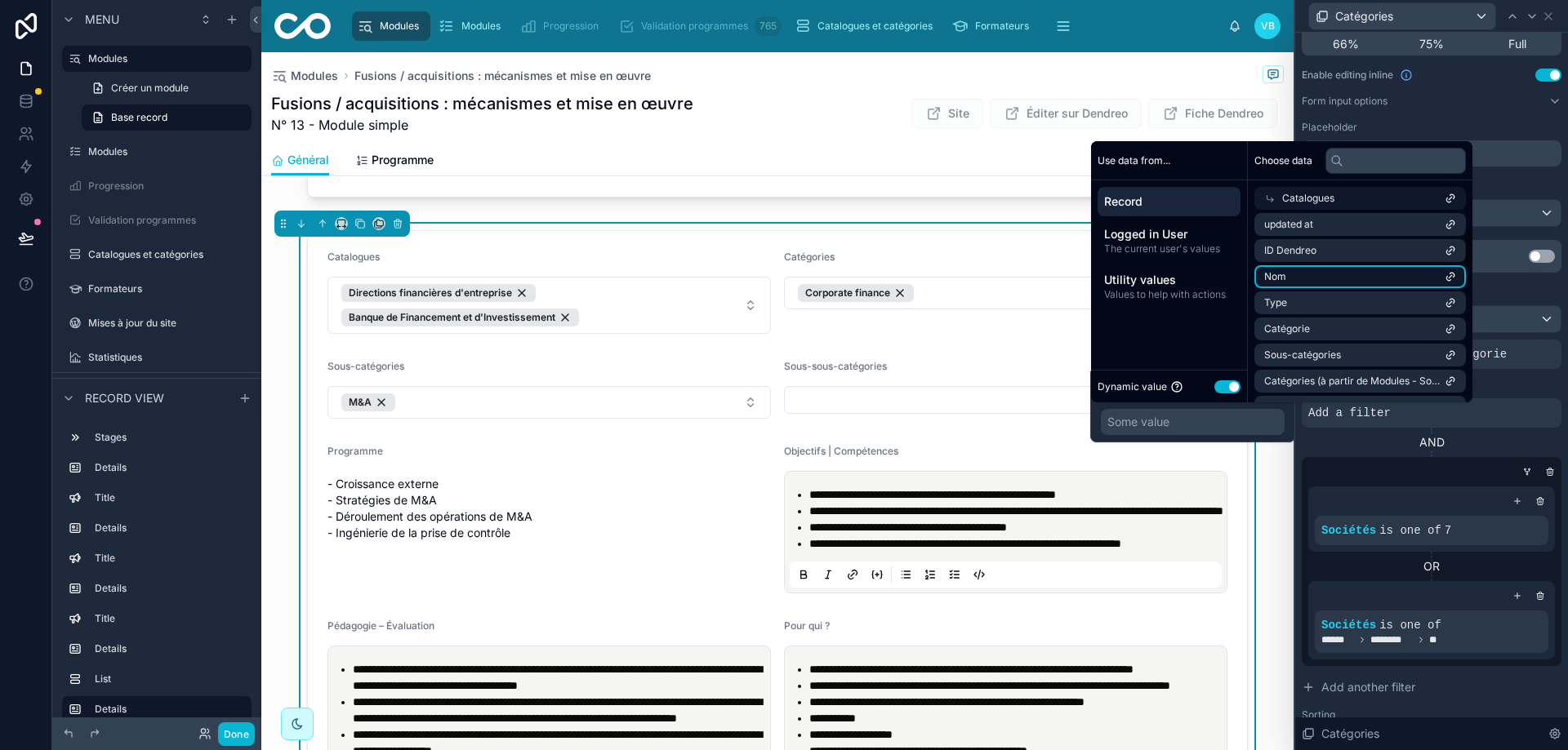
scroll to position [0, 0]
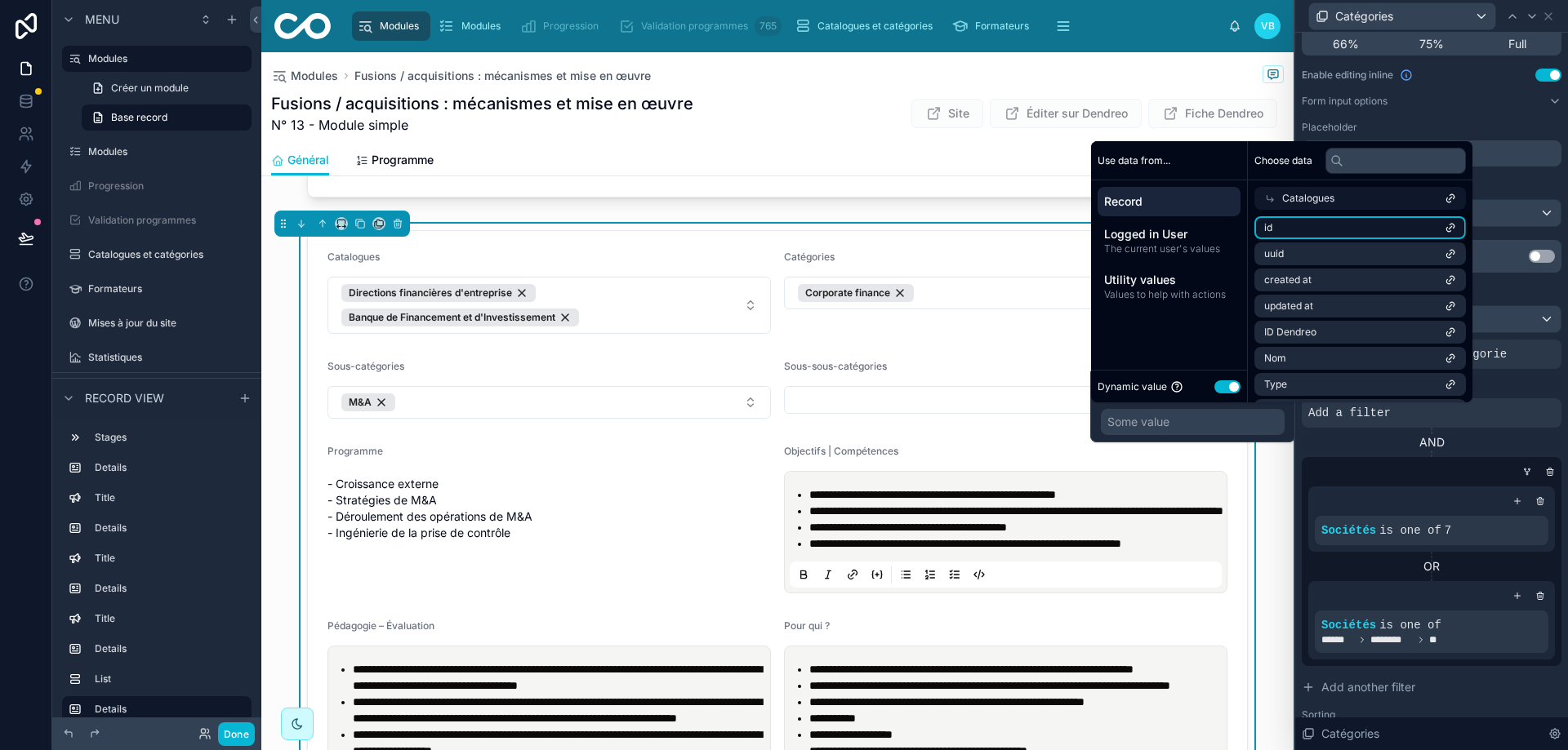
click at [1343, 222] on li "id" at bounding box center [1360, 228] width 211 height 22
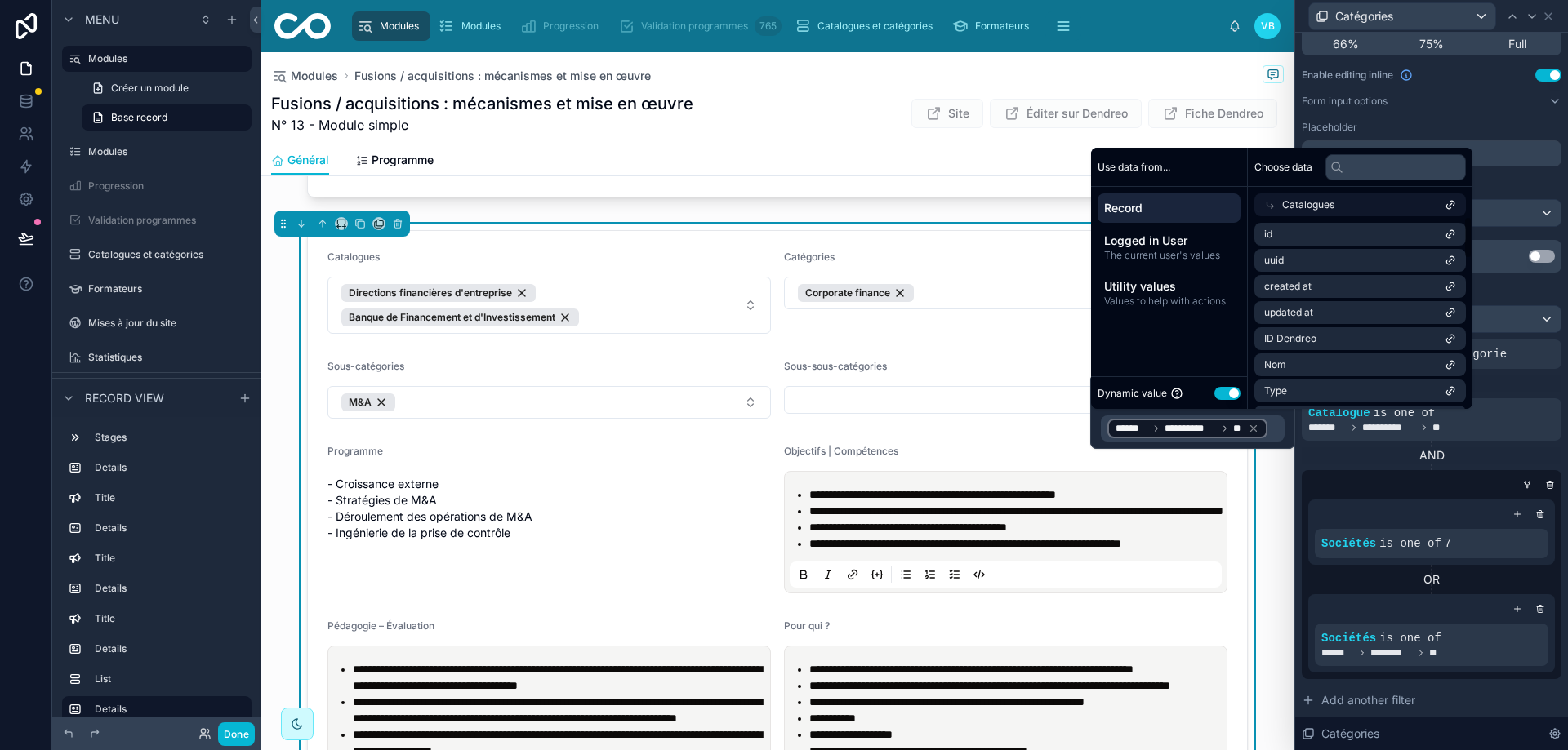
click at [1528, 385] on div "AND" at bounding box center [1432, 383] width 260 height 16
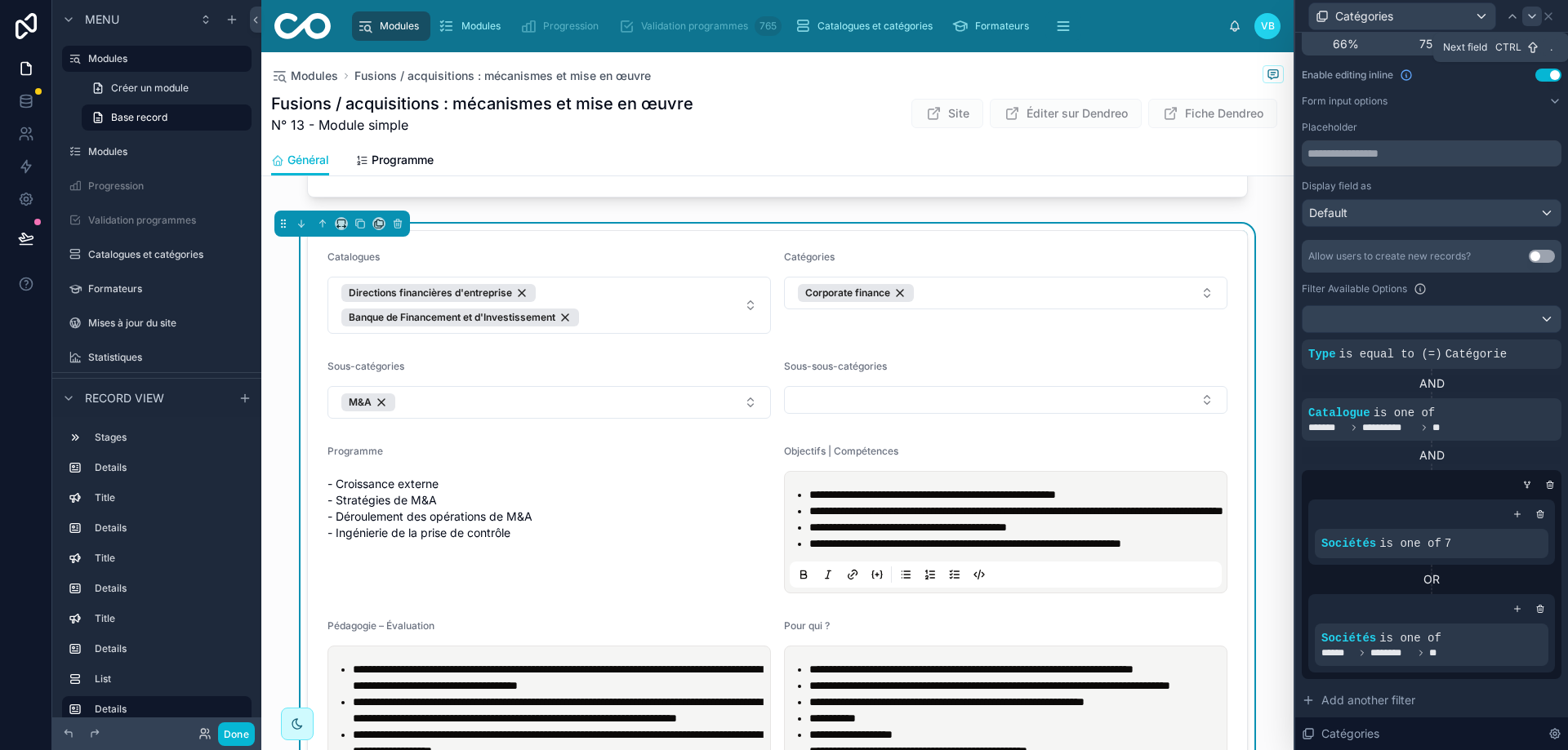
click at [1533, 16] on icon at bounding box center [1532, 16] width 7 height 3
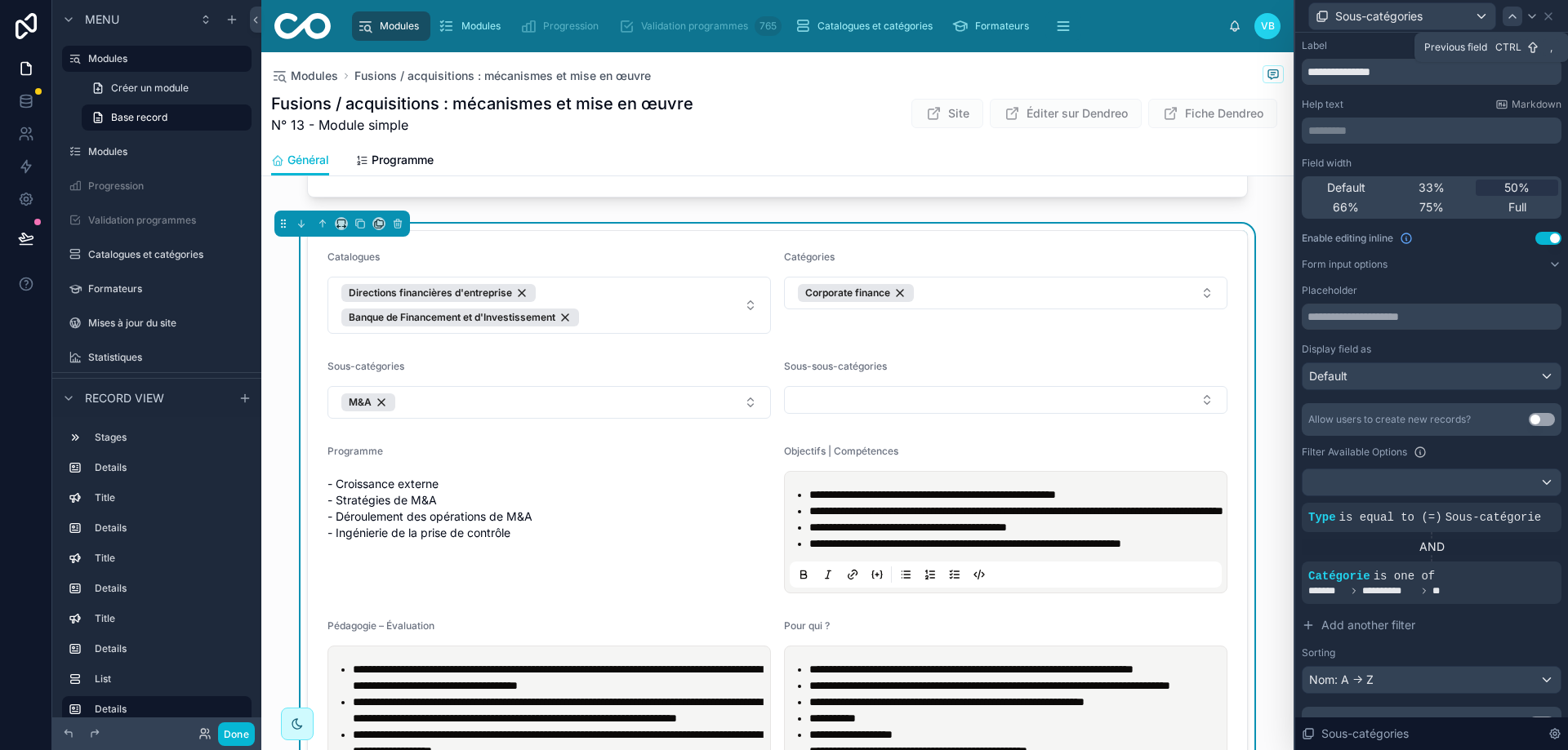
click at [1519, 15] on div at bounding box center [1512, 16] width 20 height 20
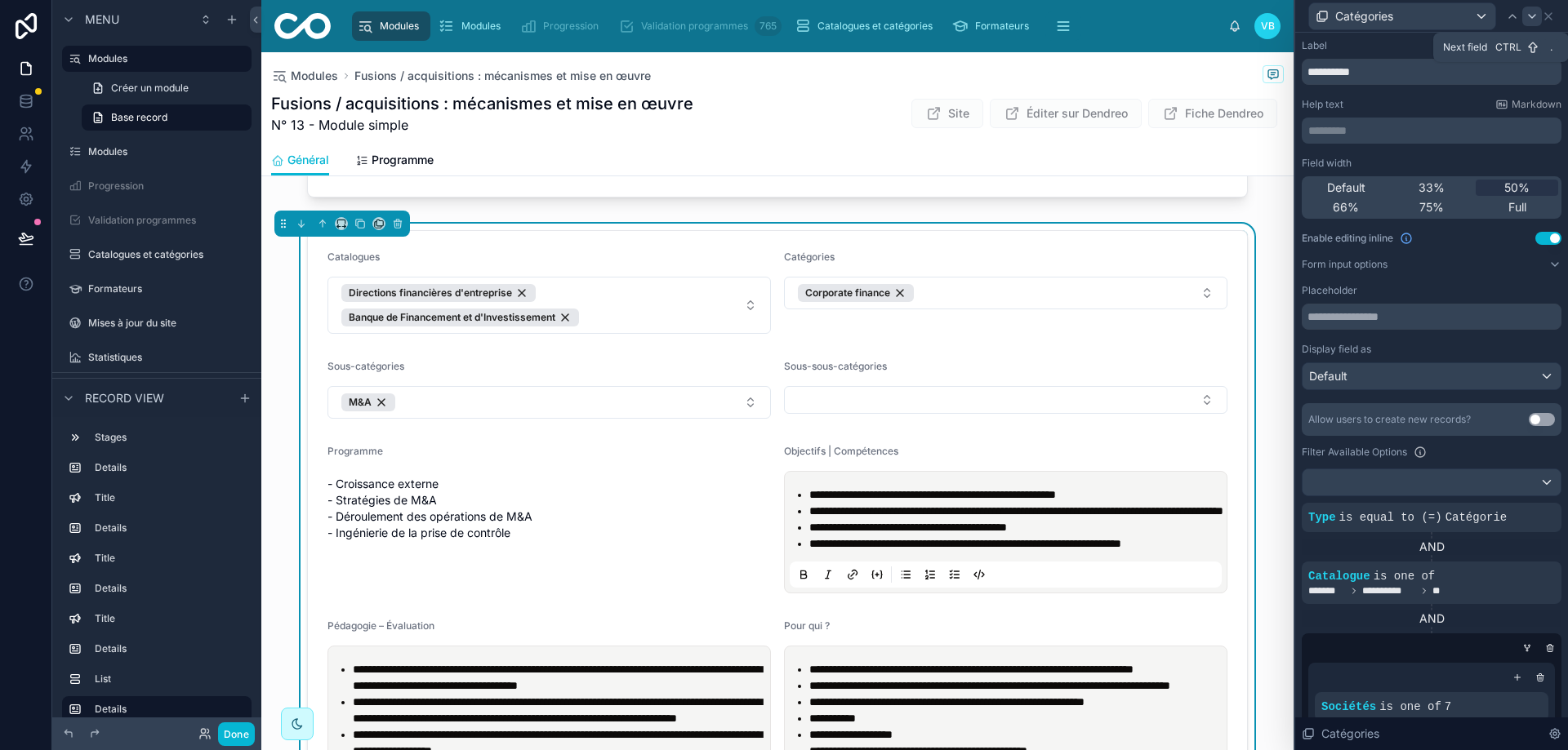
click at [1532, 20] on icon at bounding box center [1532, 16] width 13 height 13
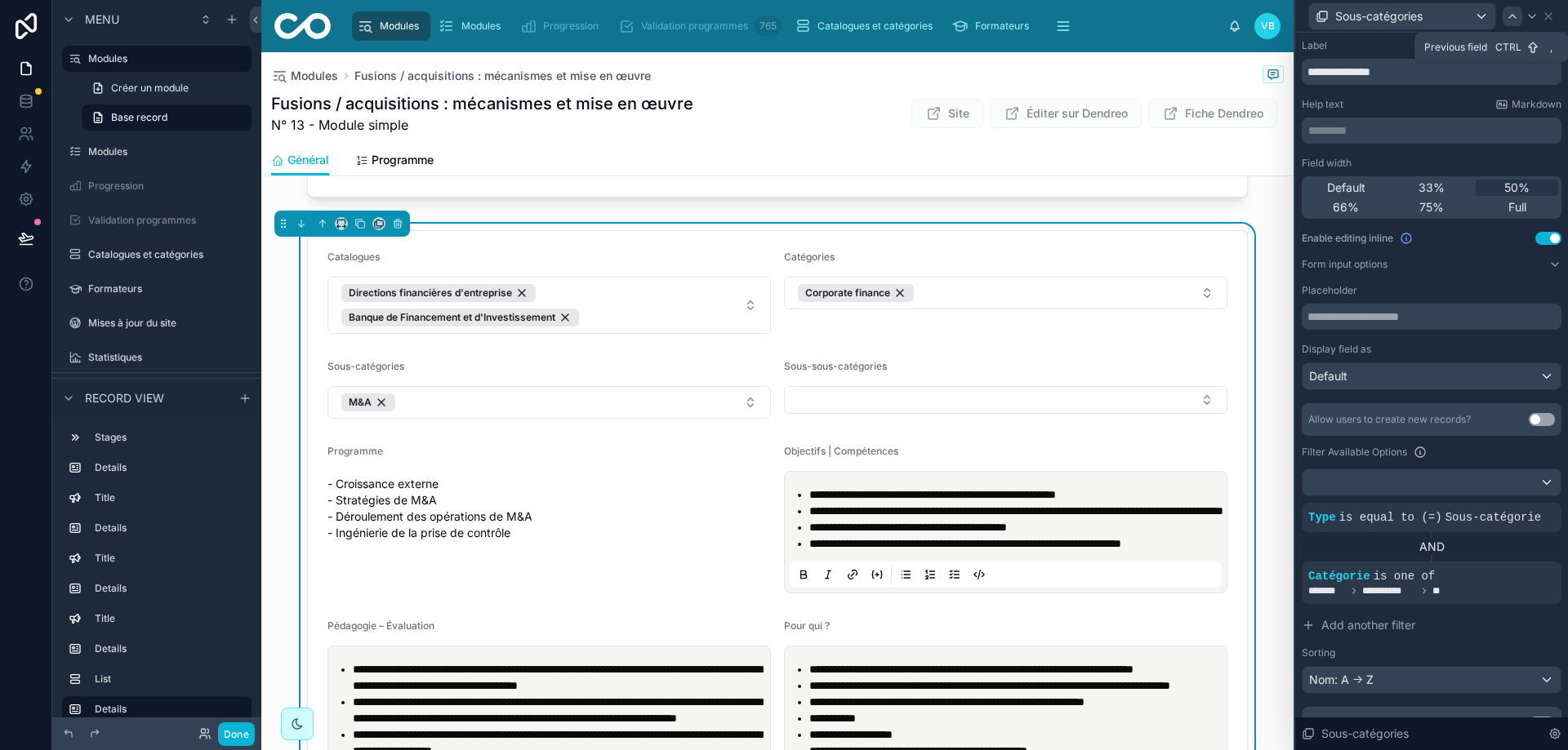
click at [1513, 18] on icon at bounding box center [1513, 16] width 13 height 13
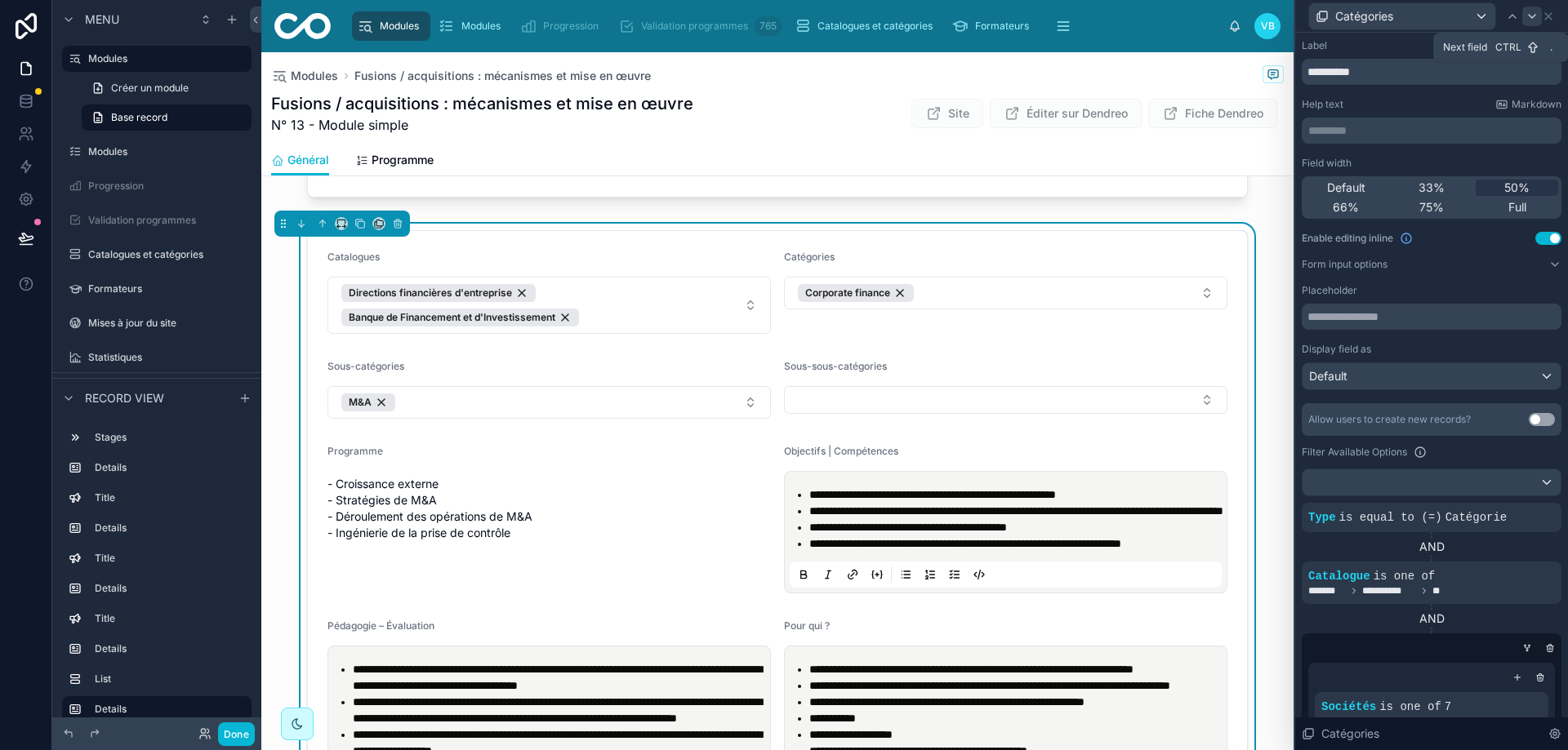
click at [1527, 16] on icon at bounding box center [1532, 16] width 13 height 13
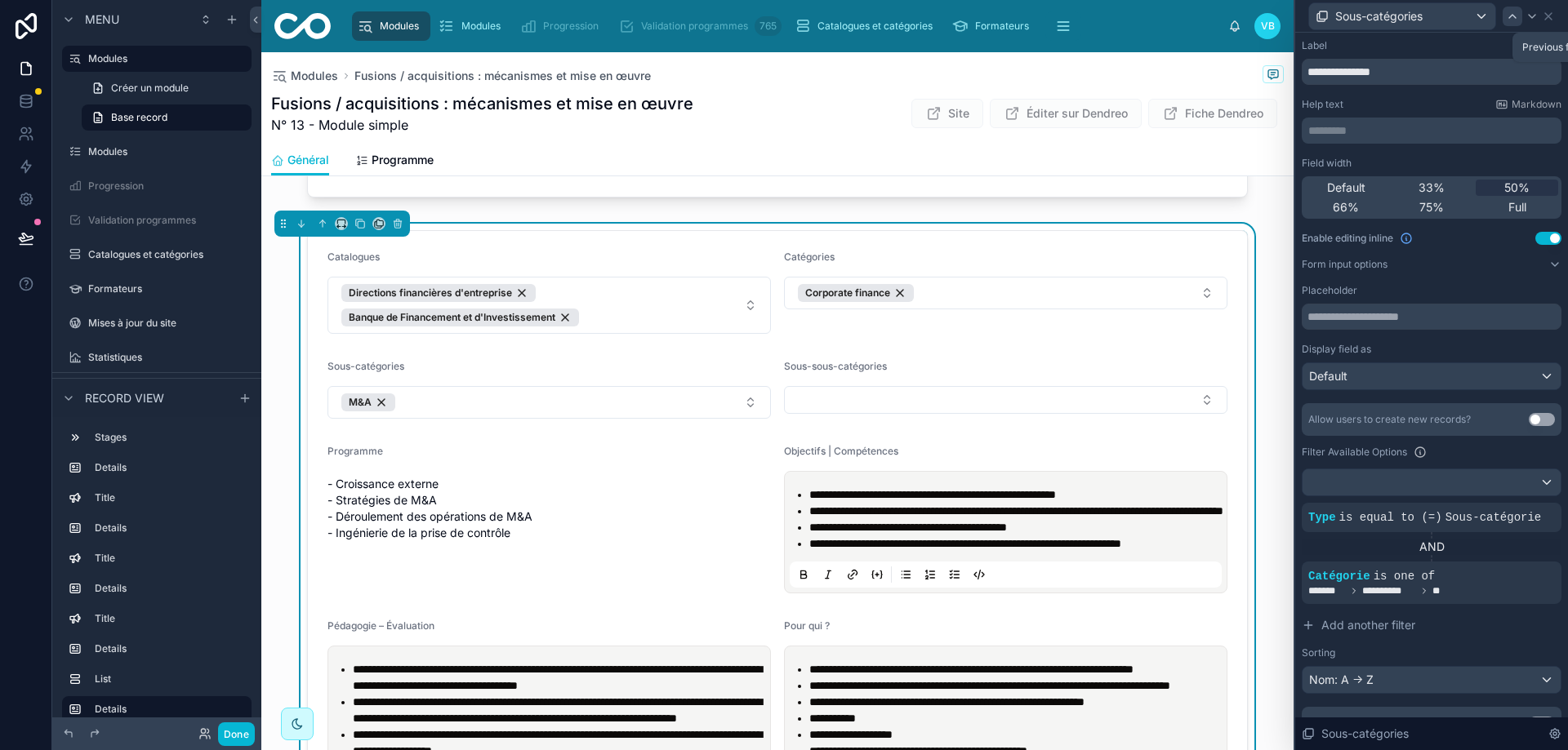
click at [1509, 16] on icon at bounding box center [1513, 16] width 13 height 13
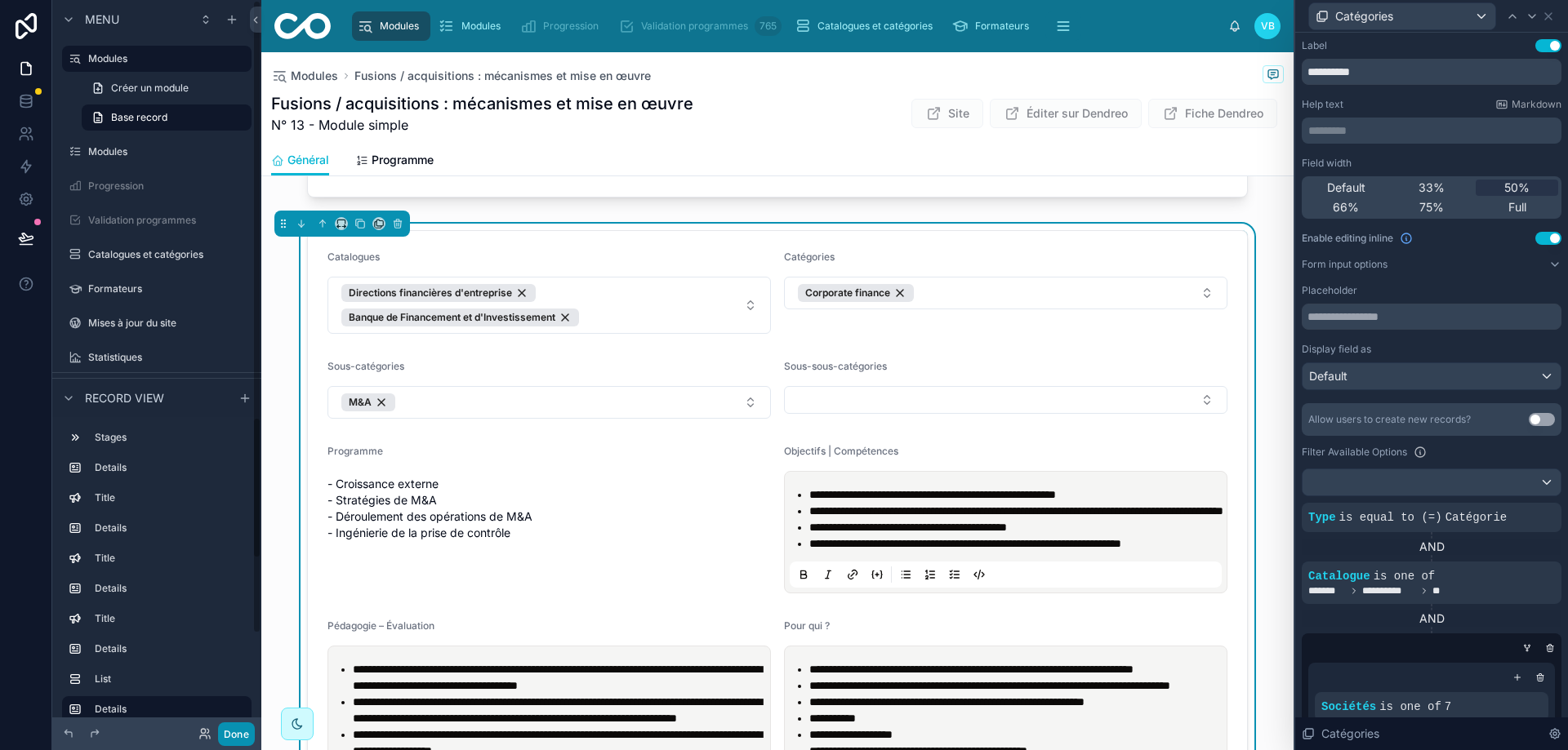
click at [238, 731] on button "Done" at bounding box center [235, 733] width 36 height 23
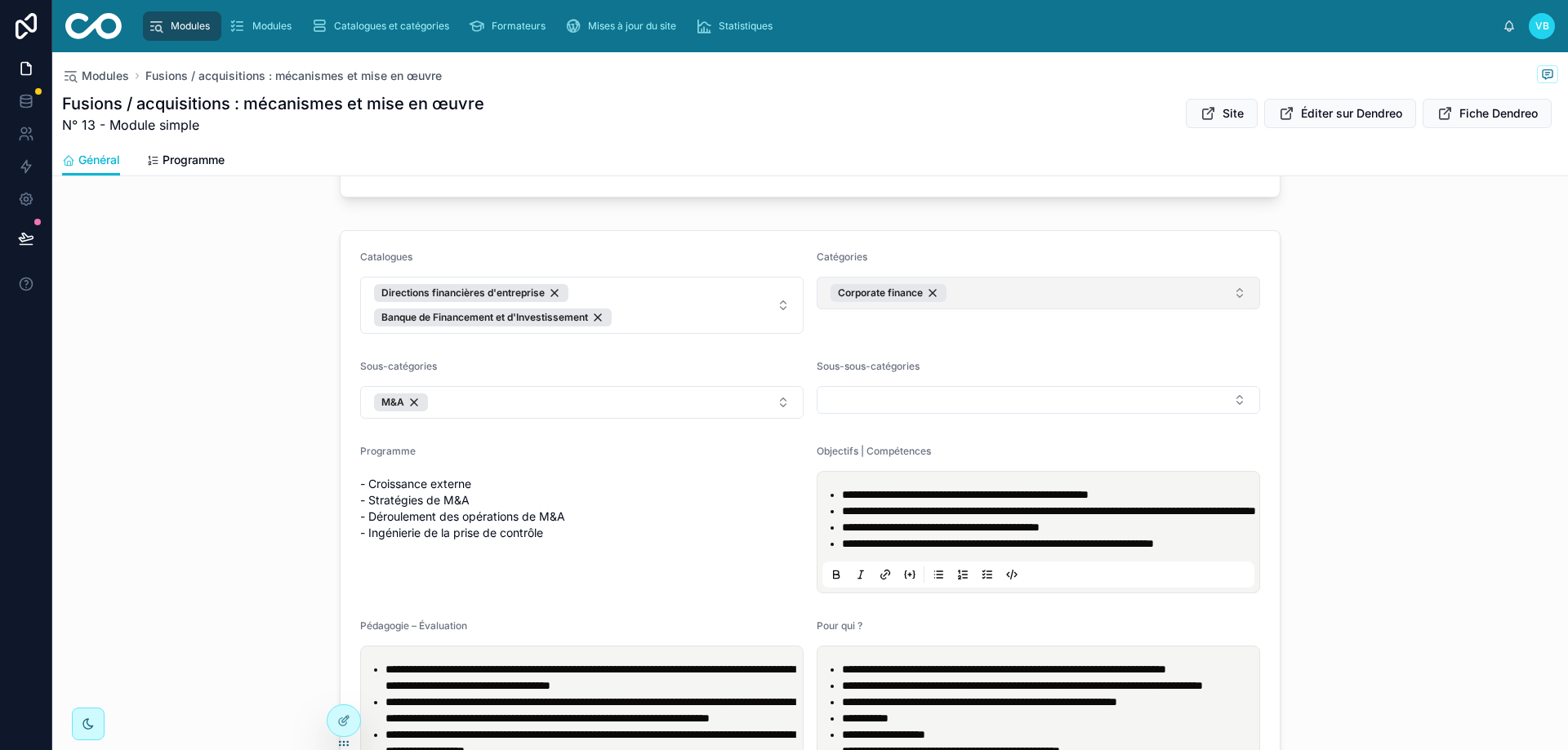
click at [956, 287] on button "Corporate finance" at bounding box center [1038, 292] width 444 height 33
click at [1349, 300] on div "**********" at bounding box center [810, 755] width 1516 height 1063
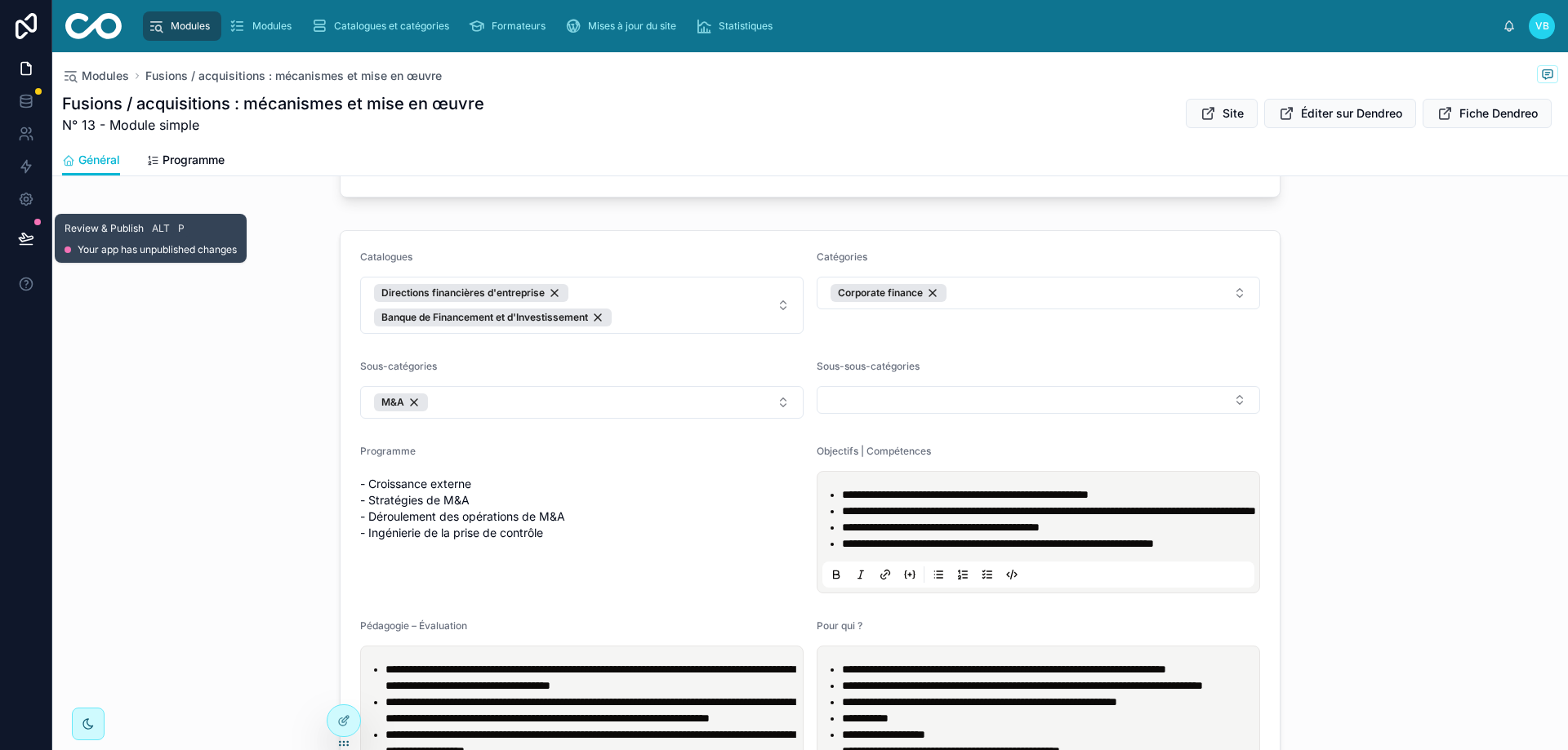
click at [25, 236] on icon at bounding box center [25, 237] width 16 height 16
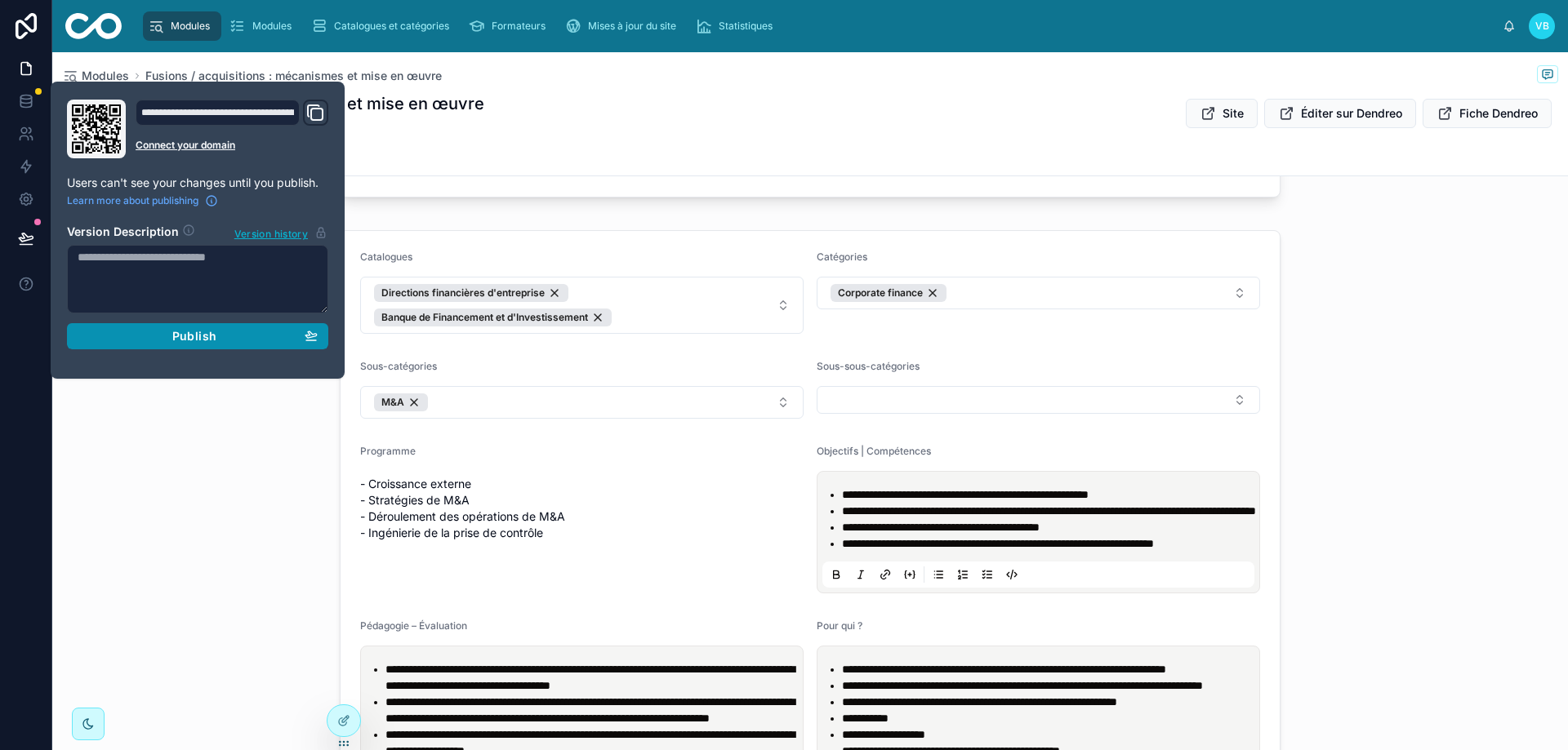
click at [211, 339] on span "Publish" at bounding box center [193, 336] width 44 height 15
